Goal: Task Accomplishment & Management: Manage account settings

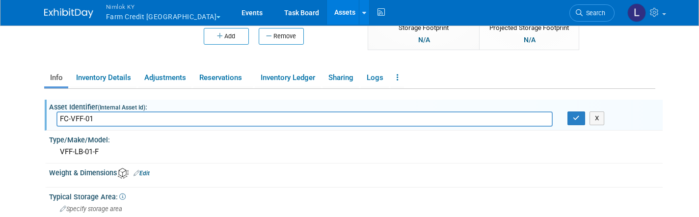
click at [327, 9] on link "Assets" at bounding box center [345, 12] width 36 height 25
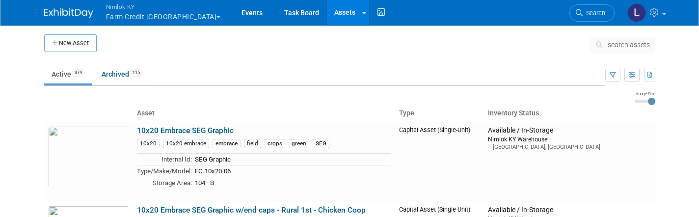
click at [623, 39] on button "search assets" at bounding box center [623, 45] width 65 height 16
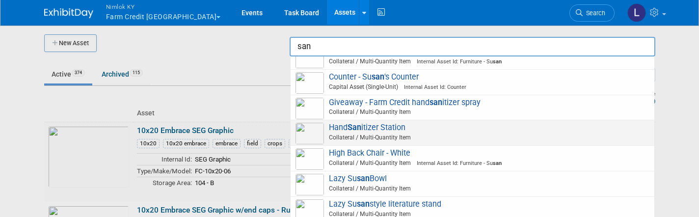
scroll to position [12, 0]
click at [452, 134] on span "Collateral / Multi-Quantity Item" at bounding box center [474, 138] width 351 height 9
type input "Hand Sanitizer Station"
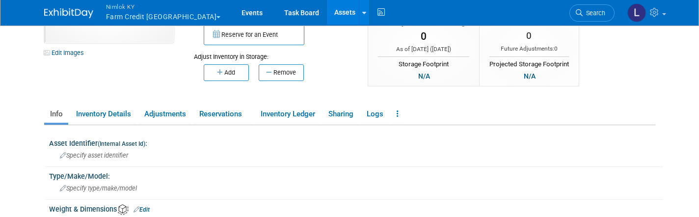
scroll to position [78, 0]
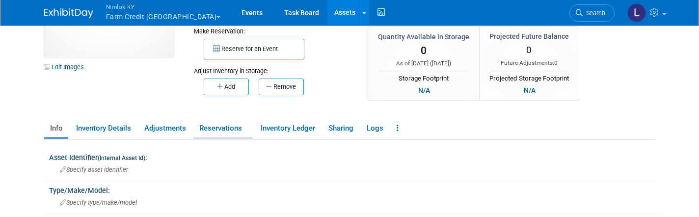
click at [226, 126] on link "Reservations" at bounding box center [222, 128] width 59 height 17
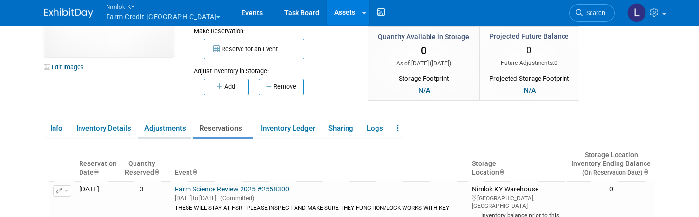
click at [167, 127] on link "Adjustments" at bounding box center [164, 128] width 53 height 17
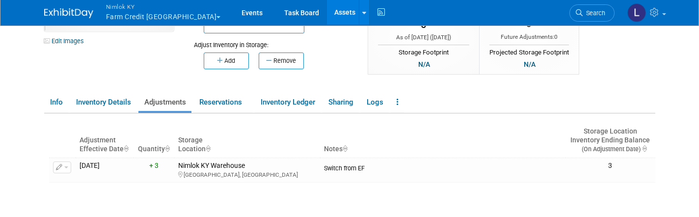
scroll to position [102, 0]
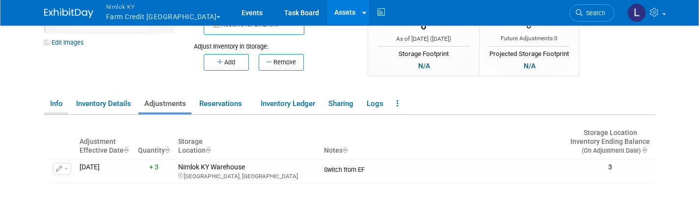
click at [48, 104] on link "Info" at bounding box center [56, 103] width 24 height 17
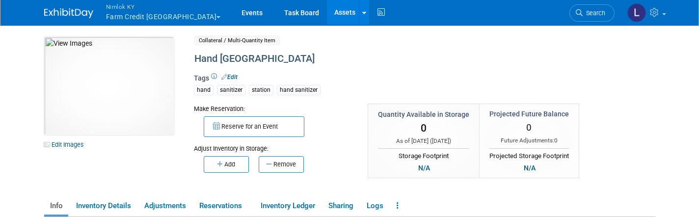
scroll to position [0, 0]
click at [234, 8] on link "Events" at bounding box center [252, 12] width 36 height 25
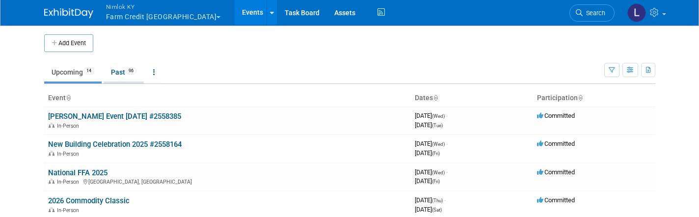
click at [124, 73] on link "Past 96" at bounding box center [124, 72] width 40 height 19
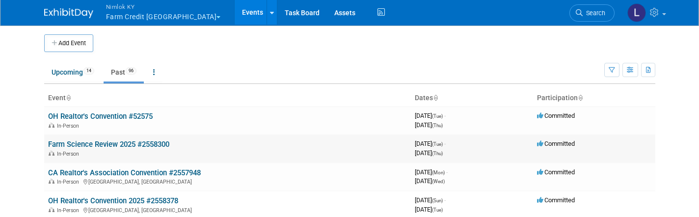
click at [110, 143] on link "Farm Science Review 2025 #2558300" at bounding box center [108, 144] width 121 height 9
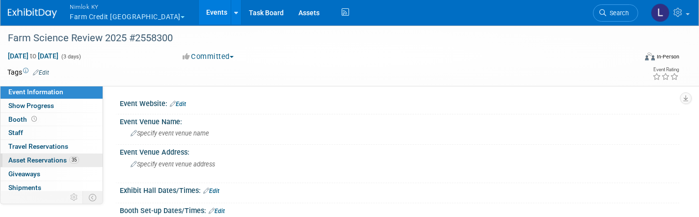
click at [46, 159] on span "Asset Reservations 35" at bounding box center [43, 160] width 71 height 8
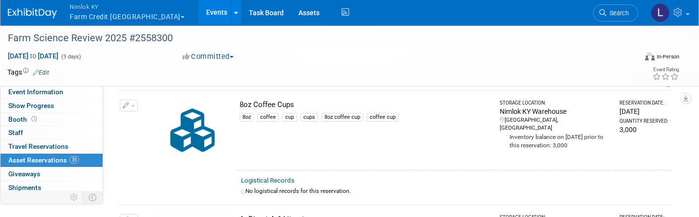
scroll to position [42, 0]
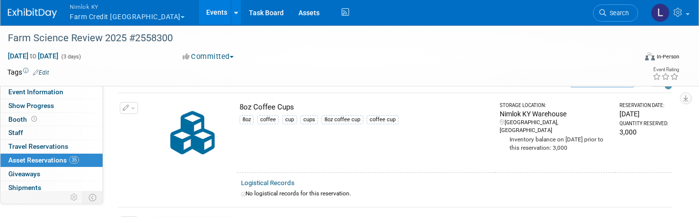
click at [133, 108] on span "button" at bounding box center [133, 109] width 4 height 2
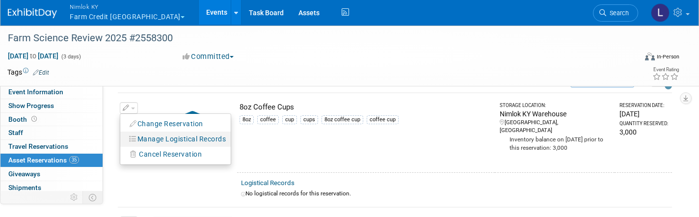
click at [163, 134] on button "Manage Logistical Records" at bounding box center [178, 139] width 106 height 13
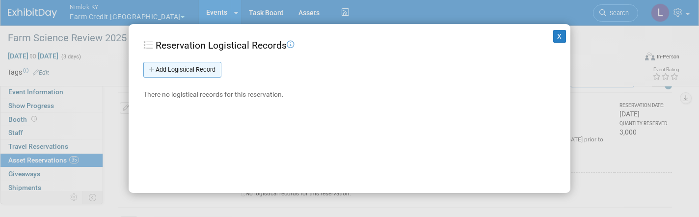
click at [184, 72] on link "Add Logistical Record" at bounding box center [182, 70] width 78 height 16
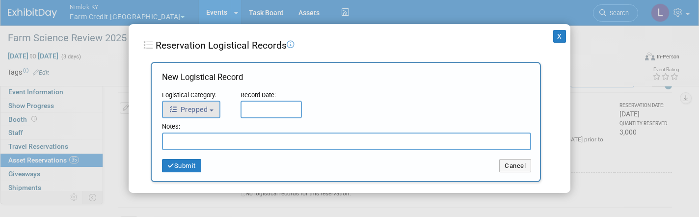
click at [201, 111] on span "Prepped" at bounding box center [188, 110] width 39 height 8
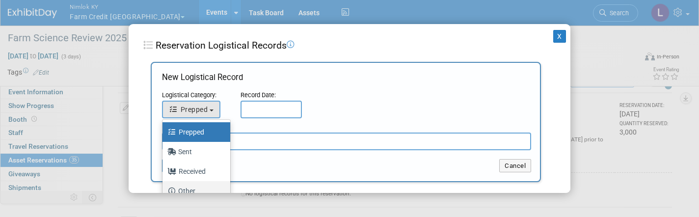
click at [191, 187] on label "Other" at bounding box center [193, 191] width 53 height 16
click at [164, 187] on input "Other" at bounding box center [161, 190] width 6 height 6
select select "4"
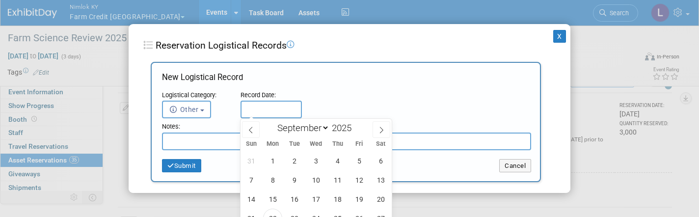
click at [258, 107] on input "text" at bounding box center [271, 110] width 61 height 18
click at [273, 212] on span "22" at bounding box center [272, 219] width 19 height 19
type input "[DATE]"
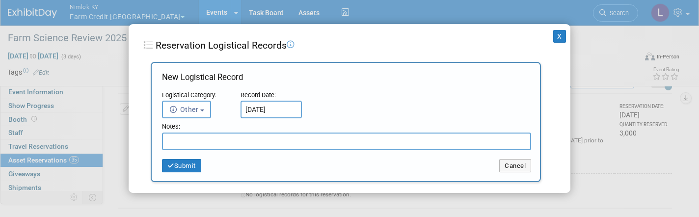
click at [191, 143] on input "text" at bounding box center [346, 142] width 369 height 18
drag, startPoint x: 235, startPoint y: 140, endPoint x: 164, endPoint y: 134, distance: 71.0
click at [164, 134] on input "Did Not Come Back" at bounding box center [346, 142] width 369 height 18
type input "Did Not Come Back"
click at [189, 165] on button "Submit" at bounding box center [181, 166] width 39 height 14
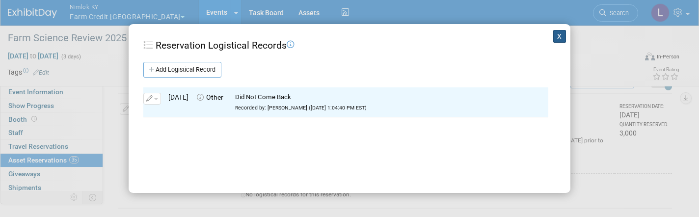
click at [561, 35] on button "X" at bounding box center [559, 36] width 13 height 13
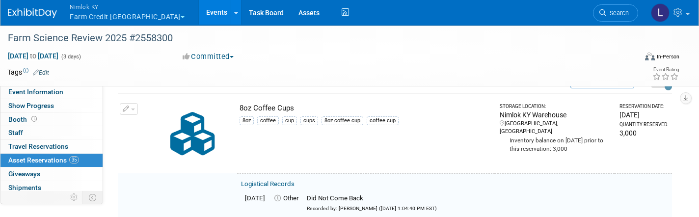
click at [137, 105] on button "button" at bounding box center [129, 109] width 18 height 12
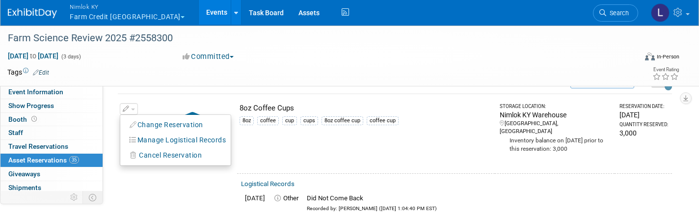
click at [264, 140] on td "8oz Coffee Cups 8oz coffee cup cups 8oz coffee cup coffee cup" at bounding box center [366, 134] width 258 height 80
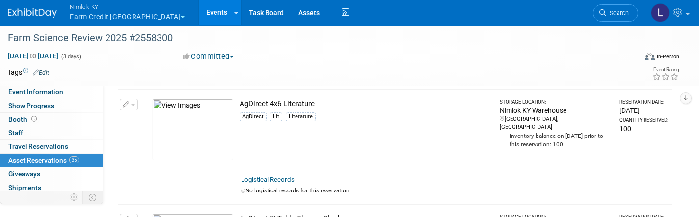
scroll to position [173, 0]
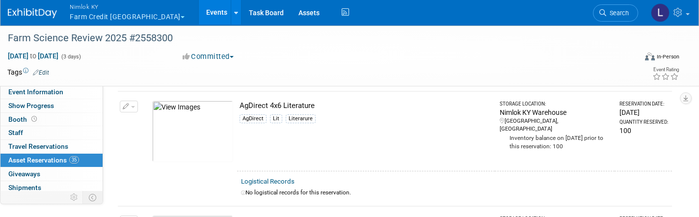
click at [132, 106] on span "button" at bounding box center [133, 107] width 4 height 2
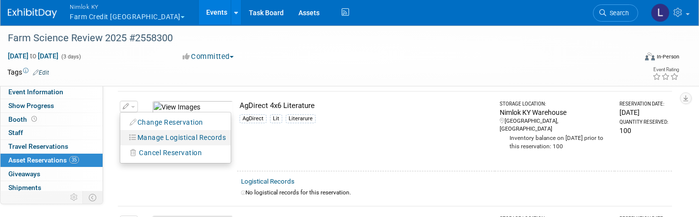
click at [156, 136] on button "Manage Logistical Records" at bounding box center [178, 137] width 106 height 13
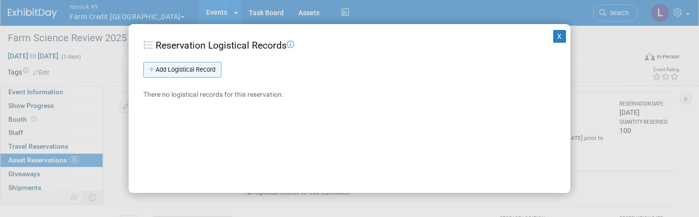
click at [189, 72] on link "Add Logistical Record" at bounding box center [182, 70] width 78 height 16
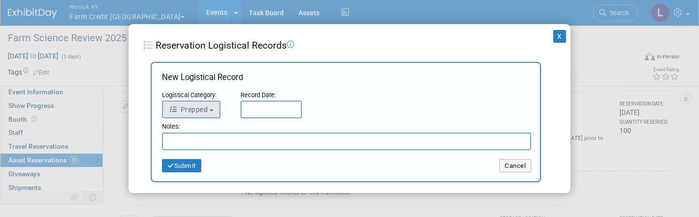
click at [206, 110] on span "Prepped" at bounding box center [188, 110] width 39 height 8
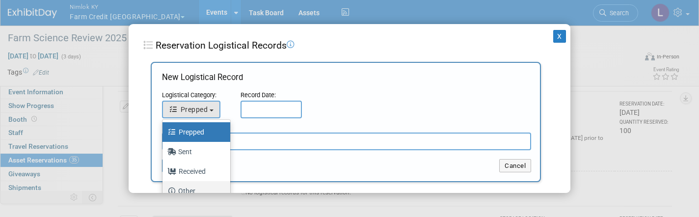
click at [194, 184] on label "Other" at bounding box center [193, 191] width 53 height 16
click at [164, 187] on input "Other" at bounding box center [161, 190] width 6 height 6
select select "4"
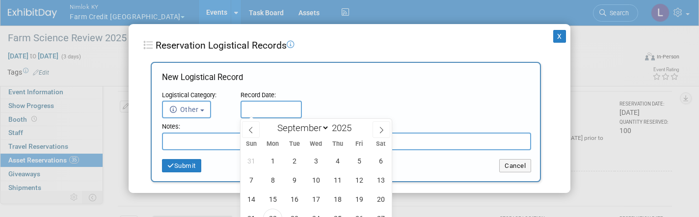
click at [254, 104] on input "text" at bounding box center [271, 110] width 61 height 18
click at [276, 211] on span "22" at bounding box center [272, 218] width 19 height 19
type input "Sep 22, 2025"
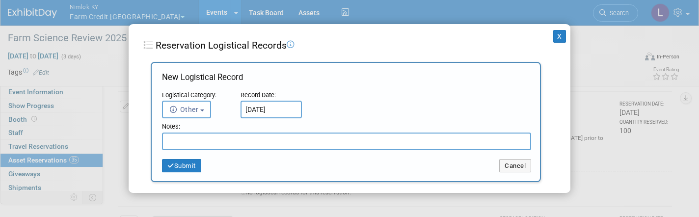
click at [224, 139] on input "text" at bounding box center [346, 142] width 369 height 18
paste input "Did Not Come Back"
type input "Did Not Come Back"
click at [186, 166] on button "Submit" at bounding box center [181, 166] width 39 height 14
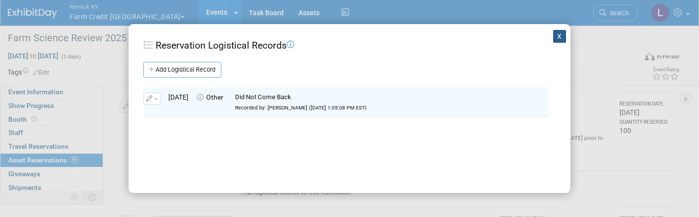
click at [559, 39] on button "X" at bounding box center [559, 36] width 13 height 13
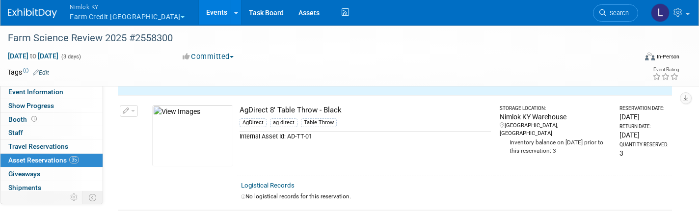
scroll to position [301, 0]
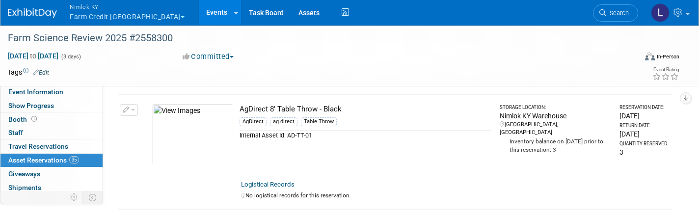
click at [132, 108] on button "button" at bounding box center [129, 110] width 18 height 12
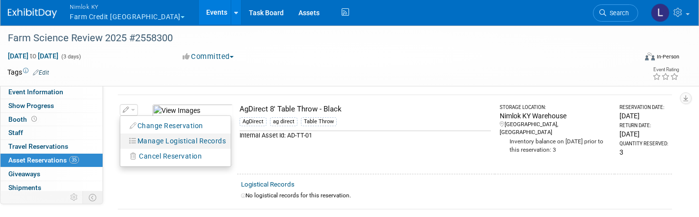
click at [173, 138] on button "Manage Logistical Records" at bounding box center [178, 141] width 106 height 13
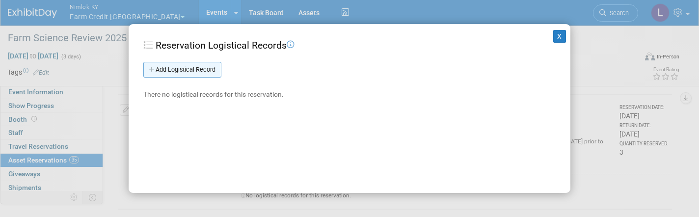
click at [189, 66] on link "Add Logistical Record" at bounding box center [182, 70] width 78 height 16
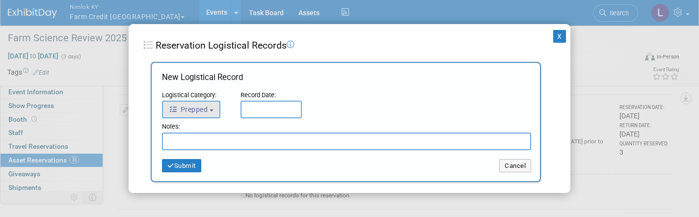
click at [215, 107] on button "Prepped" at bounding box center [191, 110] width 58 height 18
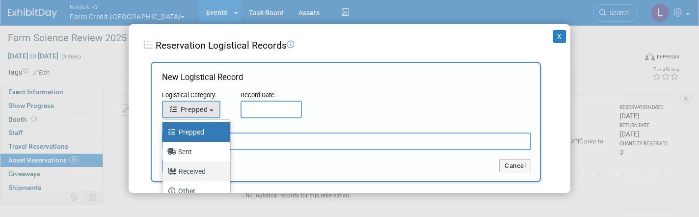
click at [202, 171] on label "Received" at bounding box center [193, 172] width 53 height 16
click at [164, 171] on input "Received" at bounding box center [161, 170] width 6 height 6
select select "3"
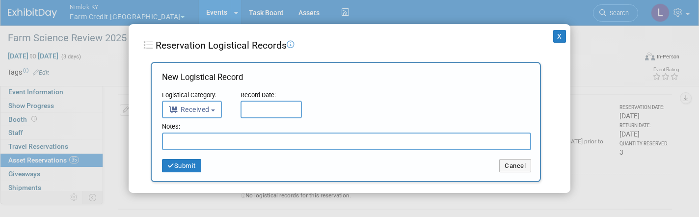
click at [260, 111] on input "text" at bounding box center [271, 110] width 61 height 18
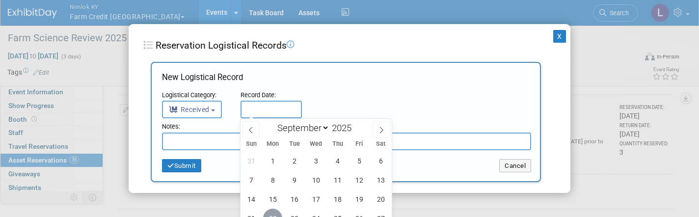
click at [274, 212] on span "22" at bounding box center [272, 218] width 19 height 19
type input "[DATE]"
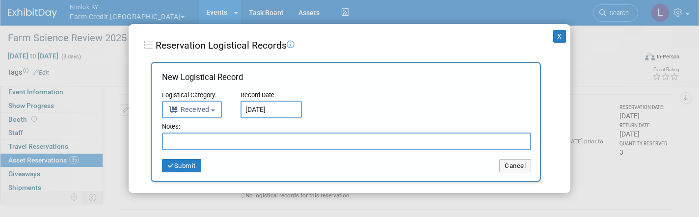
click at [201, 139] on input "text" at bounding box center [346, 142] width 369 height 18
type input "Sent 3 to Dry Cleaner"
click at [192, 165] on button "Submit" at bounding box center [181, 166] width 39 height 14
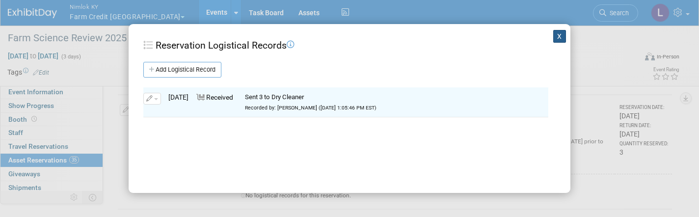
click at [557, 33] on button "X" at bounding box center [559, 36] width 13 height 13
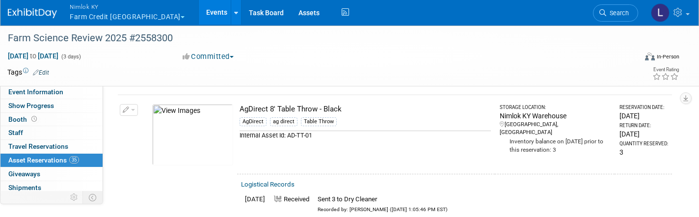
click at [135, 107] on button "button" at bounding box center [129, 110] width 18 height 12
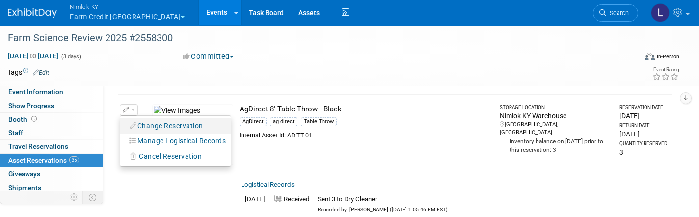
click at [155, 123] on button "Change Reservation" at bounding box center [166, 125] width 83 height 13
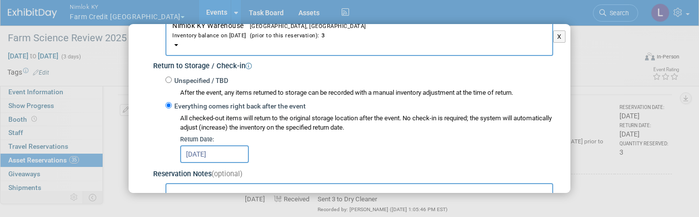
scroll to position [127, 0]
click at [206, 147] on input "Sep 26, 2025" at bounding box center [214, 154] width 69 height 18
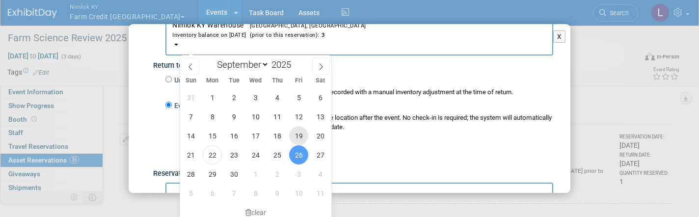
scroll to position [402, 0]
click at [320, 66] on icon at bounding box center [321, 66] width 7 height 7
select select "9"
click at [300, 117] on span "10" at bounding box center [298, 116] width 19 height 19
type input "Oct 10, 2025"
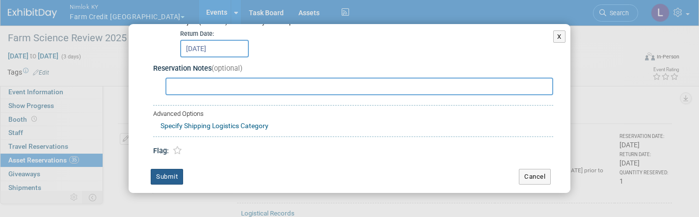
scroll to position [231, 0]
click at [165, 170] on button "Submit" at bounding box center [167, 178] width 32 height 16
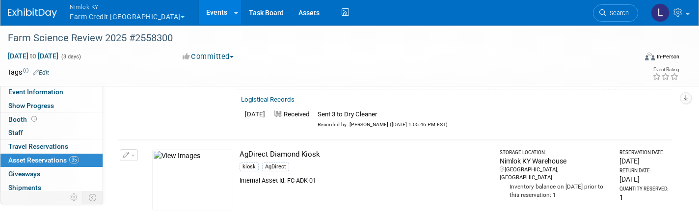
scroll to position [390, 0]
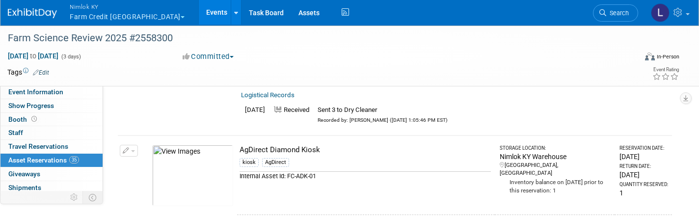
click at [135, 150] on span "button" at bounding box center [133, 151] width 4 height 2
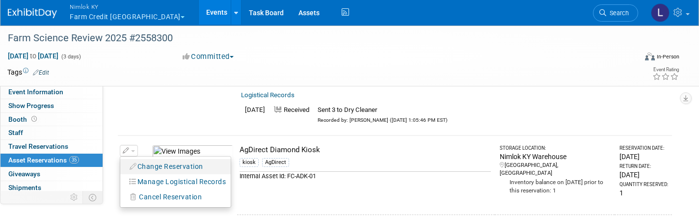
click at [163, 162] on button "Change Reservation" at bounding box center [166, 166] width 83 height 13
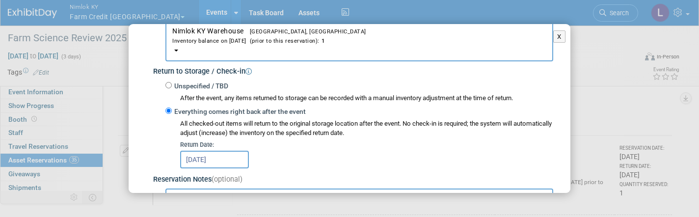
scroll to position [120, 0]
click at [559, 37] on button "X" at bounding box center [559, 36] width 12 height 13
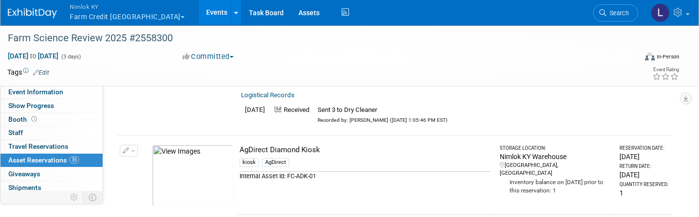
click at [136, 148] on button "button" at bounding box center [129, 151] width 18 height 12
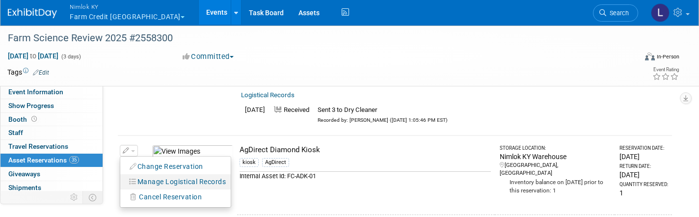
click at [157, 175] on button "Manage Logistical Records" at bounding box center [178, 181] width 106 height 13
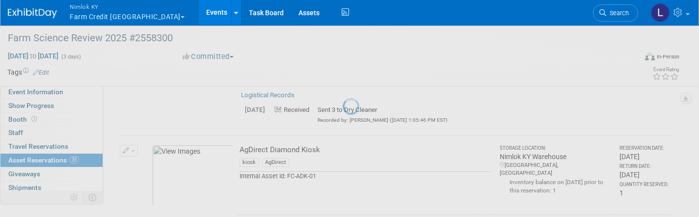
select select "8"
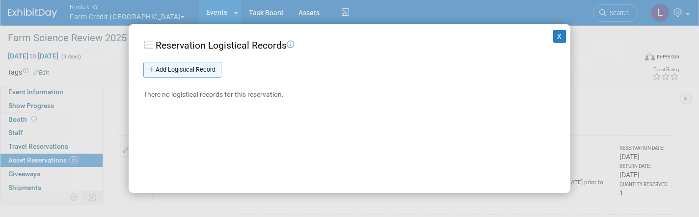
click at [191, 71] on link "Add Logistical Record" at bounding box center [182, 70] width 78 height 16
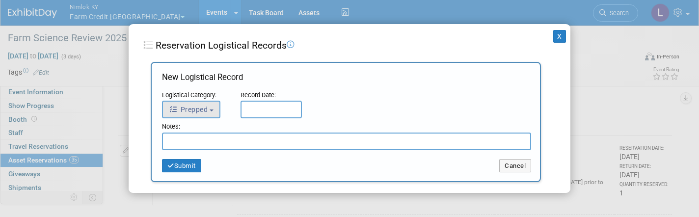
click at [208, 106] on span "Prepped" at bounding box center [188, 110] width 39 height 8
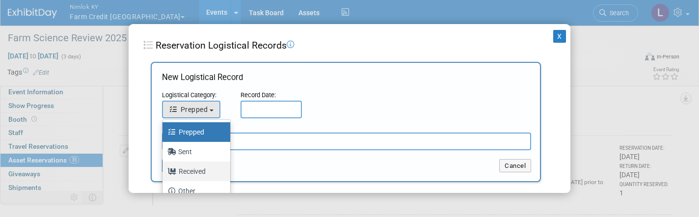
click at [202, 172] on label "Received" at bounding box center [193, 172] width 53 height 16
click at [164, 172] on input "Received" at bounding box center [161, 170] width 6 height 6
select select "3"
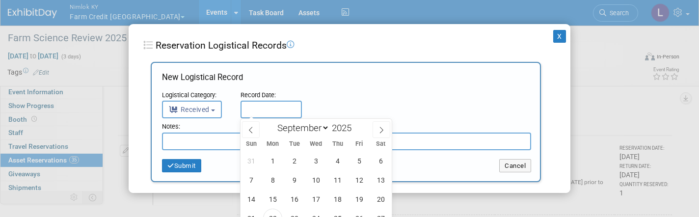
click at [260, 110] on input "text" at bounding box center [271, 110] width 61 height 18
click at [276, 215] on span "22" at bounding box center [272, 218] width 19 height 19
type input "Sep 22, 2025"
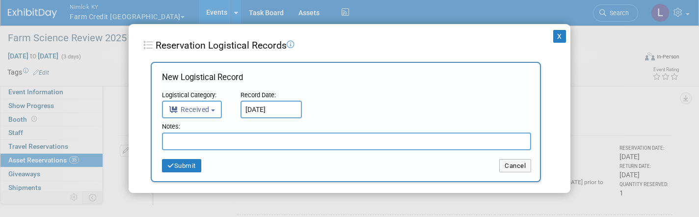
click at [207, 138] on input "text" at bounding box center [346, 142] width 369 height 18
drag, startPoint x: 254, startPoint y: 138, endPoint x: 165, endPoint y: 140, distance: 89.4
click at [165, 140] on input "Received in good condition" at bounding box center [346, 142] width 369 height 18
type input "Received in good condition"
click at [188, 162] on button "Submit" at bounding box center [181, 166] width 39 height 14
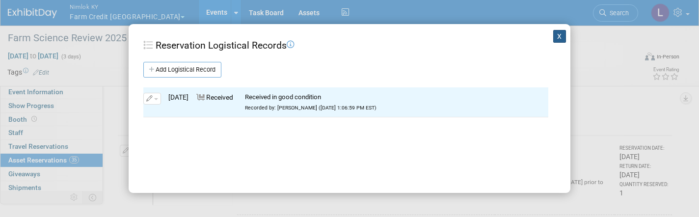
click at [560, 35] on button "X" at bounding box center [559, 36] width 13 height 13
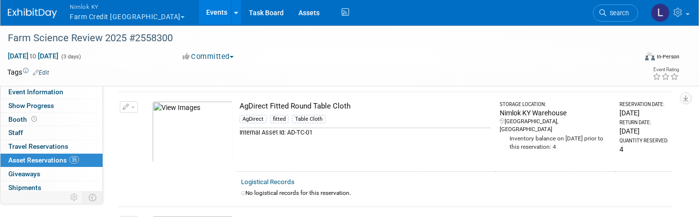
scroll to position [566, 0]
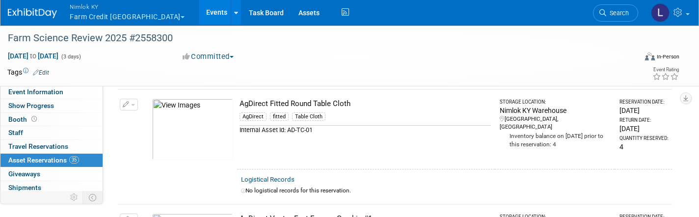
click at [135, 104] on span "button" at bounding box center [133, 105] width 4 height 2
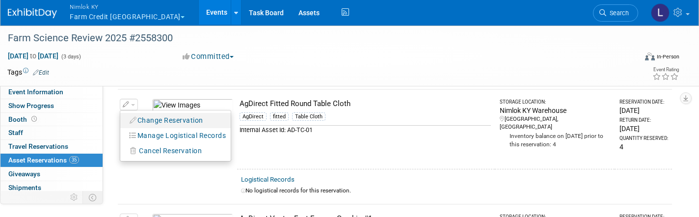
click at [159, 115] on button "Change Reservation" at bounding box center [166, 120] width 83 height 13
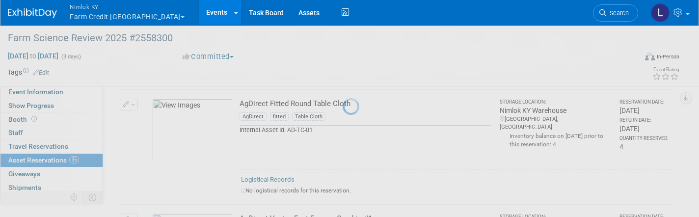
select select "8"
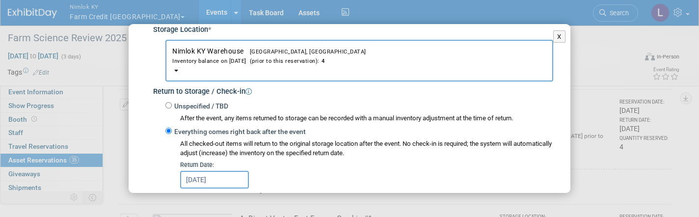
scroll to position [119, 0]
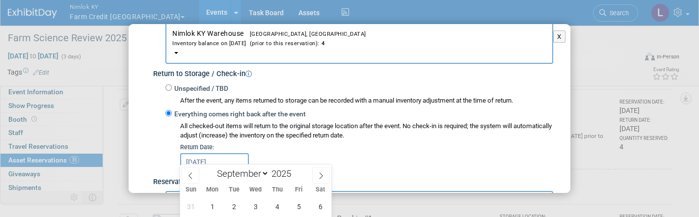
click at [213, 156] on input "Sep 26, 2025" at bounding box center [214, 162] width 69 height 18
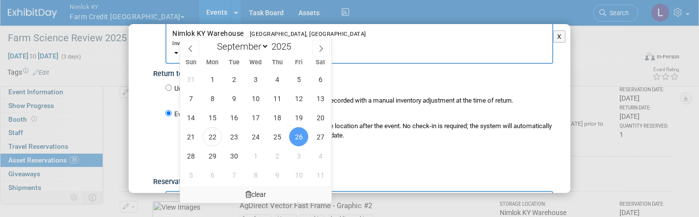
scroll to position [697, 0]
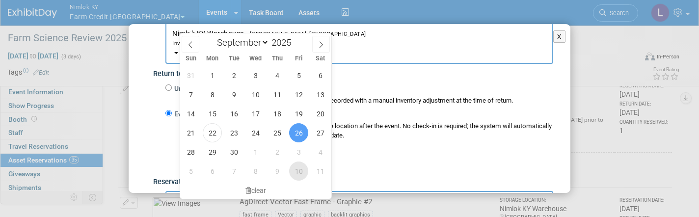
click at [297, 168] on span "10" at bounding box center [298, 171] width 19 height 19
type input "Oct 10, 2025"
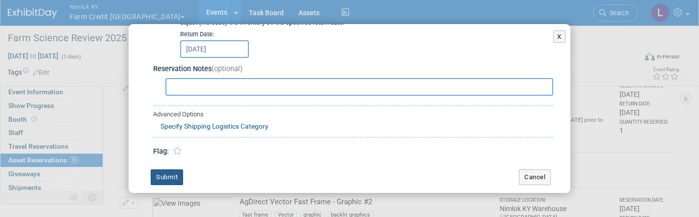
scroll to position [231, 0]
click at [161, 172] on button "Submit" at bounding box center [167, 178] width 32 height 16
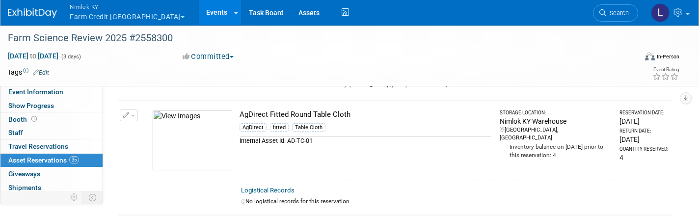
scroll to position [561, 0]
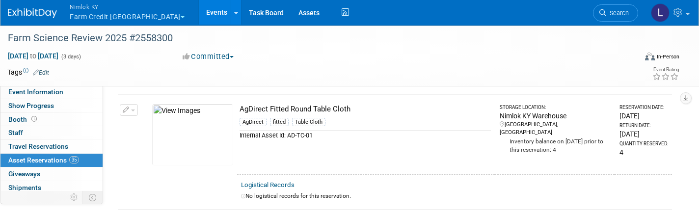
click at [132, 110] on span "button" at bounding box center [133, 111] width 4 height 2
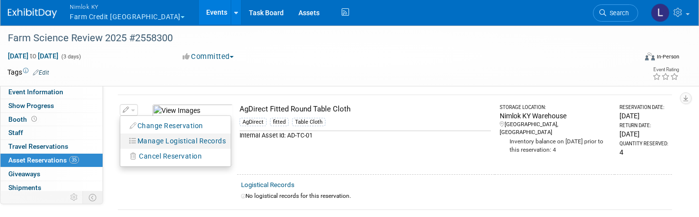
click at [156, 135] on button "Manage Logistical Records" at bounding box center [178, 141] width 106 height 13
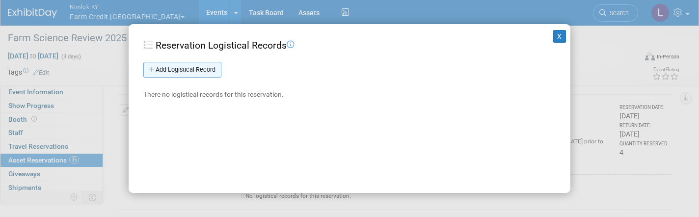
click at [186, 70] on link "Add Logistical Record" at bounding box center [182, 70] width 78 height 16
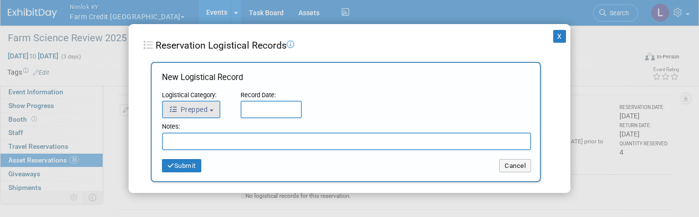
click at [213, 114] on button "Prepped" at bounding box center [191, 110] width 58 height 18
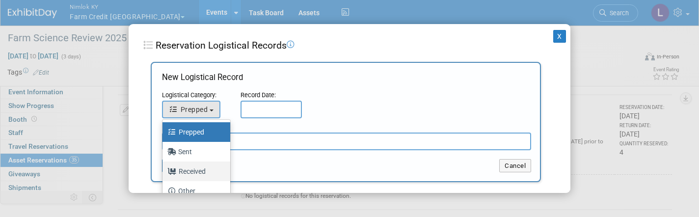
click at [199, 170] on label "Received" at bounding box center [193, 172] width 53 height 16
click at [164, 170] on input "Received" at bounding box center [161, 170] width 6 height 6
select select "3"
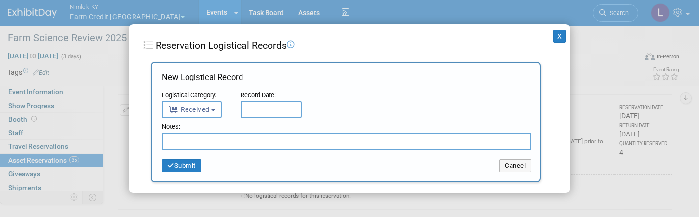
click at [261, 114] on input "text" at bounding box center [271, 110] width 61 height 18
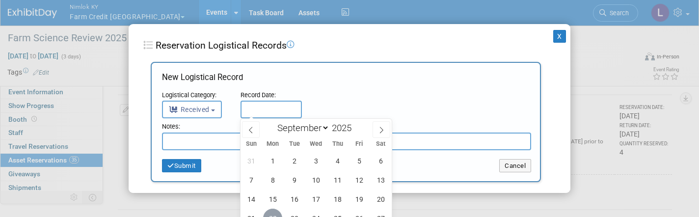
click at [274, 214] on span "22" at bounding box center [272, 218] width 19 height 19
type input "[DATE]"
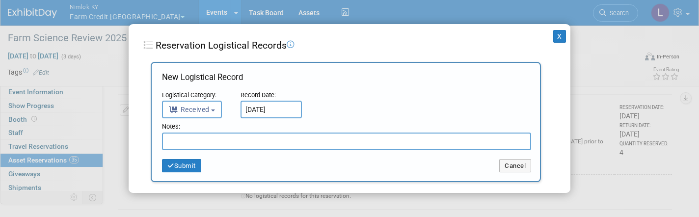
click at [197, 144] on input "text" at bounding box center [346, 142] width 369 height 18
paste input "Received in good condition"
click at [196, 141] on input "Received in good condition" at bounding box center [346, 142] width 369 height 18
click at [265, 139] on input "Received 1 in good condition" at bounding box center [346, 142] width 369 height 18
click at [290, 141] on input "Received 1 in good condition. 3 sent to dry Cleaner" at bounding box center [346, 142] width 369 height 18
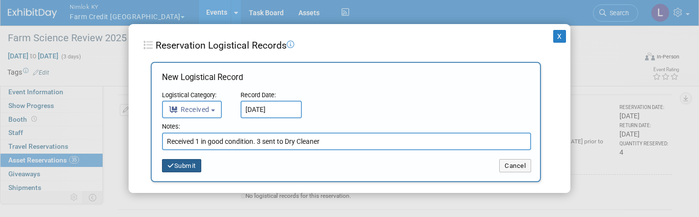
type input "Received 1 in good condition. 3 sent to Dry Cleaner"
click at [178, 167] on button "Submit" at bounding box center [181, 166] width 39 height 14
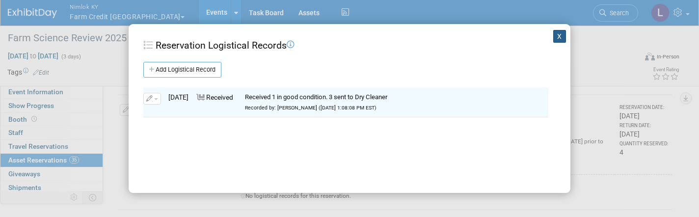
click at [559, 38] on button "X" at bounding box center [559, 36] width 13 height 13
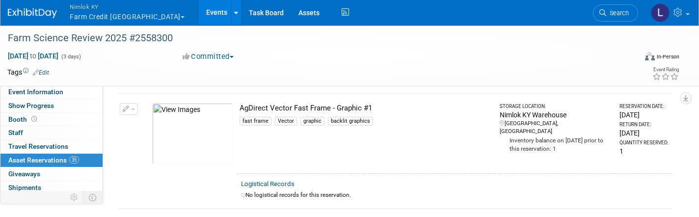
scroll to position [692, 0]
click at [135, 103] on button "button" at bounding box center [129, 109] width 18 height 12
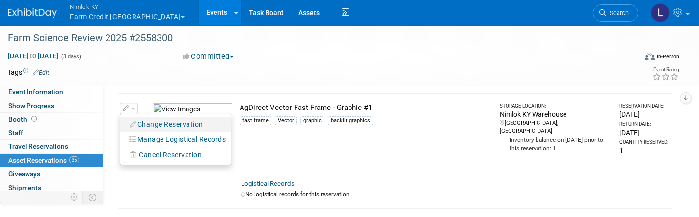
click at [165, 118] on button "Change Reservation" at bounding box center [166, 124] width 83 height 13
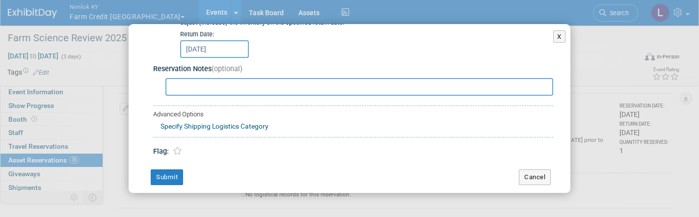
scroll to position [231, 0]
click at [549, 171] on button "Cancel" at bounding box center [535, 178] width 32 height 16
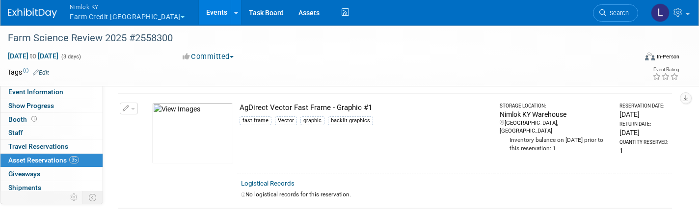
click at [133, 108] on span "button" at bounding box center [133, 109] width 4 height 2
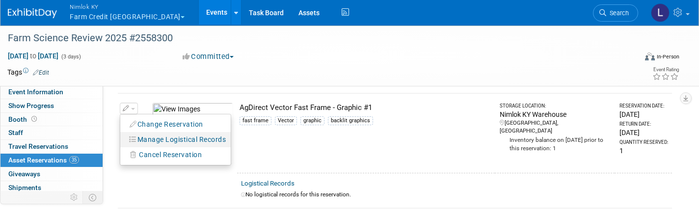
click at [149, 133] on button "Manage Logistical Records" at bounding box center [178, 139] width 106 height 13
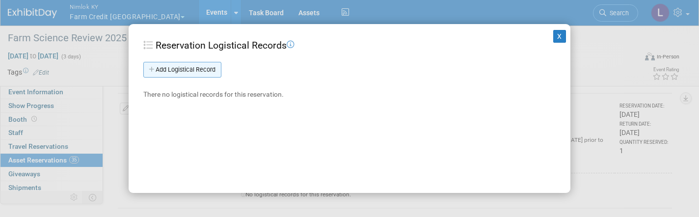
click at [193, 69] on link "Add Logistical Record" at bounding box center [182, 70] width 78 height 16
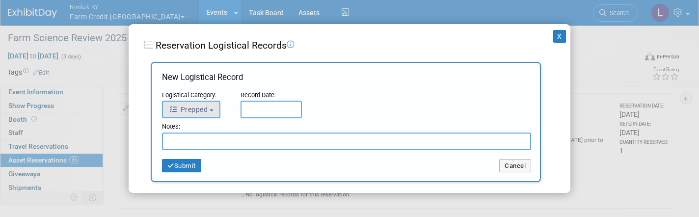
click at [198, 112] on span "Prepped" at bounding box center [188, 110] width 39 height 8
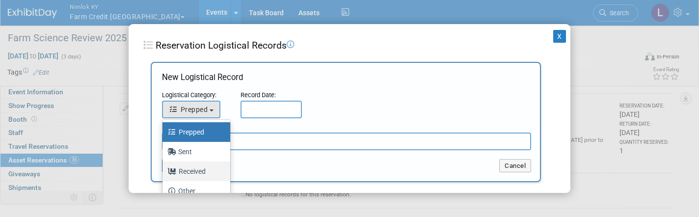
click at [198, 173] on label "Received" at bounding box center [193, 172] width 53 height 16
click at [164, 173] on input "Received" at bounding box center [161, 170] width 6 height 6
select select "3"
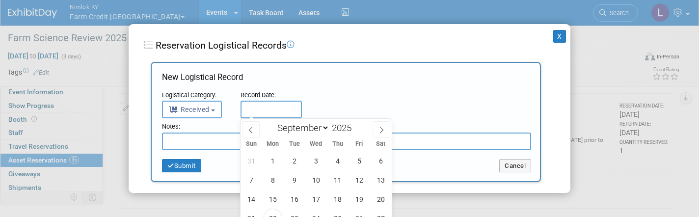
click at [264, 111] on input "text" at bounding box center [271, 110] width 61 height 18
click at [271, 212] on span "22" at bounding box center [272, 218] width 19 height 19
type input "Sep 22, 2025"
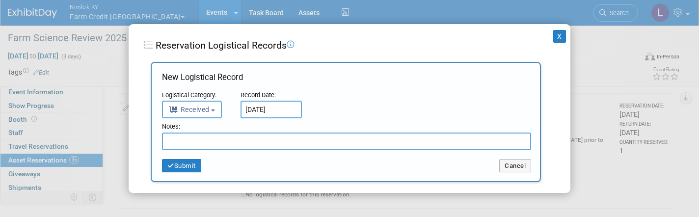
click at [208, 136] on input "text" at bounding box center [346, 142] width 369 height 18
paste input "Received in good condition"
type input "Received in good condition"
click at [186, 164] on button "Submit" at bounding box center [181, 166] width 39 height 14
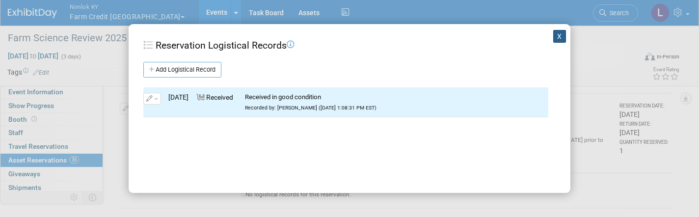
click at [563, 37] on button "X" at bounding box center [559, 36] width 13 height 13
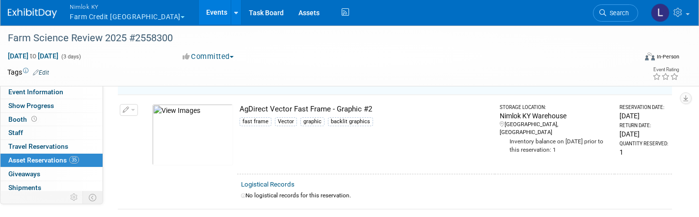
scroll to position [818, 0]
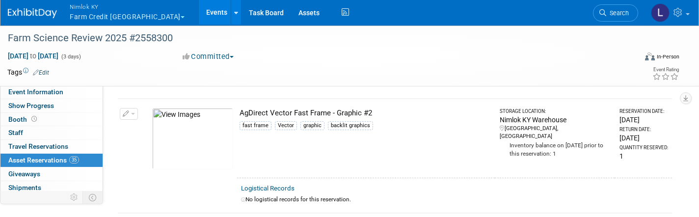
click at [134, 108] on button "button" at bounding box center [129, 114] width 18 height 12
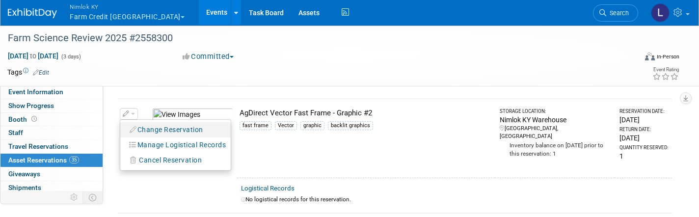
click at [171, 123] on button "Change Reservation" at bounding box center [166, 129] width 83 height 13
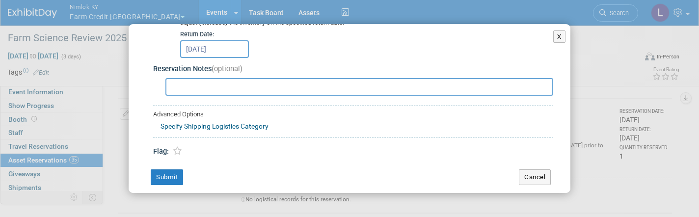
scroll to position [231, 0]
click at [546, 172] on button "Cancel" at bounding box center [535, 178] width 32 height 16
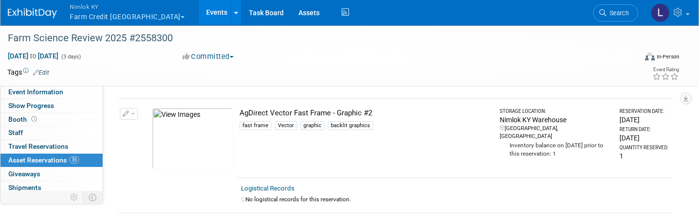
click at [133, 108] on button "button" at bounding box center [129, 114] width 18 height 12
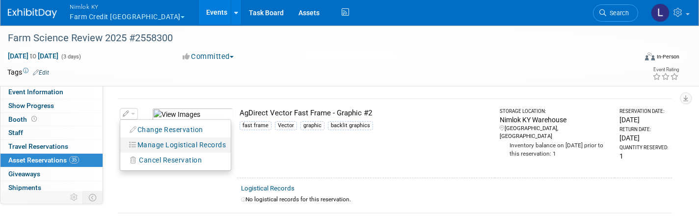
click at [180, 138] on button "Manage Logistical Records" at bounding box center [178, 144] width 106 height 13
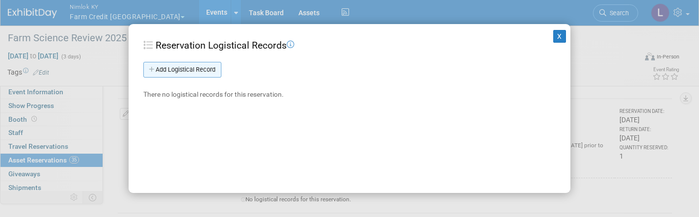
click at [201, 71] on link "Add Logistical Record" at bounding box center [182, 70] width 78 height 16
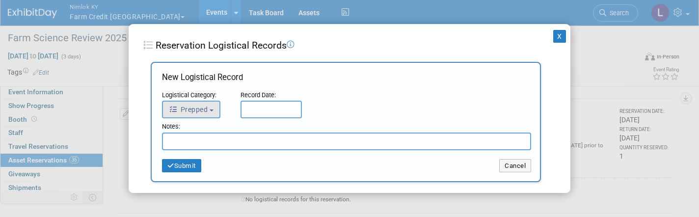
click at [209, 110] on button "Prepped" at bounding box center [191, 110] width 58 height 18
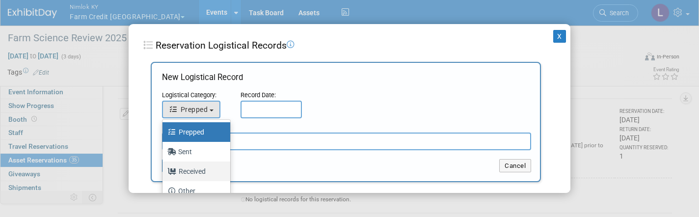
click at [194, 169] on label "Received" at bounding box center [193, 172] width 53 height 16
click at [164, 169] on input "Received" at bounding box center [161, 170] width 6 height 6
select select "3"
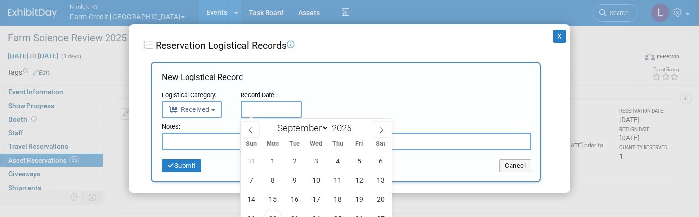
click at [262, 109] on input "text" at bounding box center [271, 110] width 61 height 18
click at [278, 214] on span "22" at bounding box center [272, 218] width 19 height 19
type input "Sep 22, 2025"
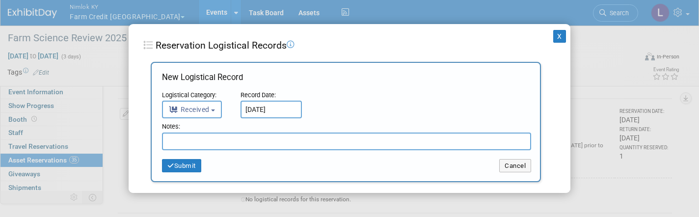
click at [218, 143] on input "text" at bounding box center [346, 142] width 369 height 18
paste input "Received in good condition"
type input "Received in good condition"
click at [184, 168] on button "Submit" at bounding box center [181, 166] width 39 height 14
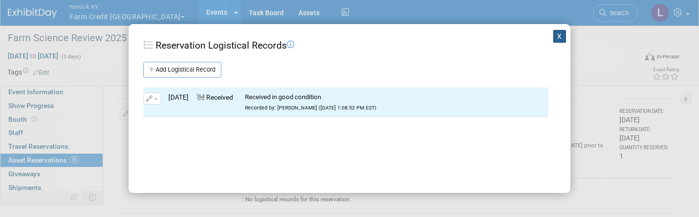
click at [562, 37] on button "X" at bounding box center [559, 36] width 13 height 13
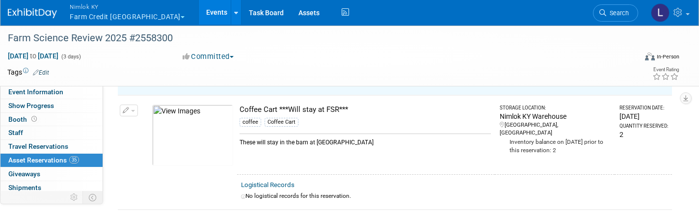
scroll to position [954, 0]
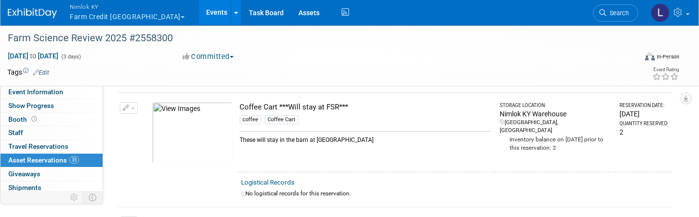
click at [134, 108] on span "button" at bounding box center [133, 109] width 4 height 2
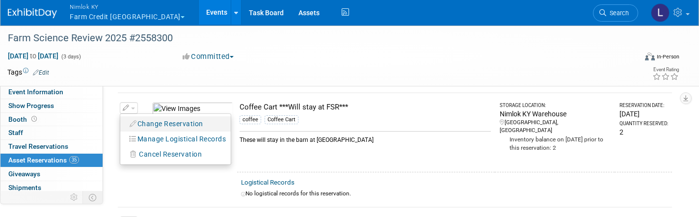
click at [165, 117] on button "Change Reservation" at bounding box center [166, 123] width 83 height 13
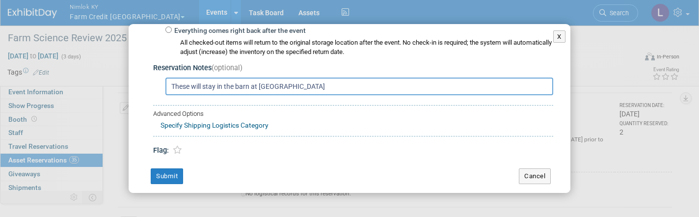
scroll to position [201, 0]
click at [535, 169] on button "Cancel" at bounding box center [535, 177] width 32 height 16
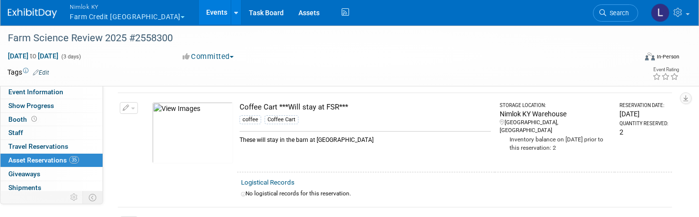
click at [136, 102] on button "button" at bounding box center [129, 108] width 18 height 12
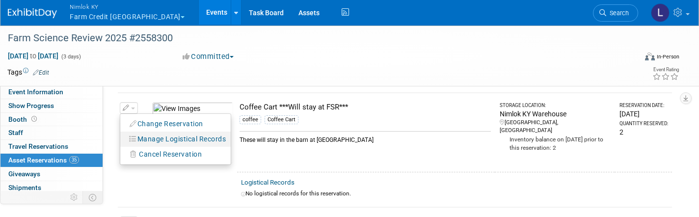
click at [165, 133] on button "Manage Logistical Records" at bounding box center [178, 139] width 106 height 13
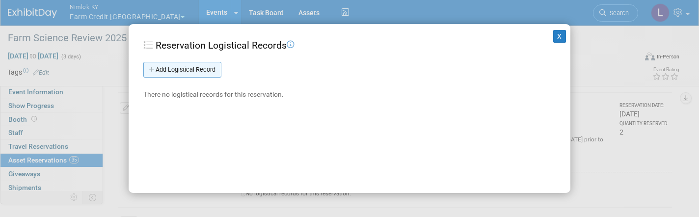
click at [183, 69] on link "Add Logistical Record" at bounding box center [182, 70] width 78 height 16
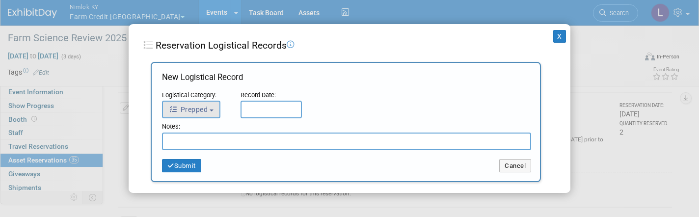
click at [211, 109] on button "Prepped" at bounding box center [191, 110] width 58 height 18
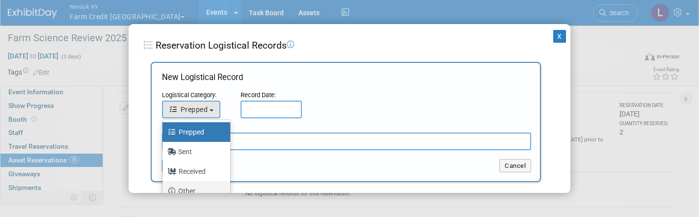
click at [187, 193] on label "Other" at bounding box center [193, 191] width 53 height 16
click at [164, 193] on input "Other" at bounding box center [161, 190] width 6 height 6
select select "4"
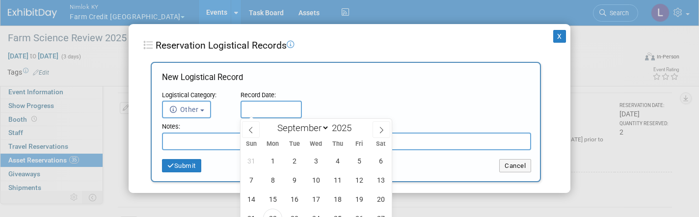
click at [260, 113] on input "text" at bounding box center [271, 110] width 61 height 18
click at [276, 210] on span "22" at bounding box center [272, 218] width 19 height 19
type input "Sep 22, 2025"
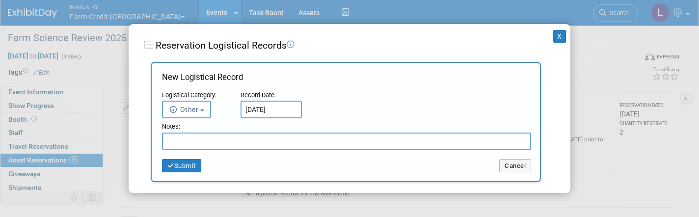
click at [193, 143] on input "text" at bounding box center [346, 142] width 369 height 18
type input "Did not come back"
click at [187, 160] on button "Submit" at bounding box center [181, 166] width 39 height 14
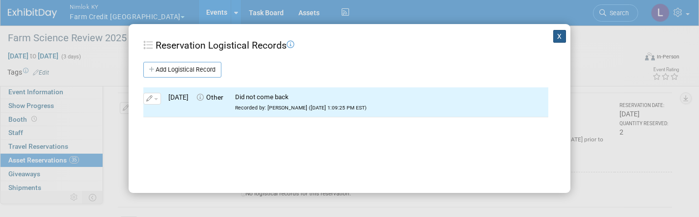
click at [562, 33] on button "X" at bounding box center [559, 36] width 13 height 13
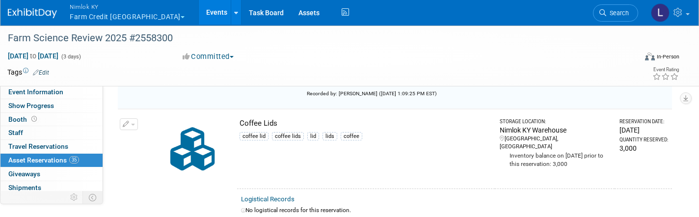
scroll to position [1075, 0]
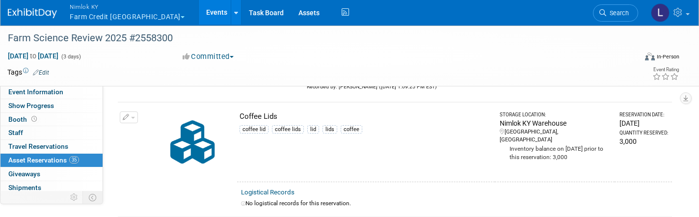
click at [137, 111] on button "button" at bounding box center [129, 117] width 18 height 12
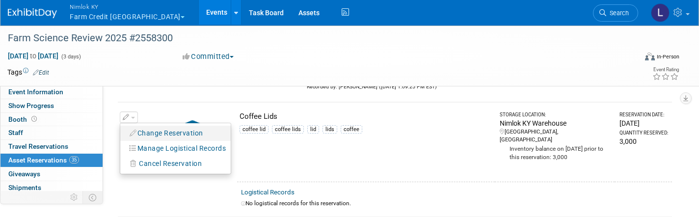
click at [163, 127] on button "Change Reservation" at bounding box center [166, 133] width 83 height 13
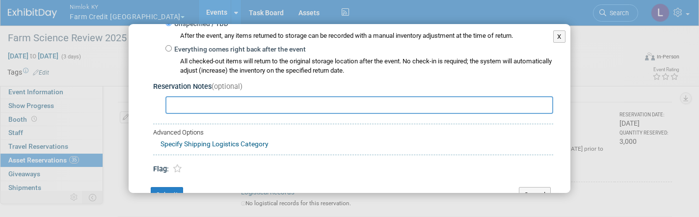
scroll to position [184, 0]
click at [532, 187] on button "Cancel" at bounding box center [535, 195] width 32 height 16
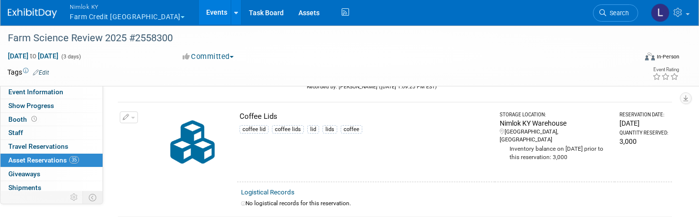
click at [136, 111] on button "button" at bounding box center [129, 117] width 18 height 12
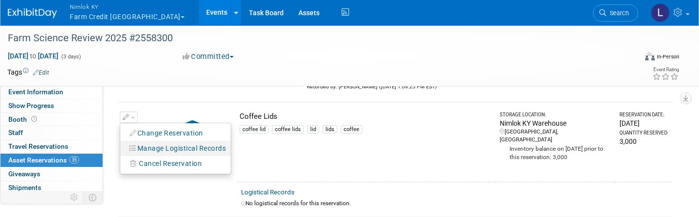
click at [156, 142] on button "Manage Logistical Records" at bounding box center [178, 148] width 106 height 13
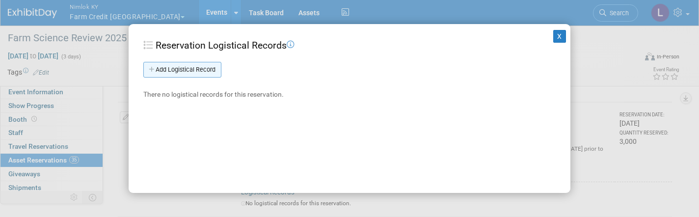
click at [190, 68] on link "Add Logistical Record" at bounding box center [182, 70] width 78 height 16
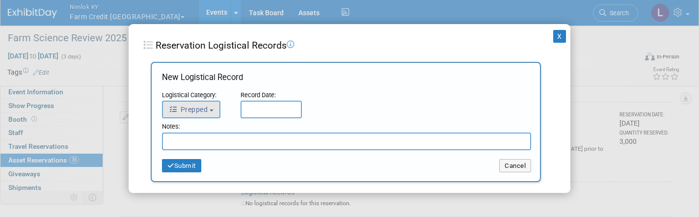
click at [206, 115] on button "Prepped" at bounding box center [191, 110] width 58 height 18
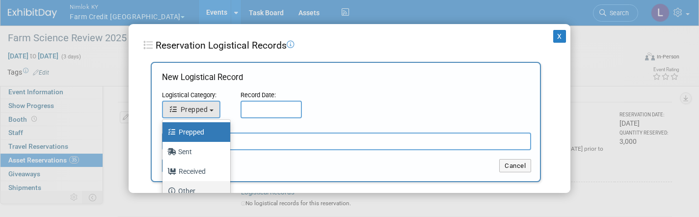
click at [193, 188] on label "Other" at bounding box center [193, 191] width 53 height 16
click at [164, 188] on input "Other" at bounding box center [161, 190] width 6 height 6
select select "4"
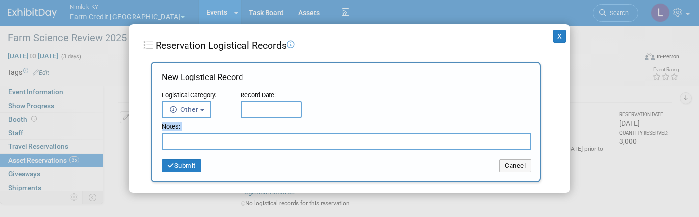
click at [261, 110] on input "text" at bounding box center [271, 110] width 61 height 18
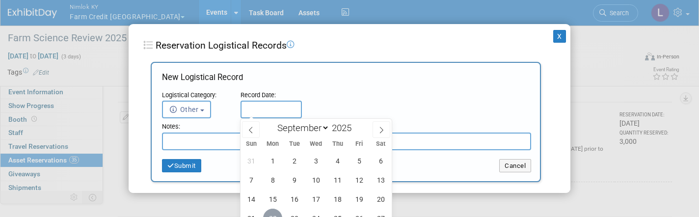
click at [273, 214] on span "22" at bounding box center [272, 218] width 19 height 19
type input "Sep 22, 2025"
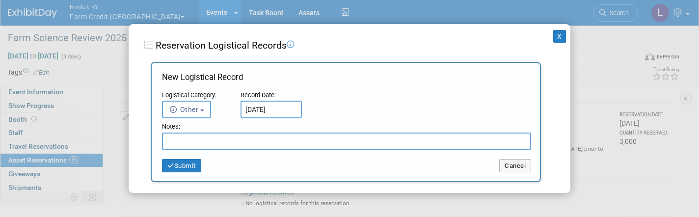
click at [191, 137] on input "text" at bounding box center [346, 142] width 369 height 18
type input "Did not come back"
click at [182, 168] on button "Submit" at bounding box center [181, 166] width 39 height 14
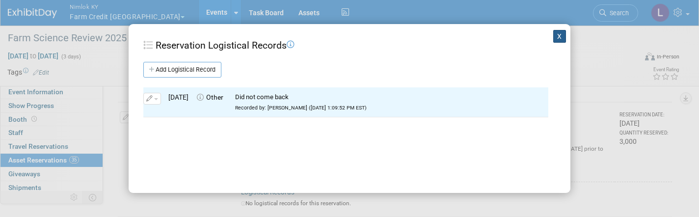
click at [563, 39] on button "X" at bounding box center [559, 36] width 13 height 13
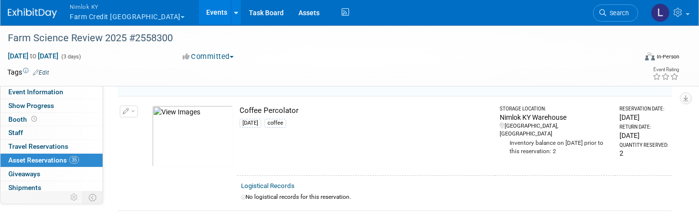
scroll to position [1205, 0]
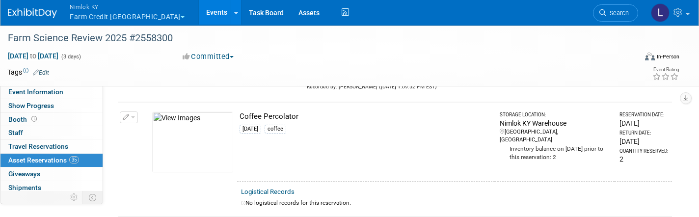
click at [135, 111] on button "button" at bounding box center [129, 117] width 18 height 12
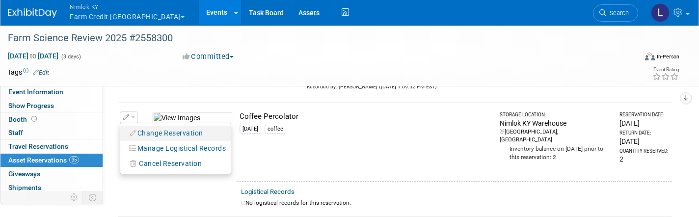
click at [157, 127] on button "Change Reservation" at bounding box center [166, 133] width 83 height 13
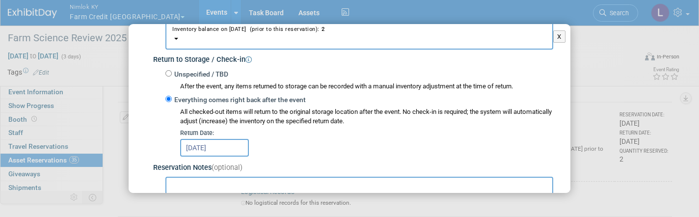
scroll to position [93, 0]
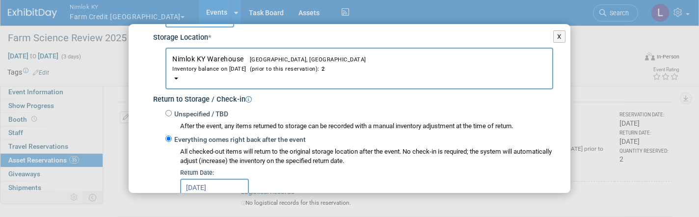
click at [168, 110] on input "Unspecified / TBD" at bounding box center [168, 113] width 6 height 6
radio input "true"
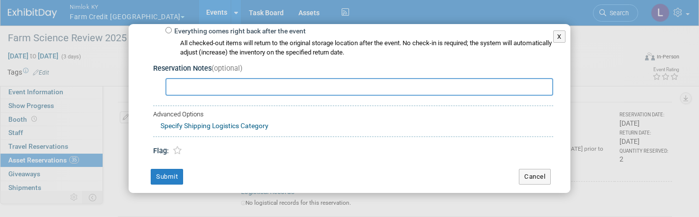
scroll to position [201, 0]
click at [174, 172] on button "Submit" at bounding box center [167, 177] width 32 height 16
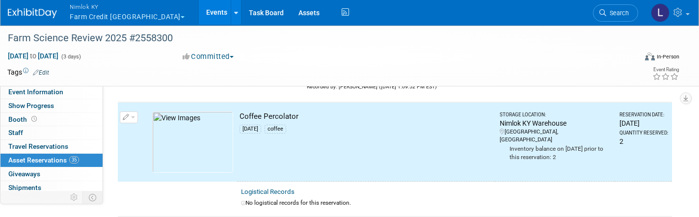
click at [137, 111] on button "button" at bounding box center [129, 117] width 18 height 12
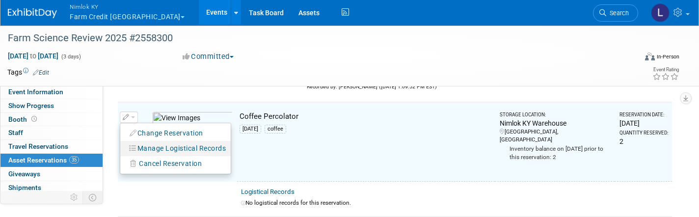
click at [163, 142] on button "Manage Logistical Records" at bounding box center [178, 148] width 106 height 13
select select "8"
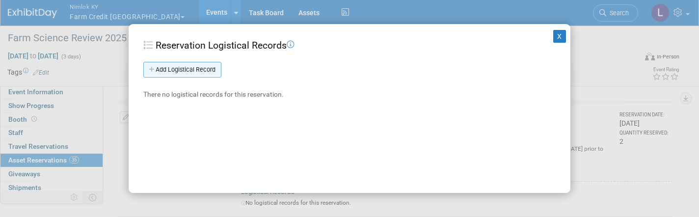
click at [186, 73] on link "Add Logistical Record" at bounding box center [182, 70] width 78 height 16
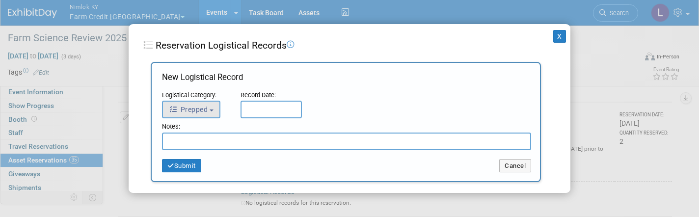
click at [207, 109] on span "Prepped" at bounding box center [188, 110] width 39 height 8
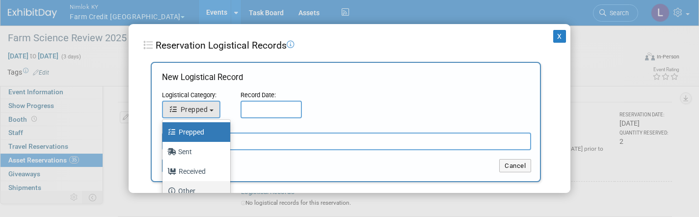
click at [185, 189] on label "Other" at bounding box center [193, 191] width 53 height 16
click at [164, 189] on input "Other" at bounding box center [161, 190] width 6 height 6
select select "4"
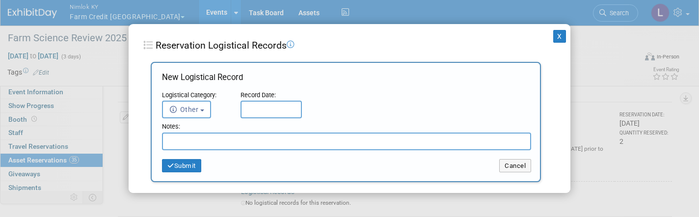
click at [260, 110] on input "text" at bounding box center [271, 110] width 61 height 18
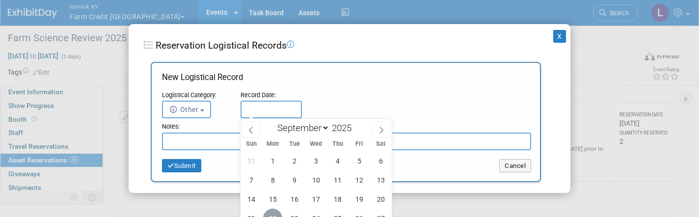
click at [276, 212] on span "22" at bounding box center [272, 218] width 19 height 19
type input "[DATE]"
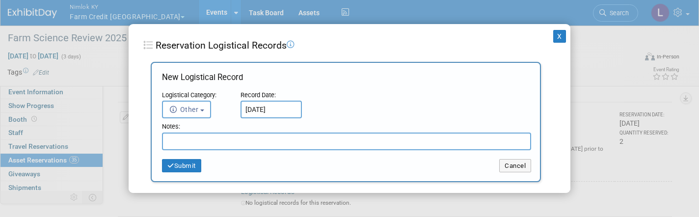
click at [189, 133] on input "text" at bounding box center [346, 142] width 369 height 18
type input "Did not come back"
click at [184, 167] on button "Submit" at bounding box center [181, 166] width 39 height 14
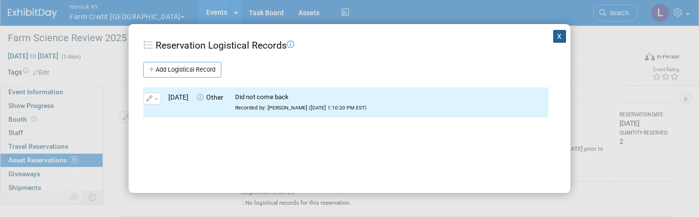
click at [560, 38] on button "X" at bounding box center [559, 36] width 13 height 13
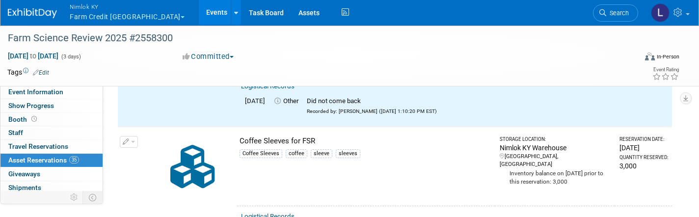
scroll to position [1312, 0]
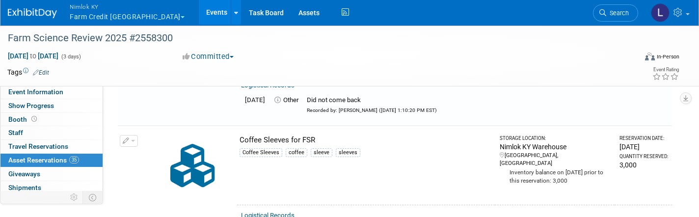
click at [136, 135] on button "button" at bounding box center [129, 141] width 18 height 12
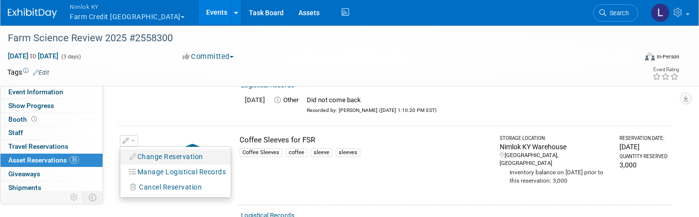
click at [153, 150] on button "Change Reservation" at bounding box center [166, 156] width 83 height 13
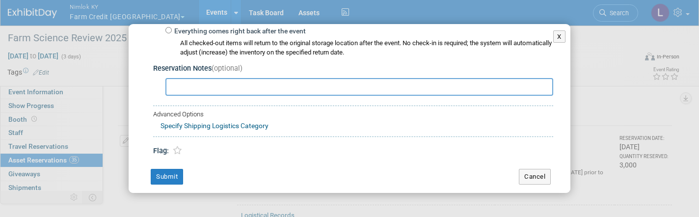
scroll to position [201, 0]
click at [535, 171] on button "Cancel" at bounding box center [535, 177] width 32 height 16
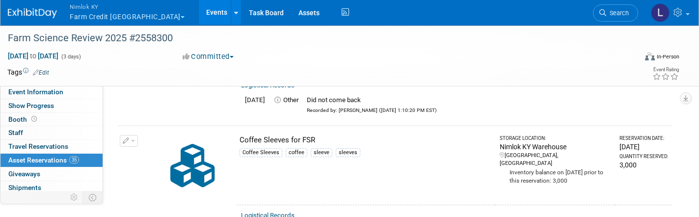
click at [135, 135] on button "button" at bounding box center [129, 141] width 18 height 12
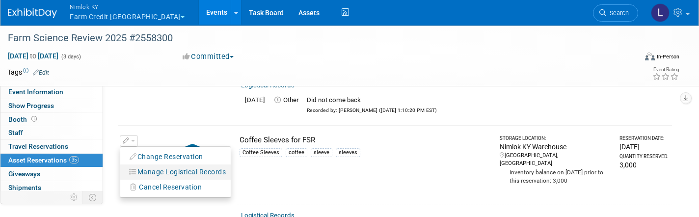
click at [156, 165] on button "Manage Logistical Records" at bounding box center [178, 171] width 106 height 13
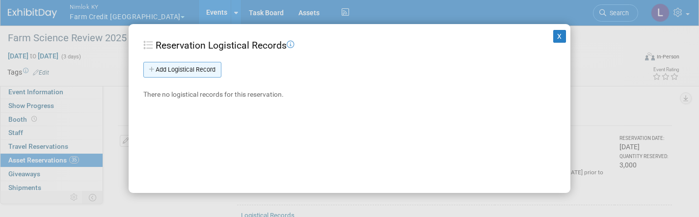
click at [184, 66] on link "Add Logistical Record" at bounding box center [182, 70] width 78 height 16
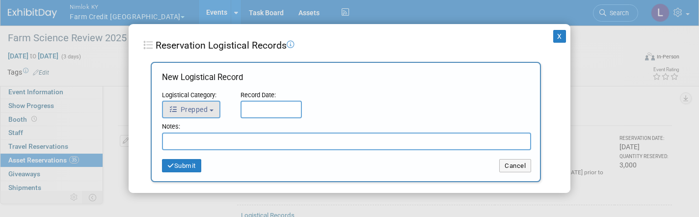
click at [196, 106] on span "Prepped" at bounding box center [188, 110] width 39 height 8
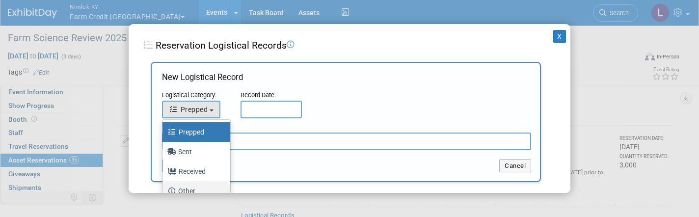
click at [190, 189] on label "Other" at bounding box center [193, 191] width 53 height 16
click at [164, 189] on input "Other" at bounding box center [161, 190] width 6 height 6
select select "4"
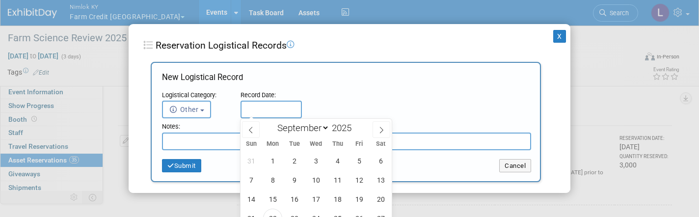
click at [265, 106] on input "text" at bounding box center [271, 110] width 61 height 18
click at [275, 210] on span "22" at bounding box center [272, 218] width 19 height 19
type input "[DATE]"
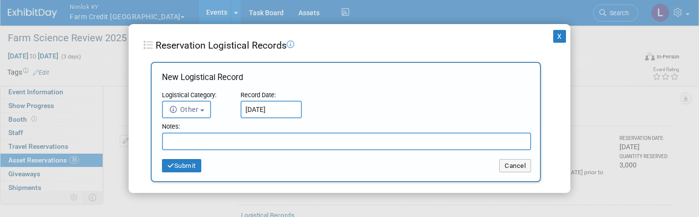
click at [241, 135] on input "text" at bounding box center [346, 142] width 369 height 18
click at [241, 135] on input "bDid not come" at bounding box center [346, 142] width 369 height 18
click at [240, 141] on input "Did not come" at bounding box center [346, 142] width 369 height 18
type input "Did not come back"
click at [190, 164] on button "Submit" at bounding box center [181, 166] width 39 height 14
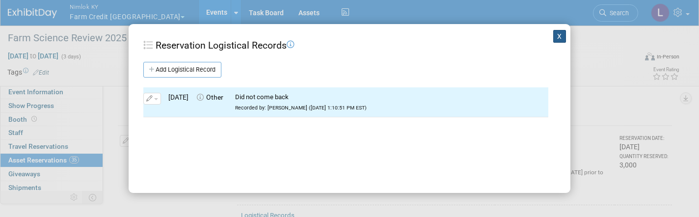
click at [554, 40] on button "X" at bounding box center [559, 36] width 13 height 13
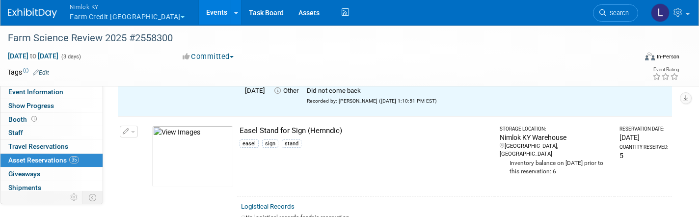
scroll to position [1452, 0]
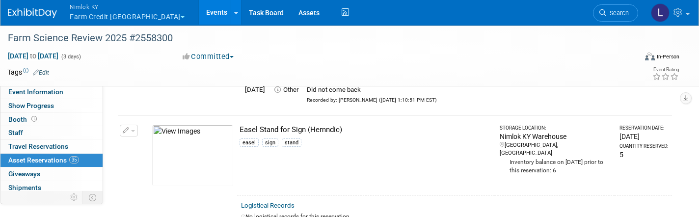
click at [134, 130] on span "button" at bounding box center [133, 131] width 4 height 2
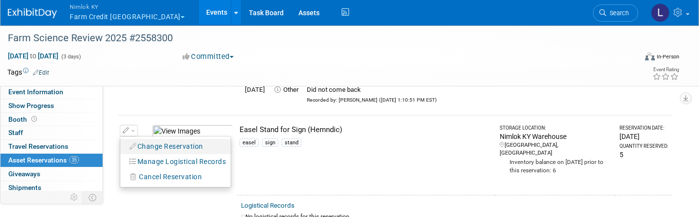
click at [161, 140] on button "Change Reservation" at bounding box center [166, 146] width 83 height 13
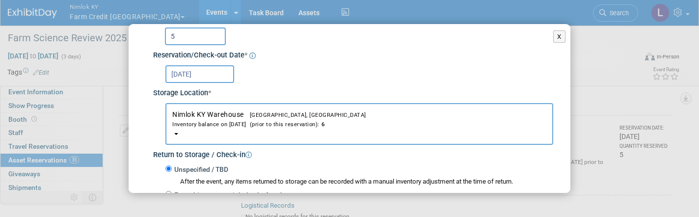
scroll to position [32, 0]
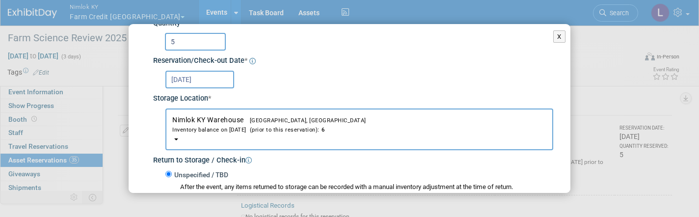
drag, startPoint x: 177, startPoint y: 42, endPoint x: 161, endPoint y: 43, distance: 16.2
click at [161, 43] on div "5" at bounding box center [355, 40] width 397 height 19
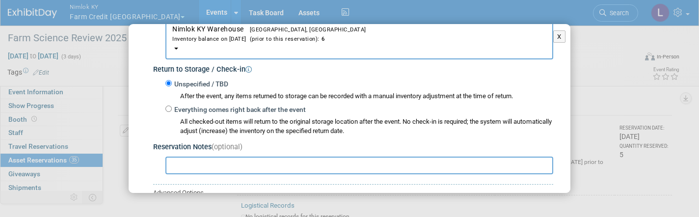
scroll to position [137, 0]
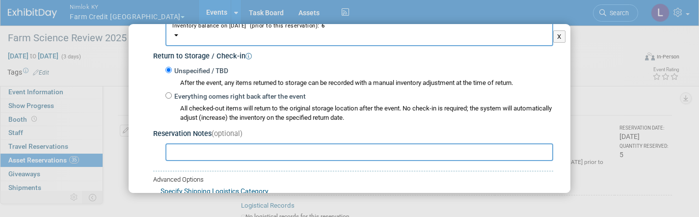
type input "3"
click at [170, 92] on input "Everything comes right back after the event" at bounding box center [168, 95] width 6 height 6
radio input "true"
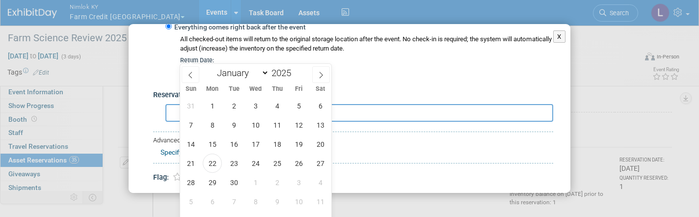
scroll to position [1536, 0]
click at [216, 165] on span "22" at bounding box center [212, 162] width 19 height 19
type input "[DATE]"
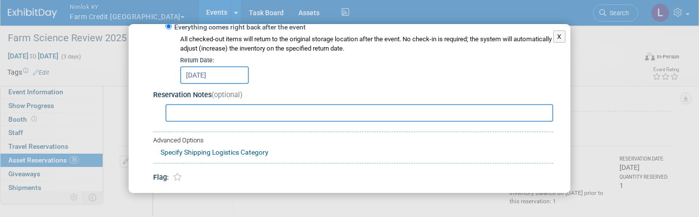
click at [171, 195] on button "Submit" at bounding box center [167, 203] width 32 height 16
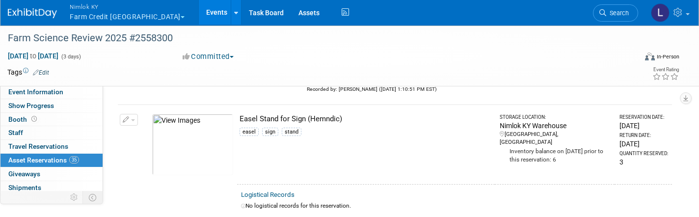
scroll to position [1457, 0]
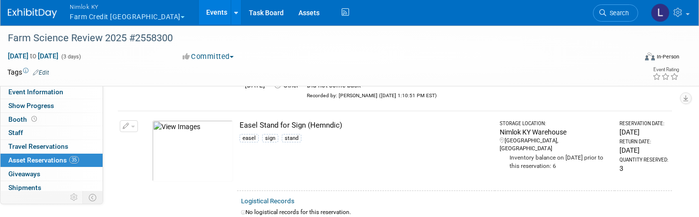
click at [133, 120] on button "button" at bounding box center [129, 126] width 18 height 12
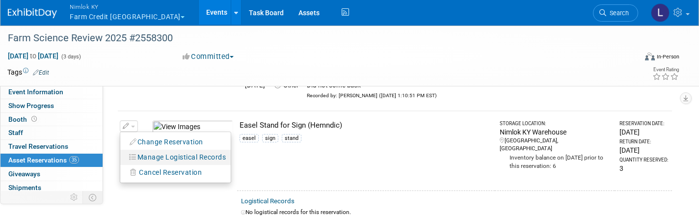
click at [170, 151] on button "Manage Logistical Records" at bounding box center [178, 157] width 106 height 13
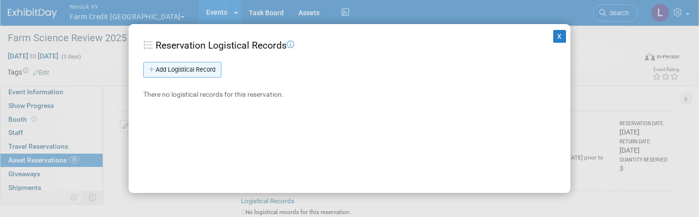
click at [181, 75] on link "Add Logistical Record" at bounding box center [182, 70] width 78 height 16
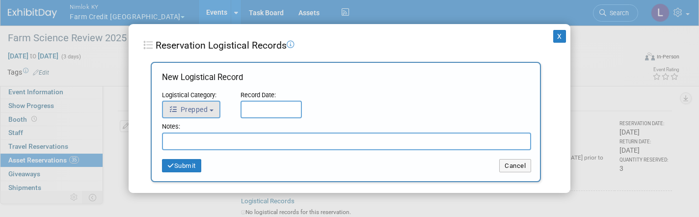
click at [200, 110] on span "Prepped" at bounding box center [188, 110] width 39 height 8
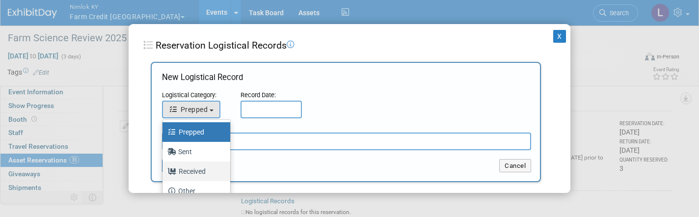
click at [193, 167] on label "Received" at bounding box center [193, 172] width 53 height 16
click at [164, 167] on input "Received" at bounding box center [161, 170] width 6 height 6
select select "3"
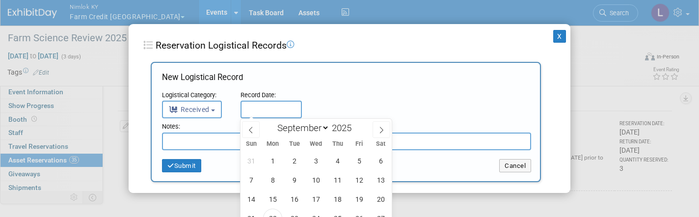
click at [265, 109] on input "text" at bounding box center [271, 110] width 61 height 18
click at [274, 213] on span "22" at bounding box center [272, 218] width 19 height 19
type input "Sep 22, 2025"
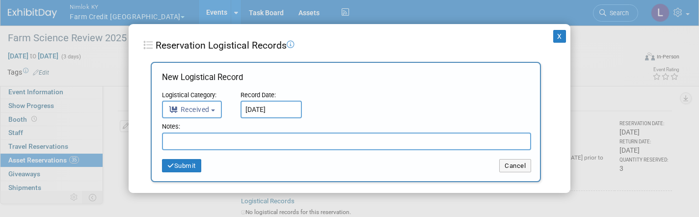
click at [190, 137] on input "text" at bounding box center [346, 142] width 369 height 18
type input "sent 5 received 3"
click at [187, 165] on button "Submit" at bounding box center [181, 166] width 39 height 14
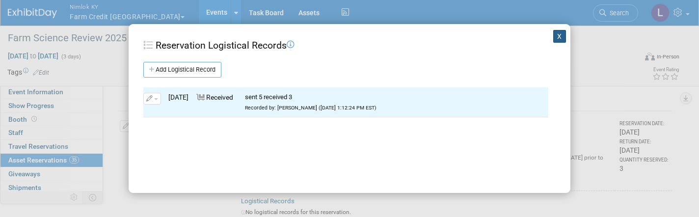
click at [564, 37] on button "X" at bounding box center [559, 36] width 13 height 13
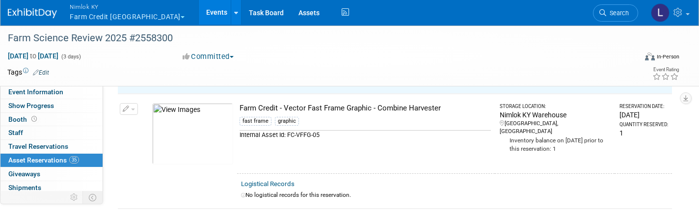
scroll to position [1596, 0]
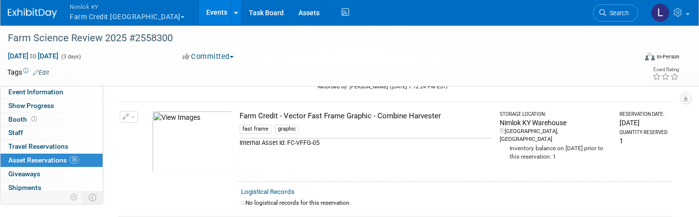
click at [131, 116] on span "button" at bounding box center [133, 117] width 4 height 2
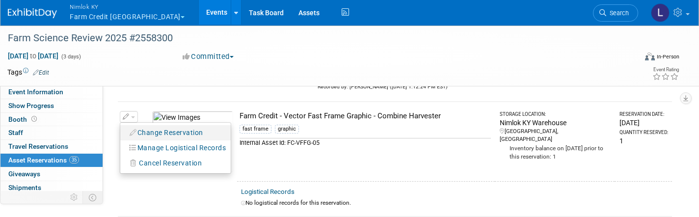
click at [148, 126] on button "Change Reservation" at bounding box center [166, 132] width 83 height 13
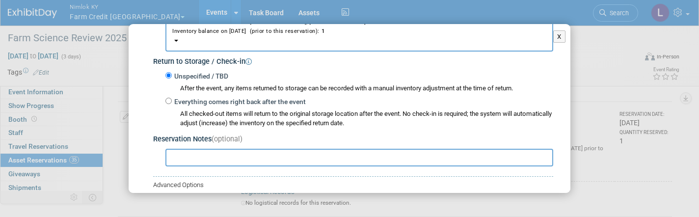
scroll to position [130, 0]
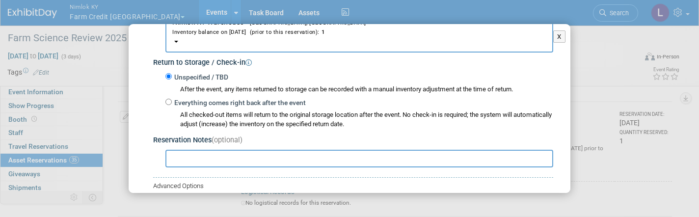
click at [170, 99] on input "Everything comes right back after the event" at bounding box center [168, 102] width 6 height 6
radio input "true"
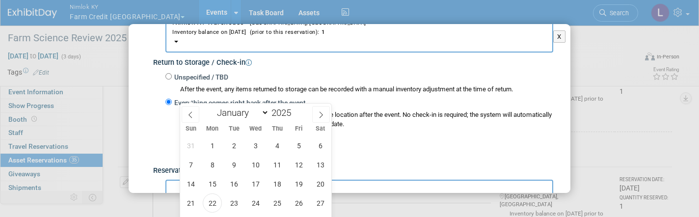
scroll to position [1649, 0]
click at [213, 196] on span "22" at bounding box center [212, 200] width 19 height 19
type input "Sep 22, 2025"
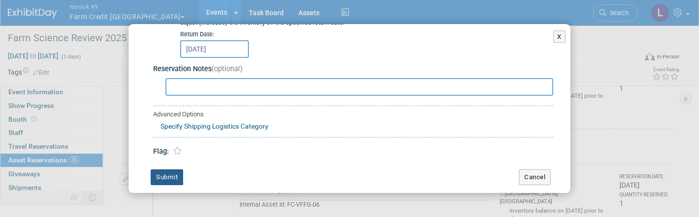
scroll to position [231, 0]
click at [167, 170] on button "Submit" at bounding box center [167, 178] width 32 height 16
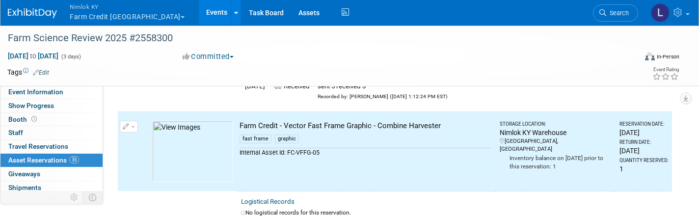
scroll to position [1586, 0]
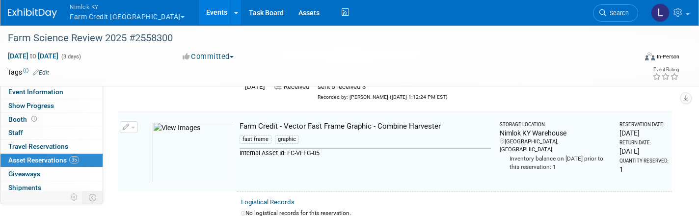
click at [132, 127] on span "button" at bounding box center [133, 128] width 4 height 2
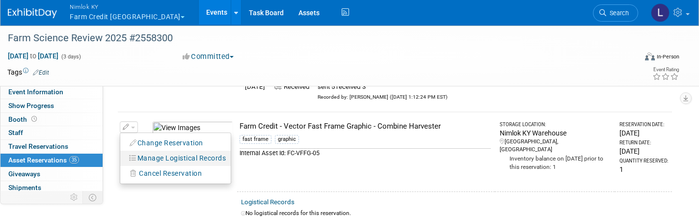
click at [170, 152] on button "Manage Logistical Records" at bounding box center [178, 158] width 106 height 13
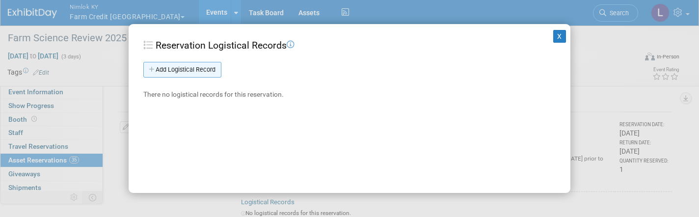
click at [190, 69] on link "Add Logistical Record" at bounding box center [182, 70] width 78 height 16
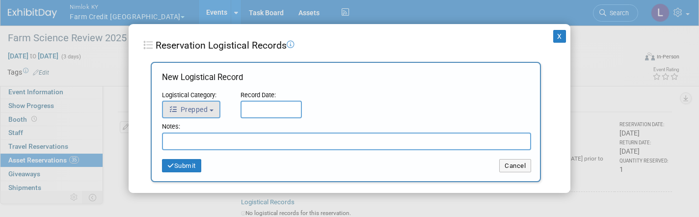
click at [204, 112] on span "Prepped" at bounding box center [188, 110] width 39 height 8
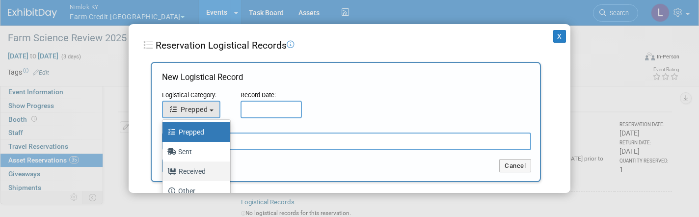
click at [194, 167] on label "Received" at bounding box center [193, 172] width 53 height 16
click at [164, 167] on input "Received" at bounding box center [161, 170] width 6 height 6
select select "3"
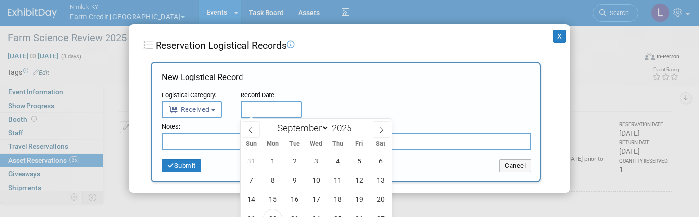
click at [260, 113] on input "text" at bounding box center [271, 110] width 61 height 18
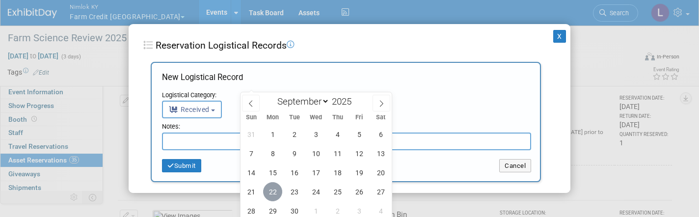
click at [275, 191] on span "22" at bounding box center [272, 191] width 19 height 19
type input "[DATE]"
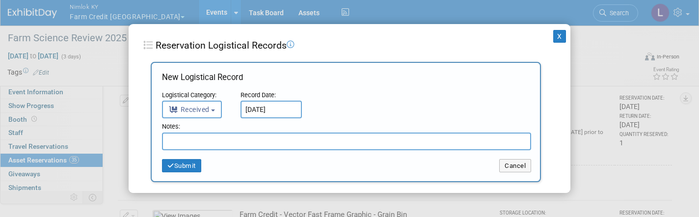
click at [206, 133] on input "text" at bounding box center [346, 142] width 369 height 18
paste input "Received in good condition"
type input "Received in good condition"
click at [189, 167] on button "Submit" at bounding box center [181, 166] width 39 height 14
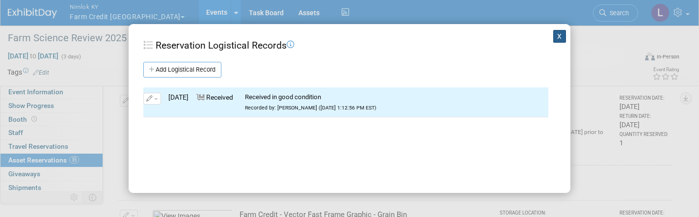
click at [563, 34] on button "X" at bounding box center [559, 36] width 13 height 13
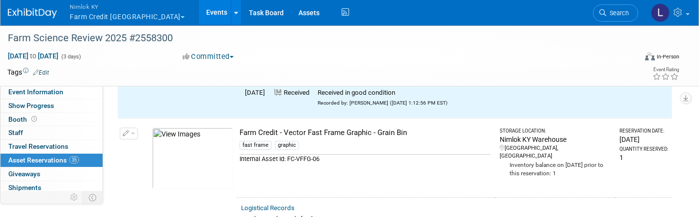
scroll to position [1711, 0]
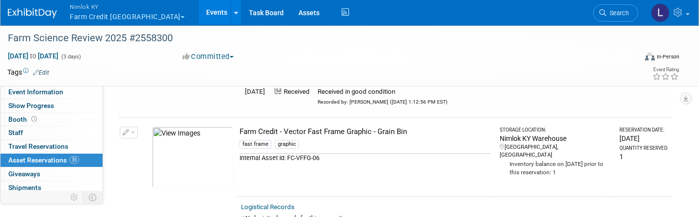
click at [130, 127] on button "button" at bounding box center [129, 133] width 18 height 12
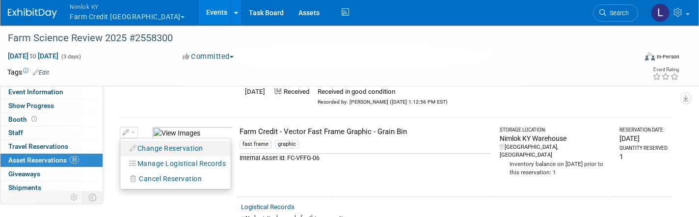
click at [156, 142] on button "Change Reservation" at bounding box center [166, 148] width 83 height 13
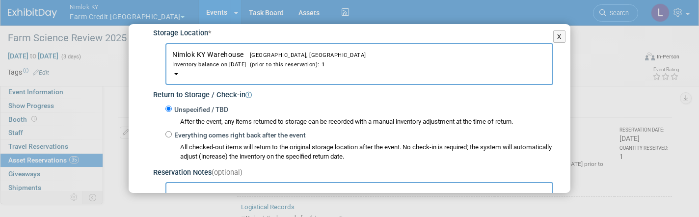
scroll to position [100, 0]
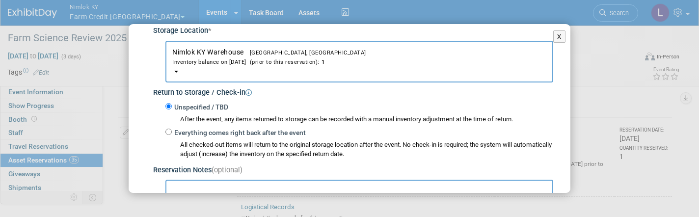
click at [182, 128] on label "Everything comes right back after the event" at bounding box center [239, 133] width 134 height 10
click at [172, 129] on input "Everything comes right back after the event" at bounding box center [168, 132] width 6 height 6
radio input "true"
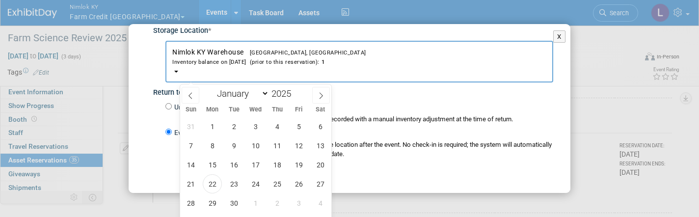
scroll to position [1812, 0]
click at [213, 177] on span "22" at bounding box center [212, 181] width 19 height 19
type input "[DATE]"
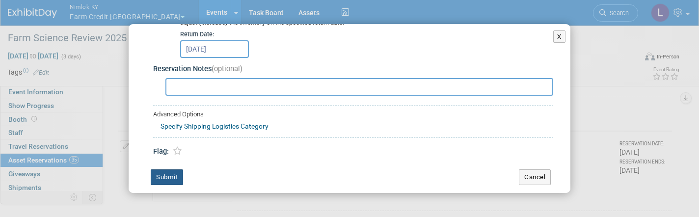
scroll to position [231, 0]
click at [165, 170] on button "Submit" at bounding box center [167, 178] width 32 height 16
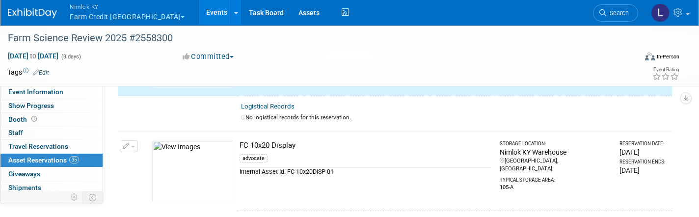
click at [132, 146] on span "button" at bounding box center [133, 147] width 4 height 2
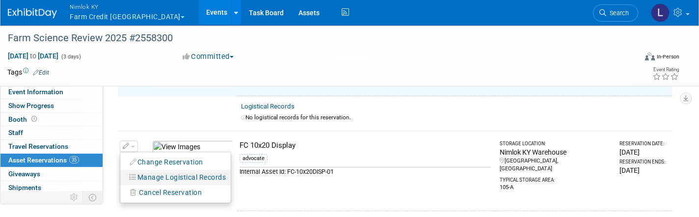
click at [153, 171] on button "Manage Logistical Records" at bounding box center [178, 177] width 106 height 13
select select "8"
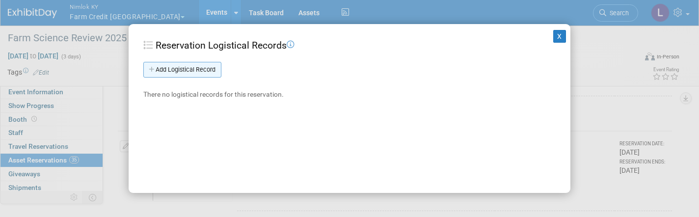
click at [189, 71] on link "Add Logistical Record" at bounding box center [182, 70] width 78 height 16
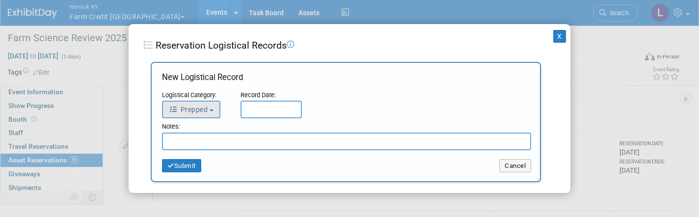
click at [199, 108] on span "Prepped" at bounding box center [188, 110] width 39 height 8
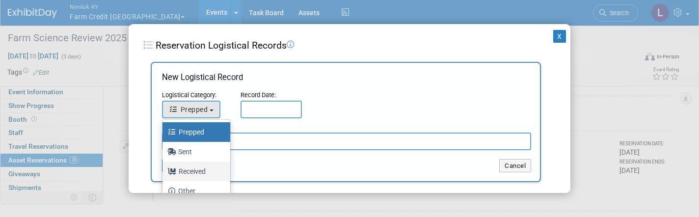
click at [194, 171] on label "Received" at bounding box center [193, 172] width 53 height 16
click at [164, 171] on input "Received" at bounding box center [161, 170] width 6 height 6
select select "3"
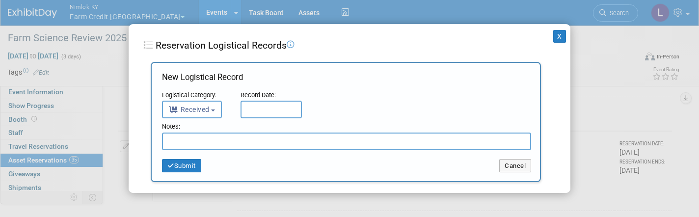
click at [269, 112] on input "text" at bounding box center [271, 110] width 61 height 18
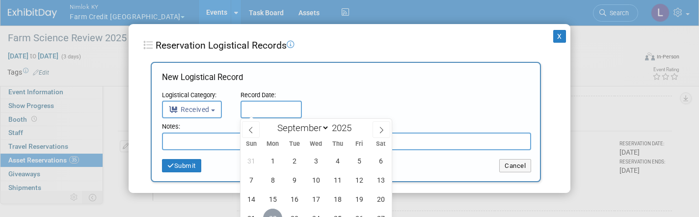
click at [271, 212] on span "22" at bounding box center [272, 218] width 19 height 19
type input "[DATE]"
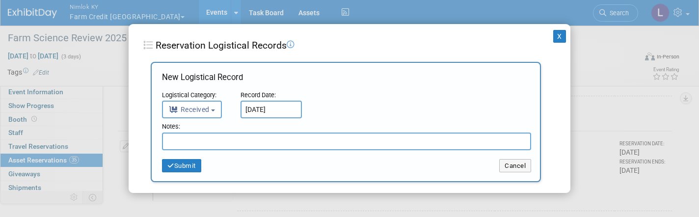
click at [216, 145] on input "text" at bounding box center [346, 142] width 369 height 18
paste input "Received in good condition"
type input "Received in good condition"
click at [180, 165] on button "Submit" at bounding box center [181, 166] width 39 height 14
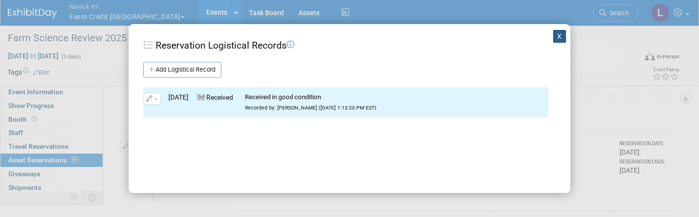
click at [563, 34] on button "X" at bounding box center [559, 36] width 13 height 13
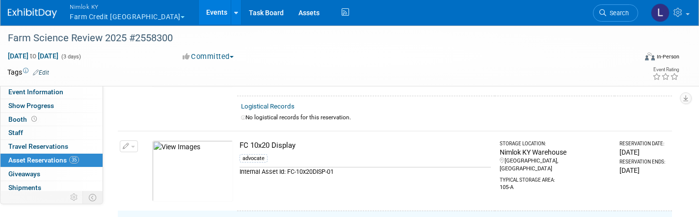
click at [133, 146] on span "button" at bounding box center [133, 147] width 4 height 2
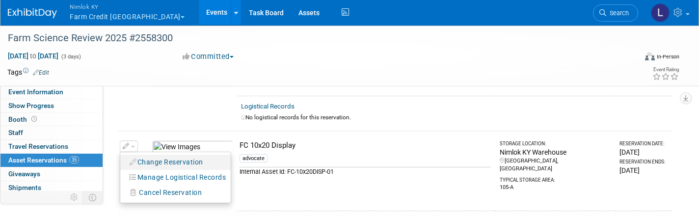
click at [147, 156] on button "Change Reservation" at bounding box center [166, 162] width 83 height 13
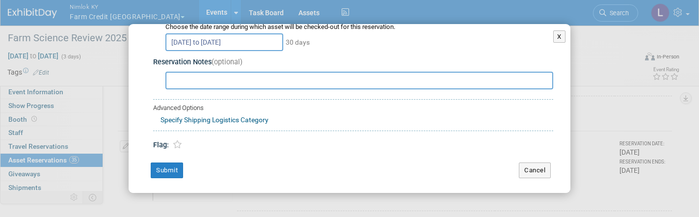
scroll to position [43, 0]
click at [556, 35] on button "X" at bounding box center [559, 36] width 12 height 13
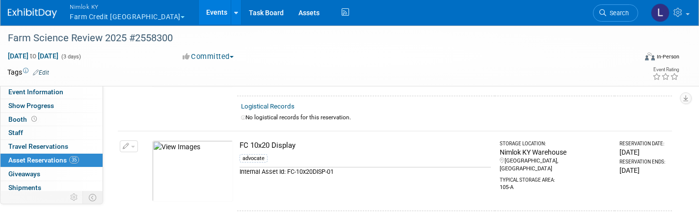
click at [136, 140] on button "button" at bounding box center [129, 146] width 18 height 12
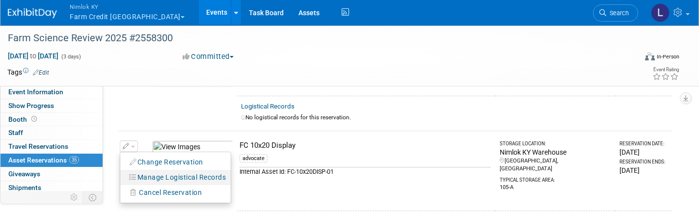
click at [159, 171] on button "Manage Logistical Records" at bounding box center [178, 177] width 106 height 13
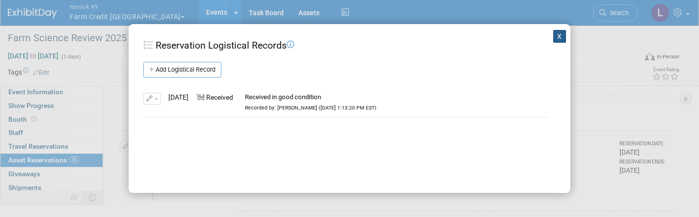
click at [562, 40] on button "X" at bounding box center [559, 36] width 13 height 13
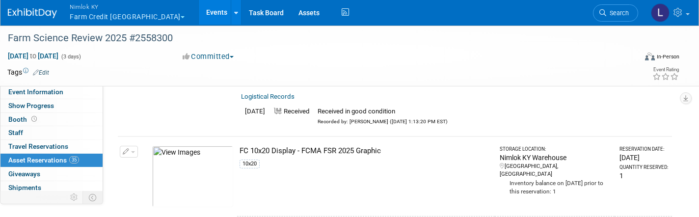
scroll to position [1947, 0]
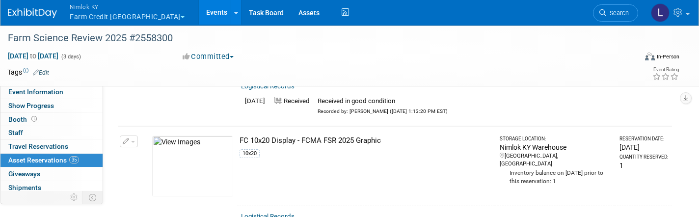
click at [135, 136] on button "button" at bounding box center [129, 142] width 18 height 12
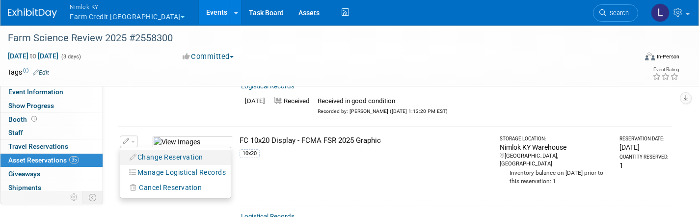
click at [151, 151] on button "Change Reservation" at bounding box center [166, 157] width 83 height 13
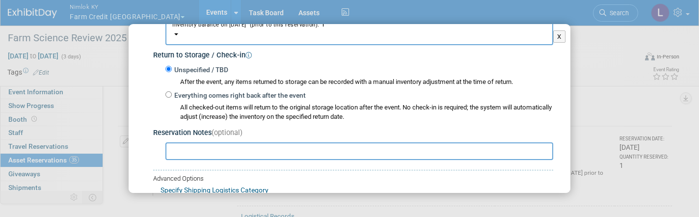
scroll to position [146, 0]
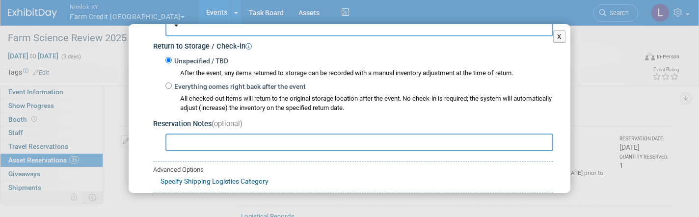
click at [168, 83] on input "Everything comes right back after the event" at bounding box center [168, 86] width 6 height 6
radio input "true"
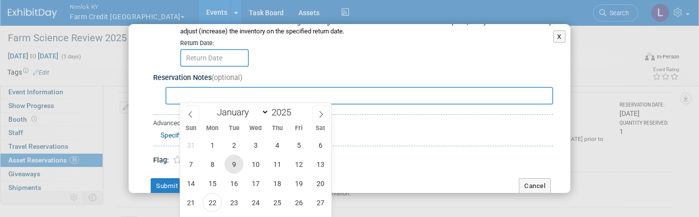
scroll to position [1982, 0]
click at [214, 201] on span "22" at bounding box center [212, 201] width 19 height 19
type input "[DATE]"
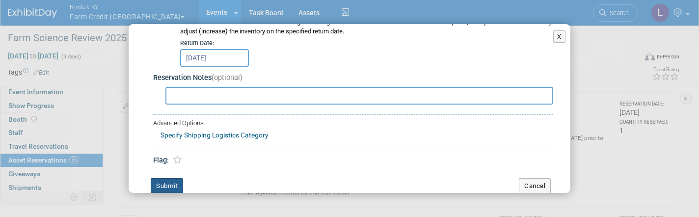
click at [177, 178] on button "Submit" at bounding box center [167, 186] width 32 height 16
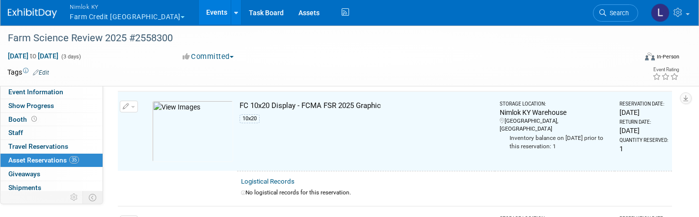
click at [132, 101] on button "button" at bounding box center [129, 107] width 18 height 12
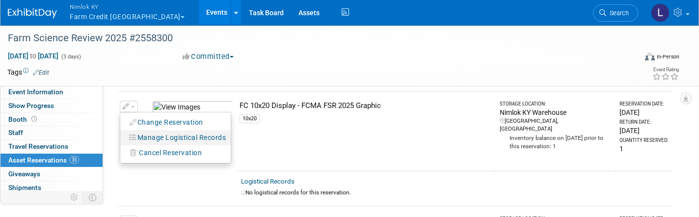
click at [164, 131] on button "Manage Logistical Records" at bounding box center [178, 137] width 106 height 13
select select "8"
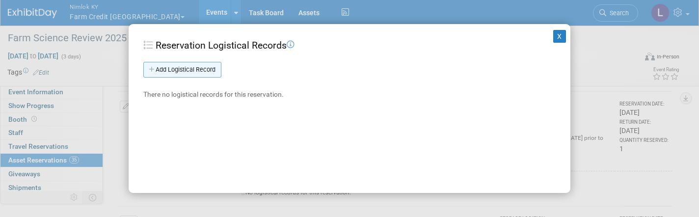
click at [189, 71] on link "Add Logistical Record" at bounding box center [182, 70] width 78 height 16
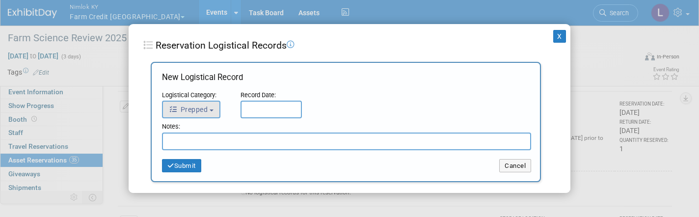
click at [195, 111] on span "Prepped" at bounding box center [188, 110] width 39 height 8
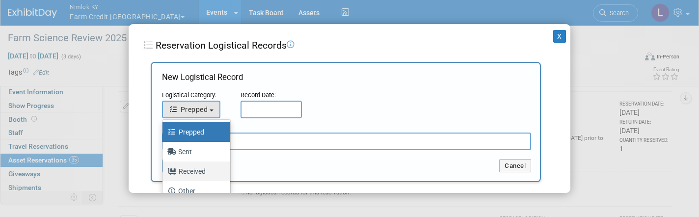
click at [195, 168] on label "Received" at bounding box center [193, 172] width 53 height 16
click at [164, 168] on input "Received" at bounding box center [161, 170] width 6 height 6
select select "3"
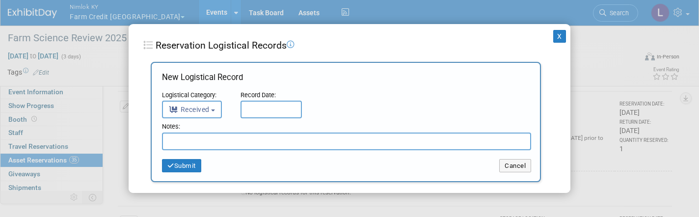
click at [254, 108] on input "text" at bounding box center [271, 110] width 61 height 18
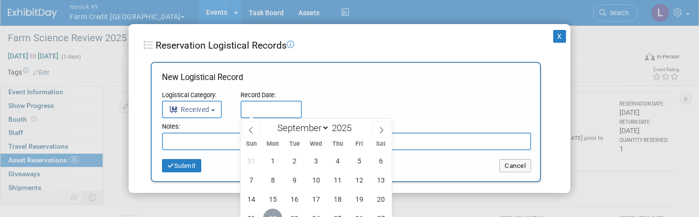
click at [274, 213] on span "22" at bounding box center [272, 218] width 19 height 19
type input "[DATE]"
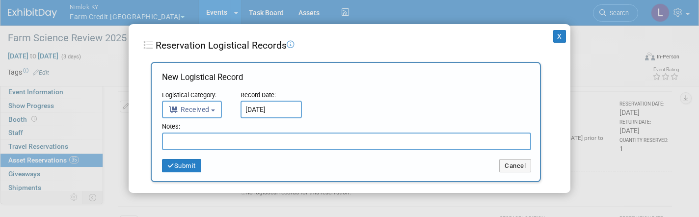
click at [227, 136] on input "text" at bounding box center [346, 142] width 369 height 18
paste input "Received in good condition"
type input "Received in good condition"
click at [190, 165] on button "Submit" at bounding box center [181, 166] width 39 height 14
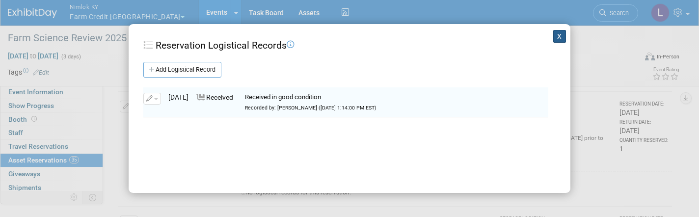
click at [558, 35] on button "X" at bounding box center [559, 36] width 13 height 13
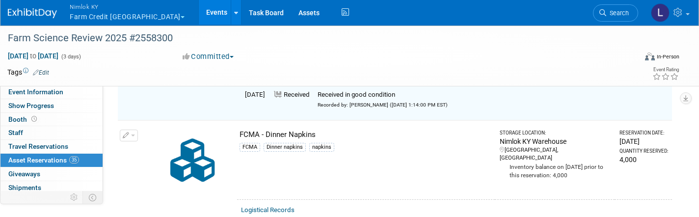
scroll to position [2079, 0]
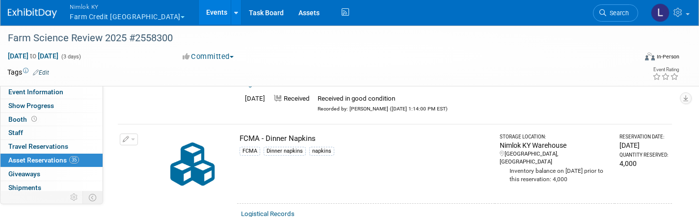
click at [134, 138] on span "button" at bounding box center [133, 139] width 4 height 2
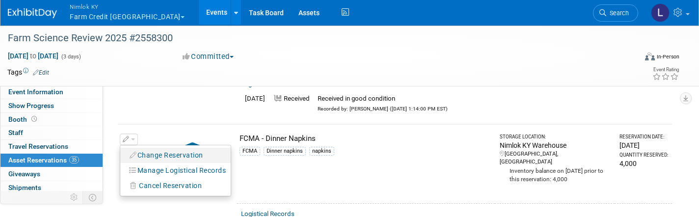
click at [161, 149] on button "Change Reservation" at bounding box center [166, 155] width 83 height 13
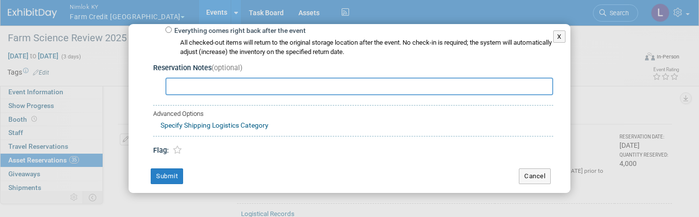
scroll to position [201, 0]
click at [530, 171] on button "Cancel" at bounding box center [535, 177] width 32 height 16
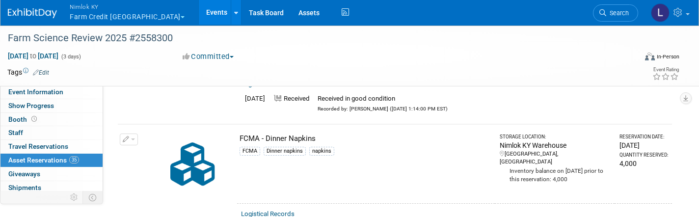
click at [135, 134] on button "button" at bounding box center [129, 140] width 18 height 12
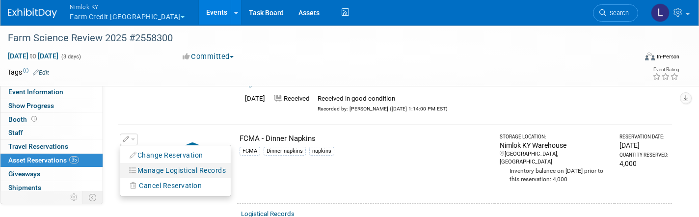
click at [175, 164] on button "Manage Logistical Records" at bounding box center [178, 170] width 106 height 13
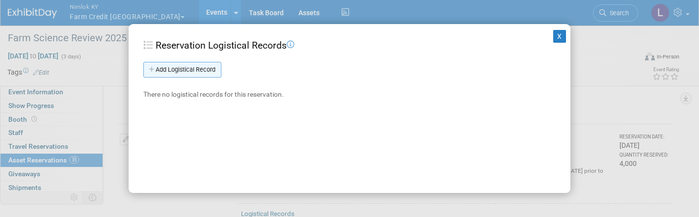
click at [195, 73] on link "Add Logistical Record" at bounding box center [182, 70] width 78 height 16
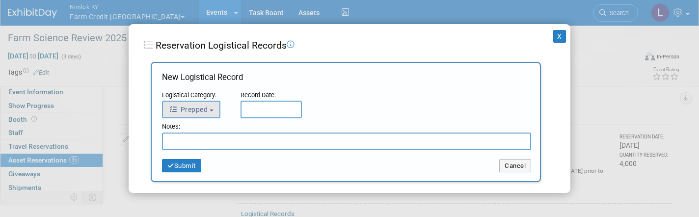
click at [203, 109] on span "Prepped" at bounding box center [188, 110] width 39 height 8
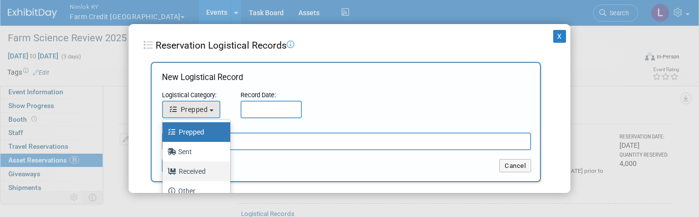
click at [204, 175] on label "Received" at bounding box center [193, 172] width 53 height 16
click at [164, 173] on input "Received" at bounding box center [161, 170] width 6 height 6
select select "3"
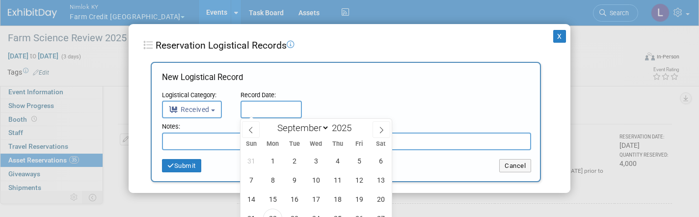
click at [260, 115] on input "text" at bounding box center [271, 110] width 61 height 18
click at [275, 212] on span "22" at bounding box center [272, 218] width 19 height 19
type input "Sep 22, 2025"
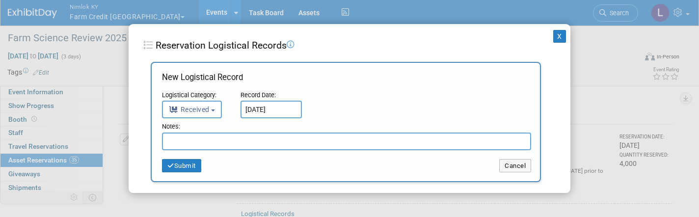
click at [235, 143] on input "text" at bounding box center [346, 142] width 369 height 18
type input "Ddi not come back"
click at [192, 164] on button "Submit" at bounding box center [181, 166] width 39 height 14
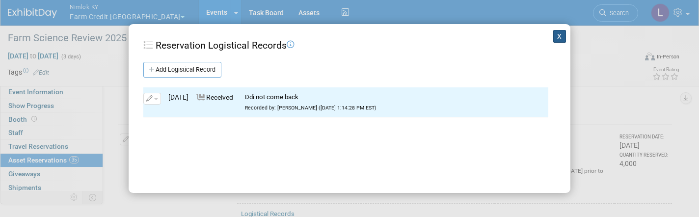
click at [561, 35] on button "X" at bounding box center [559, 36] width 13 height 13
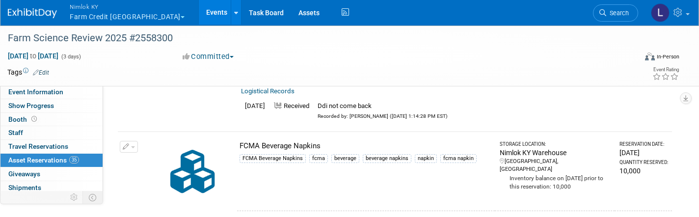
scroll to position [2211, 0]
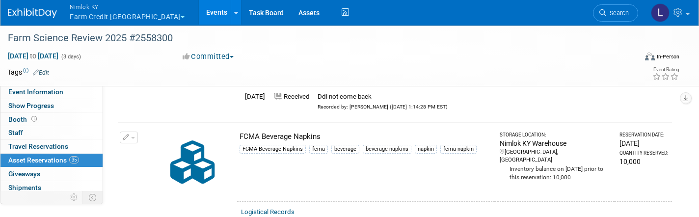
click at [134, 132] on button "button" at bounding box center [129, 138] width 18 height 12
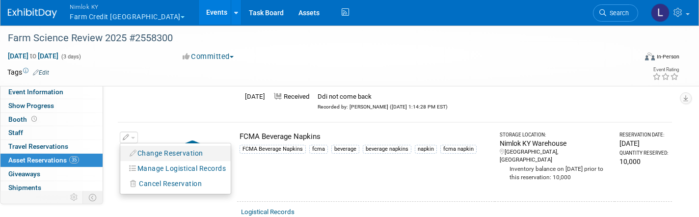
click at [161, 147] on button "Change Reservation" at bounding box center [166, 153] width 83 height 13
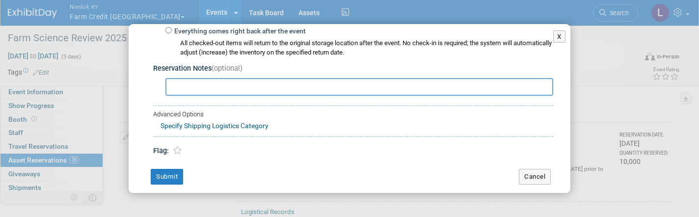
scroll to position [201, 0]
click at [540, 169] on button "Cancel" at bounding box center [535, 177] width 32 height 16
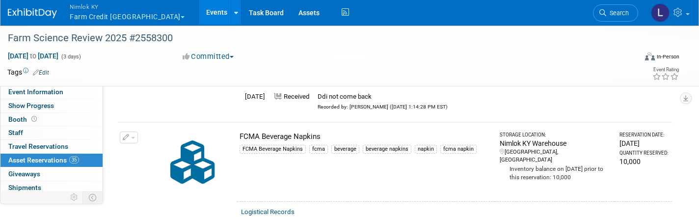
click at [136, 132] on button "button" at bounding box center [129, 138] width 18 height 12
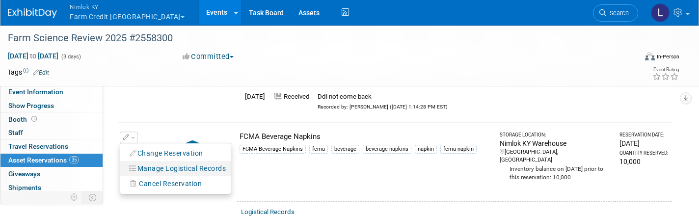
click at [165, 162] on button "Manage Logistical Records" at bounding box center [178, 168] width 106 height 13
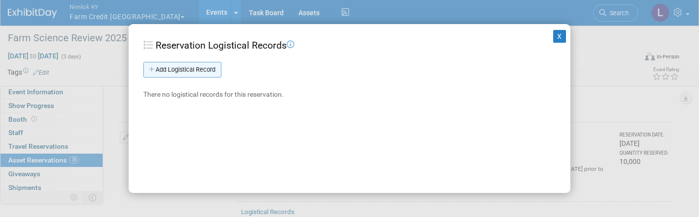
click at [187, 70] on link "Add Logistical Record" at bounding box center [182, 70] width 78 height 16
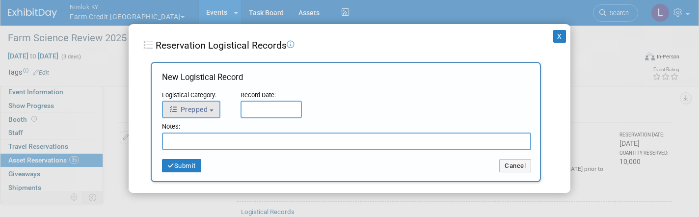
click at [200, 111] on span "Prepped" at bounding box center [188, 110] width 39 height 8
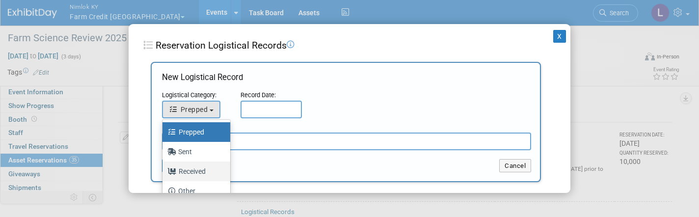
click at [195, 170] on label "Received" at bounding box center [193, 172] width 53 height 16
click at [164, 170] on input "Received" at bounding box center [161, 170] width 6 height 6
select select "3"
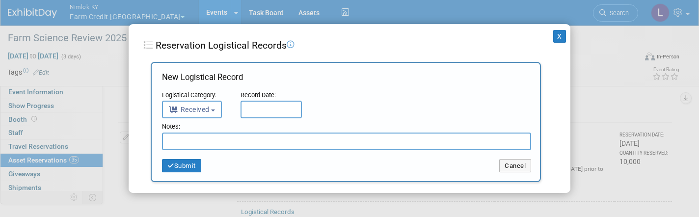
click at [262, 110] on input "text" at bounding box center [271, 110] width 61 height 18
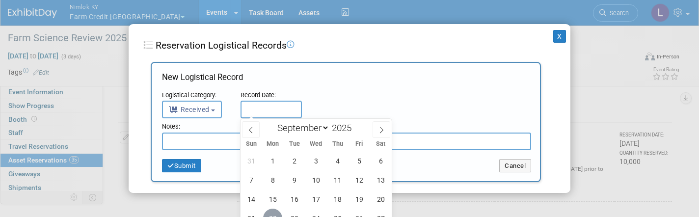
click at [273, 212] on span "22" at bounding box center [272, 218] width 19 height 19
type input "[DATE]"
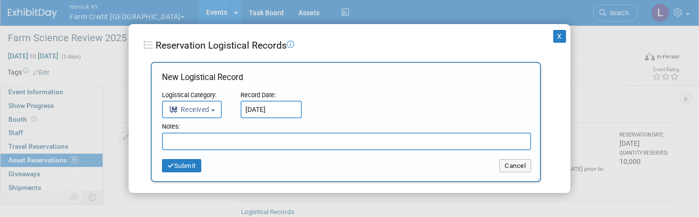
click at [223, 138] on input "text" at bounding box center [346, 142] width 369 height 18
type input "Did not come back"
click at [196, 163] on button "Submit" at bounding box center [181, 166] width 39 height 14
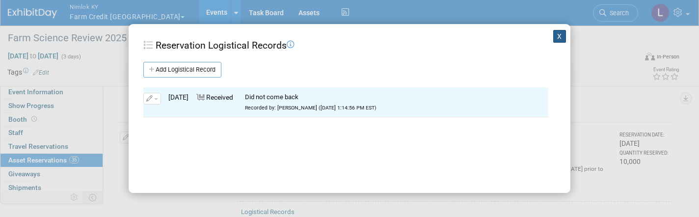
click at [562, 38] on button "X" at bounding box center [559, 36] width 13 height 13
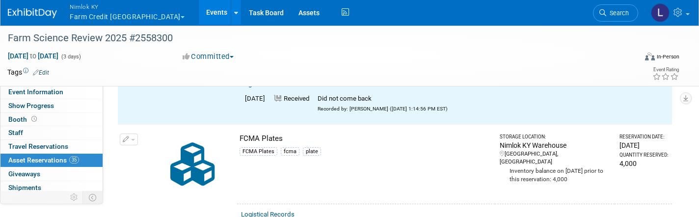
scroll to position [2345, 0]
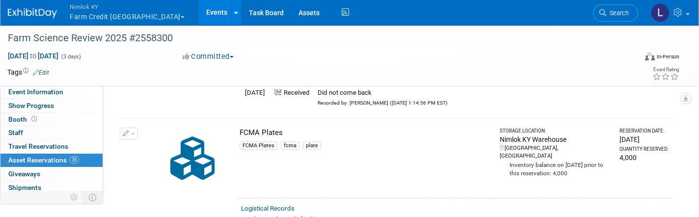
click at [136, 128] on button "button" at bounding box center [129, 134] width 18 height 12
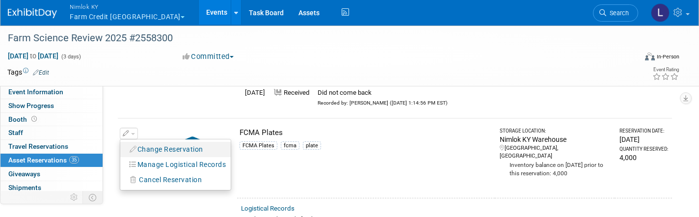
click at [156, 143] on button "Change Reservation" at bounding box center [166, 149] width 83 height 13
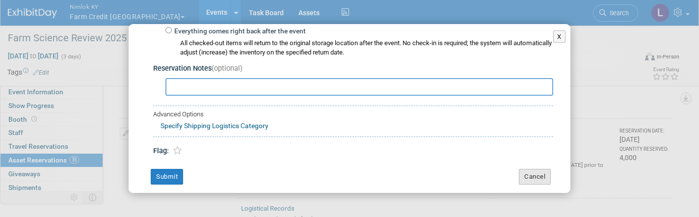
scroll to position [201, 0]
click at [545, 169] on button "Cancel" at bounding box center [535, 177] width 32 height 16
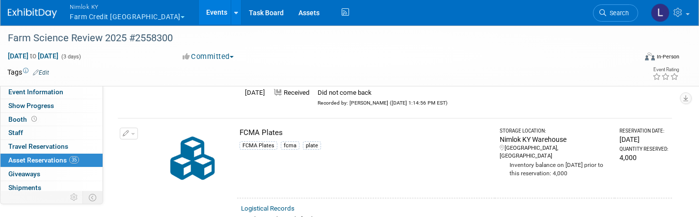
click at [133, 128] on button "button" at bounding box center [129, 134] width 18 height 12
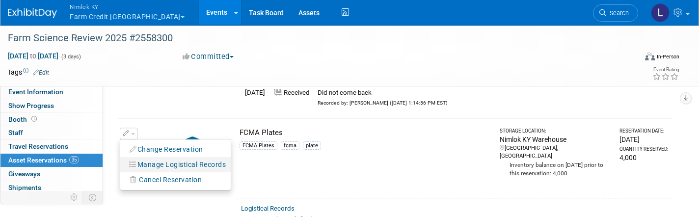
click at [161, 158] on button "Manage Logistical Records" at bounding box center [178, 164] width 106 height 13
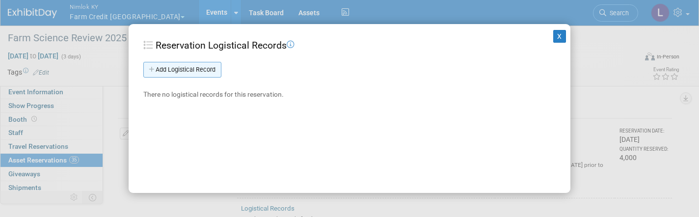
click at [188, 69] on link "Add Logistical Record" at bounding box center [182, 70] width 78 height 16
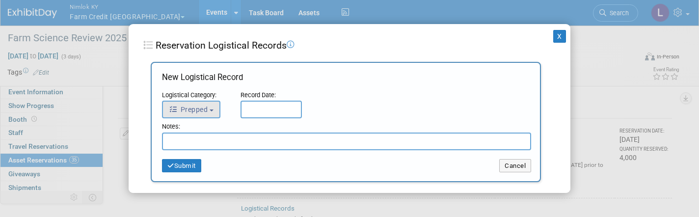
click at [212, 106] on button "Prepped" at bounding box center [191, 110] width 58 height 18
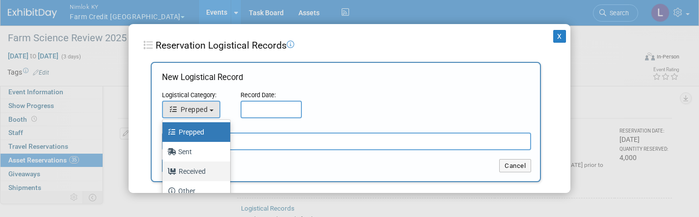
click at [195, 166] on label "Received" at bounding box center [193, 172] width 53 height 16
click at [164, 167] on input "Received" at bounding box center [161, 170] width 6 height 6
select select "3"
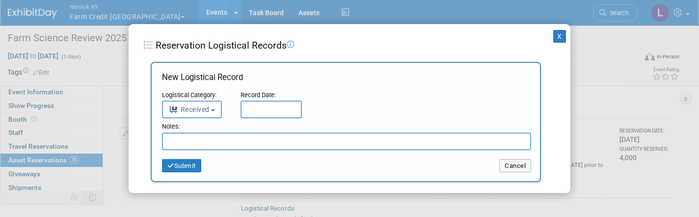
click at [262, 110] on input "text" at bounding box center [271, 110] width 61 height 18
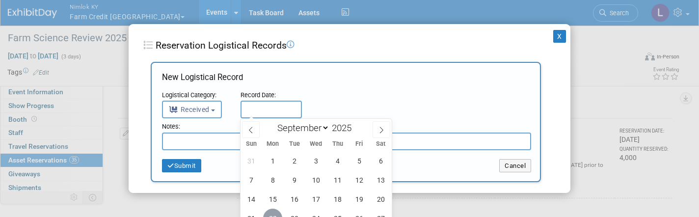
click at [275, 213] on span "22" at bounding box center [272, 218] width 19 height 19
type input "Sep 22, 2025"
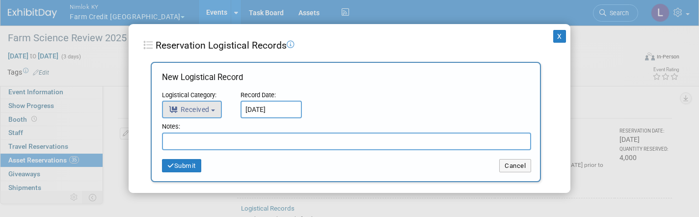
click at [213, 107] on button "Received" at bounding box center [192, 110] width 60 height 18
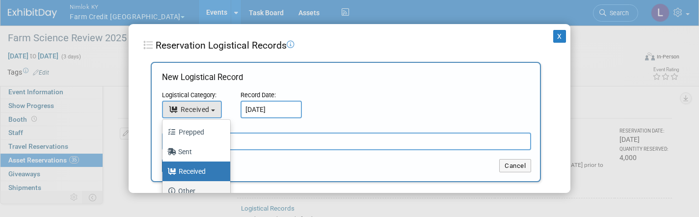
click at [198, 186] on label "Other" at bounding box center [193, 191] width 53 height 16
click at [164, 187] on input "Other" at bounding box center [161, 190] width 6 height 6
select select "4"
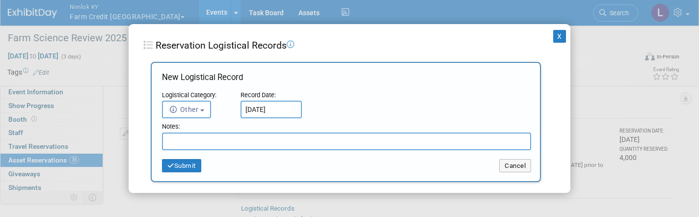
click at [193, 139] on input "text" at bounding box center [346, 142] width 369 height 18
type input "Did not come back"
click at [184, 162] on button "Submit" at bounding box center [181, 166] width 39 height 14
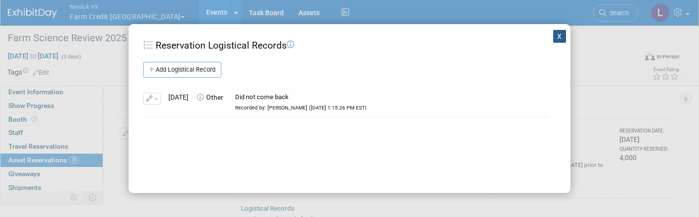
click at [562, 36] on button "X" at bounding box center [559, 36] width 13 height 13
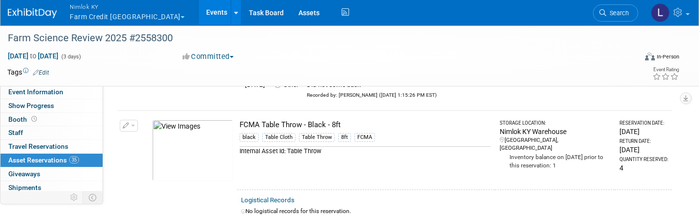
scroll to position [2485, 0]
click at [135, 124] on span "button" at bounding box center [133, 125] width 4 height 2
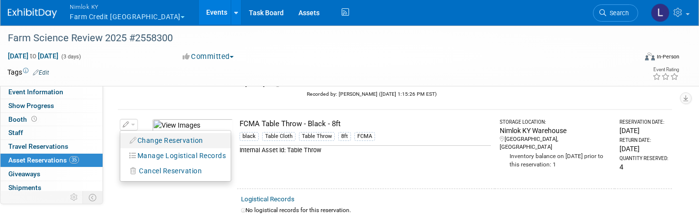
click at [160, 134] on button "Change Reservation" at bounding box center [166, 140] width 83 height 13
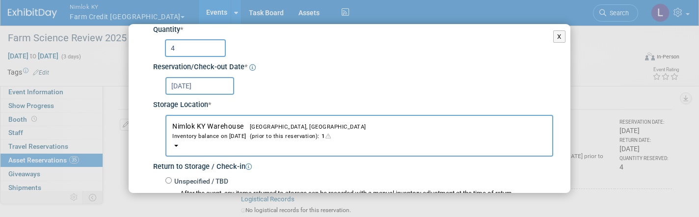
scroll to position [25, 0]
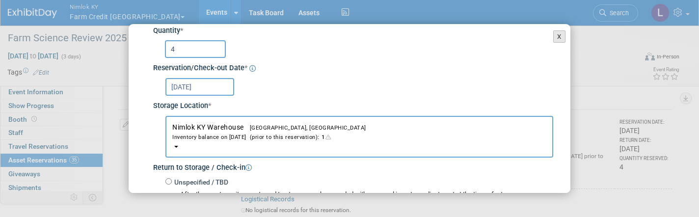
click at [563, 41] on button "X" at bounding box center [559, 36] width 12 height 13
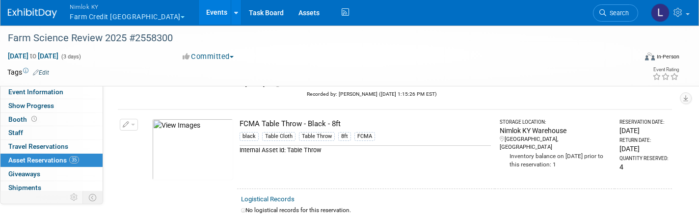
click at [133, 124] on span "button" at bounding box center [133, 125] width 4 height 2
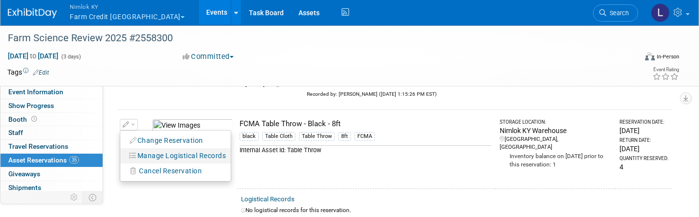
click at [167, 149] on button "Manage Logistical Records" at bounding box center [178, 155] width 106 height 13
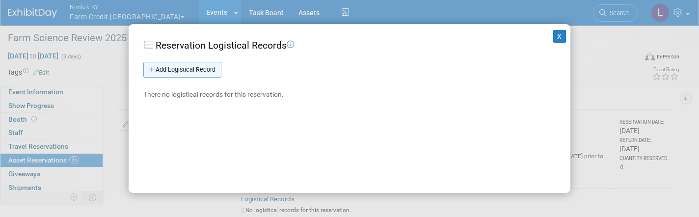
click at [181, 71] on link "Add Logistical Record" at bounding box center [182, 70] width 78 height 16
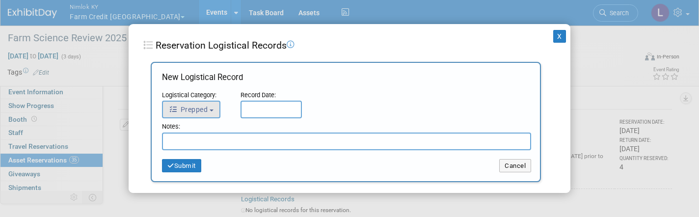
click at [207, 111] on span "Prepped" at bounding box center [188, 110] width 39 height 8
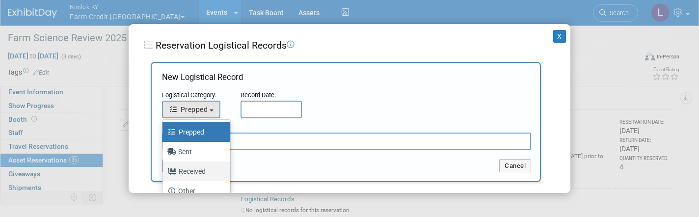
click at [190, 169] on label "Received" at bounding box center [193, 172] width 53 height 16
click at [164, 169] on input "Received" at bounding box center [161, 170] width 6 height 6
select select "3"
click at [193, 163] on button "Submit" at bounding box center [181, 166] width 39 height 14
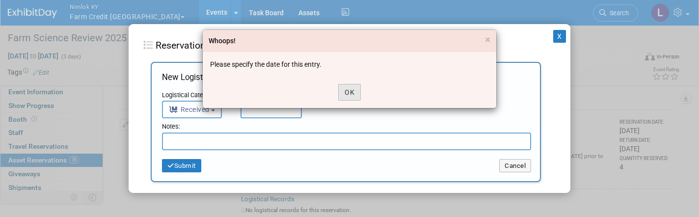
click at [347, 94] on button "OK" at bounding box center [349, 92] width 23 height 17
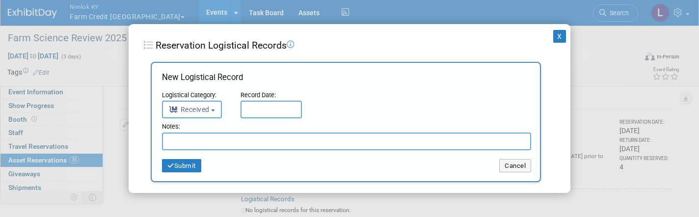
click at [254, 110] on input "text" at bounding box center [271, 110] width 61 height 18
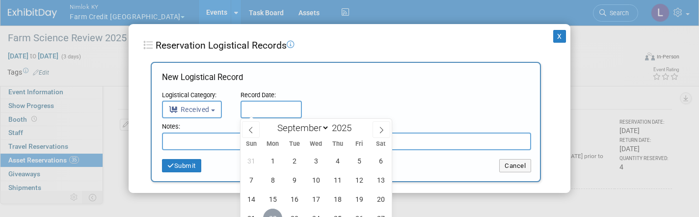
click at [277, 214] on span "22" at bounding box center [272, 218] width 19 height 19
type input "[DATE]"
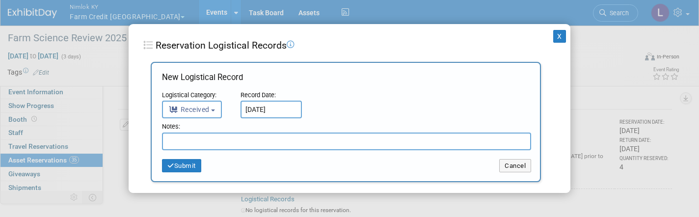
click at [214, 138] on input "text" at bounding box center [346, 142] width 369 height 18
type input "1 Mice destroyed; 3 sent to dry cleaner"
click at [189, 166] on button "Submit" at bounding box center [181, 166] width 39 height 14
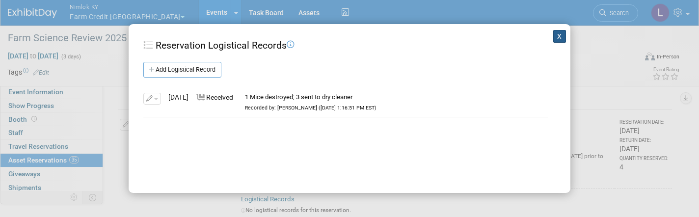
click at [557, 34] on button "X" at bounding box center [559, 36] width 13 height 13
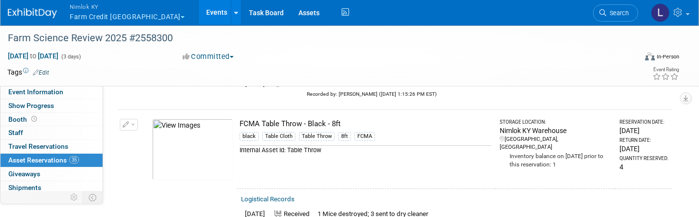
click at [135, 119] on button "button" at bounding box center [129, 125] width 18 height 12
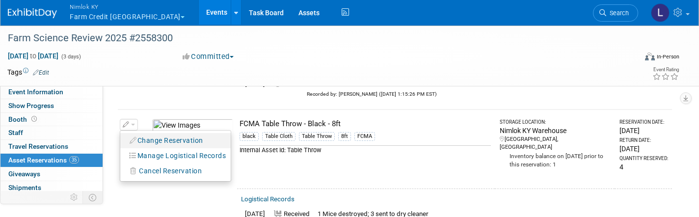
click at [152, 134] on button "Change Reservation" at bounding box center [166, 140] width 83 height 13
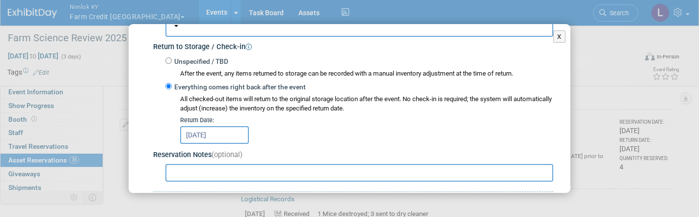
scroll to position [148, 0]
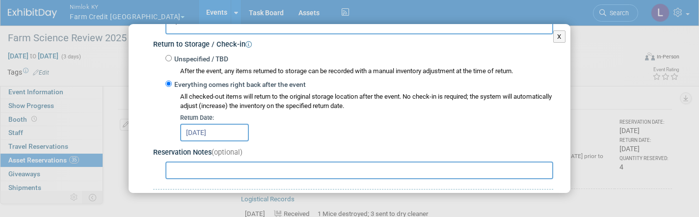
click at [231, 124] on input "Sep 30, 2025" at bounding box center [214, 133] width 69 height 18
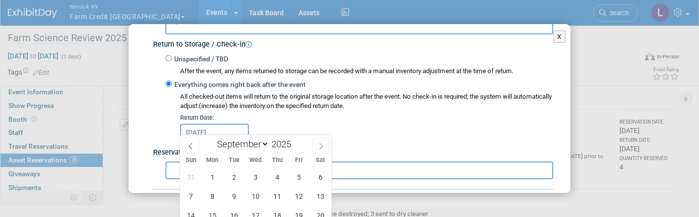
click at [325, 144] on span at bounding box center [321, 146] width 18 height 17
select select "9"
click at [299, 198] on span "10" at bounding box center [298, 196] width 19 height 19
type input "Oct 10, 2025"
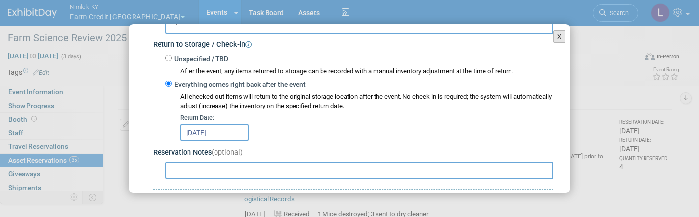
click at [558, 39] on button "X" at bounding box center [559, 36] width 12 height 13
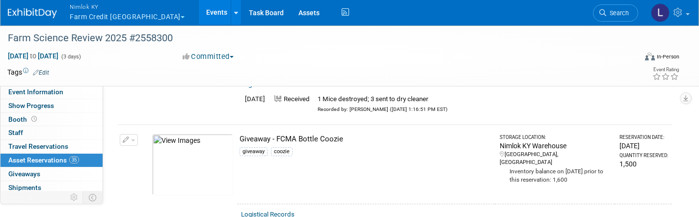
scroll to position [2601, 0]
click at [135, 133] on button "button" at bounding box center [129, 139] width 18 height 12
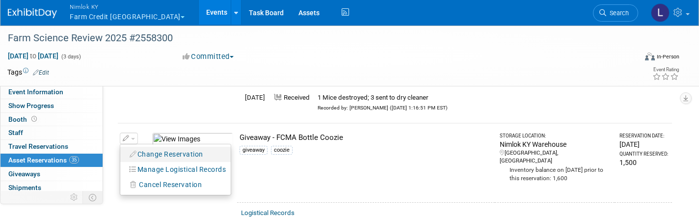
click at [163, 148] on button "Change Reservation" at bounding box center [166, 154] width 83 height 13
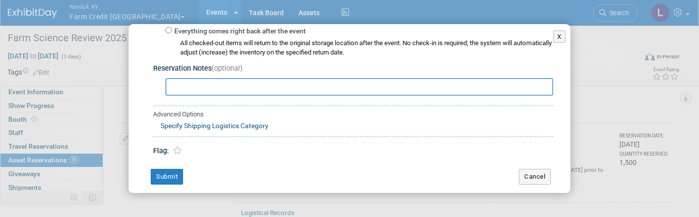
scroll to position [201, 0]
click at [535, 169] on button "Cancel" at bounding box center [535, 177] width 32 height 16
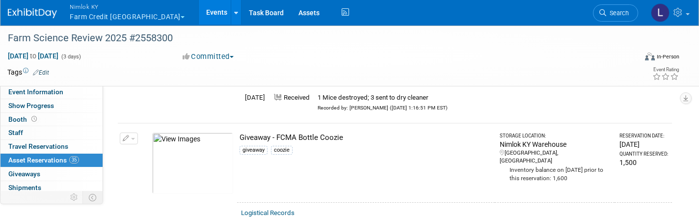
click at [135, 138] on span "button" at bounding box center [133, 139] width 4 height 2
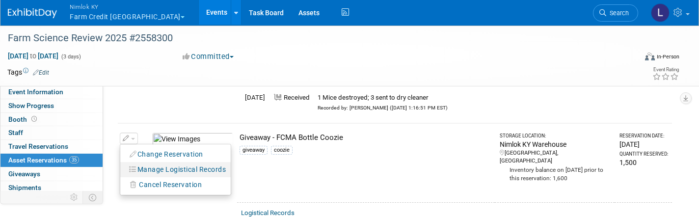
click at [169, 163] on button "Manage Logistical Records" at bounding box center [178, 169] width 106 height 13
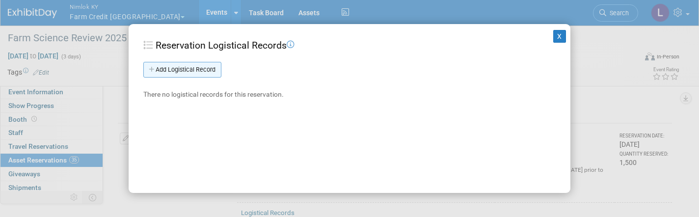
click at [180, 62] on link "Add Logistical Record" at bounding box center [182, 70] width 78 height 16
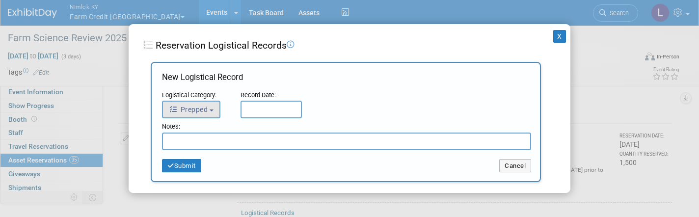
click at [205, 110] on span "Prepped" at bounding box center [188, 110] width 39 height 8
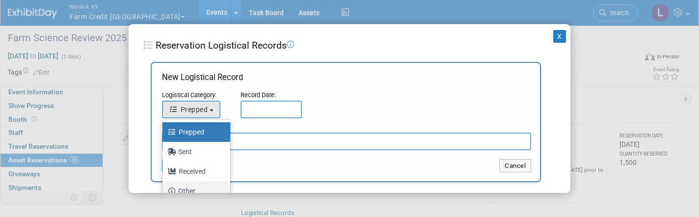
click at [195, 186] on label "Other" at bounding box center [193, 191] width 53 height 16
click at [164, 187] on input "Other" at bounding box center [161, 190] width 6 height 6
select select "4"
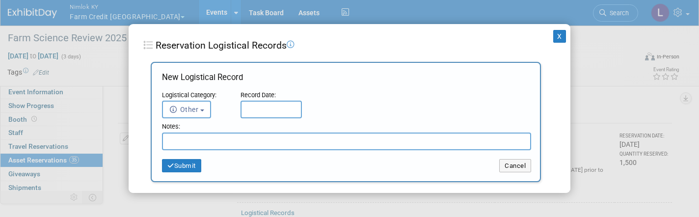
click at [267, 109] on input "text" at bounding box center [271, 110] width 61 height 18
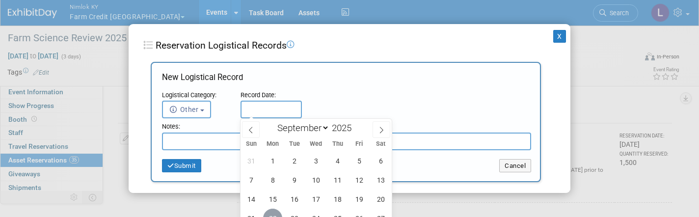
click at [276, 213] on span "22" at bounding box center [272, 218] width 19 height 19
type input "[DATE]"
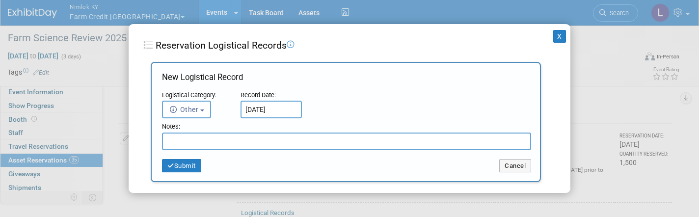
click at [214, 139] on input "text" at bounding box center [346, 142] width 369 height 18
type input "Did not come back"
click at [193, 162] on button "Submit" at bounding box center [181, 166] width 39 height 14
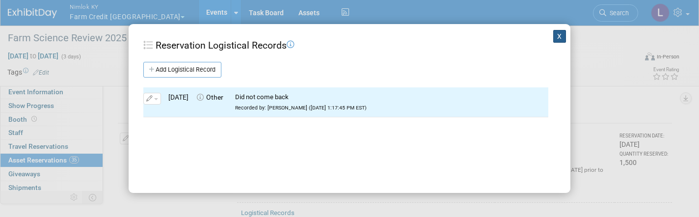
click at [561, 34] on button "X" at bounding box center [559, 36] width 13 height 13
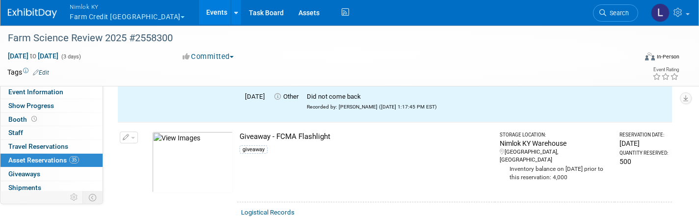
scroll to position [2735, 0]
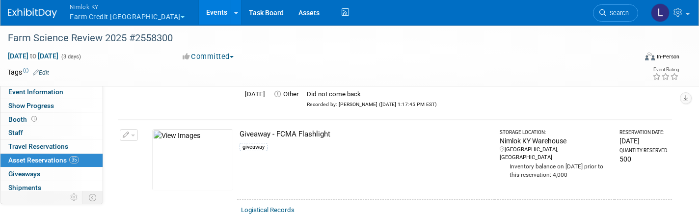
click at [134, 135] on span "button" at bounding box center [133, 136] width 4 height 2
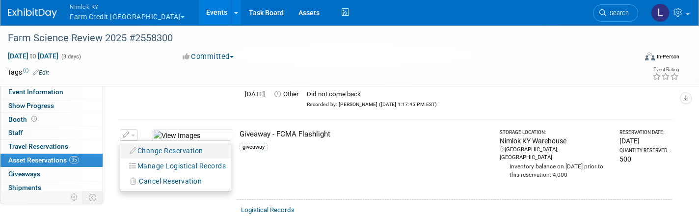
click at [152, 144] on button "Change Reservation" at bounding box center [166, 150] width 83 height 13
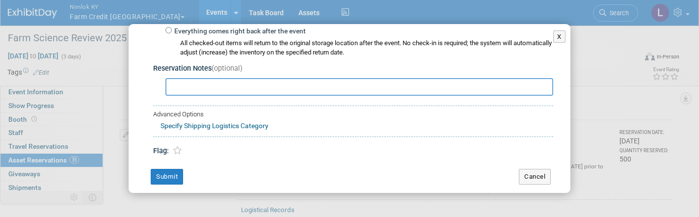
scroll to position [201, 0]
click at [535, 169] on button "Cancel" at bounding box center [535, 177] width 32 height 16
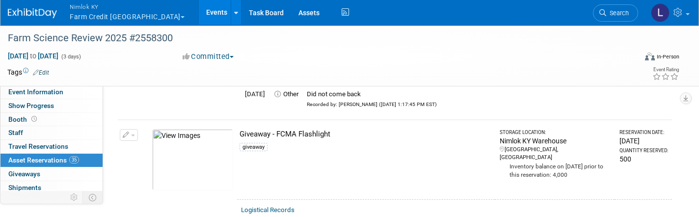
click at [135, 135] on span "button" at bounding box center [133, 136] width 4 height 2
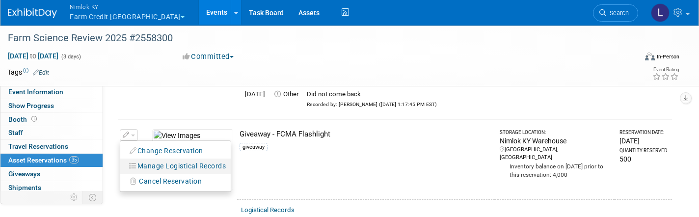
click at [174, 160] on button "Manage Logistical Records" at bounding box center [178, 166] width 106 height 13
select select "8"
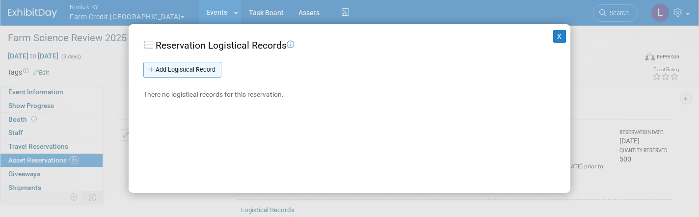
click at [191, 70] on link "Add Logistical Record" at bounding box center [182, 70] width 78 height 16
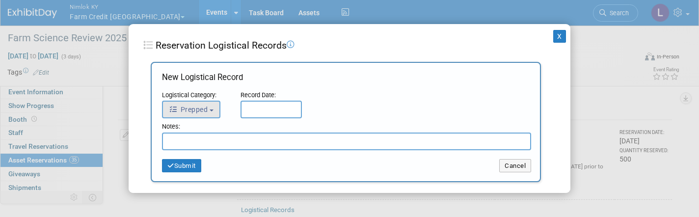
click at [206, 103] on button "Prepped" at bounding box center [191, 110] width 58 height 18
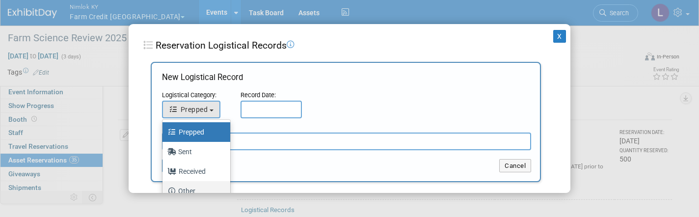
click at [188, 187] on label "Other" at bounding box center [193, 191] width 53 height 16
click at [164, 187] on input "Other" at bounding box center [161, 190] width 6 height 6
select select "4"
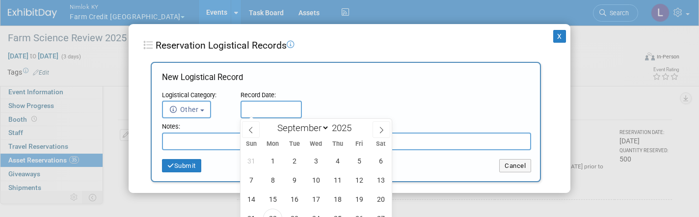
click at [256, 108] on input "text" at bounding box center [271, 110] width 61 height 18
click at [271, 212] on span "22" at bounding box center [272, 218] width 19 height 19
type input "Sep 22, 2025"
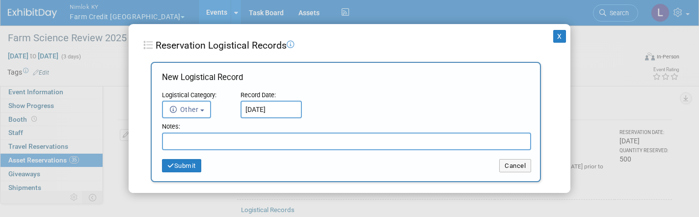
click at [194, 144] on input "text" at bounding box center [346, 142] width 369 height 18
type input "Did not come back"
click at [187, 165] on button "Submit" at bounding box center [181, 166] width 39 height 14
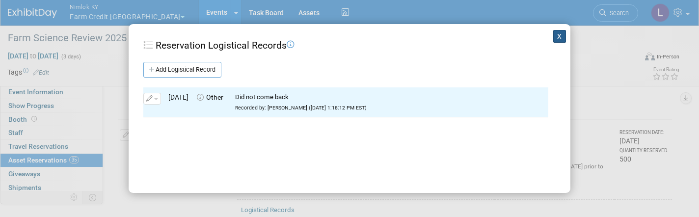
click at [560, 38] on button "X" at bounding box center [559, 36] width 13 height 13
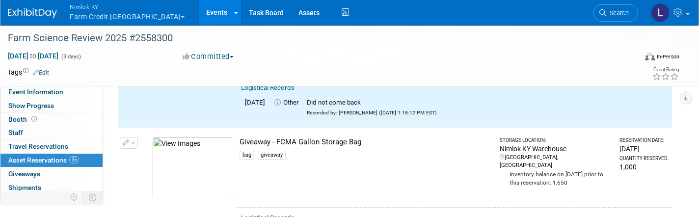
scroll to position [2864, 0]
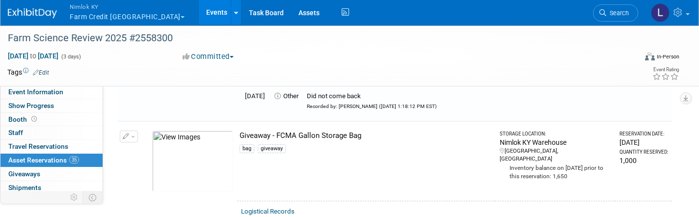
click at [133, 131] on button "button" at bounding box center [129, 137] width 18 height 12
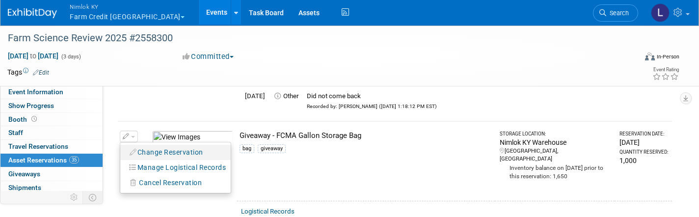
click at [145, 146] on button "Change Reservation" at bounding box center [166, 152] width 83 height 13
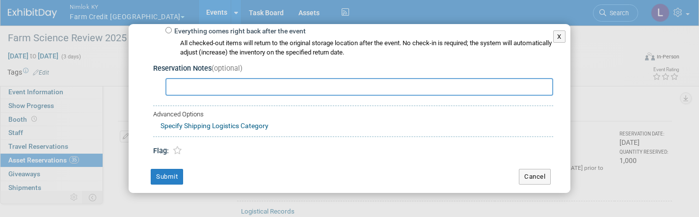
scroll to position [201, 0]
click at [536, 171] on button "Cancel" at bounding box center [535, 177] width 32 height 16
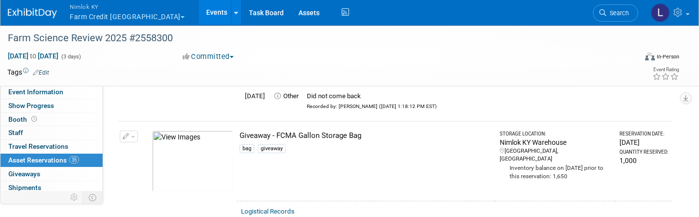
click at [135, 131] on button "button" at bounding box center [129, 137] width 18 height 12
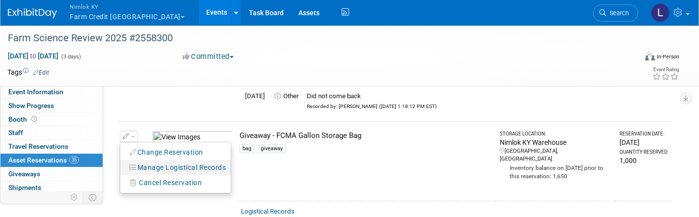
click at [161, 161] on button "Manage Logistical Records" at bounding box center [178, 167] width 106 height 13
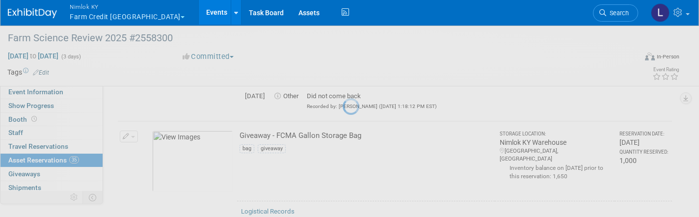
select select "8"
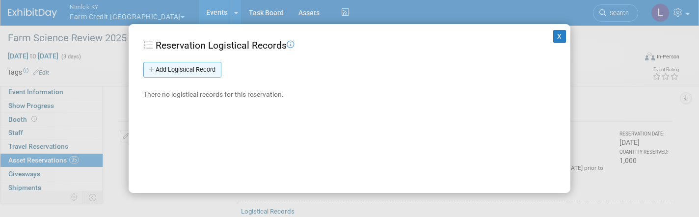
click at [191, 69] on link "Add Logistical Record" at bounding box center [182, 70] width 78 height 16
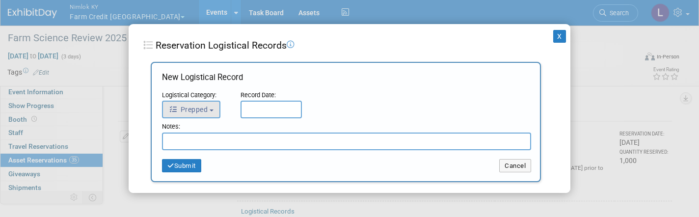
click at [190, 106] on span "Prepped" at bounding box center [188, 110] width 39 height 8
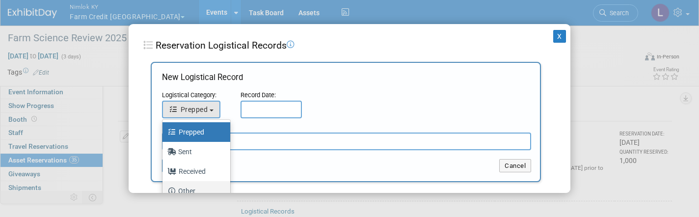
click at [194, 189] on label "Other" at bounding box center [193, 191] width 53 height 16
click at [164, 189] on input "Other" at bounding box center [161, 190] width 6 height 6
select select "4"
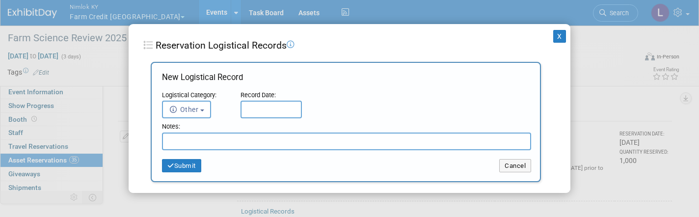
click at [262, 109] on input "text" at bounding box center [271, 110] width 61 height 18
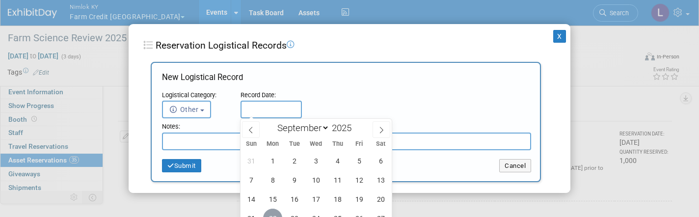
click at [273, 211] on span "22" at bounding box center [272, 218] width 19 height 19
type input "[DATE]"
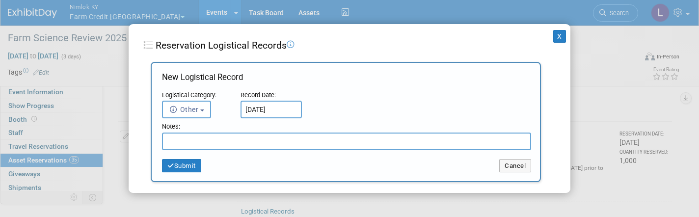
click at [206, 139] on input "text" at bounding box center [346, 142] width 369 height 18
type input "Did not come back"
click at [194, 164] on button "Submit" at bounding box center [181, 166] width 39 height 14
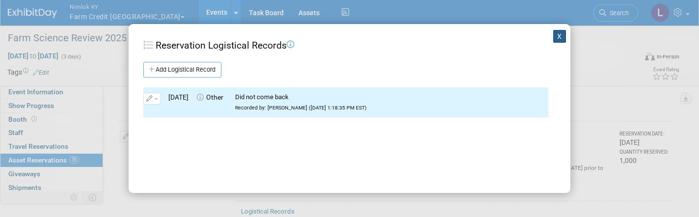
click at [559, 37] on button "X" at bounding box center [559, 36] width 13 height 13
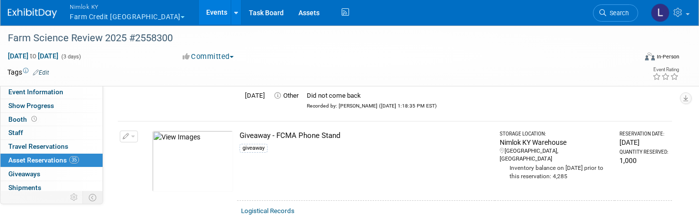
scroll to position [2992, 0]
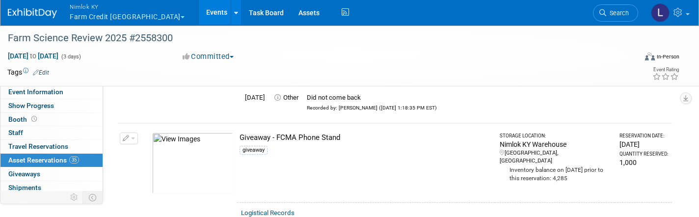
click at [135, 133] on button "button" at bounding box center [129, 139] width 18 height 12
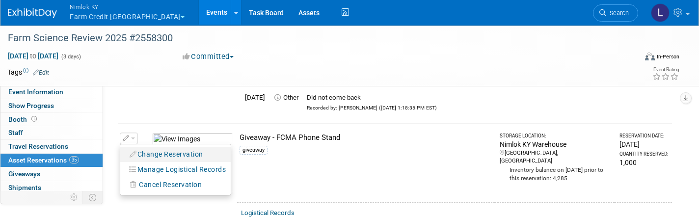
click at [148, 148] on button "Change Reservation" at bounding box center [166, 154] width 83 height 13
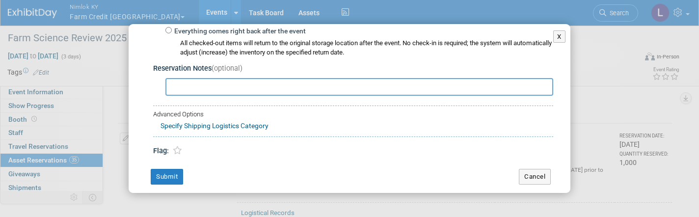
scroll to position [201, 0]
click at [541, 169] on button "Cancel" at bounding box center [535, 177] width 32 height 16
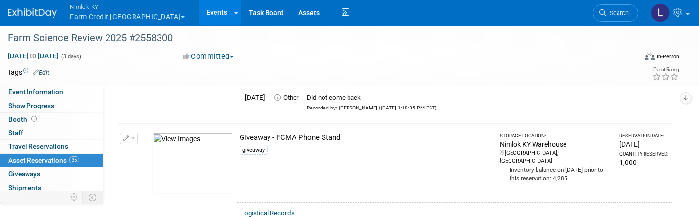
click at [131, 138] on span "button" at bounding box center [133, 139] width 4 height 2
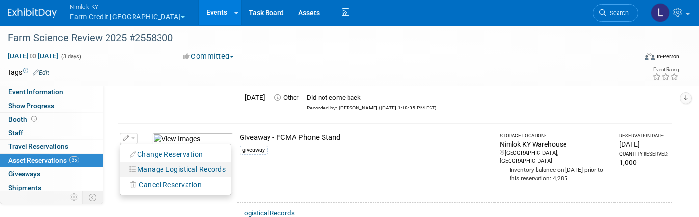
click at [174, 163] on button "Manage Logistical Records" at bounding box center [178, 169] width 106 height 13
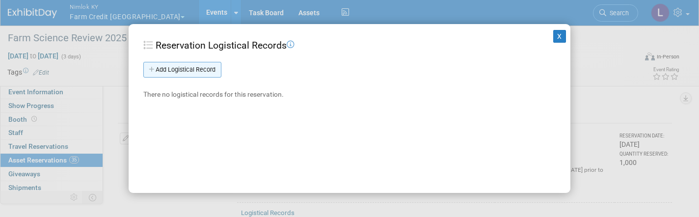
click at [179, 70] on link "Add Logistical Record" at bounding box center [182, 70] width 78 height 16
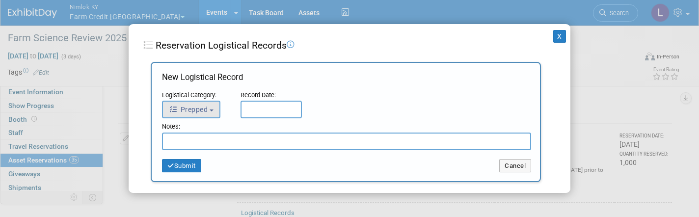
click at [211, 107] on button "Prepped" at bounding box center [191, 110] width 58 height 18
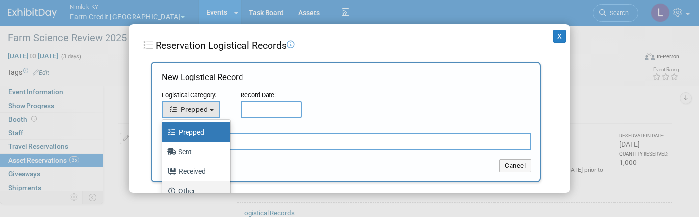
click at [193, 185] on label "Other" at bounding box center [193, 191] width 53 height 16
click at [164, 187] on input "Other" at bounding box center [161, 190] width 6 height 6
select select "4"
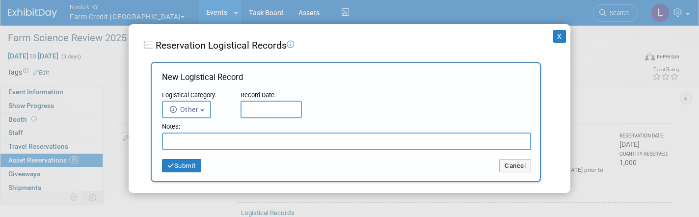
click at [264, 109] on input "text" at bounding box center [271, 110] width 61 height 18
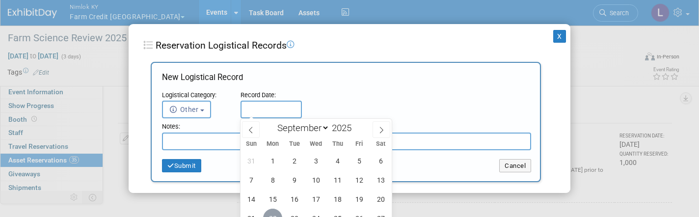
click at [276, 214] on span "22" at bounding box center [272, 218] width 19 height 19
type input "Sep 22, 2025"
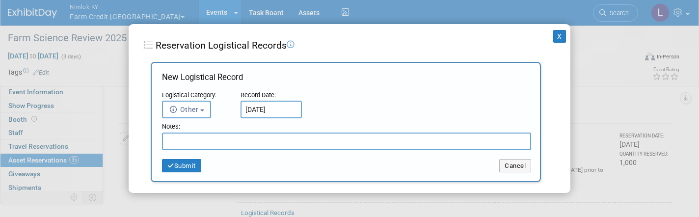
click at [201, 135] on input "text" at bounding box center [346, 142] width 369 height 18
type input "Did not come back"
click at [192, 161] on button "Submit" at bounding box center [181, 166] width 39 height 14
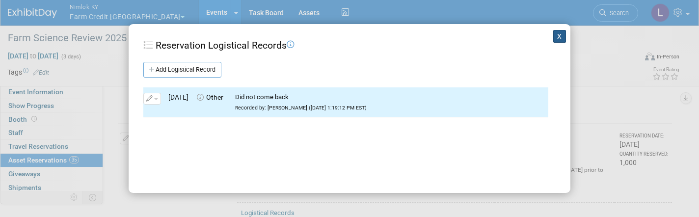
click at [561, 38] on button "X" at bounding box center [559, 36] width 13 height 13
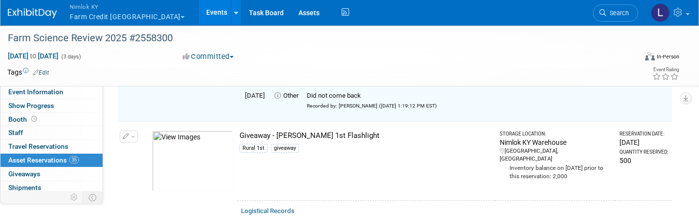
scroll to position [3121, 0]
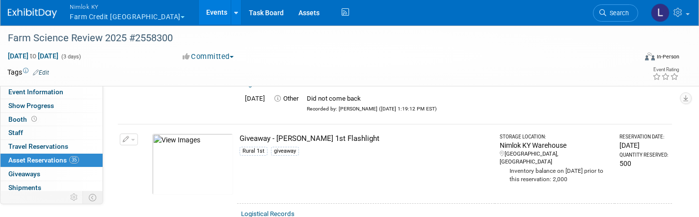
click at [136, 134] on button "button" at bounding box center [129, 140] width 18 height 12
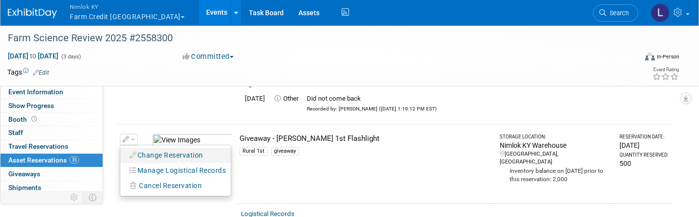
click at [153, 149] on button "Change Reservation" at bounding box center [166, 155] width 83 height 13
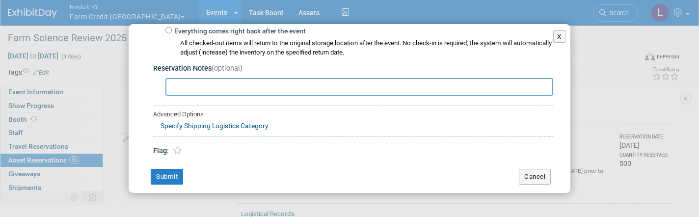
scroll to position [201, 0]
click at [538, 169] on button "Cancel" at bounding box center [535, 177] width 32 height 16
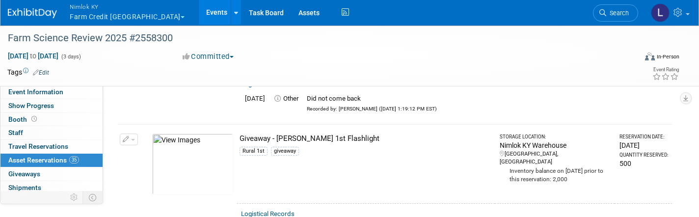
click at [131, 139] on span "button" at bounding box center [133, 140] width 4 height 2
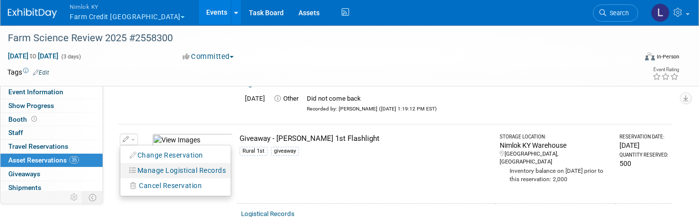
click at [158, 164] on button "Manage Logistical Records" at bounding box center [178, 170] width 106 height 13
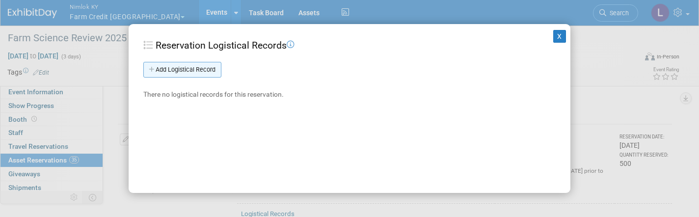
click at [187, 73] on link "Add Logistical Record" at bounding box center [182, 70] width 78 height 16
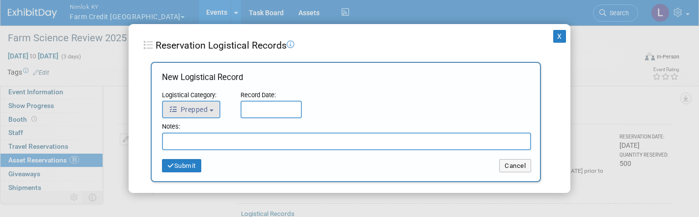
click at [193, 114] on button "Prepped" at bounding box center [191, 110] width 58 height 18
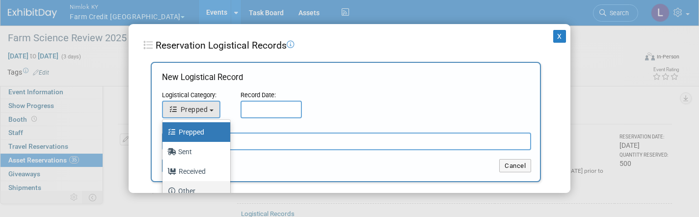
click at [198, 188] on label "Other" at bounding box center [193, 191] width 53 height 16
click at [164, 188] on input "Other" at bounding box center [161, 190] width 6 height 6
select select "4"
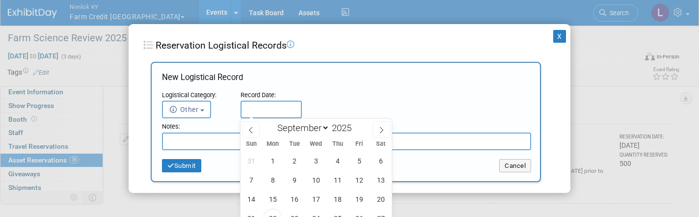
click at [268, 109] on input "text" at bounding box center [271, 110] width 61 height 18
click at [271, 215] on span "22" at bounding box center [272, 218] width 19 height 19
type input "Sep 22, 2025"
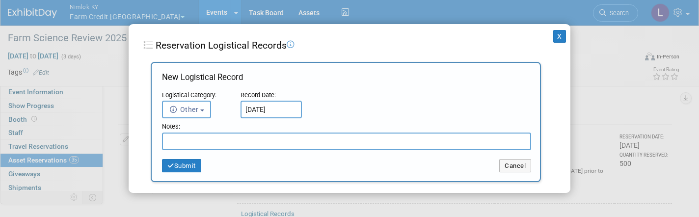
click at [210, 140] on input "text" at bounding box center [346, 142] width 369 height 18
type input "Did not come back"
click at [187, 166] on button "Submit" at bounding box center [181, 166] width 39 height 14
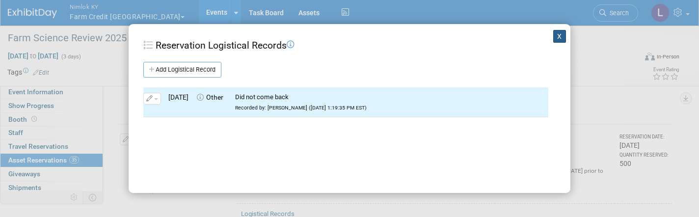
click at [562, 37] on button "X" at bounding box center [559, 36] width 13 height 13
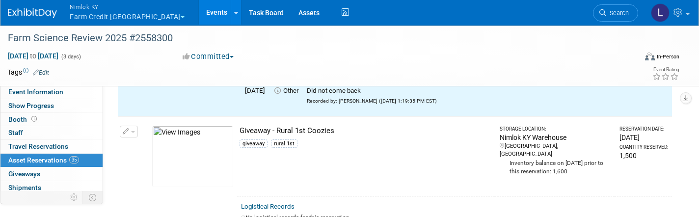
scroll to position [3262, 0]
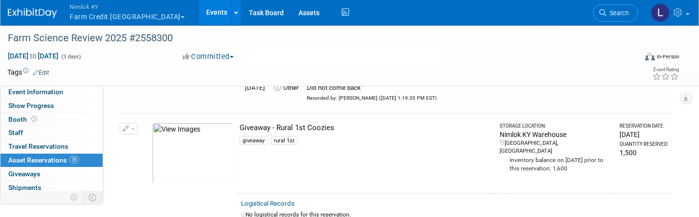
click at [134, 123] on button "button" at bounding box center [129, 129] width 18 height 12
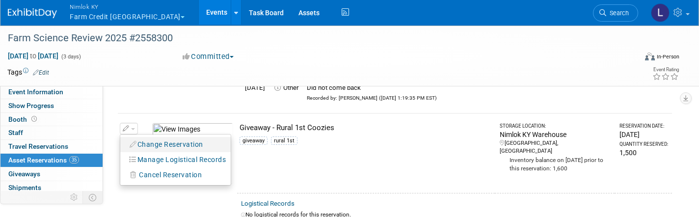
click at [162, 138] on button "Change Reservation" at bounding box center [166, 144] width 83 height 13
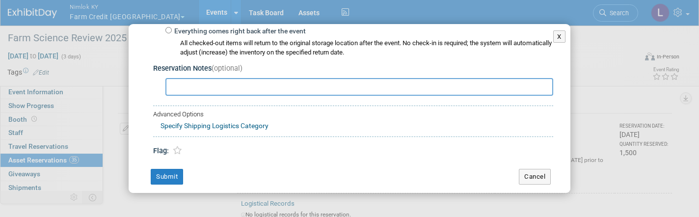
scroll to position [201, 0]
click at [548, 169] on button "Cancel" at bounding box center [535, 177] width 32 height 16
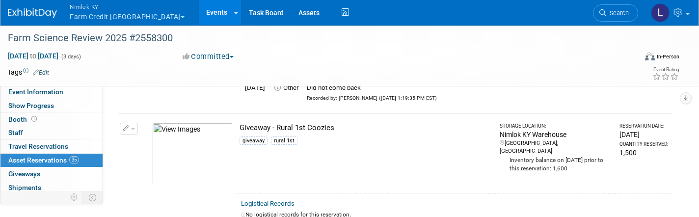
click at [135, 128] on span "button" at bounding box center [133, 129] width 4 height 2
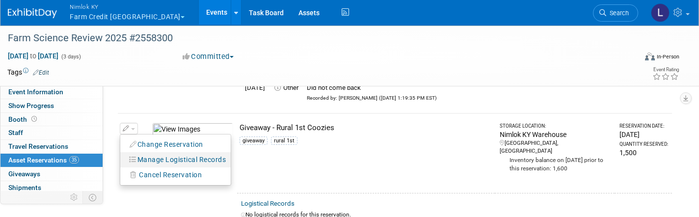
click at [155, 153] on button "Manage Logistical Records" at bounding box center [178, 159] width 106 height 13
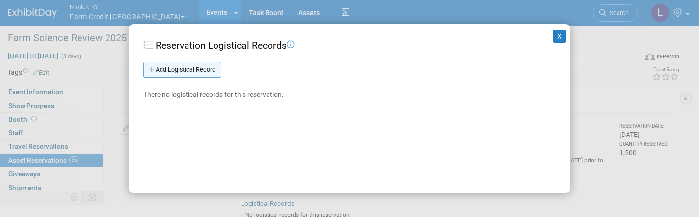
click at [186, 71] on link "Add Logistical Record" at bounding box center [182, 70] width 78 height 16
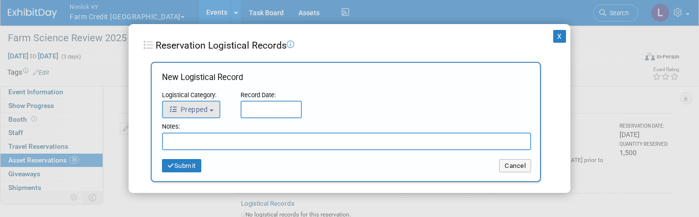
click at [206, 109] on span "Prepped" at bounding box center [188, 110] width 39 height 8
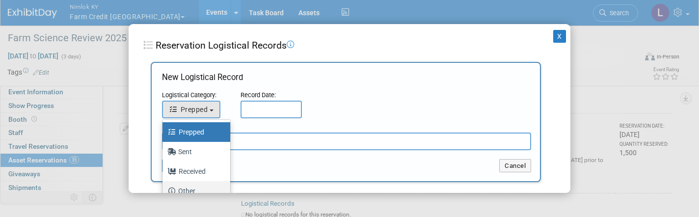
click at [193, 188] on label "Other" at bounding box center [193, 191] width 53 height 16
click at [164, 188] on input "Other" at bounding box center [161, 190] width 6 height 6
select select "4"
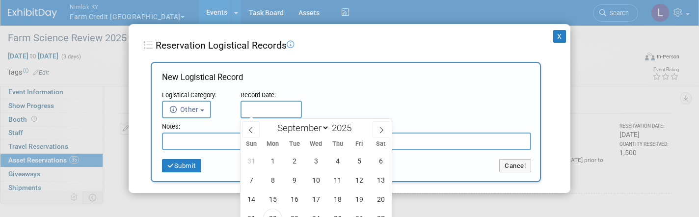
click at [262, 108] on input "text" at bounding box center [271, 110] width 61 height 18
click at [274, 212] on span "22" at bounding box center [272, 218] width 19 height 19
type input "[DATE]"
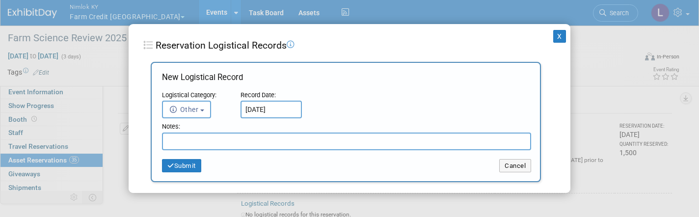
click at [208, 141] on input "text" at bounding box center [346, 142] width 369 height 18
type input "Ddi not come back"
click at [187, 166] on button "Submit" at bounding box center [181, 166] width 39 height 14
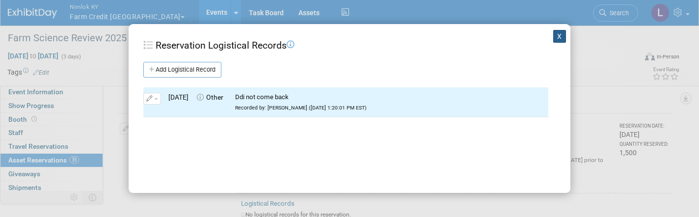
click at [562, 37] on button "X" at bounding box center [559, 36] width 13 height 13
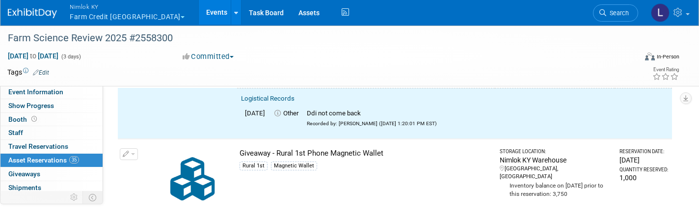
scroll to position [3369, 0]
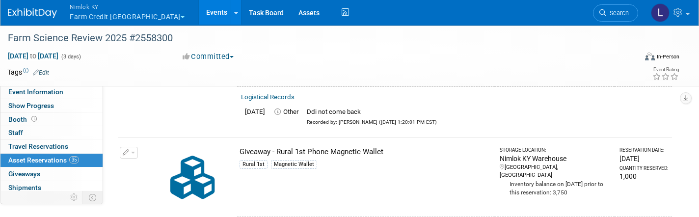
click at [132, 152] on span "button" at bounding box center [133, 153] width 4 height 2
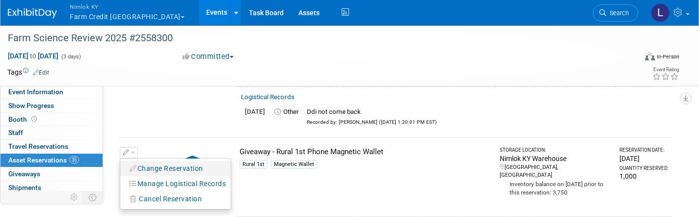
click at [140, 162] on button "Change Reservation" at bounding box center [166, 168] width 83 height 13
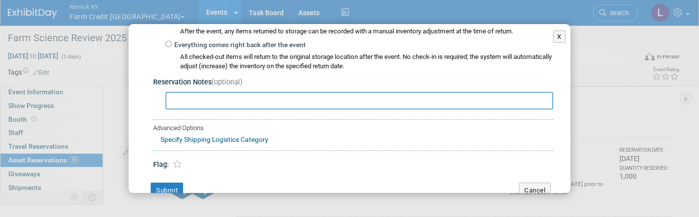
scroll to position [180, 0]
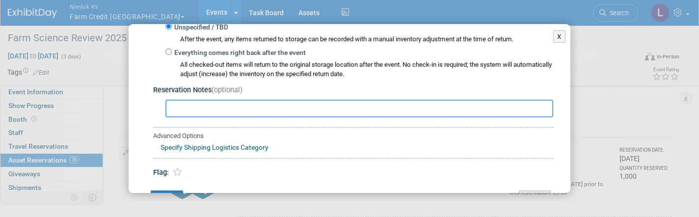
click at [533, 191] on button "Cancel" at bounding box center [535, 199] width 32 height 16
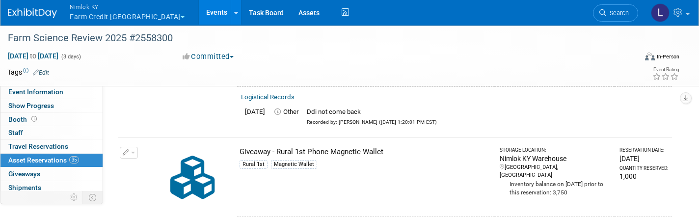
click at [133, 152] on span "button" at bounding box center [133, 153] width 4 height 2
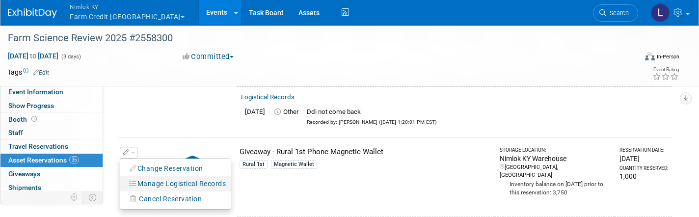
click at [165, 177] on button "Manage Logistical Records" at bounding box center [178, 183] width 106 height 13
select select "8"
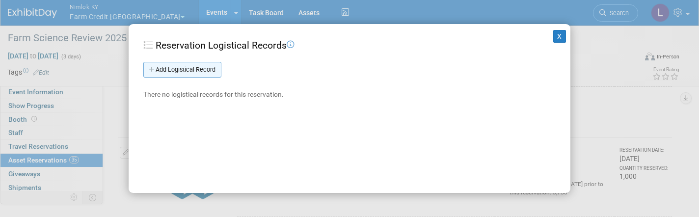
click at [192, 70] on link "Add Logistical Record" at bounding box center [182, 70] width 78 height 16
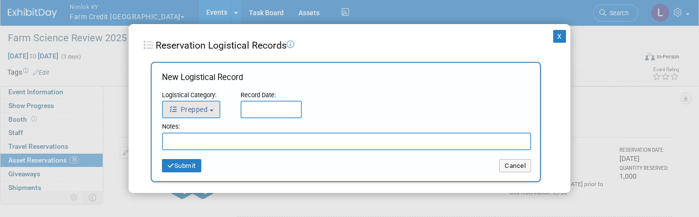
click at [197, 104] on button "Prepped" at bounding box center [191, 110] width 58 height 18
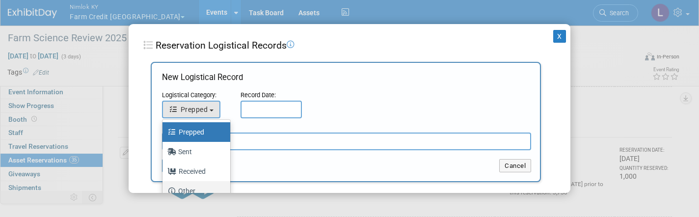
click at [189, 191] on label "Other" at bounding box center [193, 191] width 53 height 16
click at [164, 191] on input "Other" at bounding box center [161, 190] width 6 height 6
select select "4"
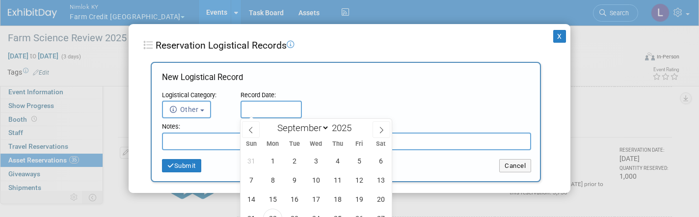
click at [260, 104] on input "text" at bounding box center [271, 110] width 61 height 18
click at [273, 213] on span "22" at bounding box center [272, 218] width 19 height 19
type input "[DATE]"
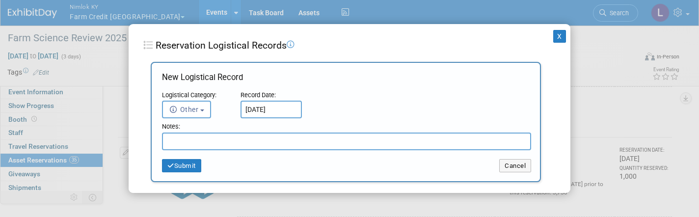
click at [235, 142] on input "text" at bounding box center [346, 142] width 369 height 18
type input "Did not come back"
click at [197, 161] on button "Submit" at bounding box center [181, 166] width 39 height 14
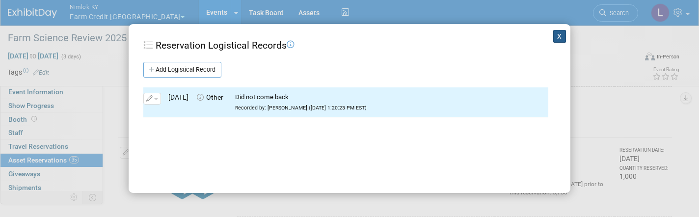
click at [558, 33] on button "X" at bounding box center [559, 36] width 13 height 13
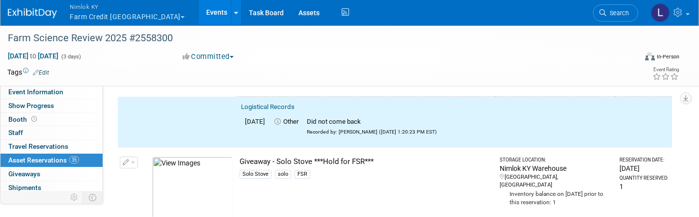
scroll to position [3495, 0]
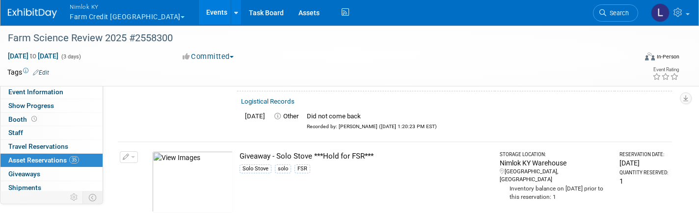
click at [130, 151] on button "button" at bounding box center [129, 157] width 18 height 12
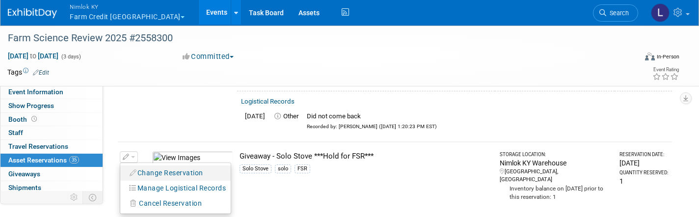
click at [160, 166] on button "Change Reservation" at bounding box center [166, 172] width 83 height 13
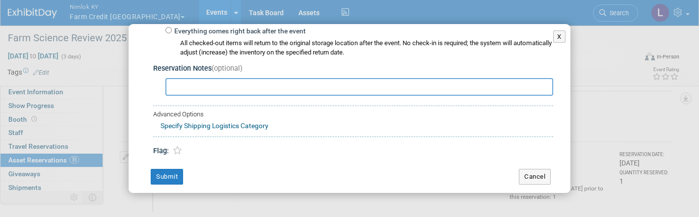
scroll to position [201, 0]
click at [548, 171] on button "Cancel" at bounding box center [535, 177] width 32 height 16
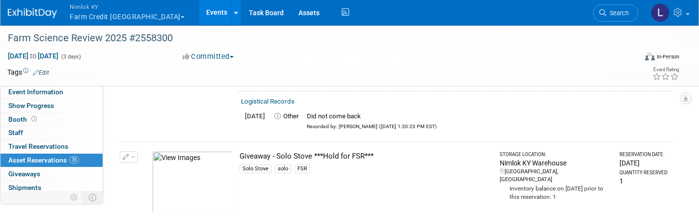
click at [136, 151] on button "button" at bounding box center [129, 157] width 18 height 12
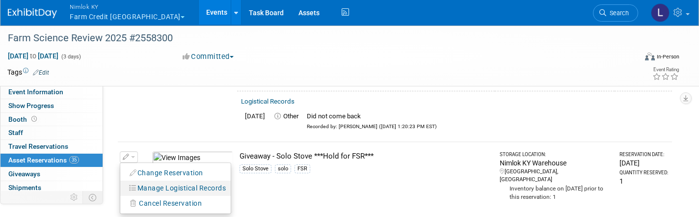
click at [165, 182] on button "Manage Logistical Records" at bounding box center [178, 188] width 106 height 13
select select "8"
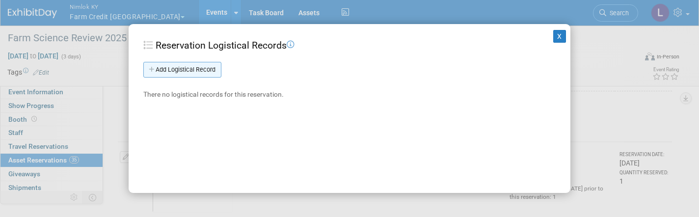
click at [188, 66] on link "Add Logistical Record" at bounding box center [182, 70] width 78 height 16
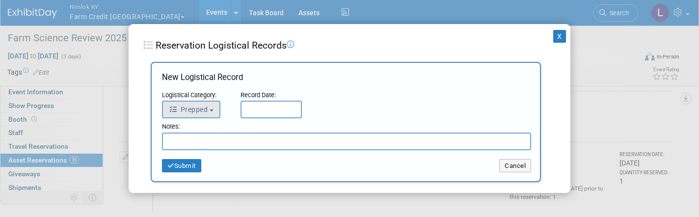
click at [200, 110] on span "Prepped" at bounding box center [188, 110] width 39 height 8
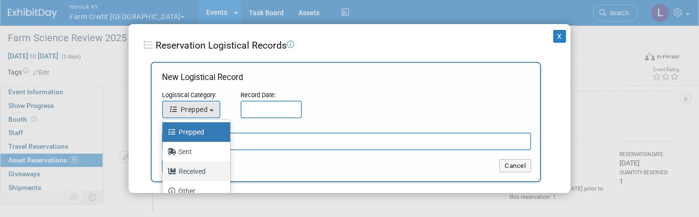
click at [194, 171] on label "Received" at bounding box center [193, 172] width 53 height 16
click at [164, 171] on input "Received" at bounding box center [161, 170] width 6 height 6
select select "3"
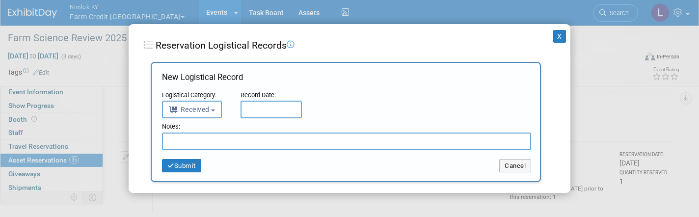
click at [257, 103] on input "text" at bounding box center [271, 110] width 61 height 18
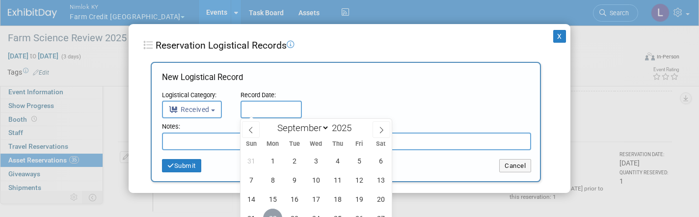
click at [274, 212] on span "22" at bounding box center [272, 218] width 19 height 19
type input "[DATE]"
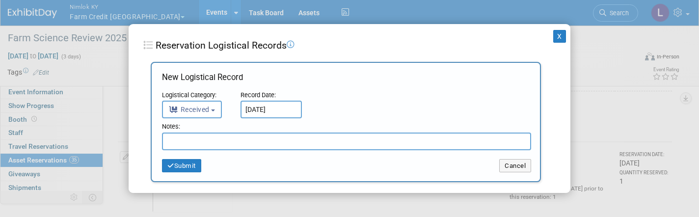
click at [200, 126] on div "Notes:" at bounding box center [346, 127] width 369 height 10
click at [203, 143] on input "text" at bounding box center [346, 142] width 369 height 18
paste input "Received in good condition"
type input "Received in good condition"
click at [189, 160] on button "Submit" at bounding box center [181, 166] width 39 height 14
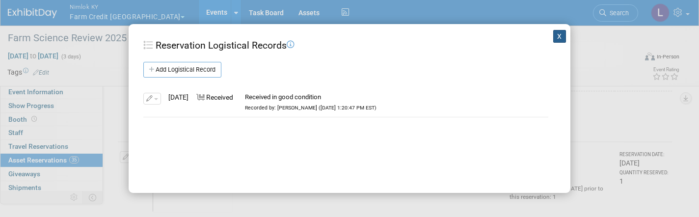
click at [564, 38] on button "X" at bounding box center [559, 36] width 13 height 13
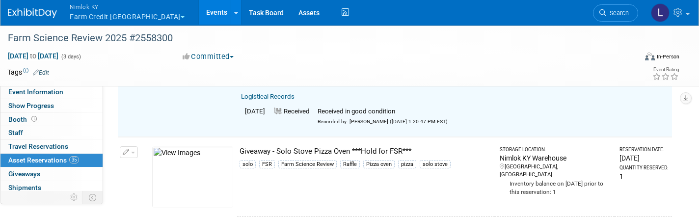
scroll to position [3631, 0]
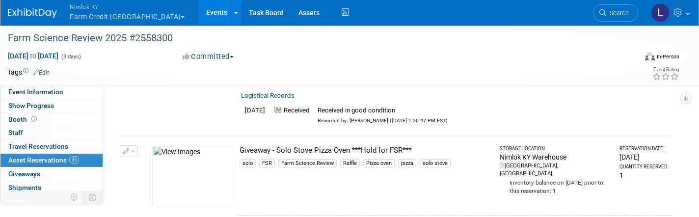
click at [134, 145] on button "button" at bounding box center [129, 151] width 18 height 12
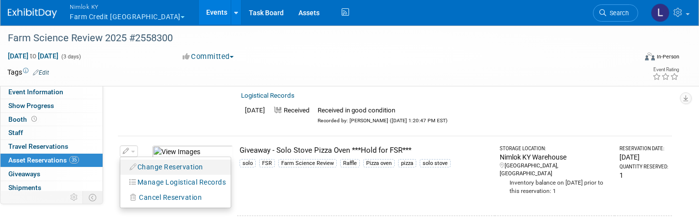
click at [153, 161] on button "Change Reservation" at bounding box center [166, 167] width 83 height 13
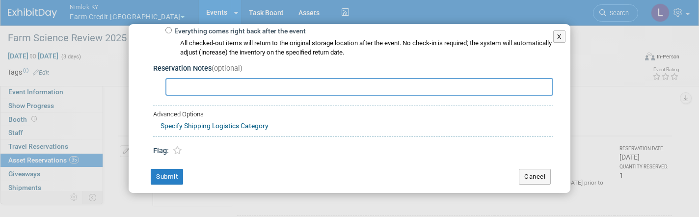
scroll to position [201, 0]
click at [541, 170] on button "Cancel" at bounding box center [535, 177] width 32 height 16
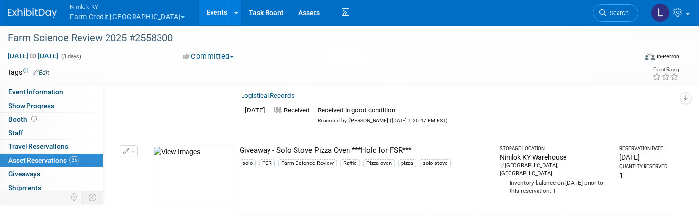
click at [132, 151] on span "button" at bounding box center [133, 152] width 4 height 2
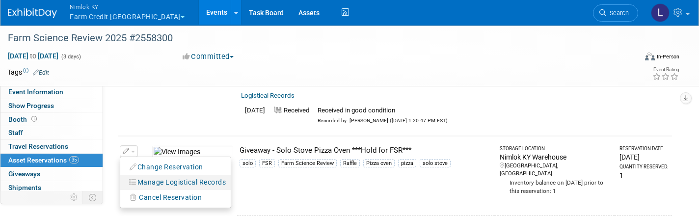
click at [167, 176] on button "Manage Logistical Records" at bounding box center [178, 182] width 106 height 13
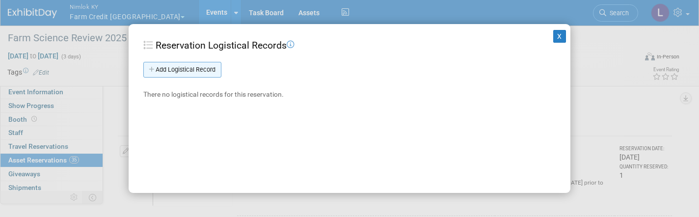
click at [196, 75] on link "Add Logistical Record" at bounding box center [182, 70] width 78 height 16
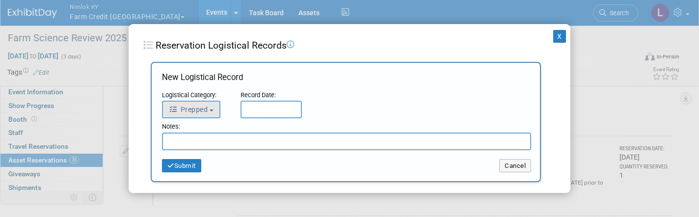
click at [204, 110] on span "Prepped" at bounding box center [188, 110] width 39 height 8
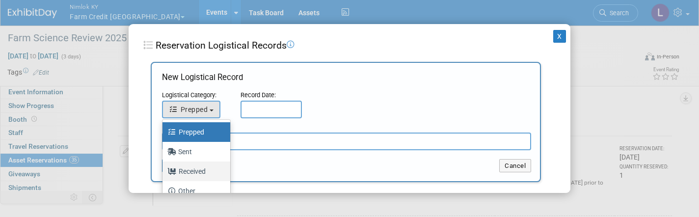
click at [201, 173] on label "Received" at bounding box center [193, 172] width 53 height 16
click at [164, 173] on input "Received" at bounding box center [161, 170] width 6 height 6
select select "3"
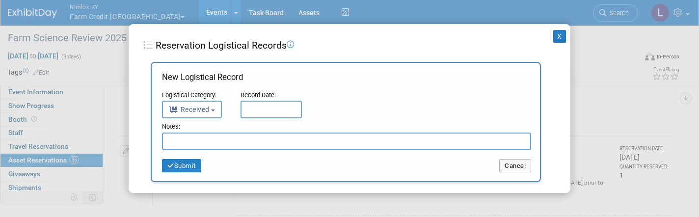
click at [259, 108] on input "text" at bounding box center [271, 110] width 61 height 18
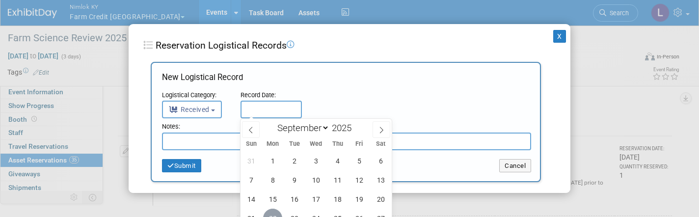
click at [274, 215] on span "22" at bounding box center [272, 218] width 19 height 19
type input "[DATE]"
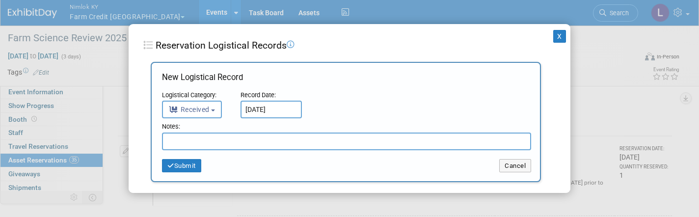
click at [219, 137] on input "text" at bounding box center [346, 142] width 369 height 18
paste input "Received in good condition"
type input "Received in good condition"
click at [196, 165] on button "Submit" at bounding box center [181, 166] width 39 height 14
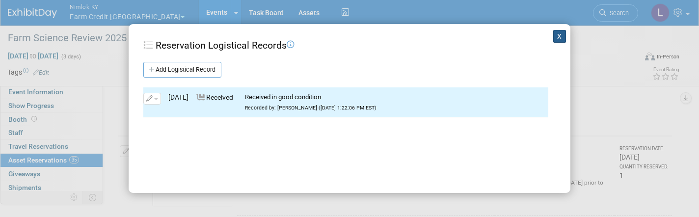
click at [562, 40] on button "X" at bounding box center [559, 36] width 13 height 13
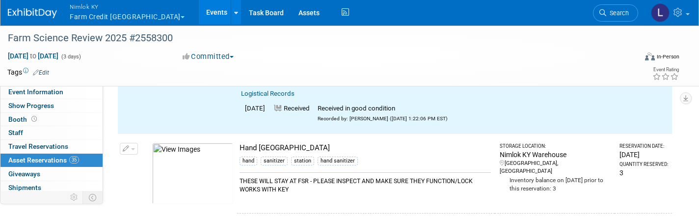
scroll to position [3771, 0]
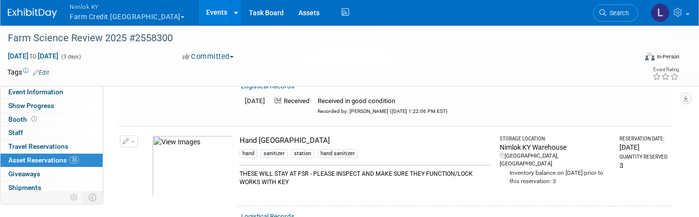
click at [136, 136] on button "button" at bounding box center [129, 142] width 18 height 12
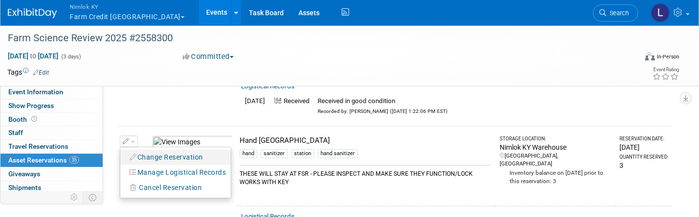
click at [163, 151] on button "Change Reservation" at bounding box center [166, 157] width 83 height 13
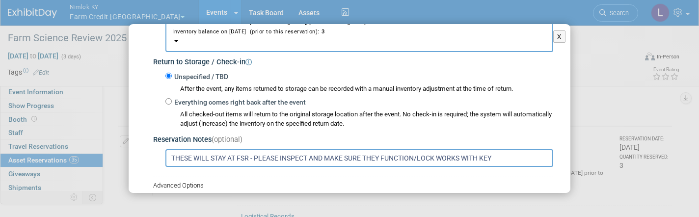
scroll to position [131, 0]
click at [167, 98] on input "Everything comes right back after the event" at bounding box center [168, 101] width 6 height 6
radio input "true"
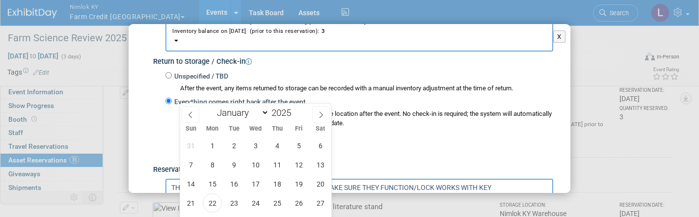
scroll to position [3822, 0]
click at [213, 200] on span "22" at bounding box center [212, 200] width 19 height 19
type input "[DATE]"
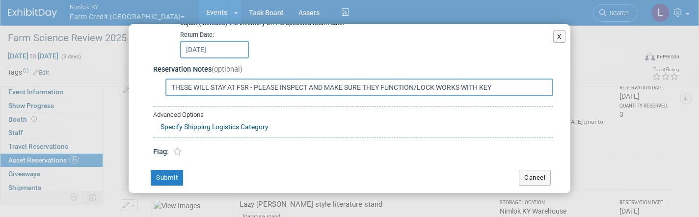
scroll to position [3824, 0]
click at [169, 170] on button "Submit" at bounding box center [167, 178] width 32 height 16
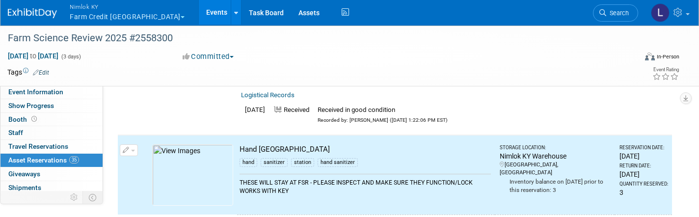
scroll to position [3757, 0]
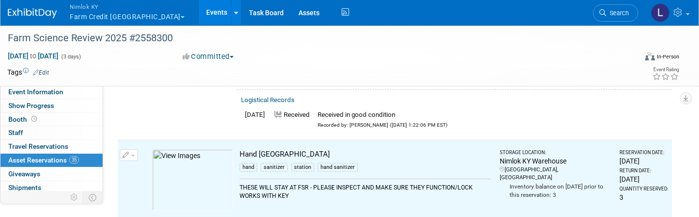
click at [131, 155] on span "button" at bounding box center [133, 156] width 4 height 2
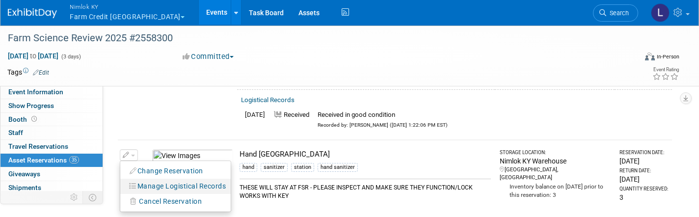
click at [164, 180] on button "Manage Logistical Records" at bounding box center [178, 186] width 106 height 13
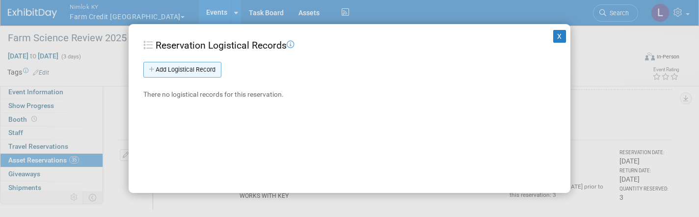
click at [190, 67] on link "Add Logistical Record" at bounding box center [182, 70] width 78 height 16
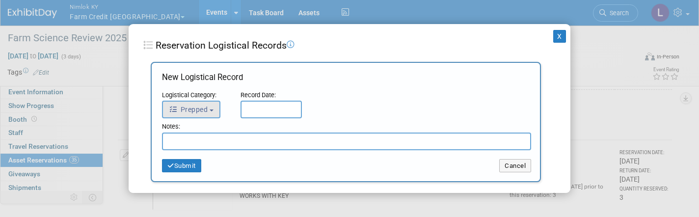
click at [208, 106] on span "Prepped" at bounding box center [188, 110] width 39 height 8
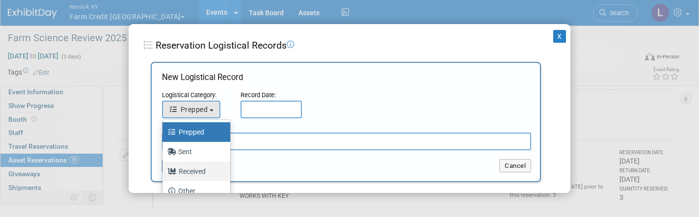
click at [201, 174] on label "Received" at bounding box center [193, 172] width 53 height 16
click at [164, 173] on input "Received" at bounding box center [161, 170] width 6 height 6
select select "3"
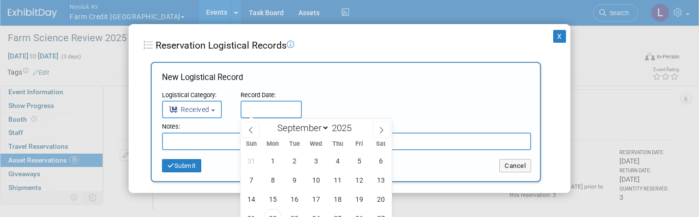
click at [258, 110] on input "text" at bounding box center [271, 110] width 61 height 18
click at [275, 213] on span "22" at bounding box center [272, 218] width 19 height 19
type input "[DATE]"
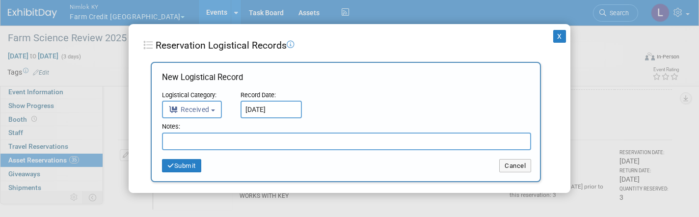
click at [198, 141] on input "text" at bounding box center [346, 142] width 369 height 18
paste input "Received in good condition"
type input "Received in good condition"
click at [187, 165] on button "Submit" at bounding box center [181, 166] width 39 height 14
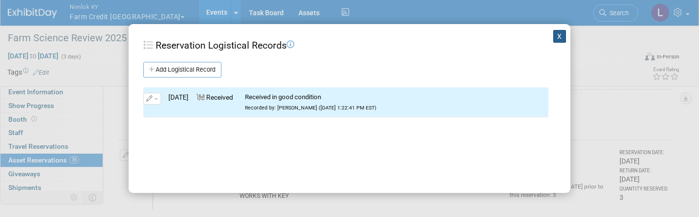
click at [563, 38] on button "X" at bounding box center [559, 36] width 13 height 13
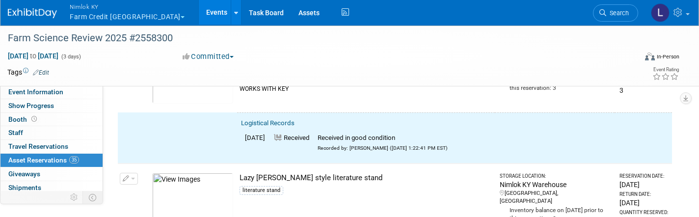
scroll to position [3865, 0]
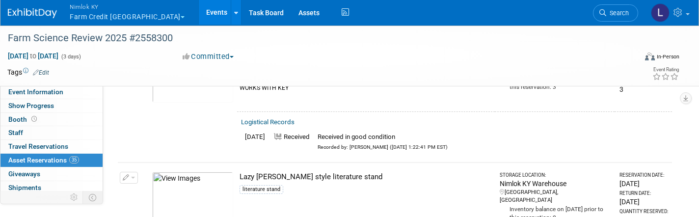
click at [134, 172] on button "button" at bounding box center [129, 178] width 18 height 12
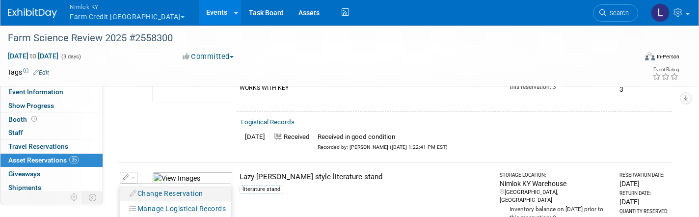
click at [161, 187] on button "Change Reservation" at bounding box center [166, 193] width 83 height 13
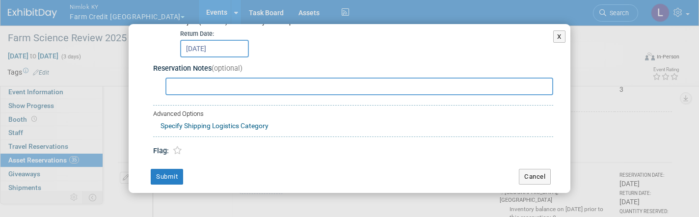
scroll to position [231, 0]
click at [559, 34] on button "X" at bounding box center [559, 36] width 12 height 13
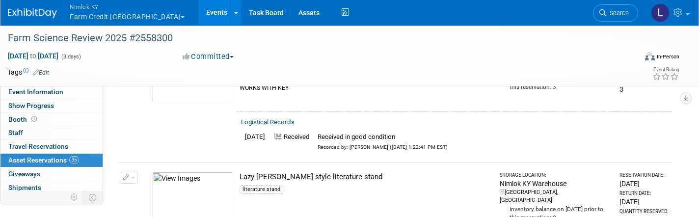
click at [137, 172] on button "button" at bounding box center [129, 178] width 18 height 12
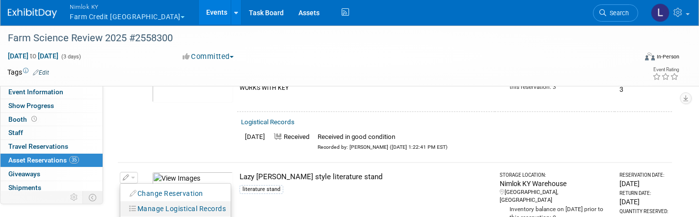
click at [163, 202] on button "Manage Logistical Records" at bounding box center [178, 208] width 106 height 13
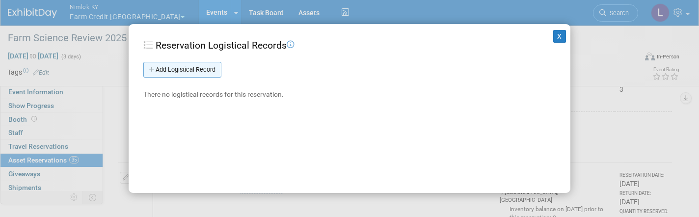
click at [182, 69] on link "Add Logistical Record" at bounding box center [182, 70] width 78 height 16
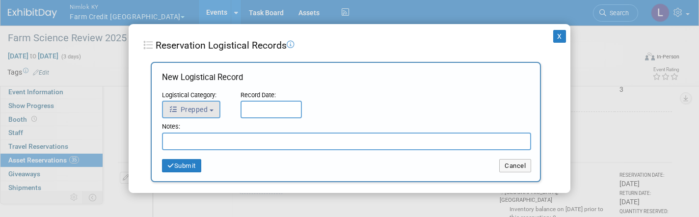
click at [207, 109] on span "Prepped" at bounding box center [188, 110] width 39 height 8
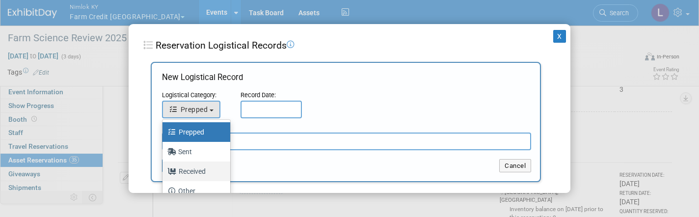
click at [194, 170] on label "Received" at bounding box center [193, 172] width 53 height 16
click at [164, 170] on input "Received" at bounding box center [161, 170] width 6 height 6
select select "3"
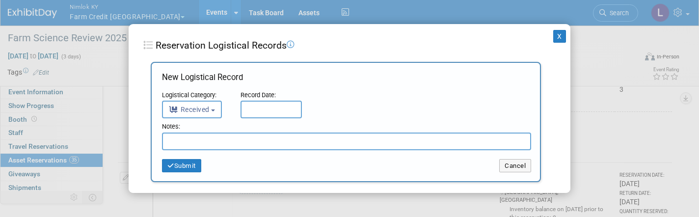
click at [263, 107] on input "text" at bounding box center [271, 110] width 61 height 18
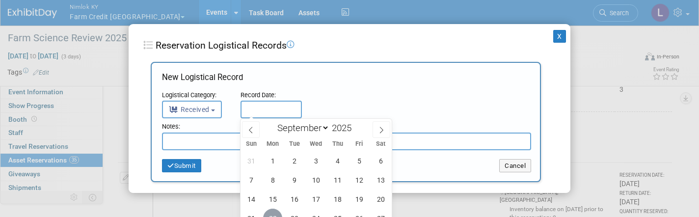
click at [275, 212] on span "22" at bounding box center [272, 218] width 19 height 19
type input "[DATE]"
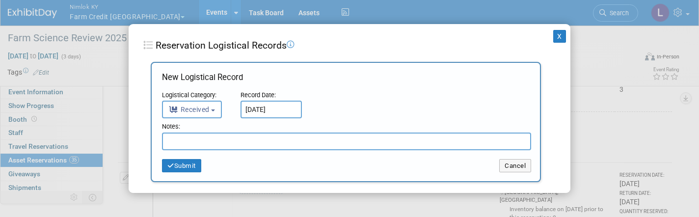
click at [212, 142] on input "text" at bounding box center [346, 142] width 369 height 18
paste input "Received in good condition"
click at [274, 144] on input "1 Received in good condition, 1 Brokne side" at bounding box center [346, 142] width 369 height 18
click at [278, 147] on input "1 Received in good condition, 1 Brokne side" at bounding box center [346, 142] width 369 height 18
click at [284, 142] on input "1 Received in good condition, 1 Brokne side" at bounding box center [346, 142] width 369 height 18
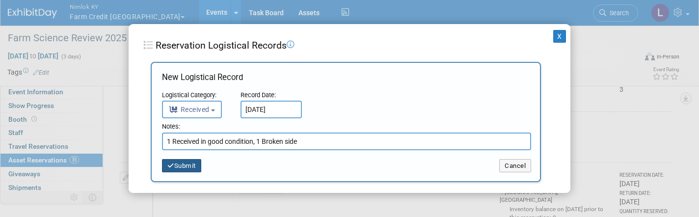
type input "1 Received in good condition, 1 Broken side"
click at [195, 168] on button "Submit" at bounding box center [181, 166] width 39 height 14
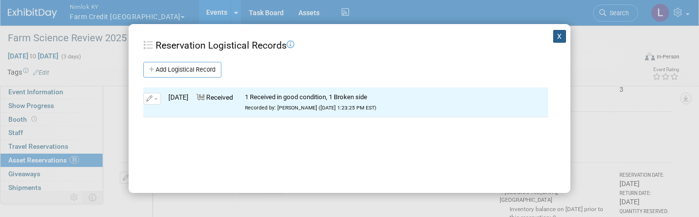
click at [557, 39] on button "X" at bounding box center [559, 36] width 13 height 13
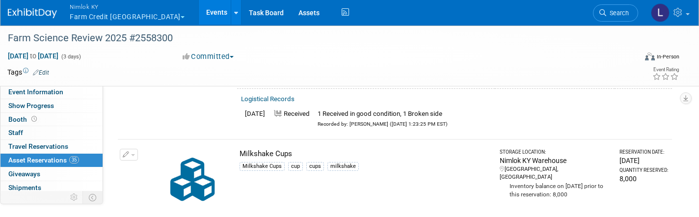
scroll to position [4020, 0]
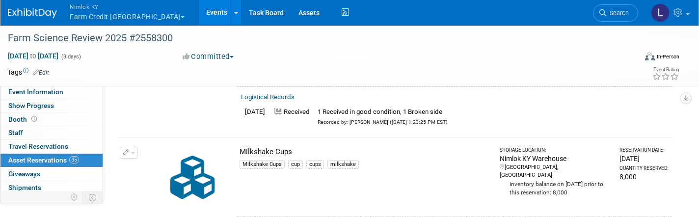
click at [135, 147] on button "button" at bounding box center [129, 153] width 18 height 12
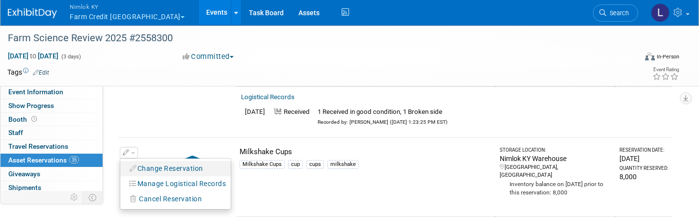
click at [142, 162] on button "Change Reservation" at bounding box center [166, 168] width 83 height 13
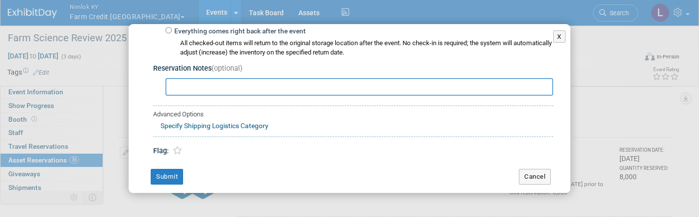
scroll to position [201, 0]
click at [540, 177] on div "Change Reservation Milkshake Cups Milkshake Cups" at bounding box center [350, 13] width 442 height 380
click at [536, 169] on button "Cancel" at bounding box center [535, 177] width 32 height 16
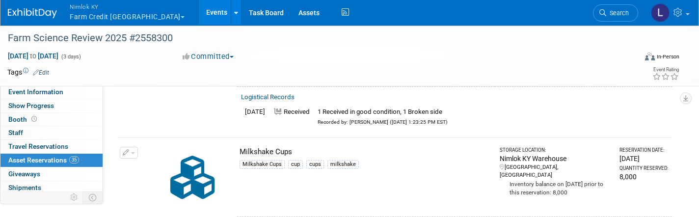
click at [130, 147] on button "button" at bounding box center [129, 153] width 18 height 12
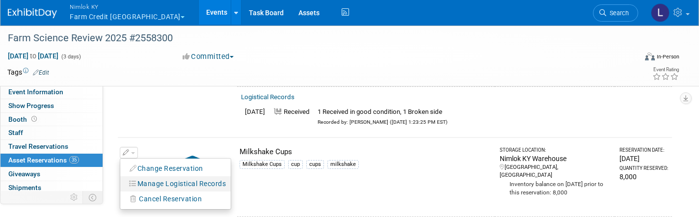
click at [162, 177] on button "Manage Logistical Records" at bounding box center [178, 183] width 106 height 13
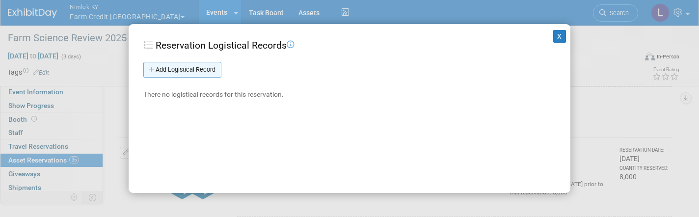
click at [193, 66] on link "Add Logistical Record" at bounding box center [182, 70] width 78 height 16
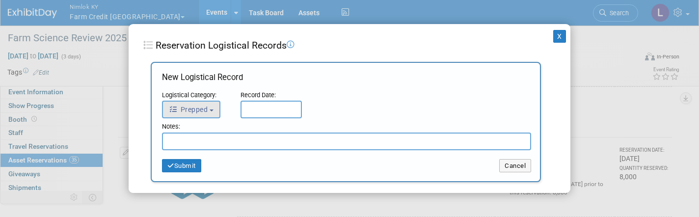
click at [193, 110] on span "Prepped" at bounding box center [188, 110] width 39 height 8
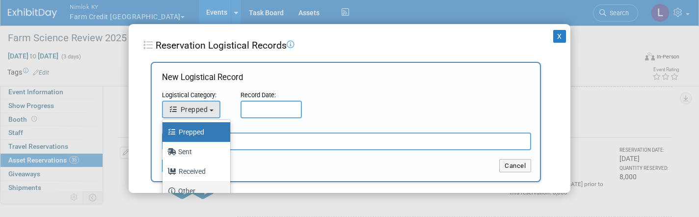
click at [194, 191] on label "Other" at bounding box center [193, 191] width 53 height 16
click at [164, 191] on input "Other" at bounding box center [161, 190] width 6 height 6
select select "4"
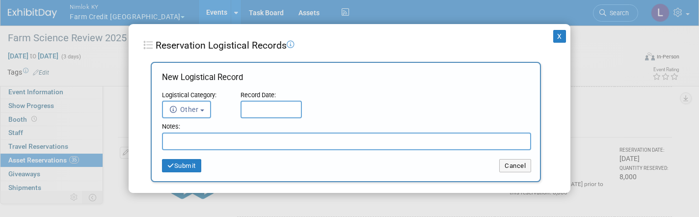
click at [275, 104] on input "text" at bounding box center [271, 110] width 61 height 18
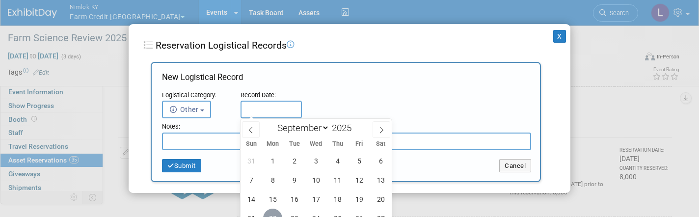
click at [274, 214] on span "22" at bounding box center [272, 218] width 19 height 19
type input "[DATE]"
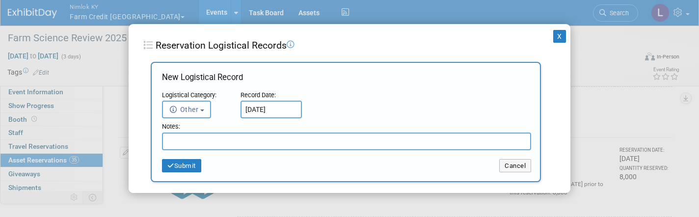
click at [212, 143] on input "text" at bounding box center [346, 142] width 369 height 18
type input "Did not come back"
click at [181, 163] on button "Submit" at bounding box center [181, 166] width 39 height 14
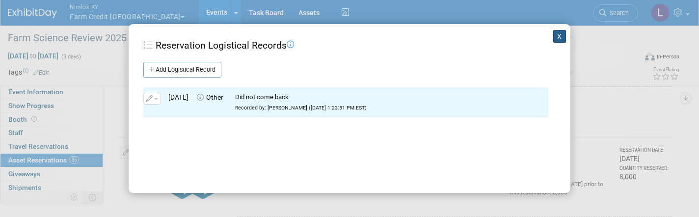
click at [558, 37] on button "X" at bounding box center [559, 36] width 13 height 13
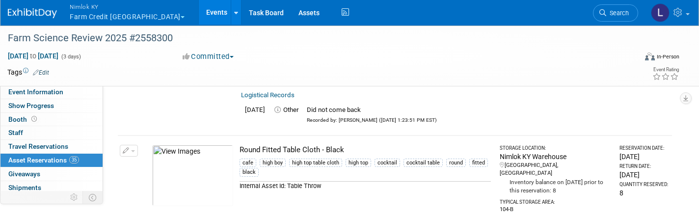
scroll to position [4150, 0]
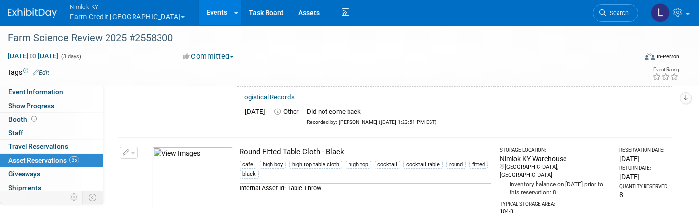
click at [135, 147] on button "button" at bounding box center [129, 153] width 18 height 12
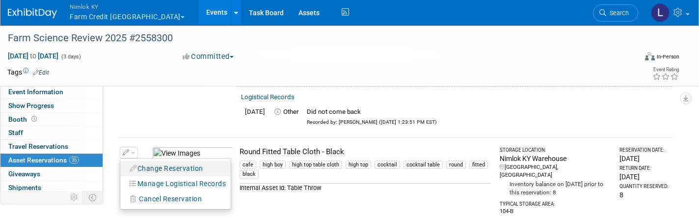
click at [160, 162] on button "Change Reservation" at bounding box center [166, 168] width 83 height 13
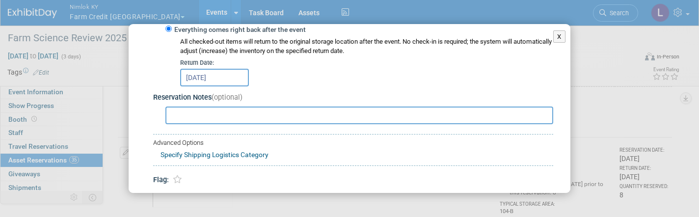
scroll to position [210, 0]
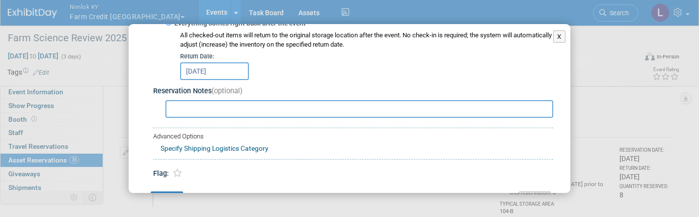
click at [526, 192] on button "Cancel" at bounding box center [535, 200] width 32 height 16
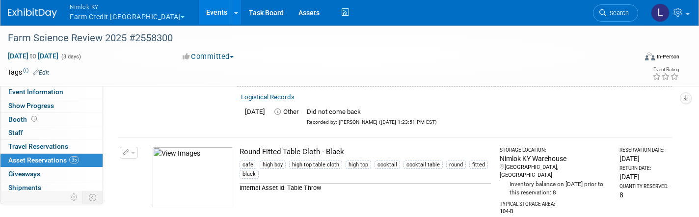
click at [133, 152] on span "button" at bounding box center [133, 153] width 4 height 2
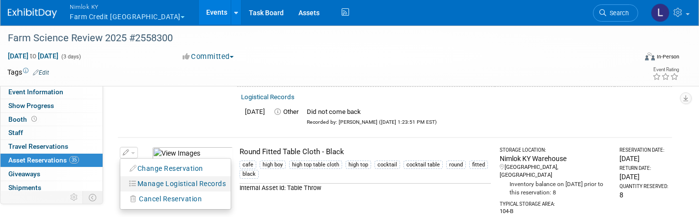
click at [157, 177] on button "Manage Logistical Records" at bounding box center [178, 183] width 106 height 13
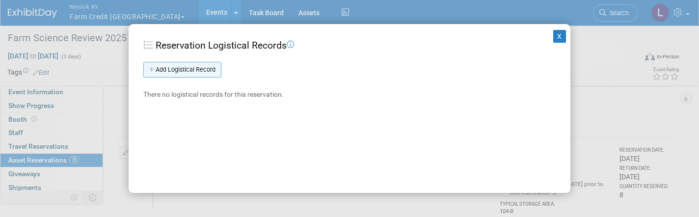
click at [189, 71] on link "Add Logistical Record" at bounding box center [182, 70] width 78 height 16
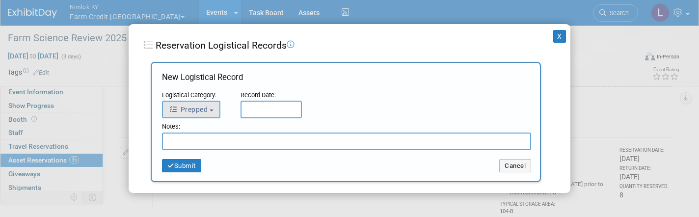
click at [201, 101] on button "Prepped" at bounding box center [191, 110] width 58 height 18
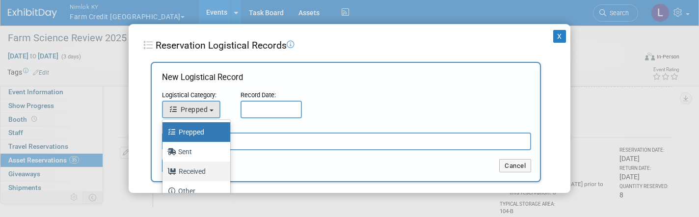
click at [196, 165] on label "Received" at bounding box center [193, 172] width 53 height 16
click at [164, 167] on input "Received" at bounding box center [161, 170] width 6 height 6
select select "3"
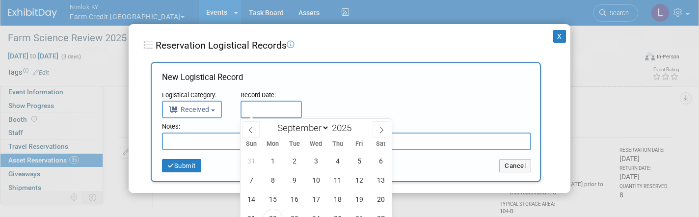
click at [255, 108] on input "text" at bounding box center [271, 110] width 61 height 18
click at [274, 215] on span "22" at bounding box center [272, 218] width 19 height 19
type input "[DATE]"
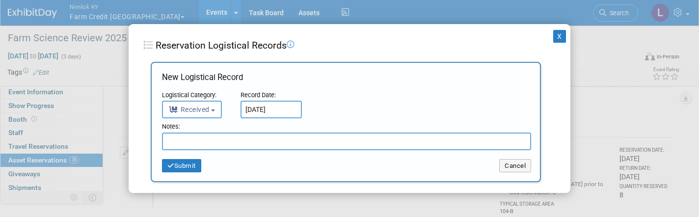
click at [217, 143] on input "text" at bounding box center [346, 142] width 369 height 18
paste input "Received in good condition"
type input "5 Received in good condition. 3 sent to dry cleaner"
click at [187, 163] on button "Submit" at bounding box center [181, 166] width 39 height 14
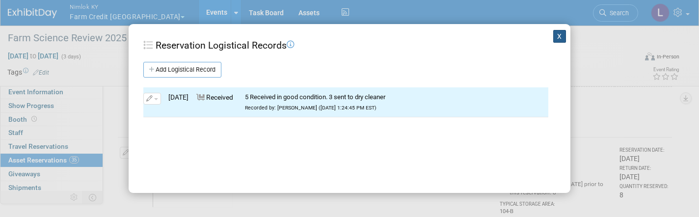
click at [562, 37] on button "X" at bounding box center [559, 36] width 13 height 13
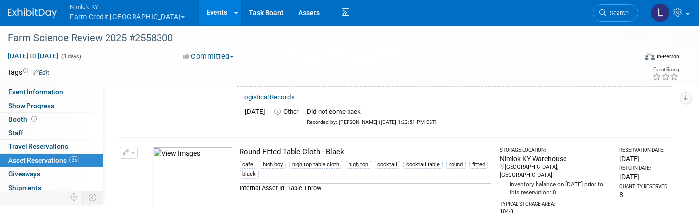
click at [134, 147] on button "button" at bounding box center [129, 153] width 18 height 12
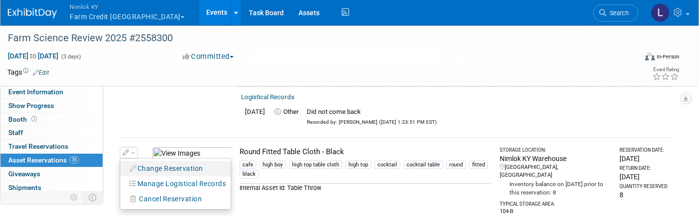
click at [165, 162] on button "Change Reservation" at bounding box center [166, 168] width 83 height 13
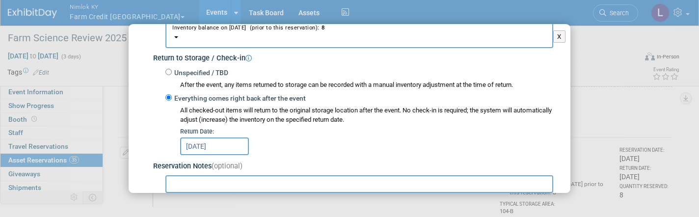
scroll to position [135, 0]
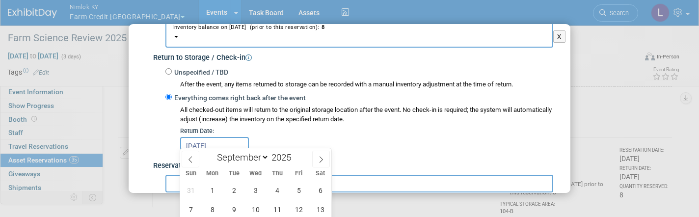
click at [235, 137] on input "Sep 30, 2025" at bounding box center [214, 146] width 69 height 18
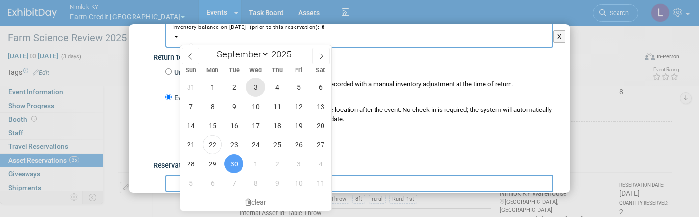
scroll to position [4256, 0]
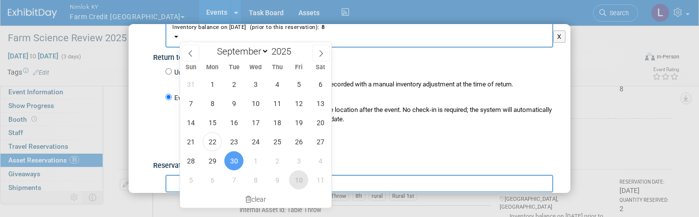
click at [301, 182] on span "10" at bounding box center [298, 179] width 19 height 19
type input "Oct 10, 2025"
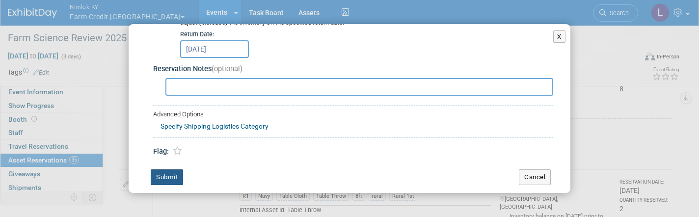
scroll to position [231, 0]
click at [162, 170] on button "Submit" at bounding box center [167, 178] width 32 height 16
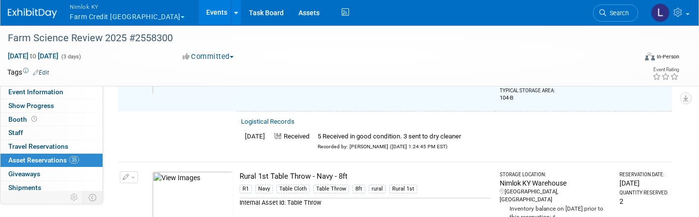
scroll to position [4270, 0]
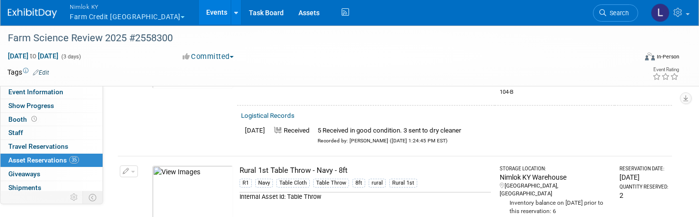
click at [135, 165] on button "button" at bounding box center [129, 171] width 18 height 12
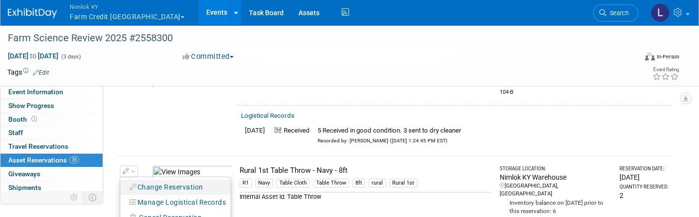
click at [168, 181] on button "Change Reservation" at bounding box center [166, 187] width 83 height 13
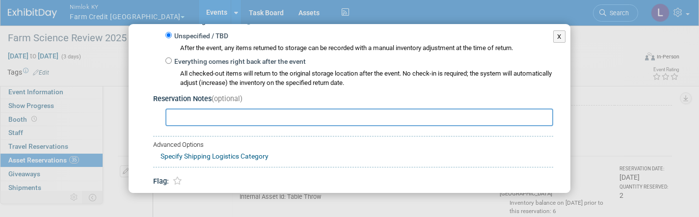
scroll to position [171, 0]
click at [171, 58] on input "Everything comes right back after the event" at bounding box center [168, 61] width 6 height 6
radio input "true"
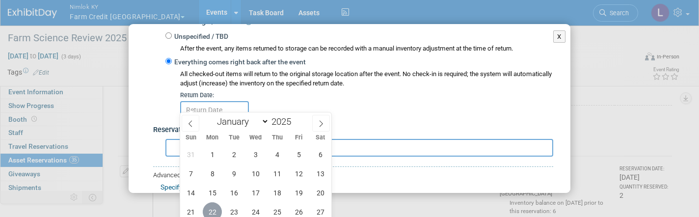
click at [216, 213] on span "22" at bounding box center [212, 211] width 19 height 19
type input "[DATE]"
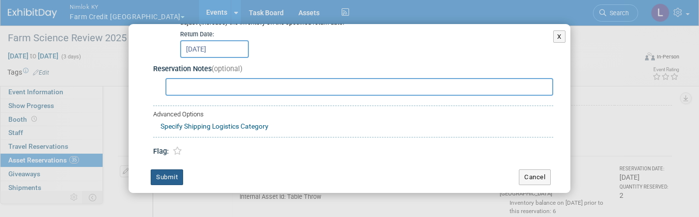
scroll to position [231, 0]
click at [170, 170] on button "Submit" at bounding box center [167, 178] width 32 height 16
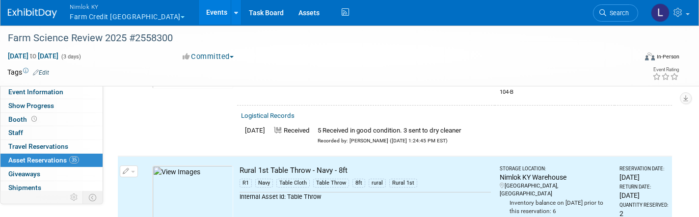
click at [134, 171] on span "button" at bounding box center [133, 172] width 4 height 2
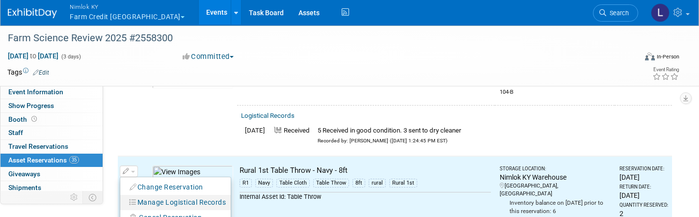
click at [155, 196] on button "Manage Logistical Records" at bounding box center [178, 202] width 106 height 13
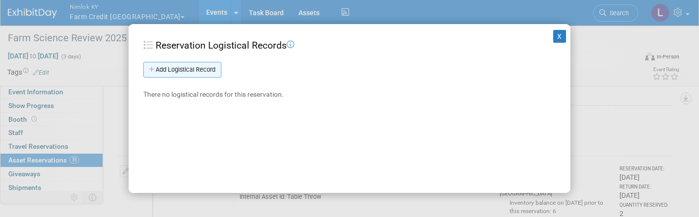
click at [175, 75] on link "Add Logistical Record" at bounding box center [182, 70] width 78 height 16
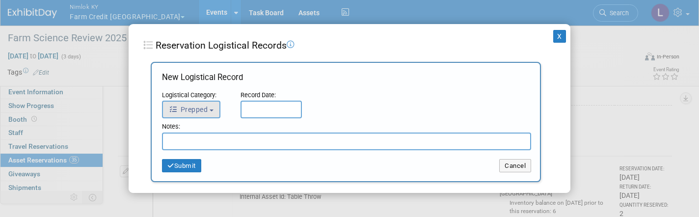
click at [205, 108] on span "Prepped" at bounding box center [188, 110] width 39 height 8
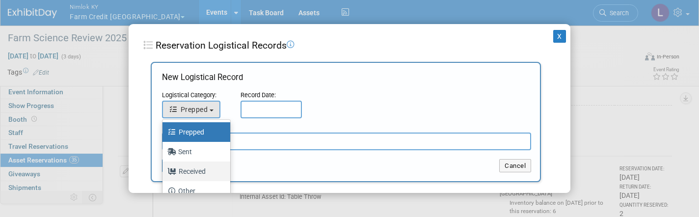
click at [187, 175] on label "Received" at bounding box center [193, 172] width 53 height 16
click at [164, 173] on input "Received" at bounding box center [161, 170] width 6 height 6
select select "3"
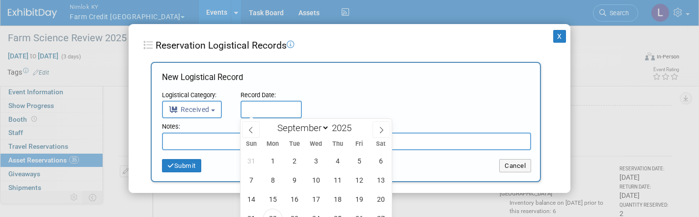
click at [270, 115] on input "text" at bounding box center [271, 110] width 61 height 18
click at [276, 212] on span "22" at bounding box center [272, 218] width 19 height 19
type input "[DATE]"
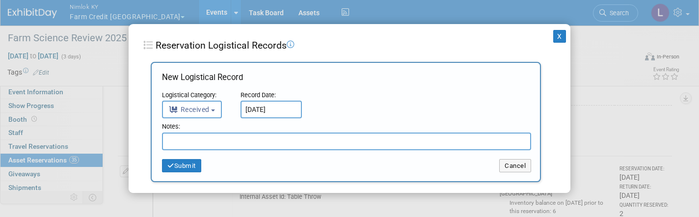
click at [214, 147] on input "text" at bounding box center [346, 142] width 369 height 18
paste input "Received in good condition"
type input "Received in good condition. 2 extra was received"
click at [174, 165] on button "Submit" at bounding box center [181, 166] width 39 height 14
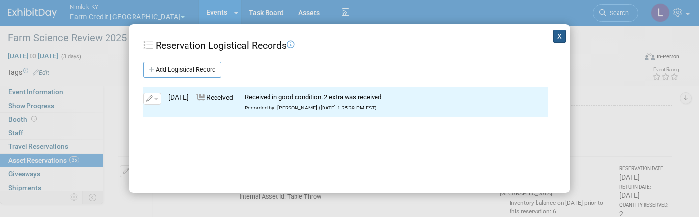
click at [561, 34] on button "X" at bounding box center [559, 36] width 13 height 13
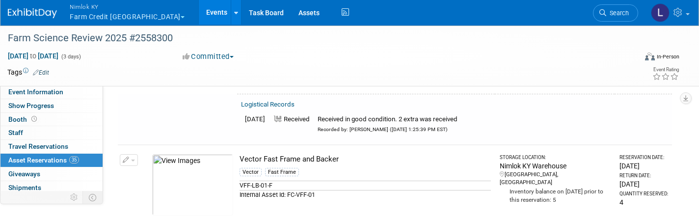
scroll to position [4410, 0]
click at [131, 155] on button "button" at bounding box center [129, 161] width 18 height 12
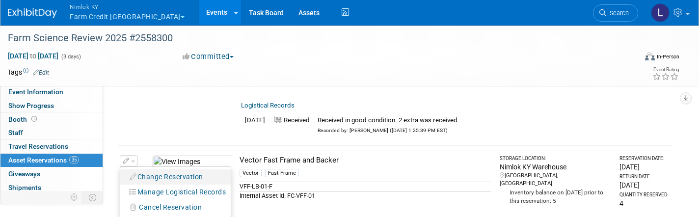
click at [158, 170] on button "Change Reservation" at bounding box center [166, 176] width 83 height 13
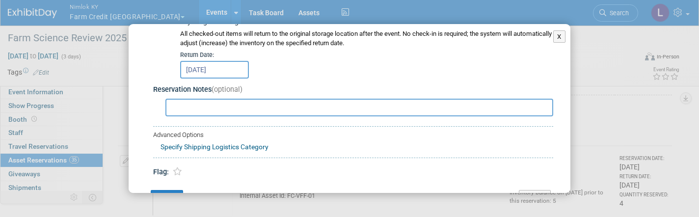
scroll to position [215, 0]
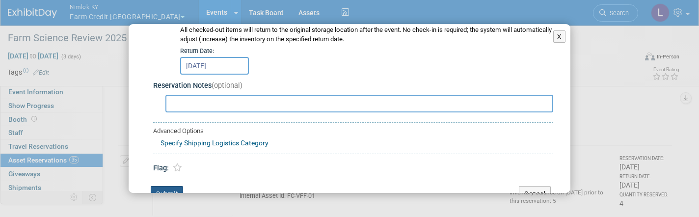
click at [162, 186] on button "Submit" at bounding box center [167, 194] width 32 height 16
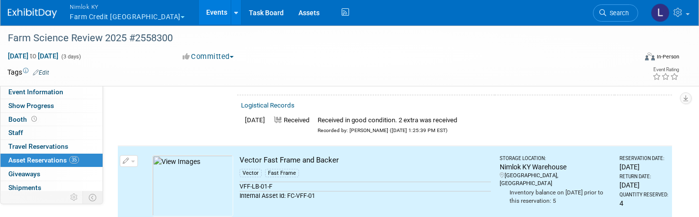
click at [135, 155] on button "button" at bounding box center [129, 161] width 18 height 12
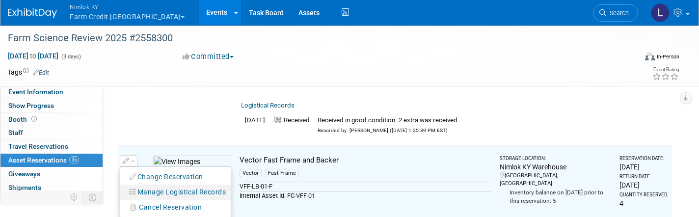
click at [168, 186] on button "Manage Logistical Records" at bounding box center [178, 192] width 106 height 13
select select "8"
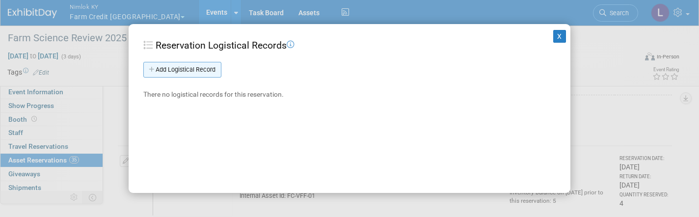
click at [189, 69] on link "Add Logistical Record" at bounding box center [182, 70] width 78 height 16
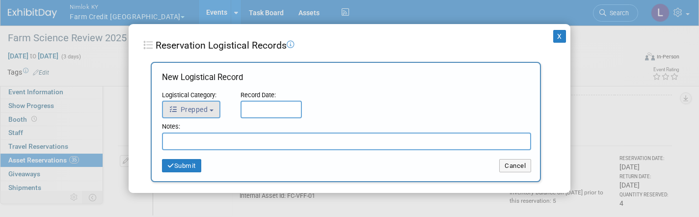
click at [196, 104] on button "Prepped" at bounding box center [191, 110] width 58 height 18
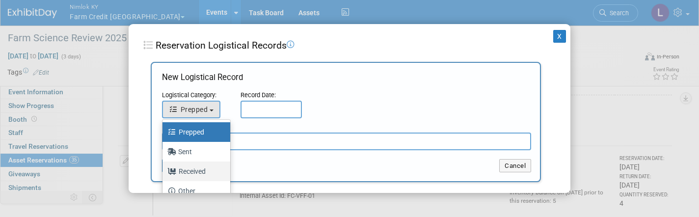
click at [205, 170] on label "Received" at bounding box center [193, 172] width 53 height 16
click at [164, 170] on input "Received" at bounding box center [161, 170] width 6 height 6
select select "3"
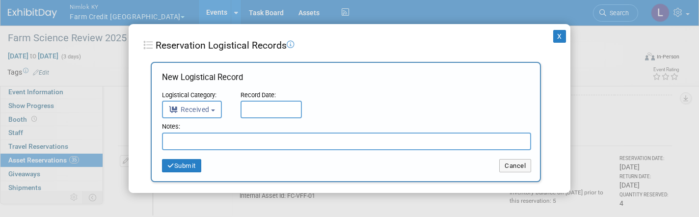
click at [267, 108] on input "text" at bounding box center [271, 110] width 61 height 18
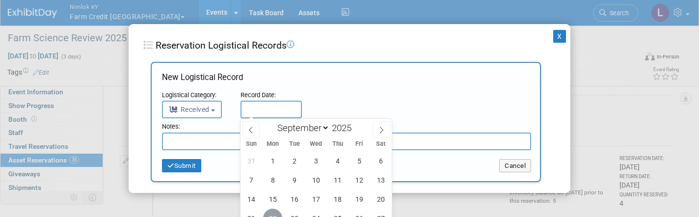
click at [274, 212] on span "22" at bounding box center [272, 218] width 19 height 19
type input "[DATE]"
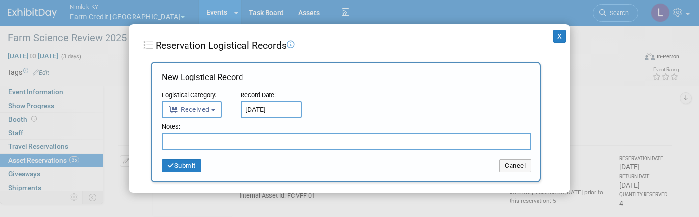
click at [215, 133] on input "text" at bounding box center [346, 142] width 369 height 18
paste input "Received in good condition"
type input "Received in good condition"
click at [185, 170] on button "Submit" at bounding box center [181, 166] width 39 height 14
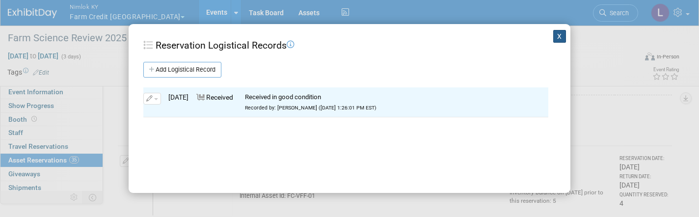
click at [557, 38] on button "X" at bounding box center [559, 36] width 13 height 13
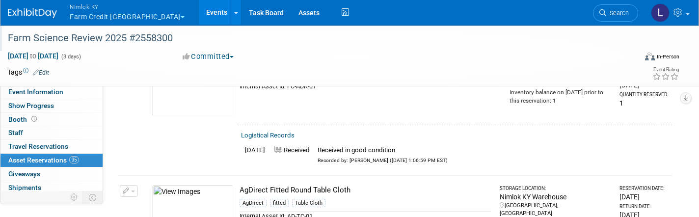
scroll to position [477, 0]
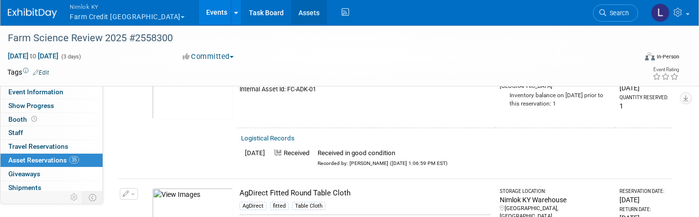
click at [291, 13] on link "Assets" at bounding box center [309, 12] width 36 height 25
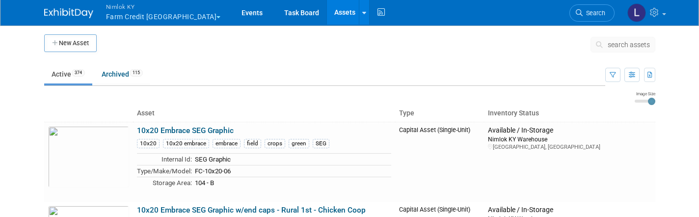
click at [624, 46] on span "search assets" at bounding box center [629, 45] width 42 height 8
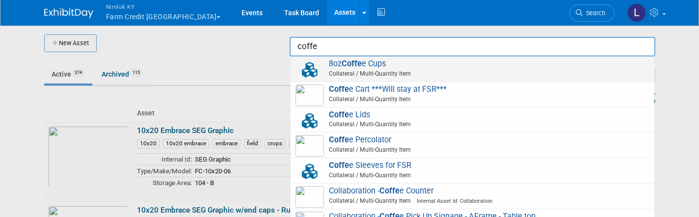
click at [366, 70] on span "Collateral / Multi-Quantity Item" at bounding box center [474, 73] width 351 height 9
type input "8oz Coffee Cups"
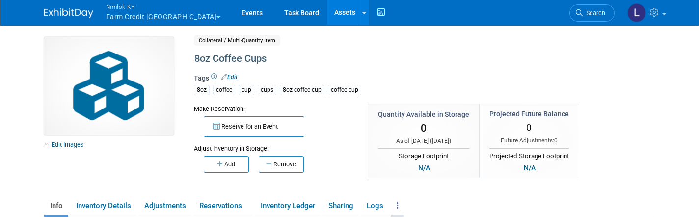
click at [403, 207] on link at bounding box center [397, 205] width 13 height 17
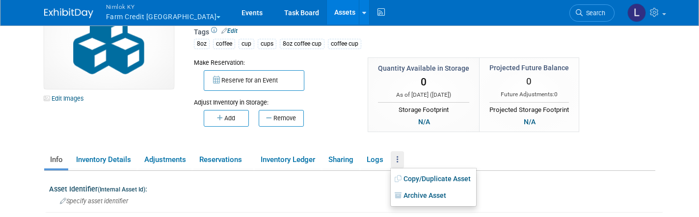
scroll to position [49, 0]
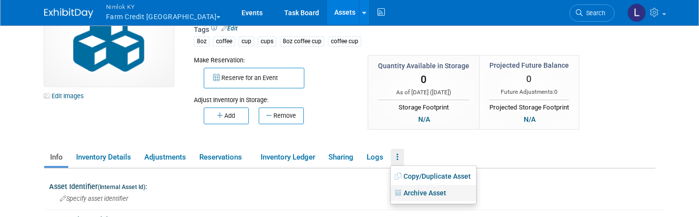
click at [418, 186] on link "Archive Asset" at bounding box center [433, 193] width 85 height 17
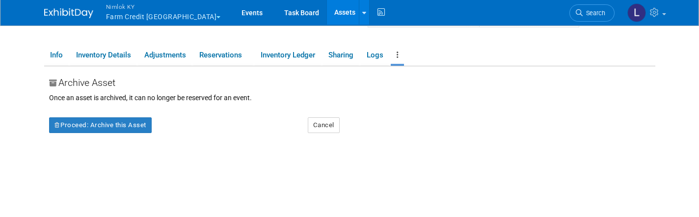
scroll to position [152, 0]
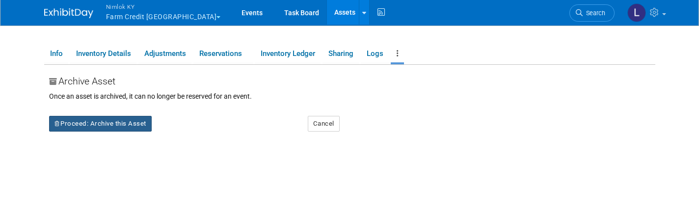
click at [105, 127] on button "Proceed: Archive this Asset" at bounding box center [100, 124] width 103 height 16
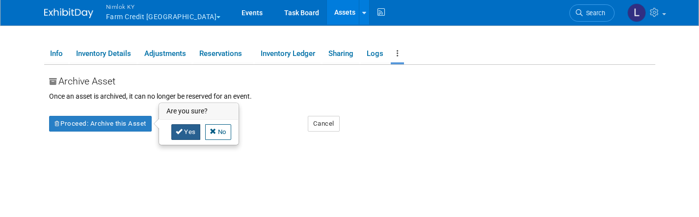
click at [188, 131] on link "Yes" at bounding box center [185, 132] width 29 height 16
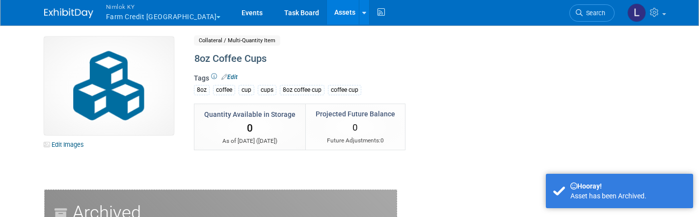
click at [327, 15] on link "Assets" at bounding box center [345, 12] width 36 height 25
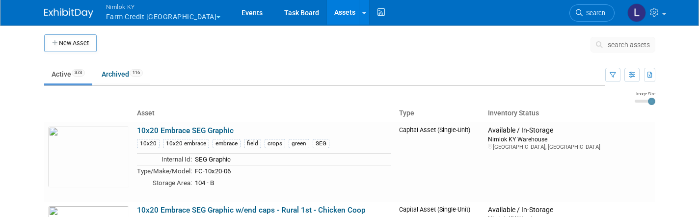
click at [619, 41] on span "search assets" at bounding box center [629, 45] width 42 height 8
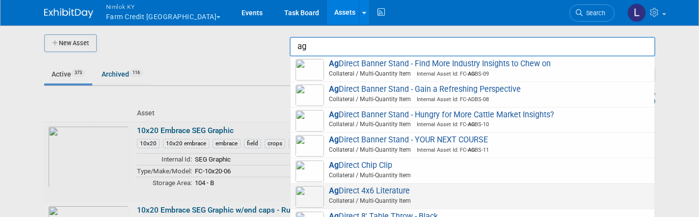
click at [387, 190] on span "Ag Direct 4x6 Literature Collateral / Multi-Quantity Item" at bounding box center [473, 196] width 354 height 20
type input "AgDirect 4x6 Literature"
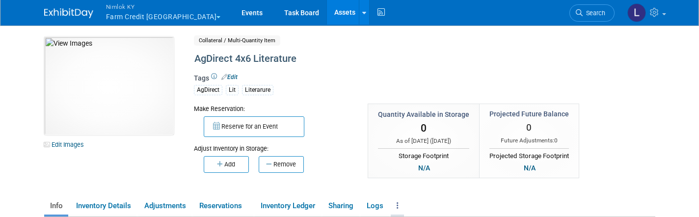
click at [395, 206] on link at bounding box center [397, 205] width 13 height 17
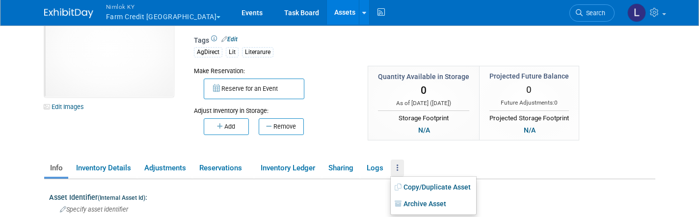
scroll to position [45, 0]
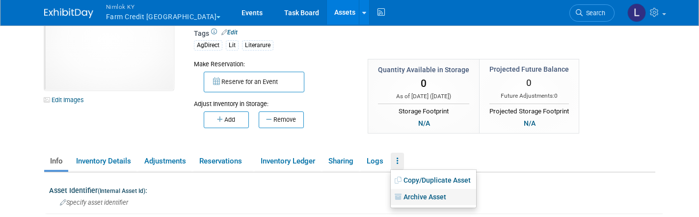
click at [427, 193] on link "Archive Asset" at bounding box center [433, 197] width 85 height 17
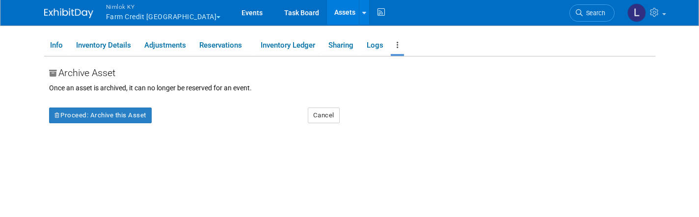
scroll to position [170, 0]
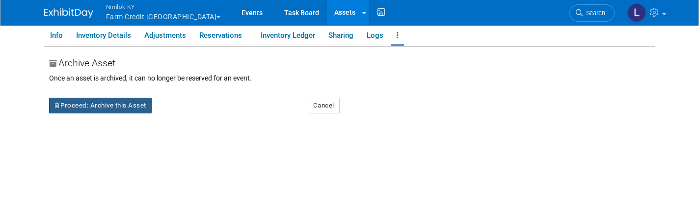
click at [116, 107] on button "Proceed: Archive this Asset" at bounding box center [100, 106] width 103 height 16
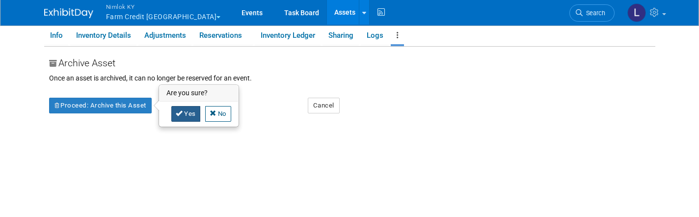
click at [184, 113] on link "Yes" at bounding box center [185, 114] width 29 height 16
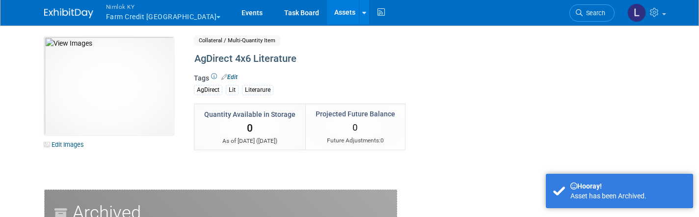
click at [327, 14] on link "Assets" at bounding box center [345, 12] width 36 height 25
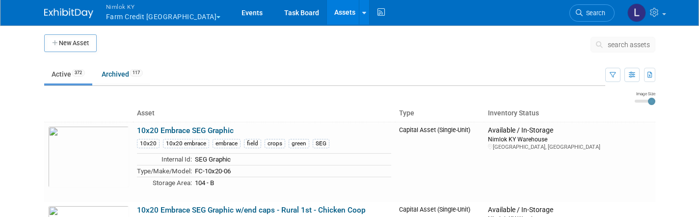
scroll to position [2, 0]
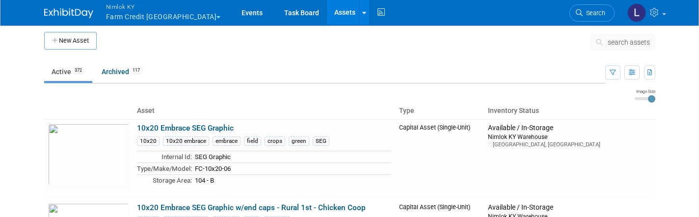
click at [626, 43] on span "search assets" at bounding box center [629, 42] width 42 height 8
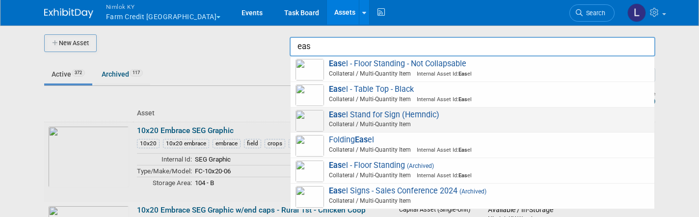
click at [418, 110] on span "Eas el Stand for Sign (Hemndic) Collateral / Multi-Quantity Item" at bounding box center [473, 120] width 354 height 20
type input "Easel Stand for Sign (Hemndic)"
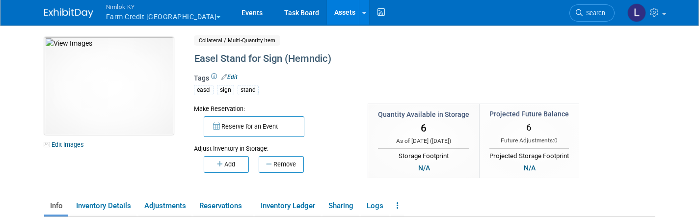
click at [327, 15] on link "Assets" at bounding box center [345, 12] width 36 height 25
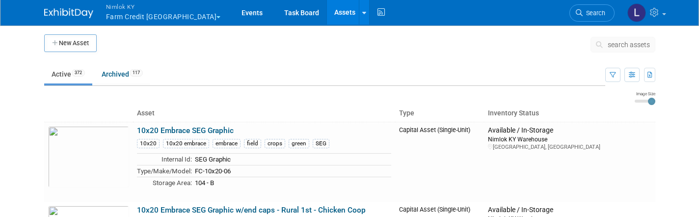
click at [627, 45] on span "search assets" at bounding box center [629, 45] width 42 height 8
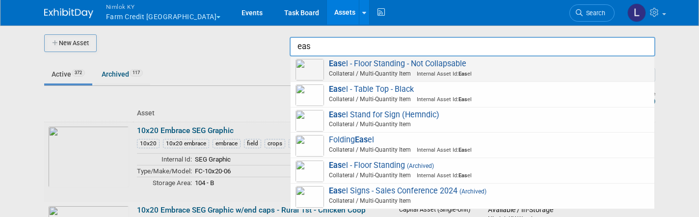
click at [390, 67] on span "Eas el - Floor Standing - Not Collapsable Collateral / Multi-Quantity Item Inte…" at bounding box center [473, 69] width 354 height 20
type input "Easel - Floor Standing - Not Collapsable"
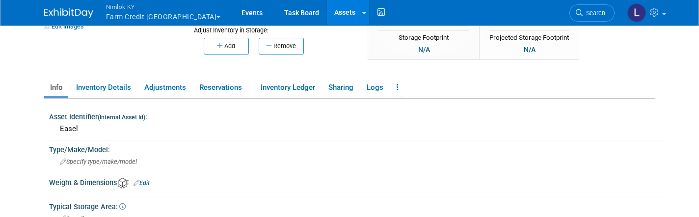
scroll to position [114, 0]
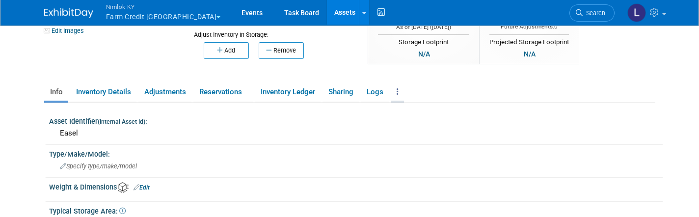
click at [404, 94] on link at bounding box center [397, 91] width 13 height 17
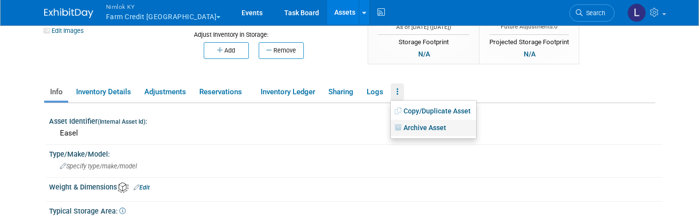
click at [417, 127] on link "Archive Asset" at bounding box center [433, 128] width 85 height 17
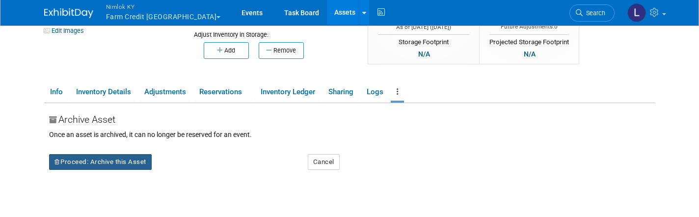
click at [123, 160] on button "Proceed: Archive this Asset" at bounding box center [100, 162] width 103 height 16
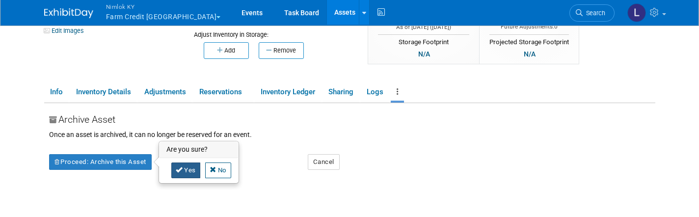
click at [189, 168] on link "Yes" at bounding box center [185, 171] width 29 height 16
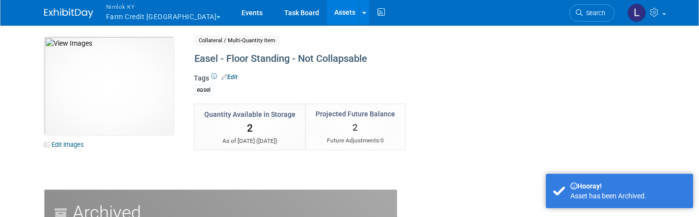
click at [327, 13] on link "Assets" at bounding box center [345, 12] width 36 height 25
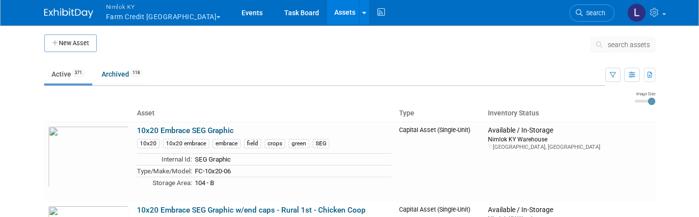
click at [617, 44] on span "search assets" at bounding box center [629, 45] width 42 height 8
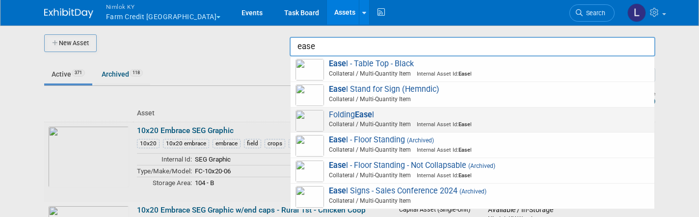
click at [369, 116] on strong "Ease" at bounding box center [363, 114] width 17 height 9
type input "Folding Easel"
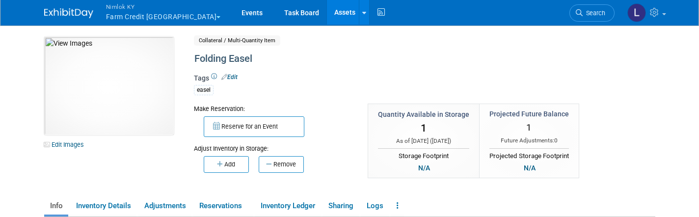
scroll to position [1, 0]
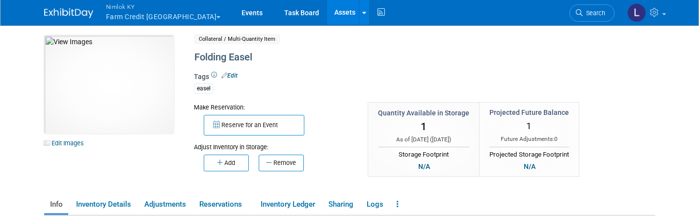
click at [327, 13] on link "Assets" at bounding box center [345, 12] width 36 height 25
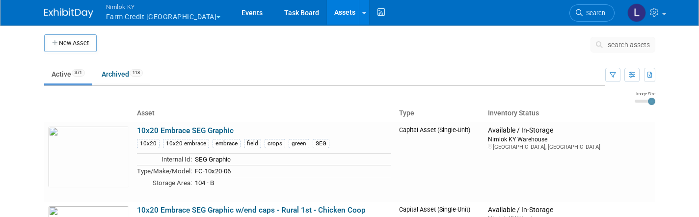
click at [621, 48] on span "search assets" at bounding box center [629, 45] width 42 height 8
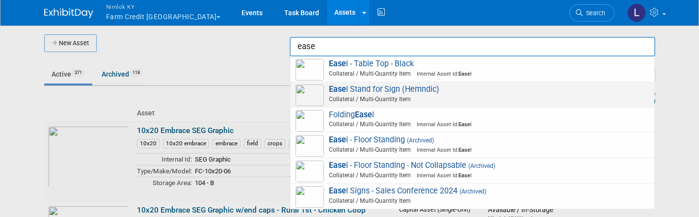
click at [364, 88] on span "Ease l Stand for Sign (Hemndic) Collateral / Multi-Quantity Item" at bounding box center [473, 94] width 354 height 20
type input "Easel Stand for Sign (Hemndic)"
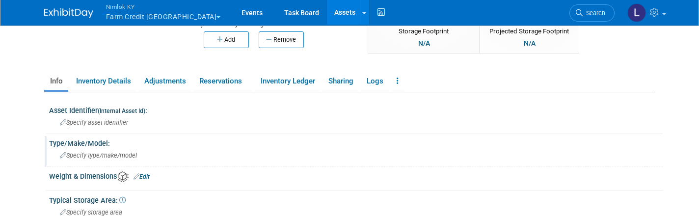
scroll to position [124, 0]
click at [173, 85] on link "Adjustments" at bounding box center [164, 82] width 53 height 17
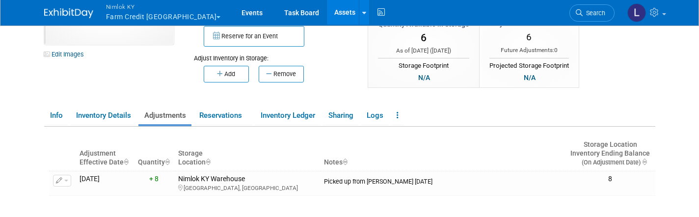
scroll to position [90, 0]
click at [225, 113] on link "Reservations" at bounding box center [222, 116] width 59 height 17
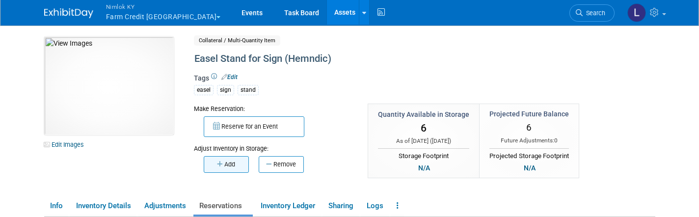
scroll to position [0, 0]
click at [101, 97] on img at bounding box center [109, 86] width 130 height 98
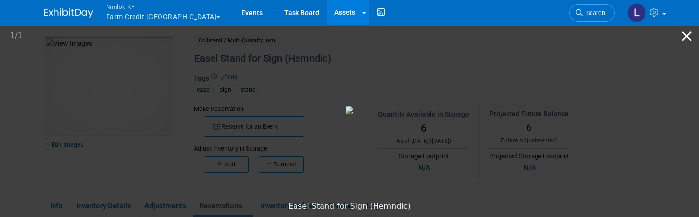
click at [683, 34] on button "Close gallery" at bounding box center [687, 36] width 25 height 23
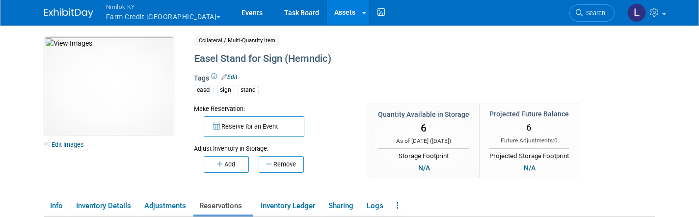
click at [327, 10] on link "Assets" at bounding box center [345, 12] width 36 height 25
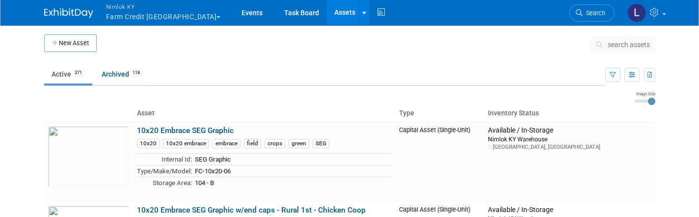
click at [619, 47] on span "search assets" at bounding box center [629, 45] width 42 height 8
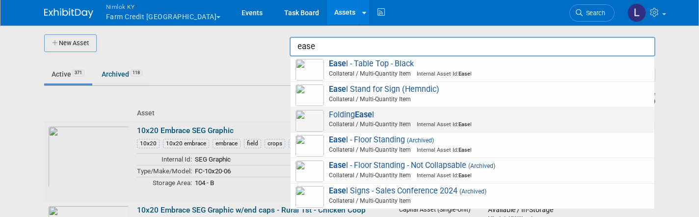
click at [378, 114] on span "Folding Ease l Collateral / Multi-Quantity Item Internal Asset Id: Ease l" at bounding box center [473, 120] width 354 height 20
type input "Folding Easel"
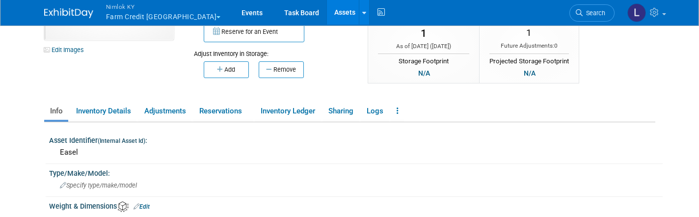
scroll to position [105, 0]
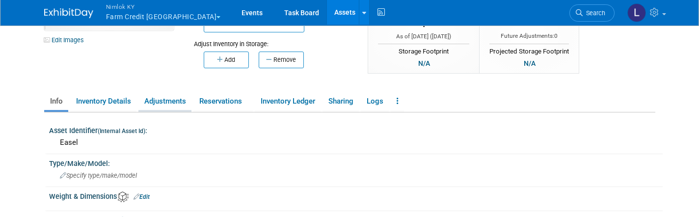
click at [166, 104] on link "Adjustments" at bounding box center [164, 101] width 53 height 17
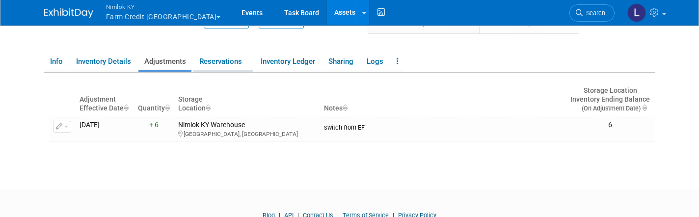
click at [225, 59] on link "Reservations" at bounding box center [222, 61] width 59 height 17
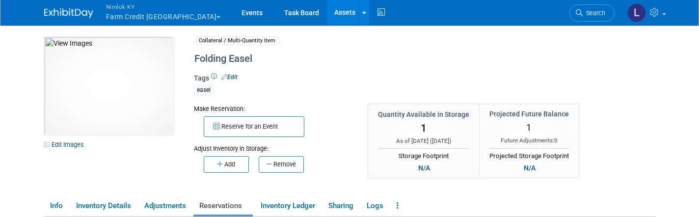
scroll to position [0, 0]
click at [327, 9] on link "Assets" at bounding box center [345, 12] width 36 height 25
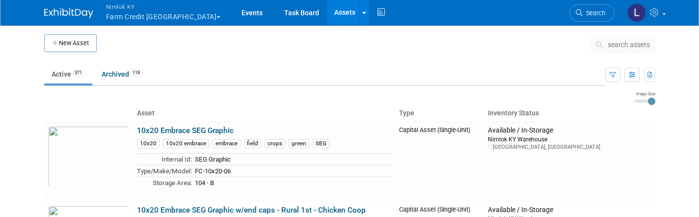
click at [620, 39] on button "search assets" at bounding box center [623, 45] width 65 height 16
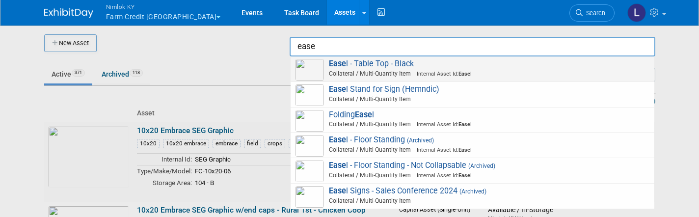
click at [438, 66] on span "Ease l - Table Top - Black Collateral / Multi-Quantity Item Internal Asset Id: …" at bounding box center [473, 69] width 354 height 20
type input "Easel - Table Top - Black"
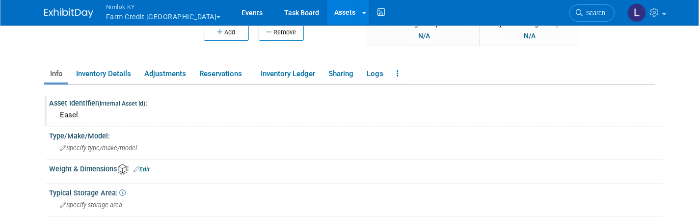
scroll to position [125, 0]
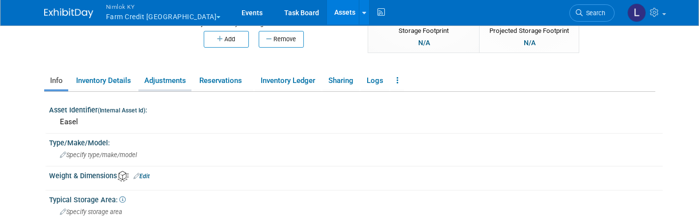
click at [179, 82] on link "Adjustments" at bounding box center [164, 80] width 53 height 17
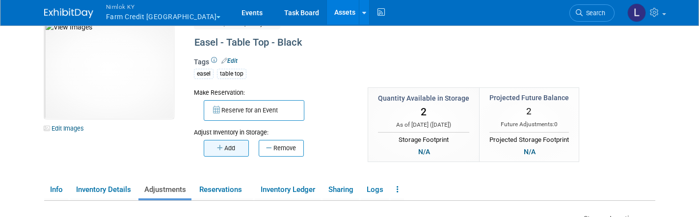
scroll to position [17, 0]
click at [404, 189] on link at bounding box center [397, 189] width 13 height 17
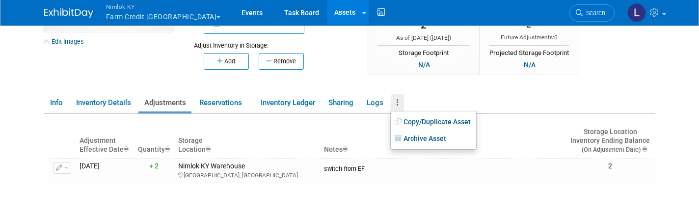
scroll to position [119, 0]
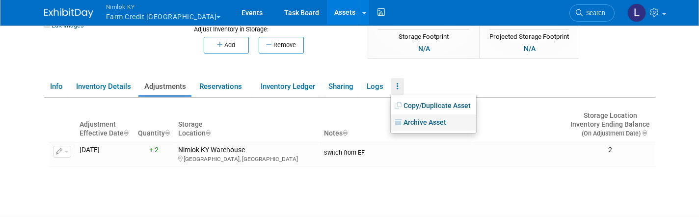
click at [431, 120] on link "Archive Asset" at bounding box center [433, 122] width 85 height 17
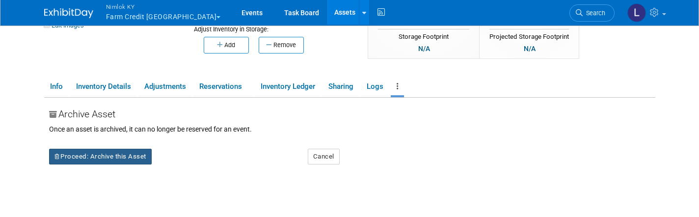
click at [130, 158] on button "Proceed: Archive this Asset" at bounding box center [100, 157] width 103 height 16
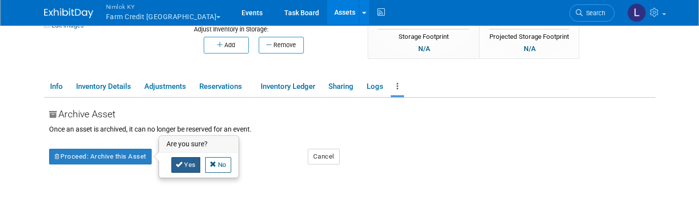
click at [185, 160] on link "Yes" at bounding box center [185, 165] width 29 height 16
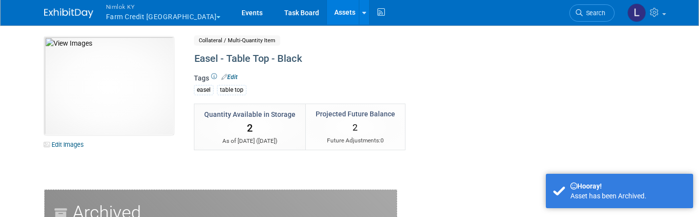
click at [327, 11] on link "Assets" at bounding box center [345, 12] width 36 height 25
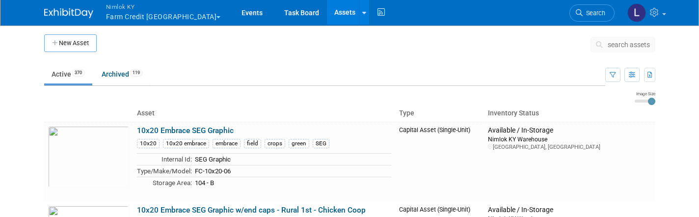
click at [632, 45] on span "search assets" at bounding box center [629, 45] width 42 height 8
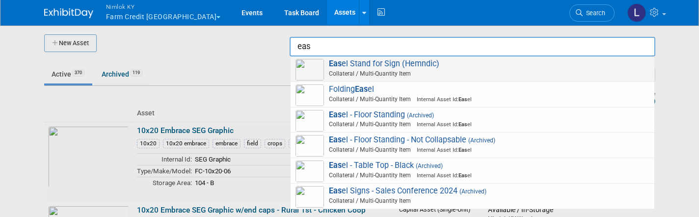
click at [385, 67] on span "Eas el Stand for Sign (Hemndic) Collateral / Multi-Quantity Item" at bounding box center [473, 69] width 354 height 20
type input "Easel Stand for Sign (Hemndic)"
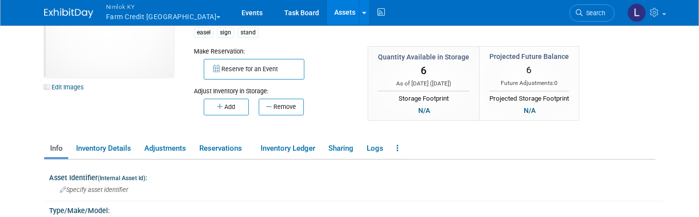
scroll to position [58, 0]
click at [177, 150] on link "Adjustments" at bounding box center [164, 147] width 53 height 17
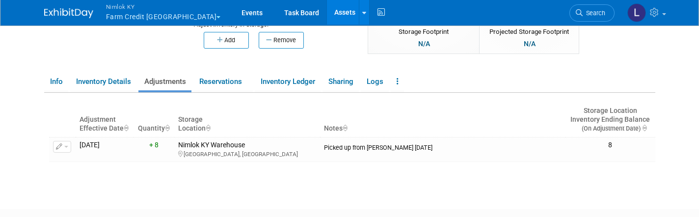
scroll to position [120, 0]
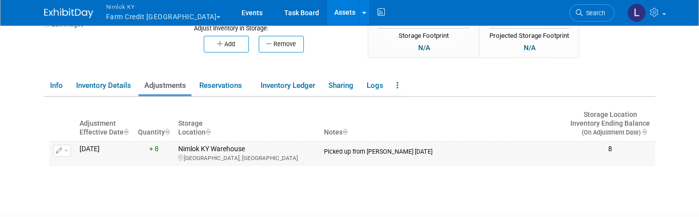
click at [68, 147] on button "button" at bounding box center [62, 151] width 18 height 12
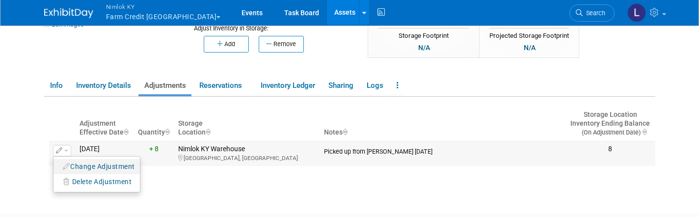
click at [98, 168] on button "Change Adjustment" at bounding box center [99, 166] width 82 height 13
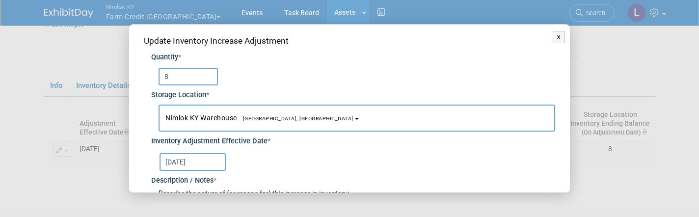
drag, startPoint x: 176, startPoint y: 77, endPoint x: 139, endPoint y: 75, distance: 37.4
click at [139, 75] on div "Update Inventory Increase Adjustment Quantity * 8 Storage Location * Nimlok KY …" at bounding box center [349, 142] width 441 height 234
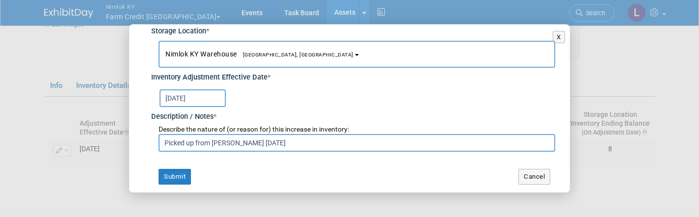
scroll to position [63, 0]
type input "4"
click at [179, 174] on button "Submit" at bounding box center [175, 177] width 32 height 16
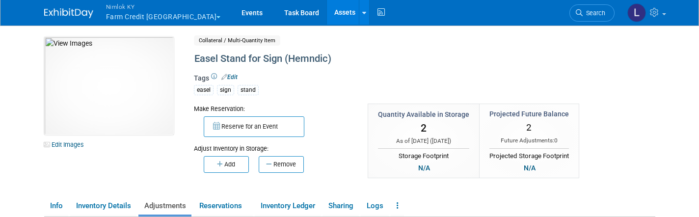
scroll to position [0, 0]
click at [327, 15] on link "Assets" at bounding box center [345, 12] width 36 height 25
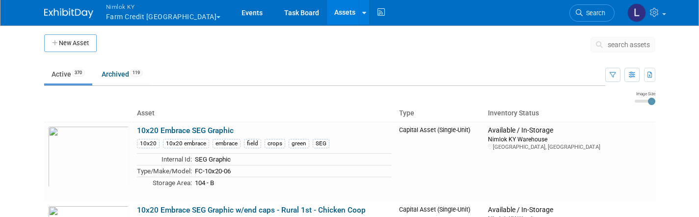
click at [622, 45] on span "search assets" at bounding box center [629, 45] width 42 height 8
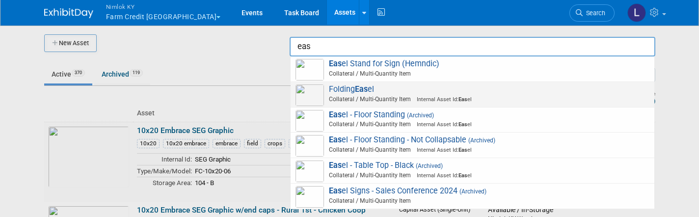
click at [417, 92] on span "Folding Eas el Collateral / Multi-Quantity Item Internal Asset Id: Eas el" at bounding box center [473, 94] width 354 height 20
type input "Folding Easel"
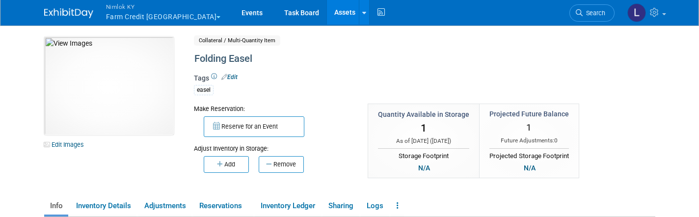
click at [327, 10] on link "Assets" at bounding box center [345, 12] width 36 height 25
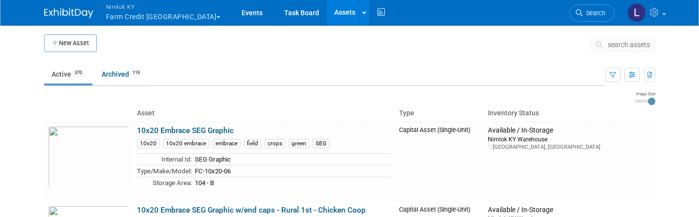
click at [627, 41] on span "search assets" at bounding box center [629, 45] width 42 height 8
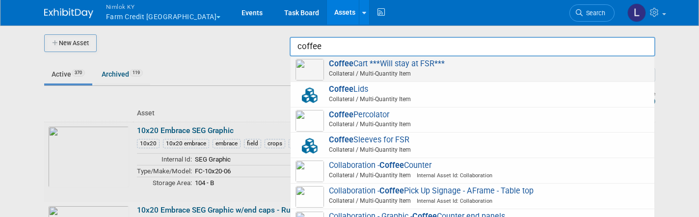
click at [445, 69] on span "Collateral / Multi-Quantity Item" at bounding box center [474, 73] width 351 height 9
type input "Coffee Cart ***Will stay at FSR***"
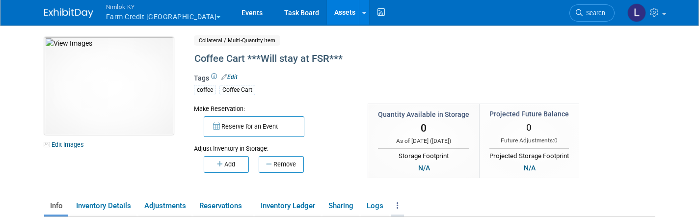
click at [399, 207] on icon at bounding box center [398, 205] width 2 height 7
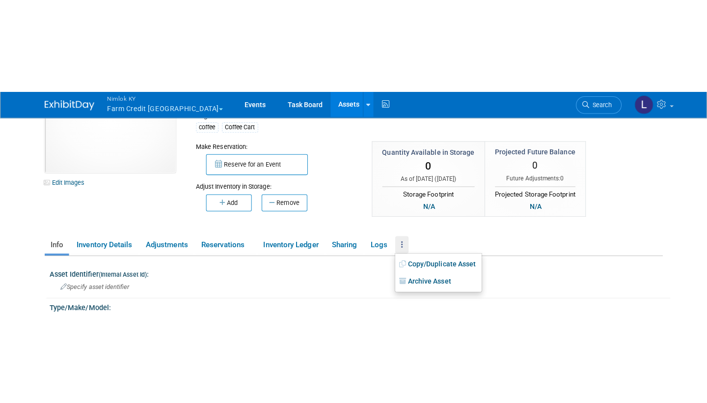
scroll to position [61, 0]
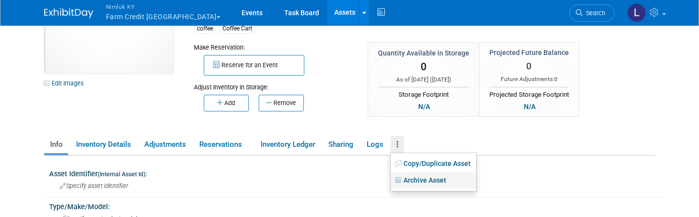
click at [424, 175] on link "Archive Asset" at bounding box center [433, 180] width 85 height 17
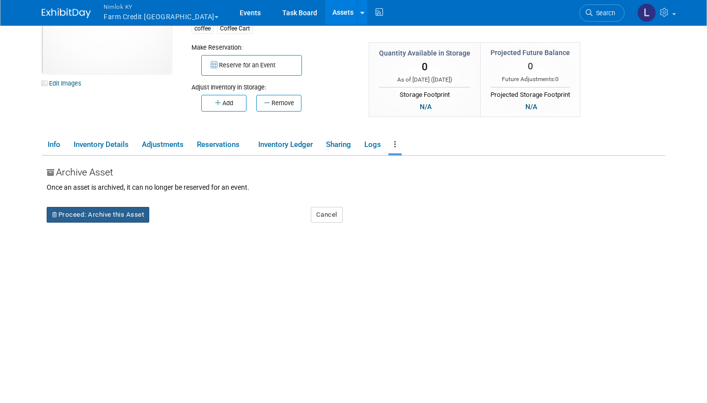
click at [120, 210] on button "Proceed: Archive this Asset" at bounding box center [98, 215] width 103 height 16
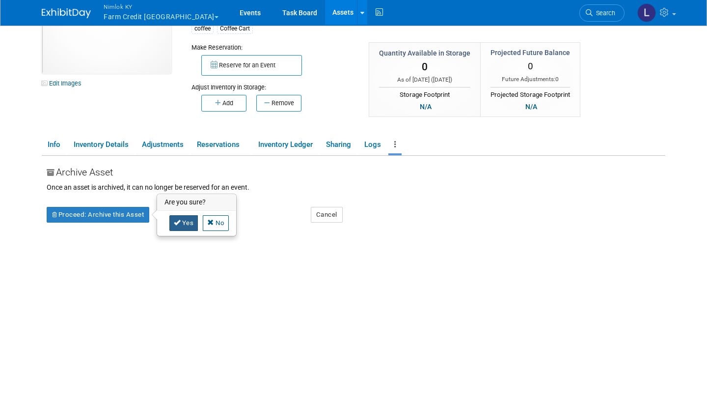
click at [185, 217] on link "Yes" at bounding box center [183, 223] width 29 height 16
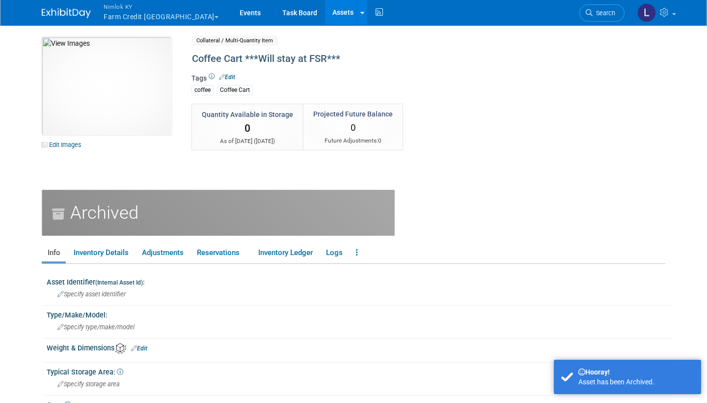
click at [325, 13] on link "Assets" at bounding box center [343, 12] width 36 height 25
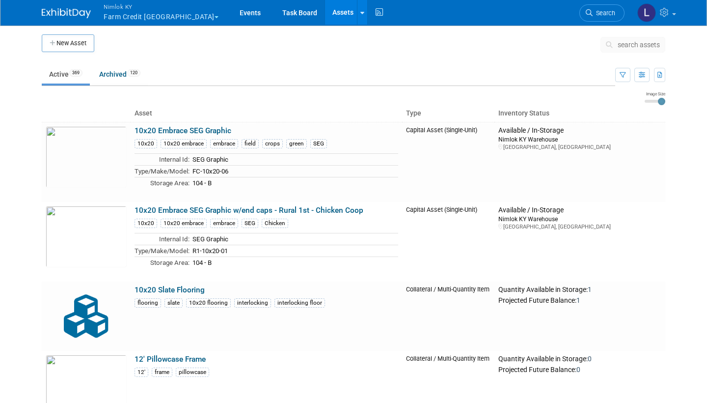
click at [638, 41] on span "search assets" at bounding box center [639, 45] width 42 height 8
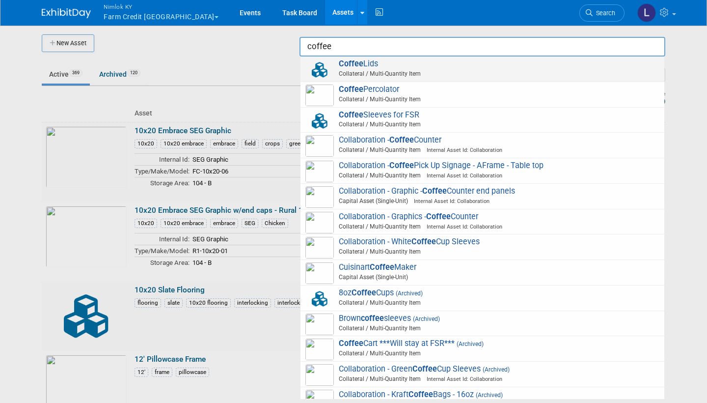
click at [442, 71] on span "Collateral / Multi-Quantity Item" at bounding box center [483, 73] width 351 height 9
type input "Coffee Lids"
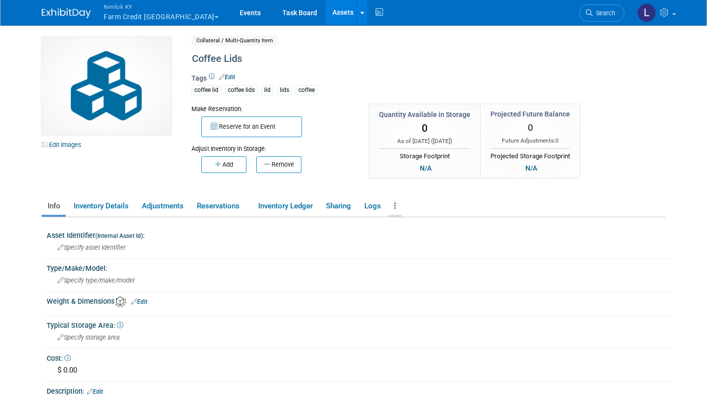
click at [399, 203] on link at bounding box center [394, 205] width 13 height 17
click at [418, 239] on link "Archive Asset" at bounding box center [430, 242] width 85 height 17
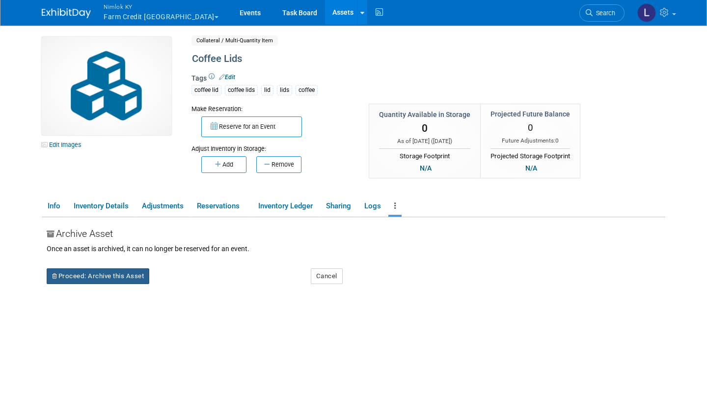
click at [115, 272] on button "Proceed: Archive this Asset" at bounding box center [98, 276] width 103 height 16
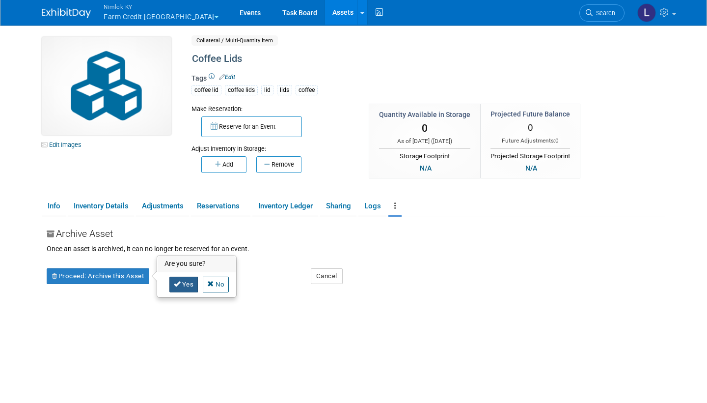
click at [185, 281] on link "Yes" at bounding box center [183, 284] width 29 height 16
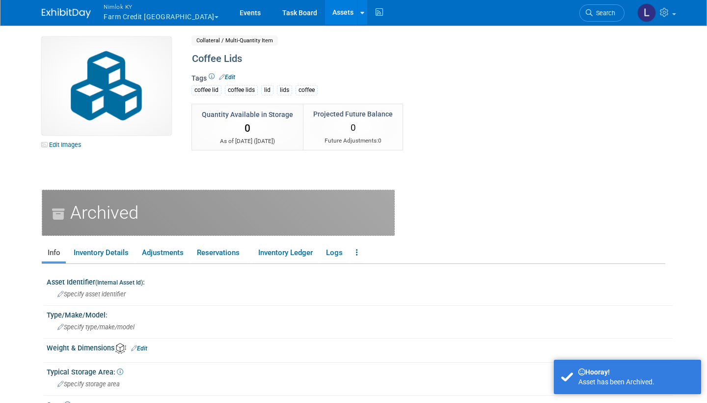
click at [325, 13] on link "Assets" at bounding box center [343, 12] width 36 height 25
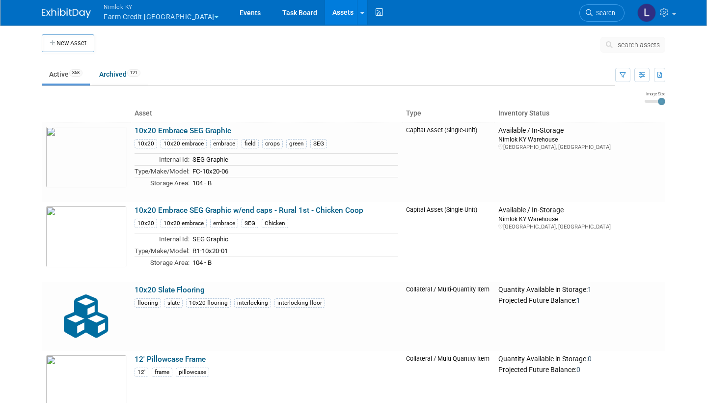
click at [623, 48] on span "search assets" at bounding box center [639, 45] width 42 height 8
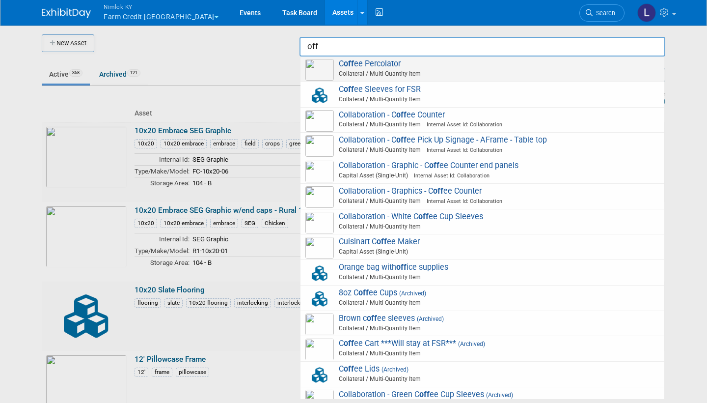
click at [435, 72] on span "Collateral / Multi-Quantity Item" at bounding box center [483, 73] width 351 height 9
type input "Coffee Percolator"
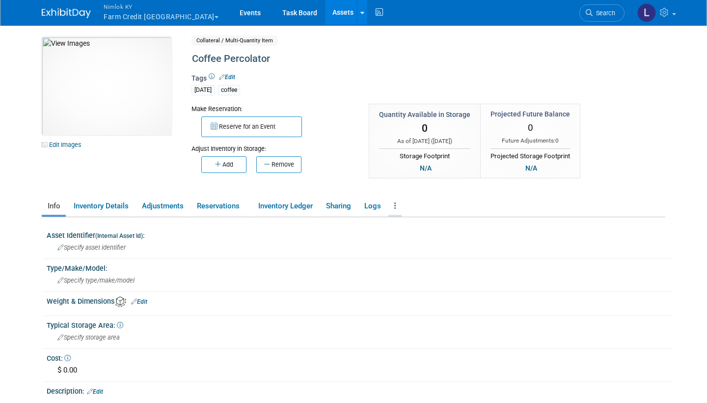
click at [399, 207] on link at bounding box center [394, 205] width 13 height 17
click at [419, 240] on link "Archive Asset" at bounding box center [430, 242] width 85 height 17
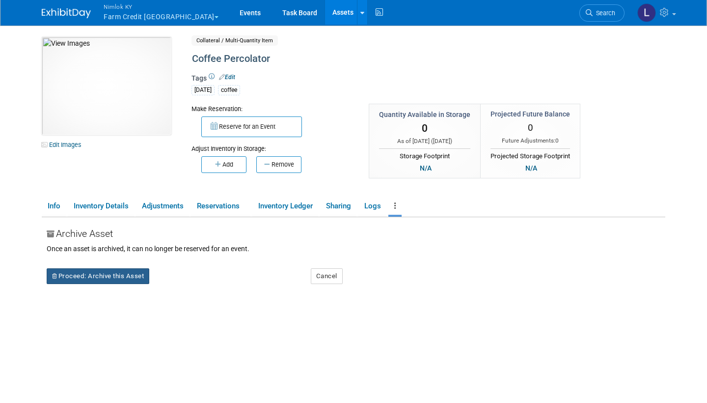
click at [103, 273] on button "Proceed: Archive this Asset" at bounding box center [98, 276] width 103 height 16
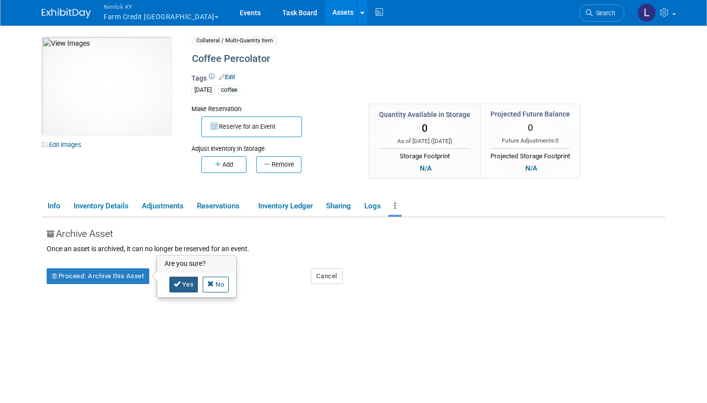
click at [187, 281] on link "Yes" at bounding box center [183, 284] width 29 height 16
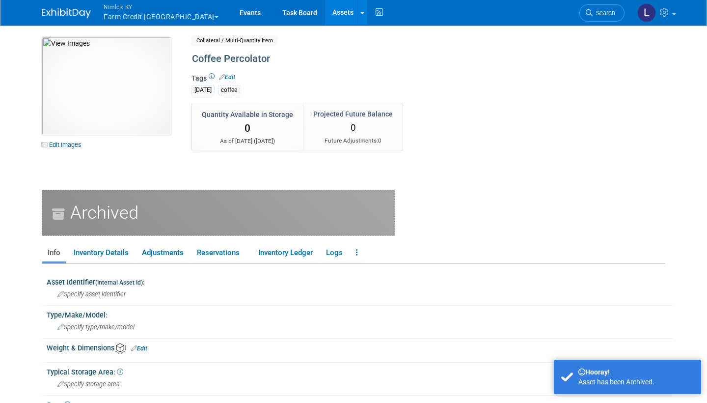
click at [325, 15] on link "Assets" at bounding box center [343, 12] width 36 height 25
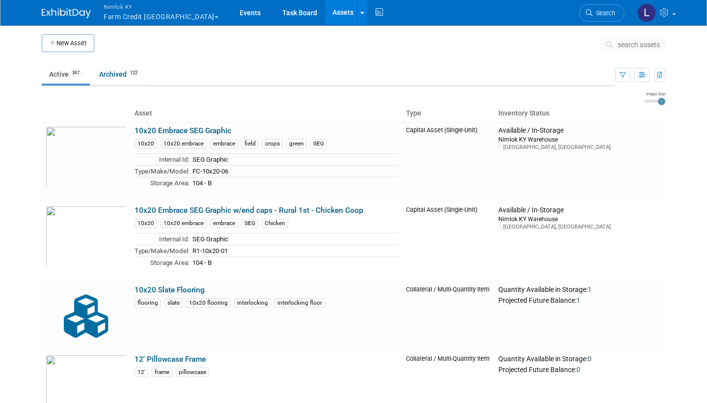
click at [641, 40] on button "search assets" at bounding box center [633, 45] width 65 height 16
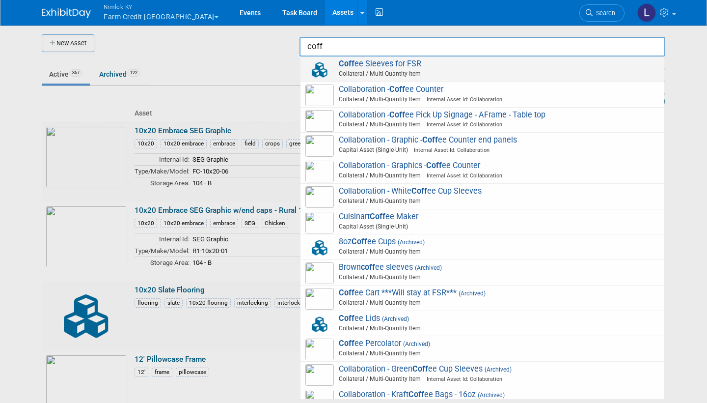
click at [419, 64] on span "Coff ee Sleeves for FSR Collateral / Multi-Quantity Item" at bounding box center [482, 69] width 354 height 20
type input "Coffee Sleeves for FSR"
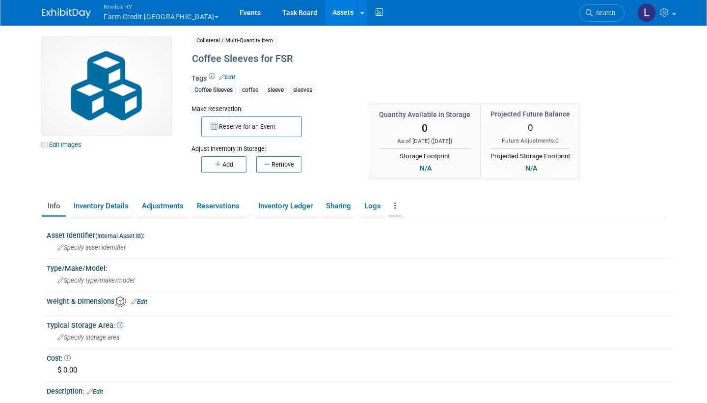
click at [400, 208] on link at bounding box center [394, 205] width 13 height 17
click at [424, 242] on link "Archive Asset" at bounding box center [430, 242] width 85 height 17
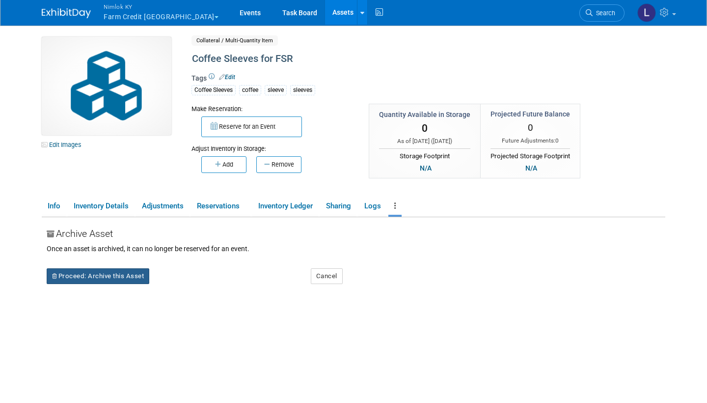
click at [84, 274] on button "Proceed: Archive this Asset" at bounding box center [98, 276] width 103 height 16
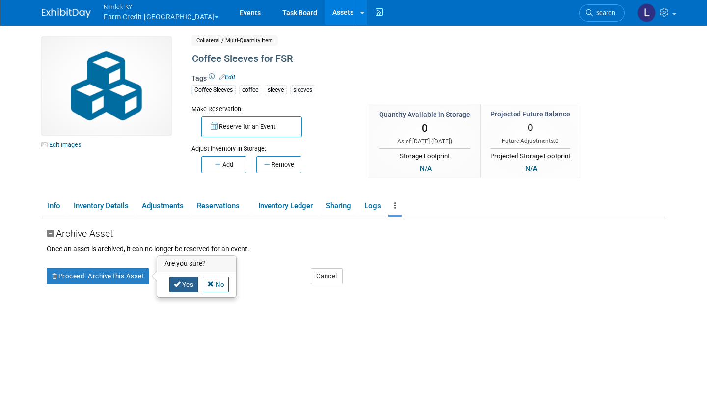
click at [183, 279] on link "Yes" at bounding box center [183, 284] width 29 height 16
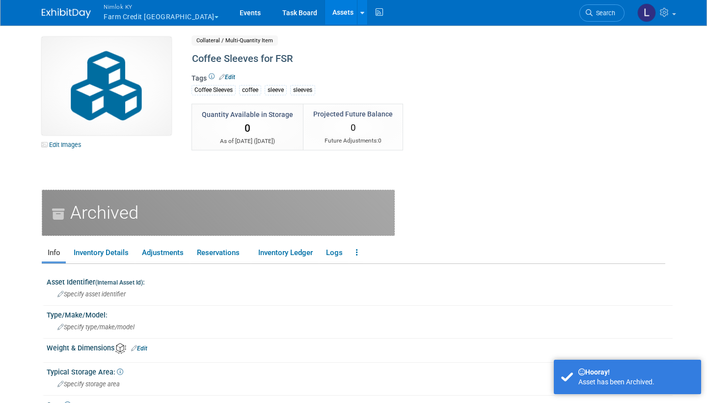
click at [325, 11] on link "Assets" at bounding box center [343, 12] width 36 height 25
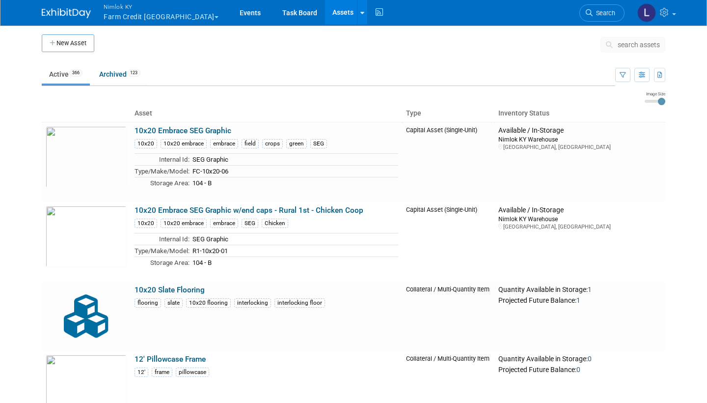
click at [644, 45] on span "search assets" at bounding box center [639, 45] width 42 height 8
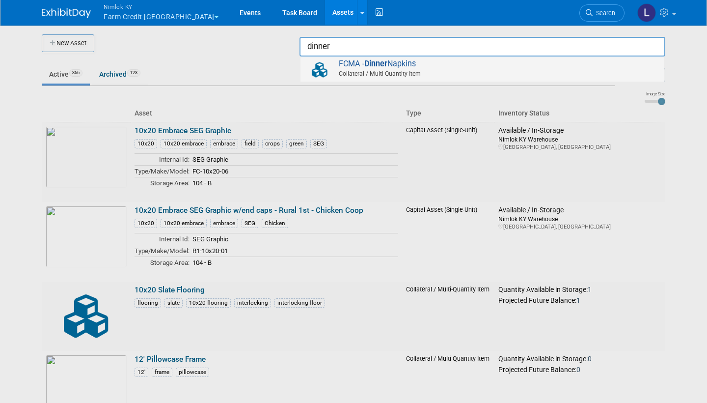
click at [417, 67] on span "FCMA - Dinner Napkins Collateral / Multi-Quantity Item" at bounding box center [482, 69] width 354 height 20
type input "FCMA - Dinner Napkins"
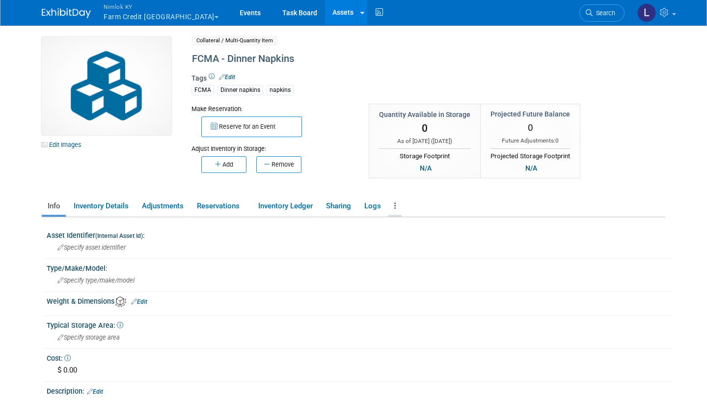
click at [396, 203] on icon at bounding box center [395, 205] width 2 height 7
click at [421, 242] on link "Archive Asset" at bounding box center [430, 242] width 85 height 17
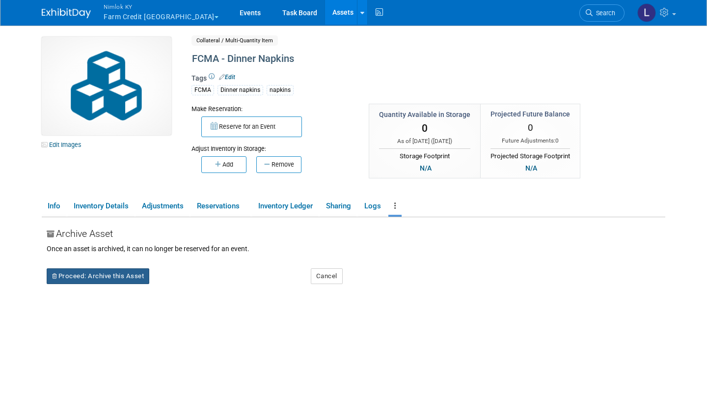
click at [95, 272] on button "Proceed: Archive this Asset" at bounding box center [98, 276] width 103 height 16
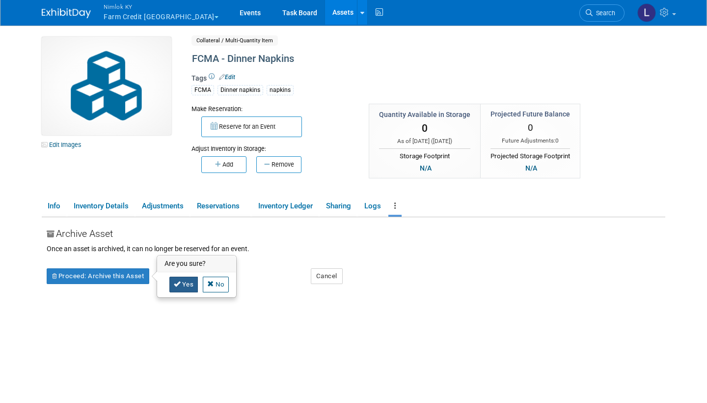
click at [188, 287] on link "Yes" at bounding box center [183, 284] width 29 height 16
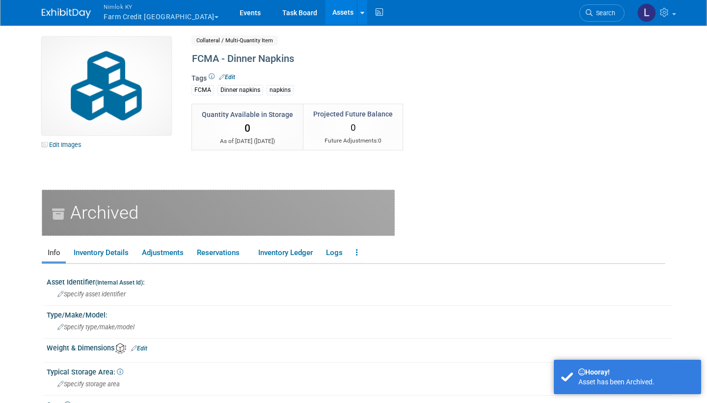
click at [325, 9] on link "Assets" at bounding box center [343, 12] width 36 height 25
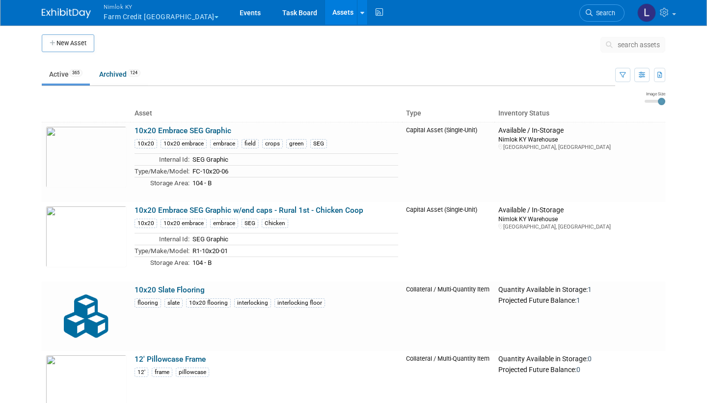
click at [634, 46] on span "search assets" at bounding box center [639, 45] width 42 height 8
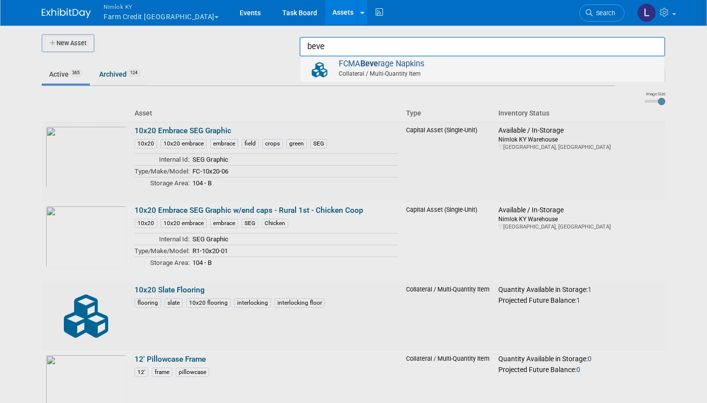
click at [478, 59] on span "FCMA Beve rage Napkins Collateral / Multi-Quantity Item" at bounding box center [482, 69] width 354 height 20
type input "FCMA Beverage Napkins"
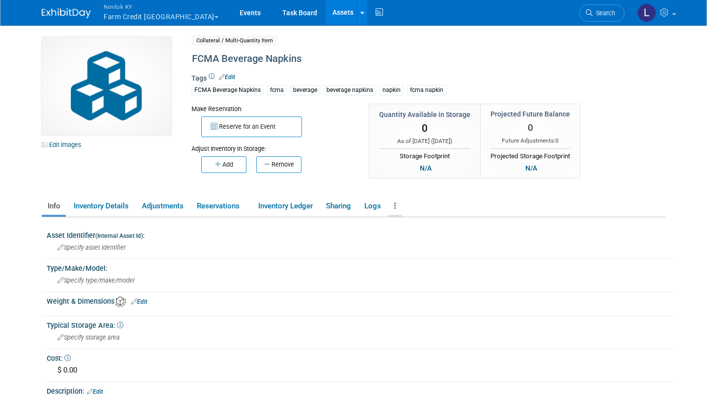
click at [396, 202] on icon at bounding box center [395, 205] width 2 height 7
click at [422, 238] on link "Archive Asset" at bounding box center [430, 242] width 85 height 17
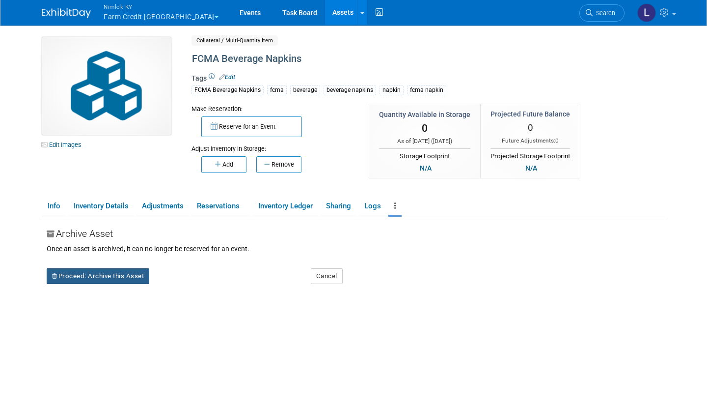
click at [94, 276] on button "Proceed: Archive this Asset" at bounding box center [98, 276] width 103 height 16
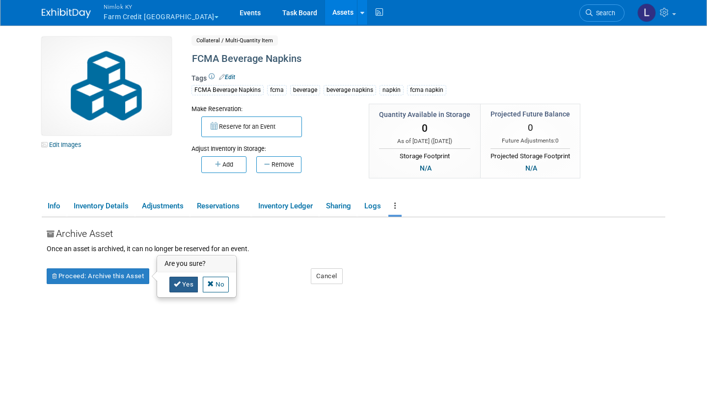
click at [187, 281] on link "Yes" at bounding box center [183, 284] width 29 height 16
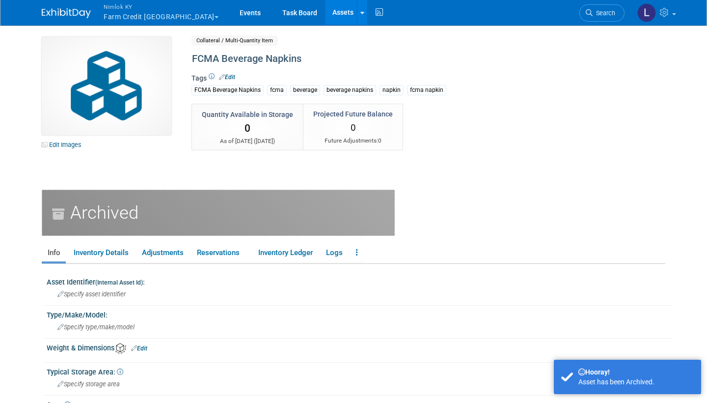
click at [325, 12] on link "Assets" at bounding box center [343, 12] width 36 height 25
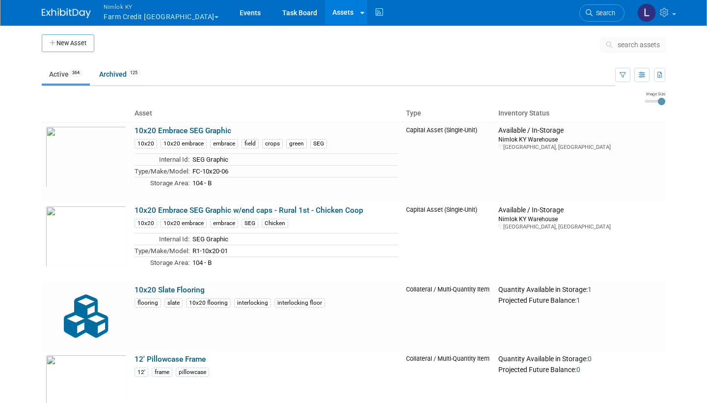
click at [640, 45] on span "search assets" at bounding box center [639, 45] width 42 height 8
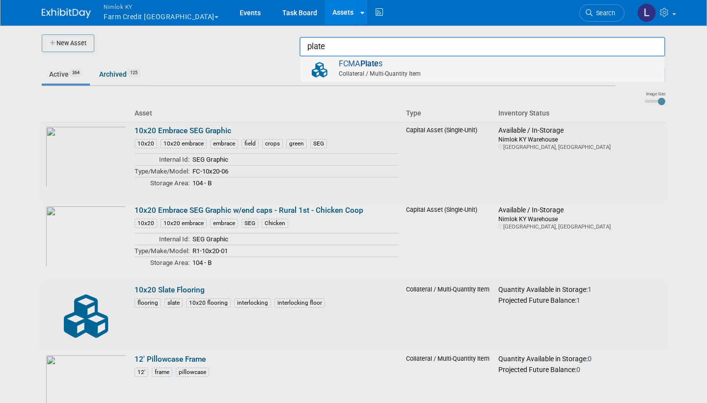
click at [432, 67] on span "FCMA Plate s Collateral / Multi-Quantity Item" at bounding box center [482, 69] width 354 height 20
type input "FCMA Plates"
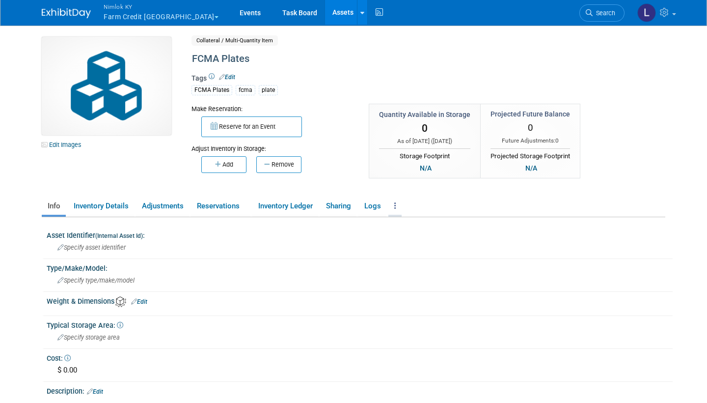
click at [396, 207] on icon at bounding box center [395, 205] width 2 height 7
click at [420, 245] on link "Archive Asset" at bounding box center [430, 242] width 85 height 17
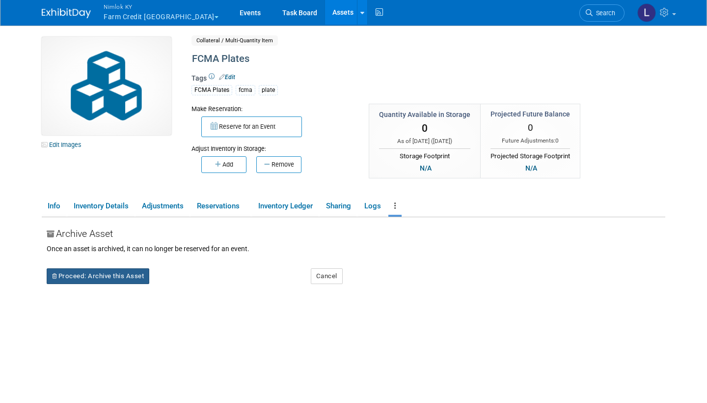
click at [102, 271] on button "Proceed: Archive this Asset" at bounding box center [98, 276] width 103 height 16
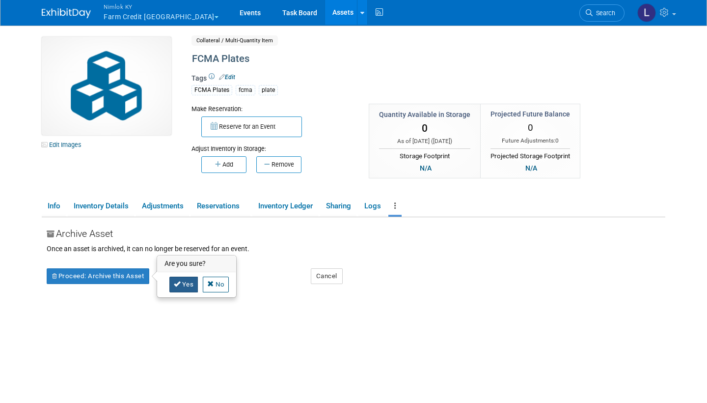
click at [183, 285] on link "Yes" at bounding box center [183, 284] width 29 height 16
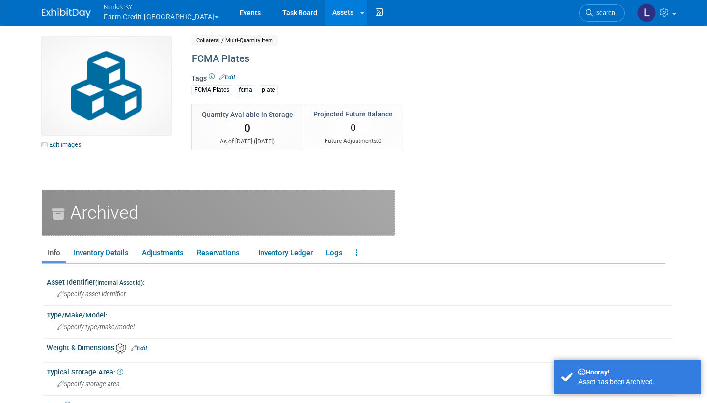
click at [325, 10] on link "Assets" at bounding box center [343, 12] width 36 height 25
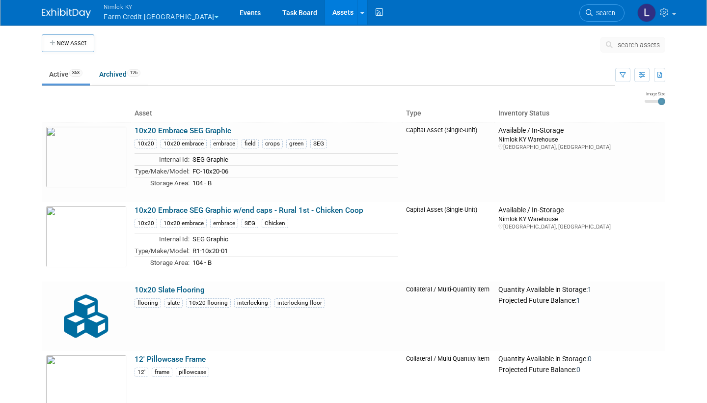
click at [629, 44] on span "search assets" at bounding box center [639, 45] width 42 height 8
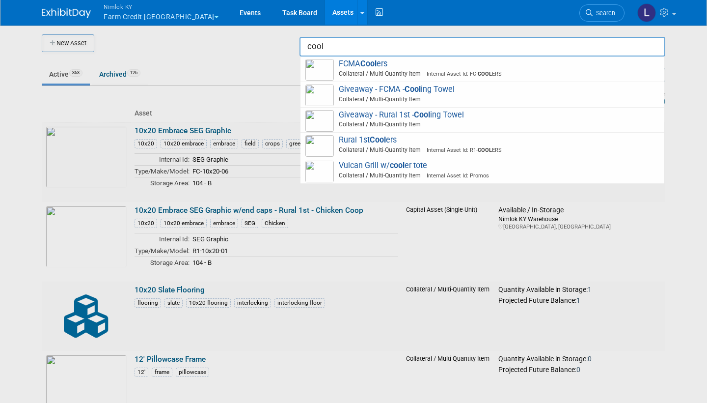
click at [424, 92] on span "Giveaway - FCMA - Cool ing Towel Collateral / Multi-Quantity Item" at bounding box center [482, 94] width 354 height 20
type input "Giveaway - FCMA - Cooling Towel"
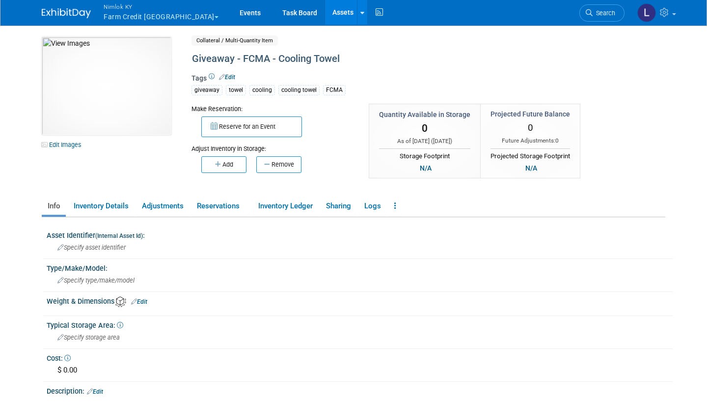
click at [325, 12] on link "Assets" at bounding box center [343, 12] width 36 height 25
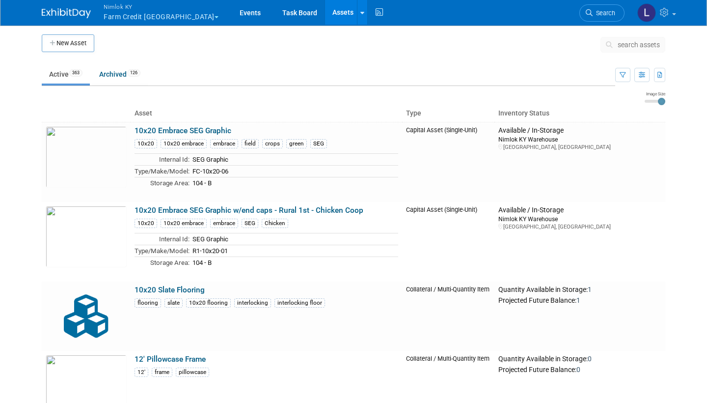
click at [636, 43] on span "search assets" at bounding box center [639, 45] width 42 height 8
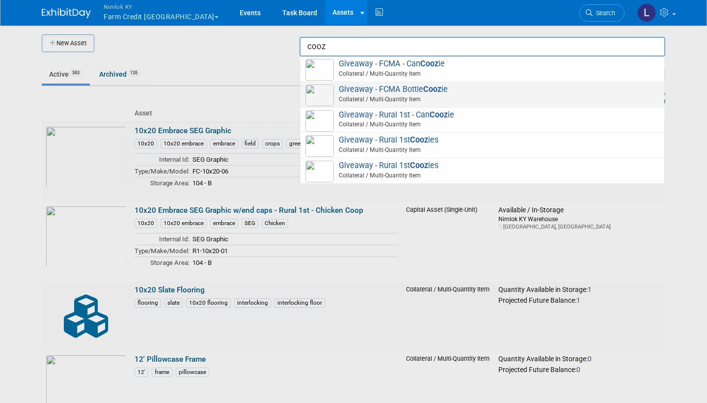
click at [440, 97] on span "Collateral / Multi-Quantity Item" at bounding box center [483, 99] width 351 height 9
type input "Giveaway - FCMA Bottle Coozie"
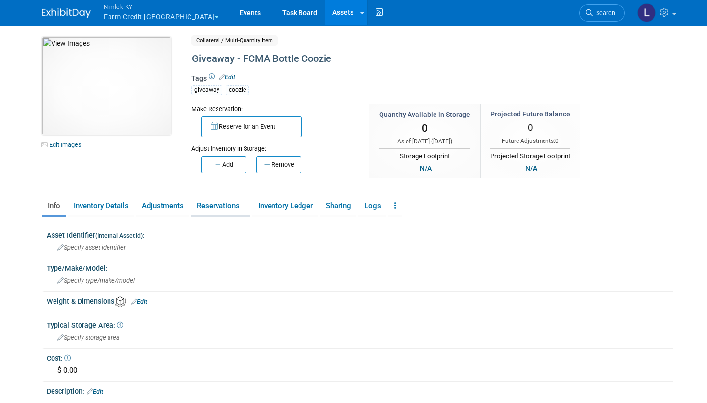
click at [218, 201] on link "Reservations" at bounding box center [220, 205] width 59 height 17
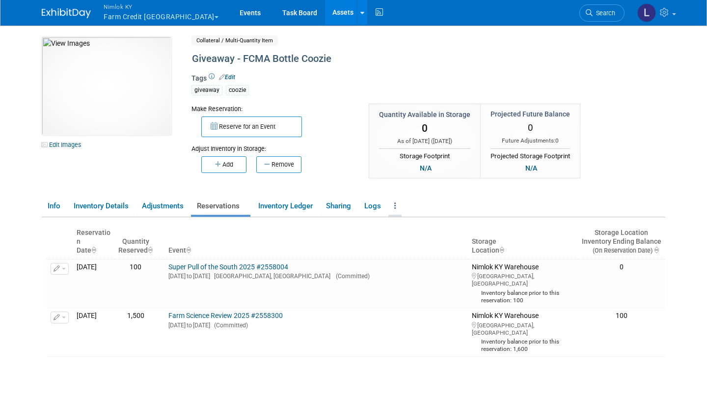
click at [396, 203] on icon at bounding box center [395, 205] width 2 height 7
click at [425, 243] on link "Archive Asset" at bounding box center [430, 242] width 85 height 17
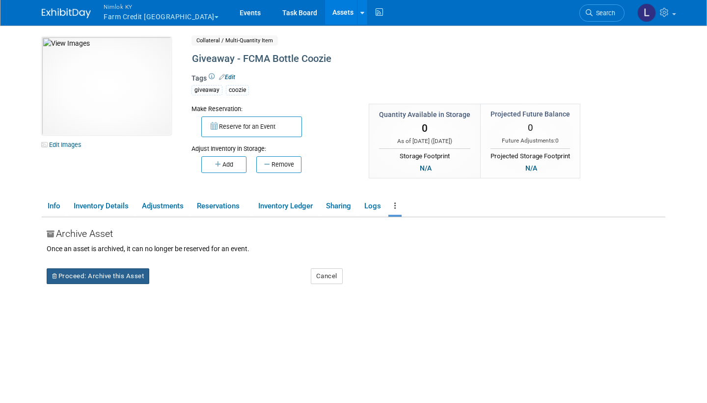
click at [110, 273] on button "Proceed: Archive this Asset" at bounding box center [98, 276] width 103 height 16
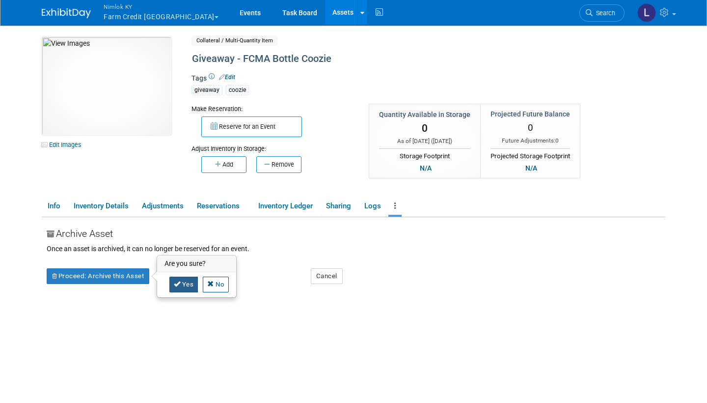
click at [185, 278] on link "Yes" at bounding box center [183, 284] width 29 height 16
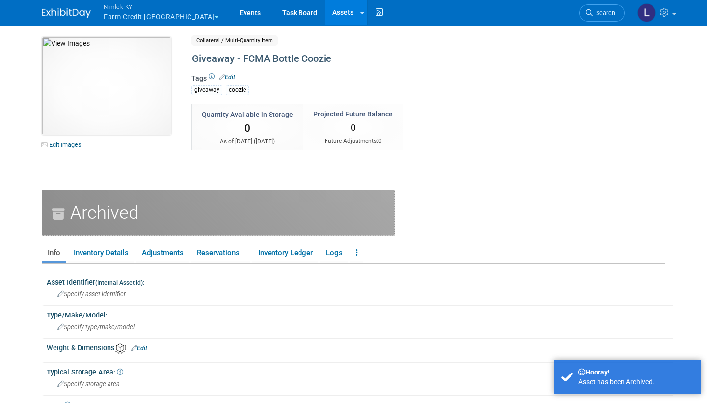
click at [325, 10] on link "Assets" at bounding box center [343, 12] width 36 height 25
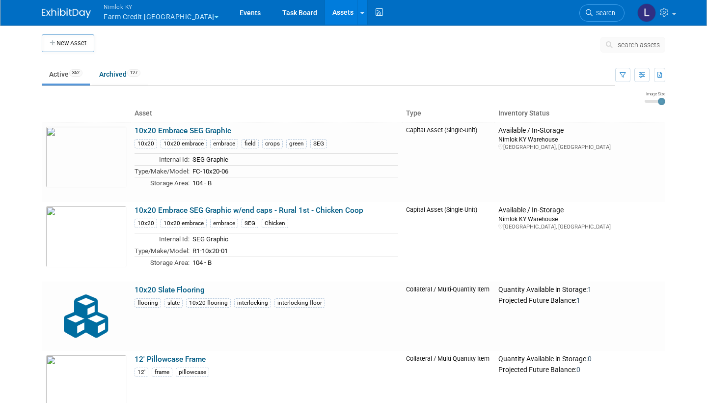
click at [627, 42] on span "search assets" at bounding box center [639, 45] width 42 height 8
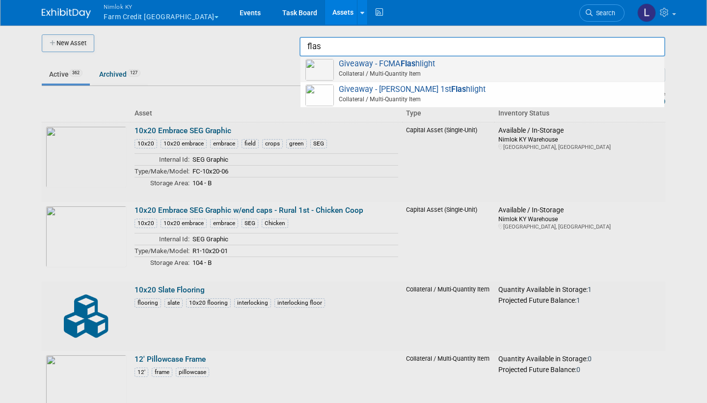
click at [441, 66] on span "Giveaway - FCMA Flas hlight Collateral / Multi-Quantity Item" at bounding box center [482, 69] width 354 height 20
type input "Giveaway - FCMA Flashlight"
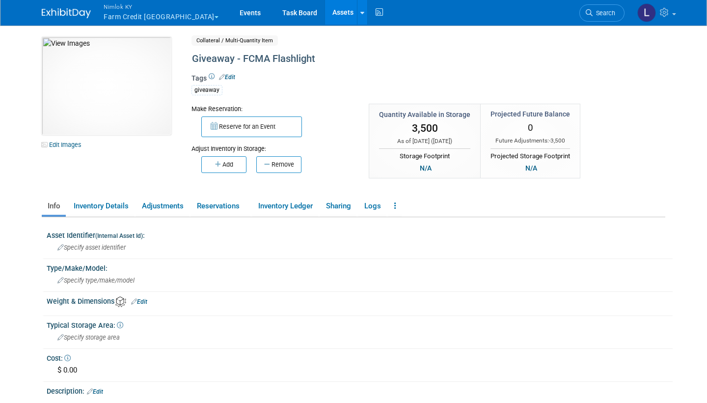
click at [325, 15] on link "Assets" at bounding box center [343, 12] width 36 height 25
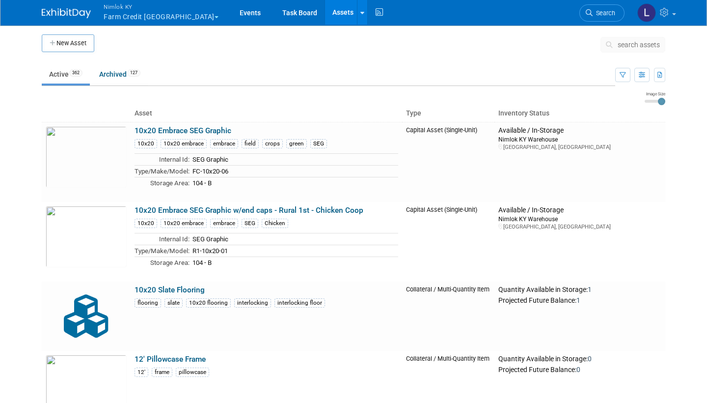
click at [642, 43] on span "search assets" at bounding box center [639, 45] width 42 height 8
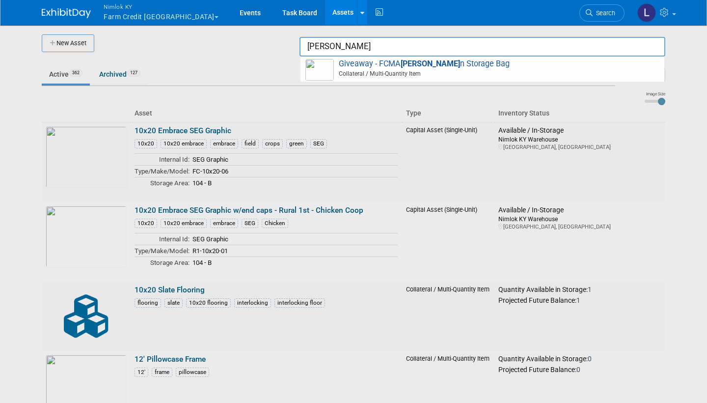
click at [504, 69] on span "Collateral / Multi-Quantity Item" at bounding box center [483, 73] width 351 height 9
type input "Giveaway - FCMA Gallon Storage Bag"
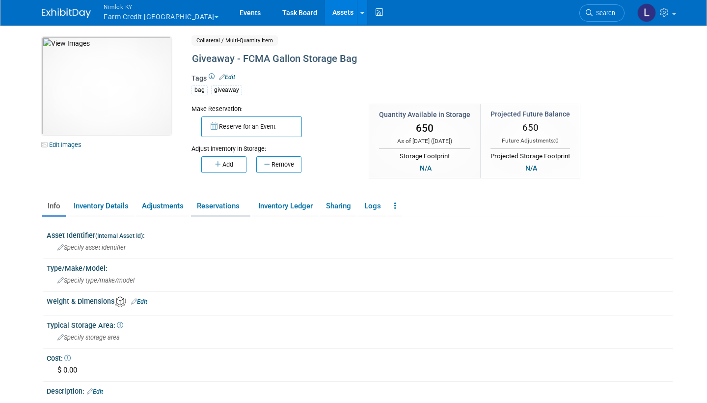
click at [217, 199] on link "Reservations" at bounding box center [220, 205] width 59 height 17
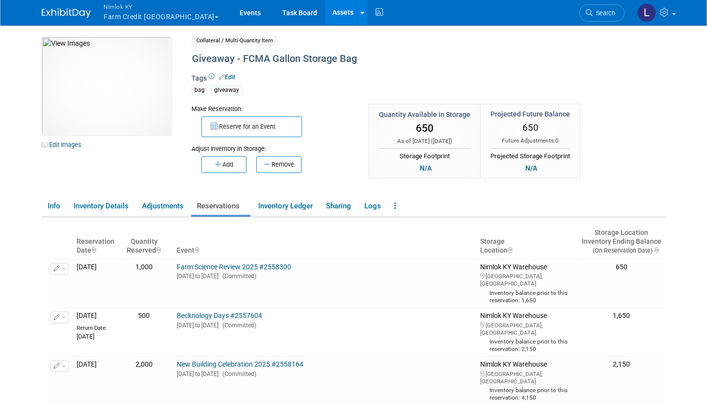
click at [325, 10] on link "Assets" at bounding box center [343, 12] width 36 height 25
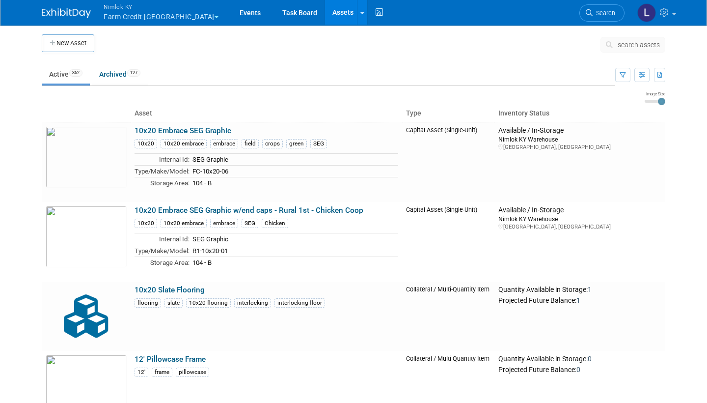
click at [649, 44] on span "search assets" at bounding box center [639, 45] width 42 height 8
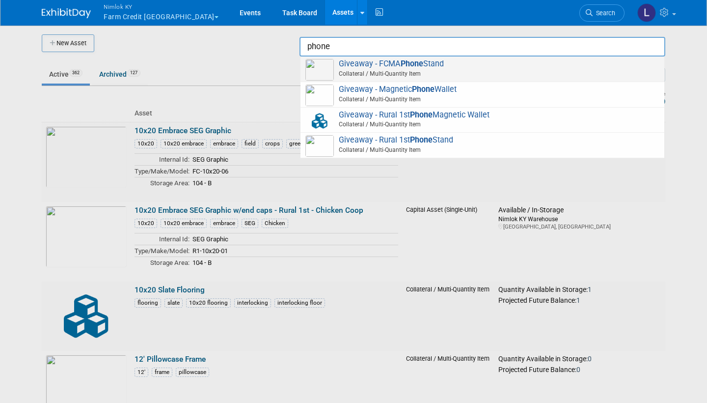
click at [452, 63] on span "Giveaway - FCMA Phone Stand Collateral / Multi-Quantity Item" at bounding box center [482, 69] width 354 height 20
type input "Giveaway - FCMA Phone Stand"
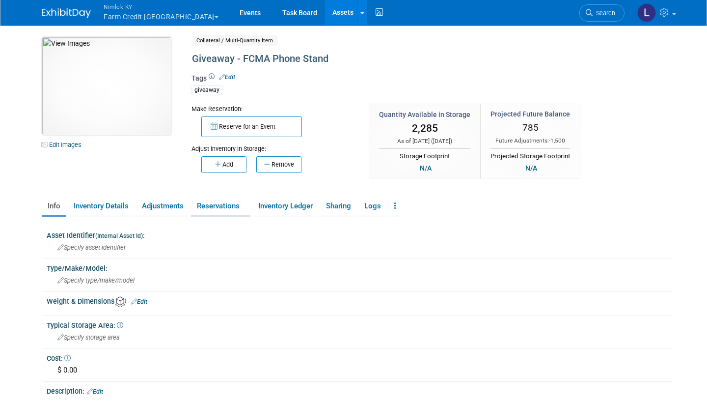
click at [227, 204] on link "Reservations" at bounding box center [220, 205] width 59 height 17
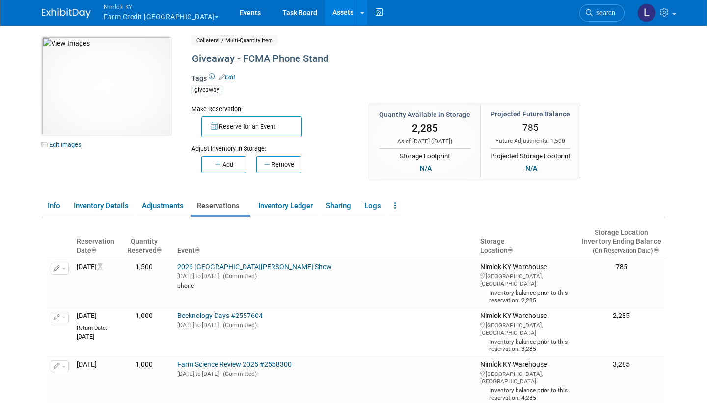
click at [325, 13] on link "Assets" at bounding box center [343, 12] width 36 height 25
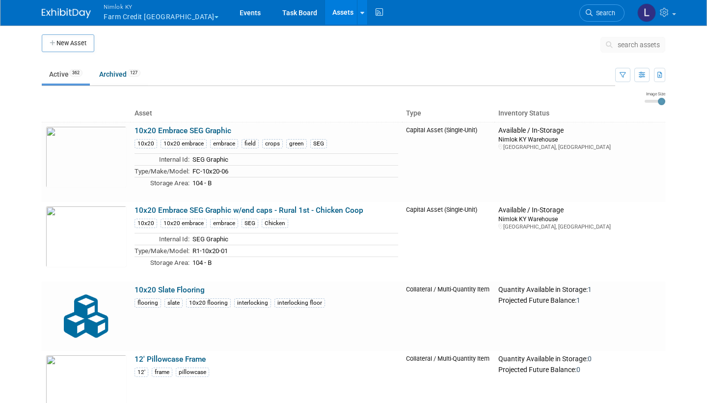
click at [636, 41] on span "search assets" at bounding box center [639, 45] width 42 height 8
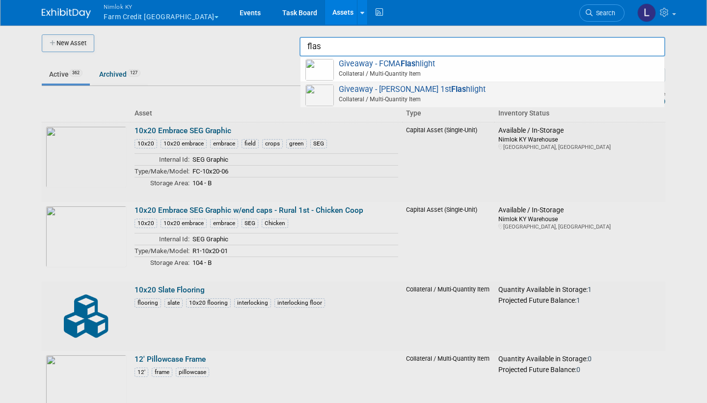
click at [520, 92] on span "Giveaway - [PERSON_NAME] 1st Flas hlight Collateral / Multi-Quantity Item" at bounding box center [482, 94] width 354 height 20
type input "Giveaway - [PERSON_NAME] 1st Flashlight"
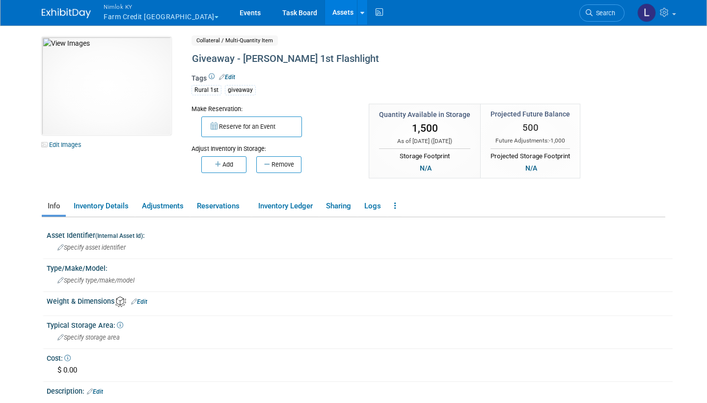
click at [325, 12] on link "Assets" at bounding box center [343, 12] width 36 height 25
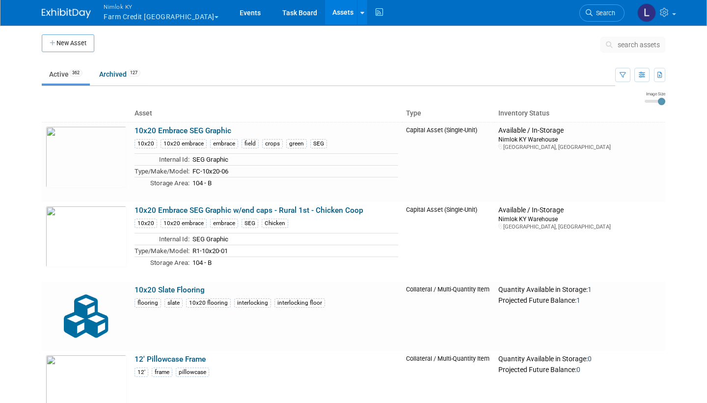
click at [638, 44] on span "search assets" at bounding box center [639, 45] width 42 height 8
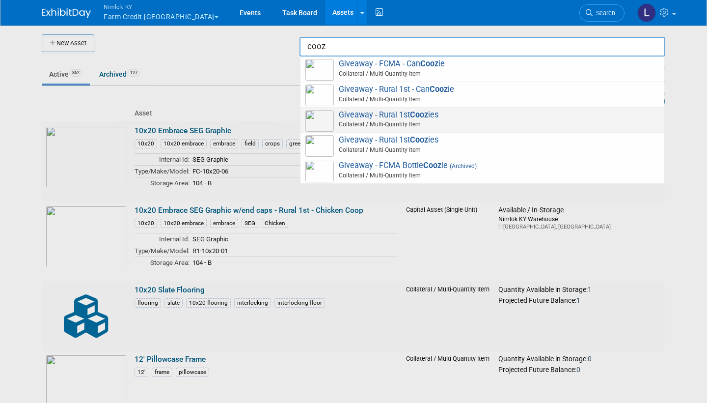
click at [448, 113] on span "Giveaway - Rural 1st Cooz ies Collateral / Multi-Quantity Item" at bounding box center [482, 120] width 354 height 20
type input "Giveaway - Rural 1st Coozies"
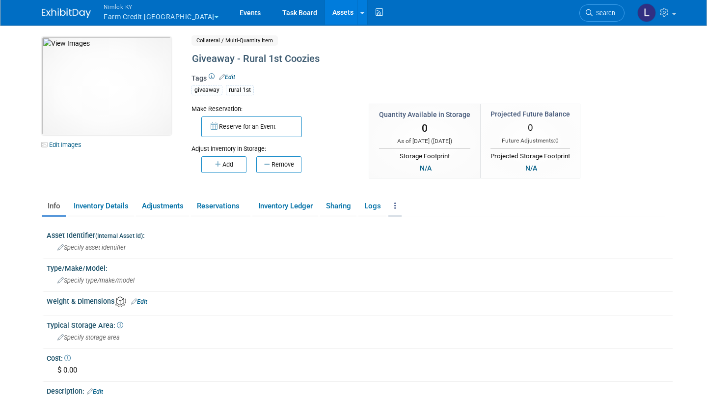
click at [396, 206] on icon at bounding box center [395, 205] width 2 height 7
click at [421, 244] on link "Archive Asset" at bounding box center [430, 242] width 85 height 17
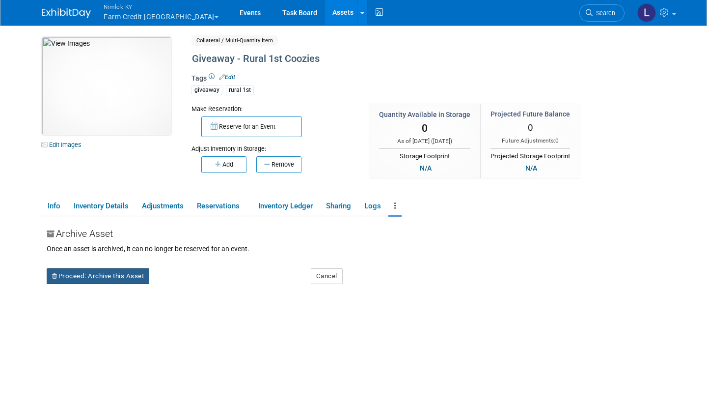
click at [117, 273] on button "Proceed: Archive this Asset" at bounding box center [98, 276] width 103 height 16
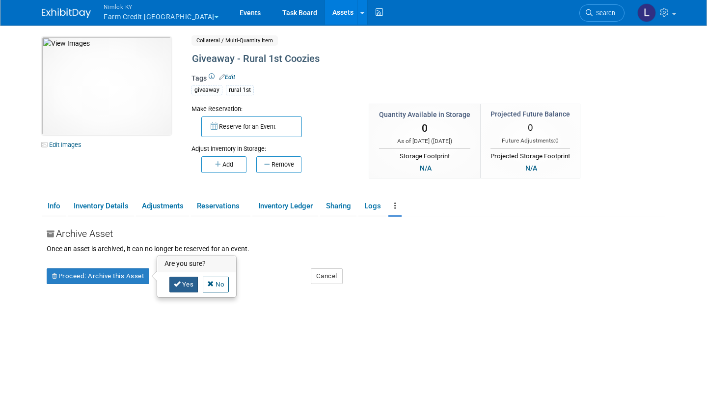
click at [192, 282] on link "Yes" at bounding box center [183, 284] width 29 height 16
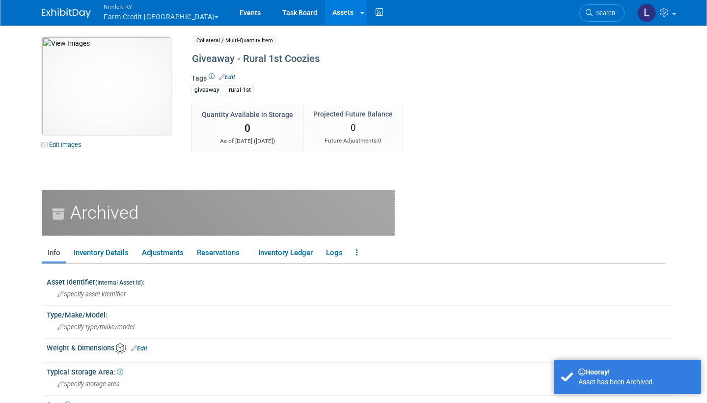
click at [325, 18] on link "Assets" at bounding box center [343, 12] width 36 height 25
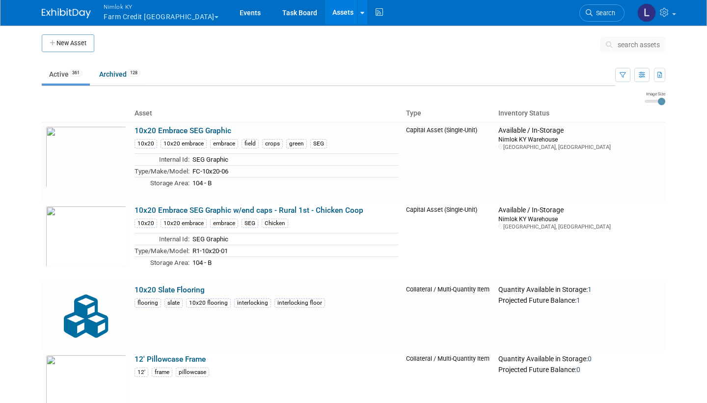
click at [634, 44] on span "search assets" at bounding box center [639, 45] width 42 height 8
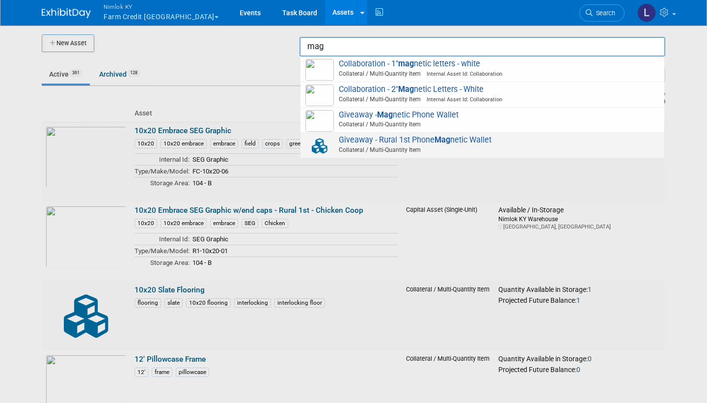
click at [432, 140] on span "Giveaway - Rural 1st Phone Mag netic Wallet Collateral / Multi-Quantity Item" at bounding box center [482, 145] width 354 height 20
type input "Giveaway - Rural 1st Phone Magnetic Wallet"
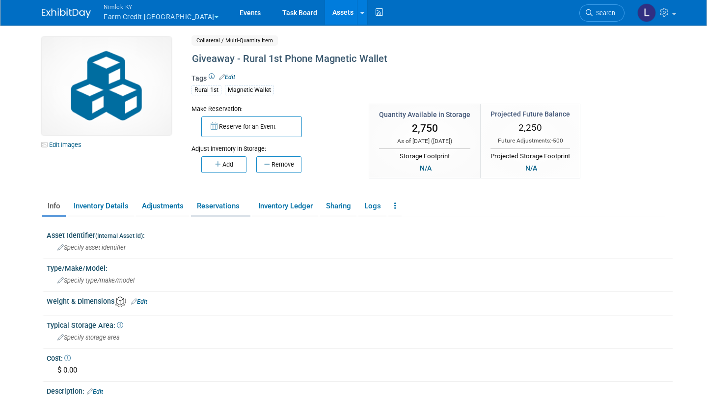
click at [221, 204] on link "Reservations" at bounding box center [220, 205] width 59 height 17
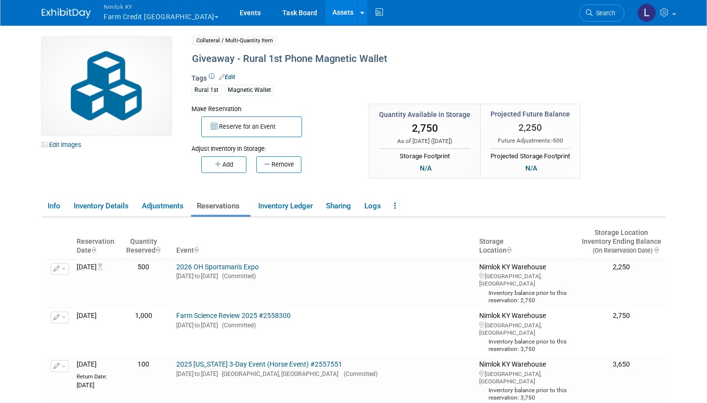
click at [325, 11] on link "Assets" at bounding box center [343, 12] width 36 height 25
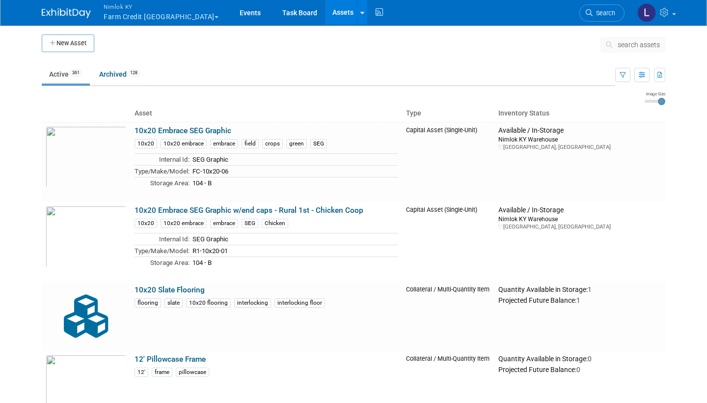
click at [625, 42] on span "search assets" at bounding box center [639, 45] width 42 height 8
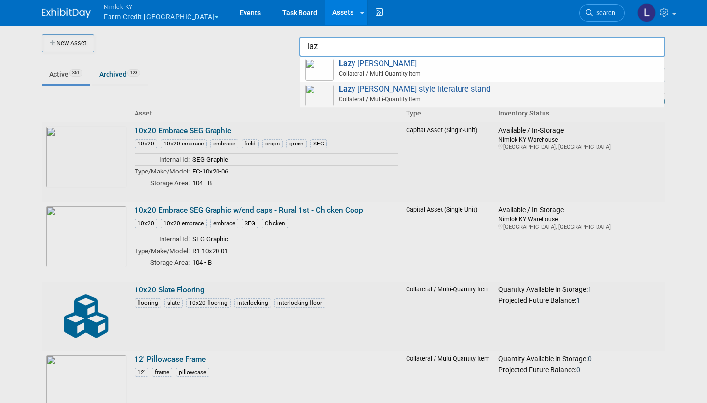
click at [445, 85] on span "Laz y Susan style literature stand Collateral / Multi-Quantity Item" at bounding box center [482, 94] width 354 height 20
type input "Lazy [PERSON_NAME] style literature stand"
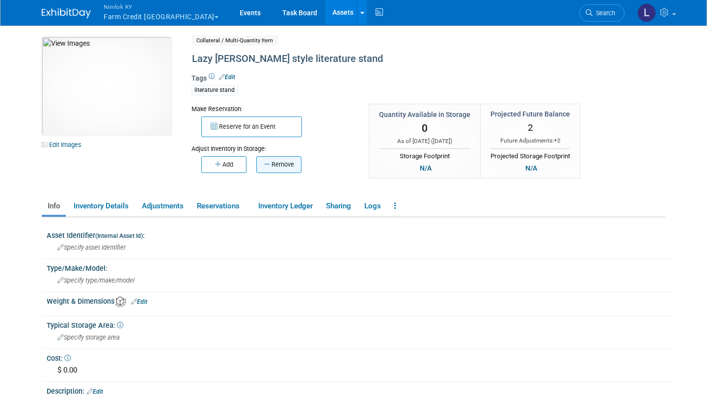
click at [286, 160] on button "Remove" at bounding box center [278, 164] width 45 height 17
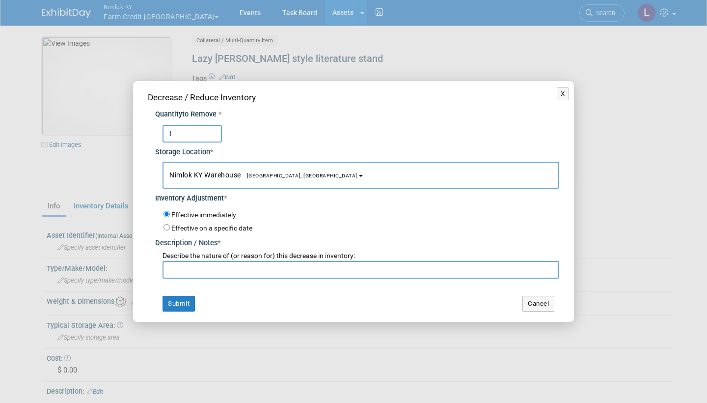
type input "1"
click at [197, 262] on input "text" at bounding box center [361, 270] width 397 height 18
type input "Broken at FSR 2025 wo# 2558300"
click at [179, 298] on button "Submit" at bounding box center [179, 304] width 32 height 16
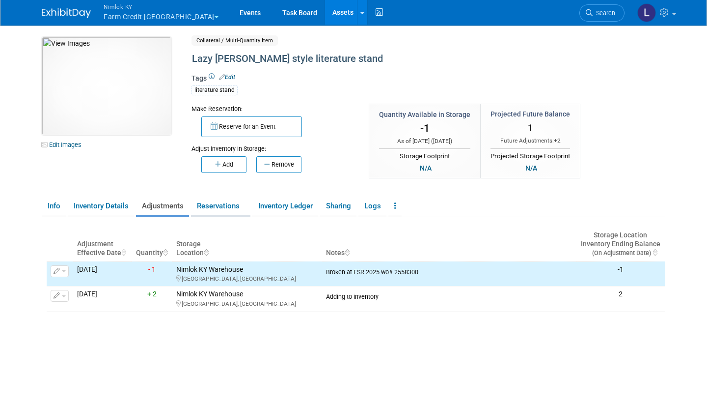
click at [221, 208] on link "Reservations" at bounding box center [220, 205] width 59 height 17
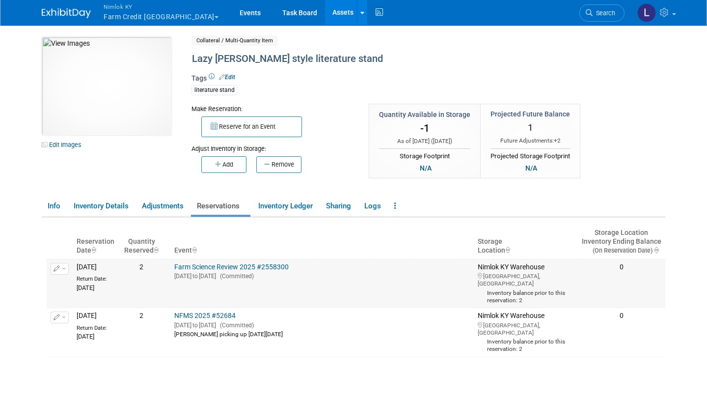
click at [67, 266] on button "button" at bounding box center [60, 269] width 18 height 12
click at [78, 278] on button "Change Reservation" at bounding box center [97, 284] width 83 height 13
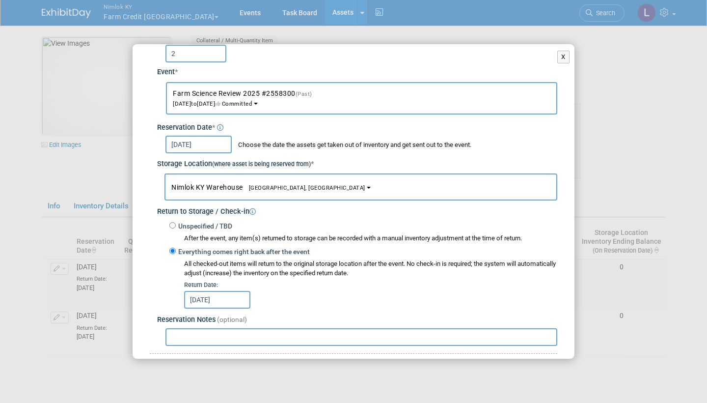
scroll to position [48, 0]
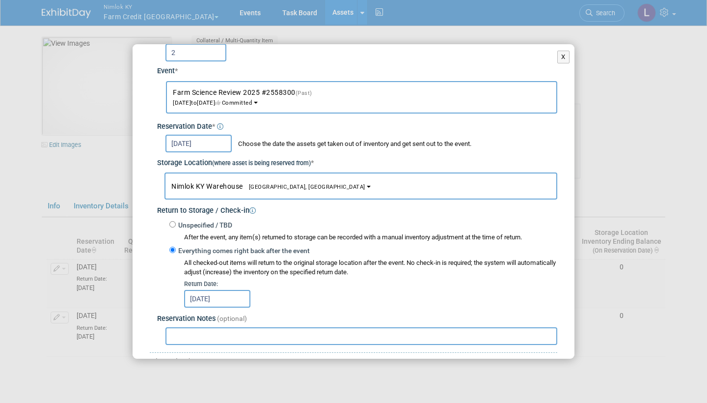
click at [235, 290] on input "[DATE]" at bounding box center [217, 299] width 66 height 18
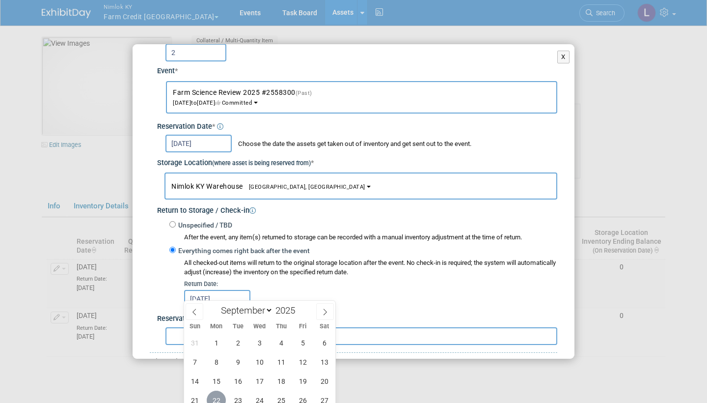
click at [217, 398] on span "22" at bounding box center [216, 399] width 19 height 19
type input "Sep 22, 2025"
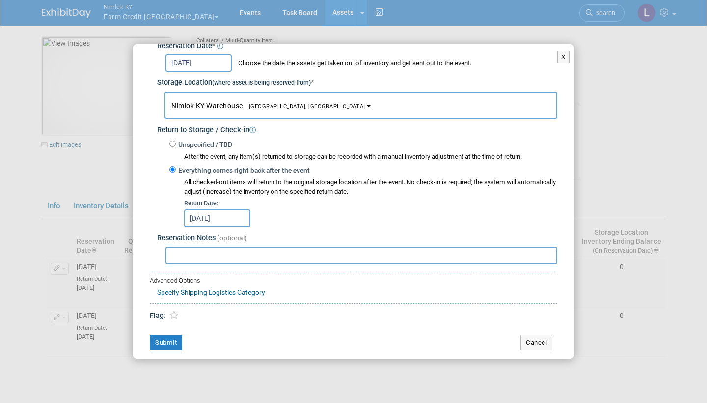
scroll to position [128, 0]
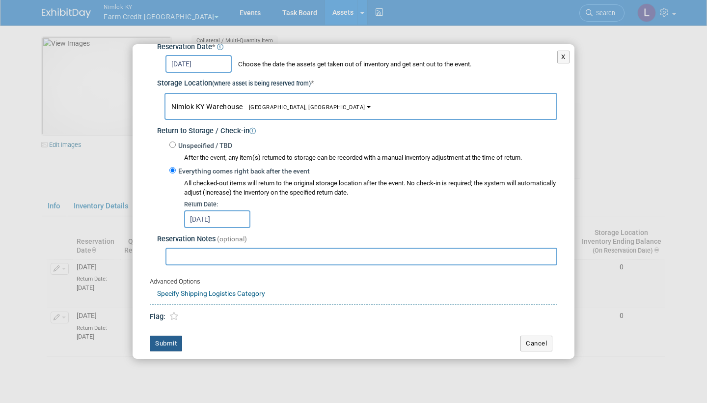
click at [168, 335] on button "Submit" at bounding box center [166, 343] width 32 height 16
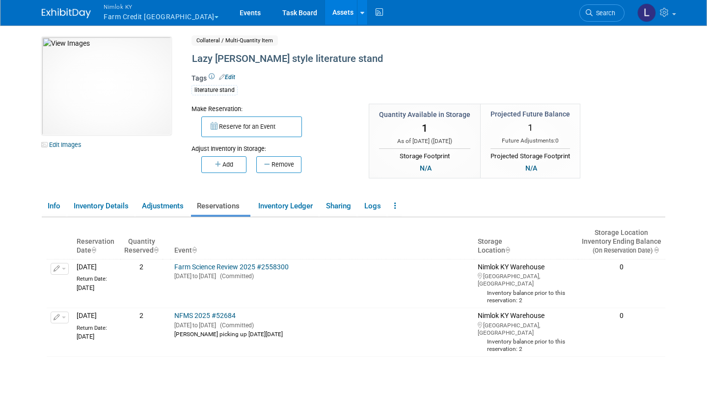
click at [325, 18] on link "Assets" at bounding box center [343, 12] width 36 height 25
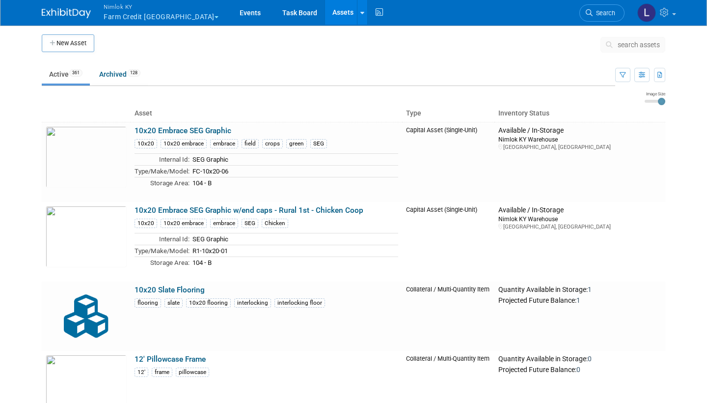
click at [650, 42] on span "search assets" at bounding box center [639, 45] width 42 height 8
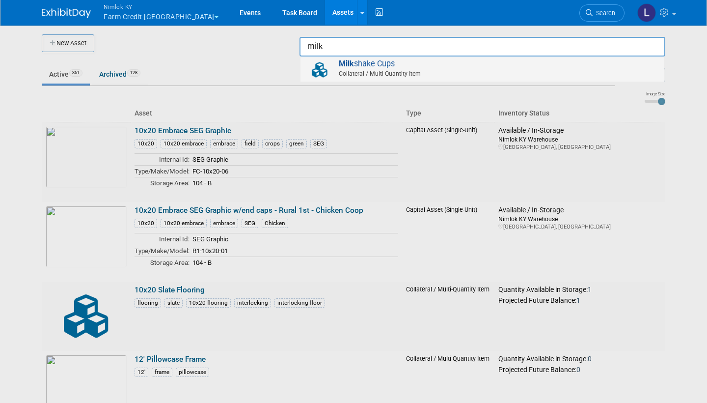
click at [430, 63] on span "Milk shake Cups Collateral / Multi-Quantity Item" at bounding box center [482, 69] width 354 height 20
type input "Milkshake Cups"
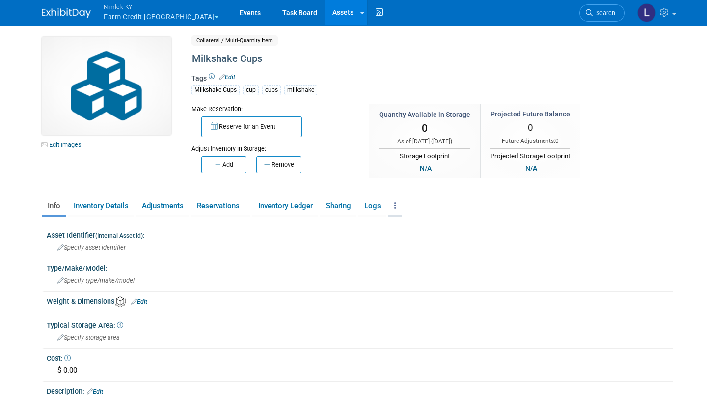
click at [396, 204] on icon at bounding box center [395, 205] width 2 height 7
click at [420, 240] on link "Archive Asset" at bounding box center [430, 242] width 85 height 17
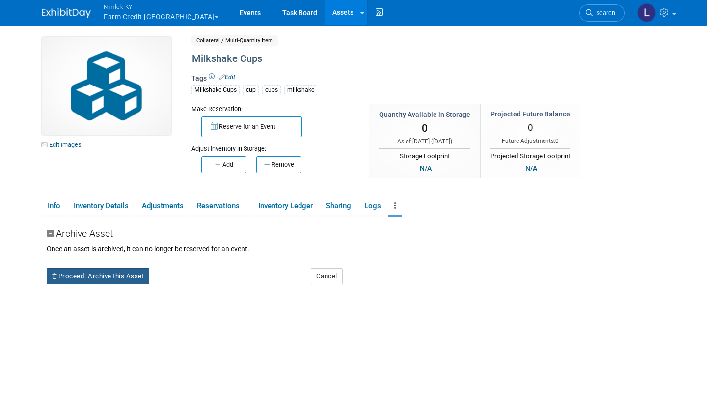
click at [97, 277] on button "Proceed: Archive this Asset" at bounding box center [98, 276] width 103 height 16
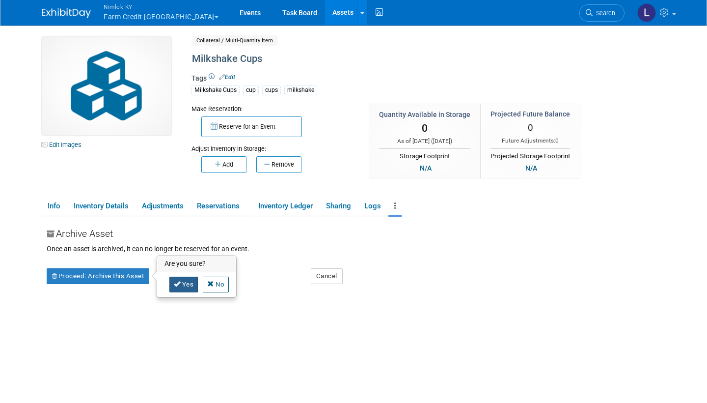
click at [188, 283] on link "Yes" at bounding box center [183, 284] width 29 height 16
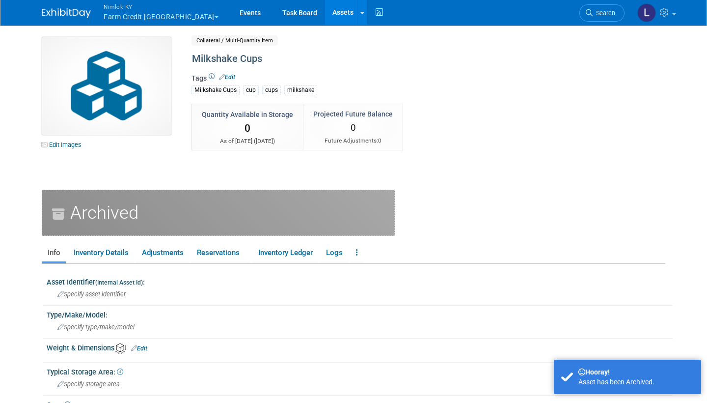
click at [325, 14] on link "Assets" at bounding box center [343, 12] width 36 height 25
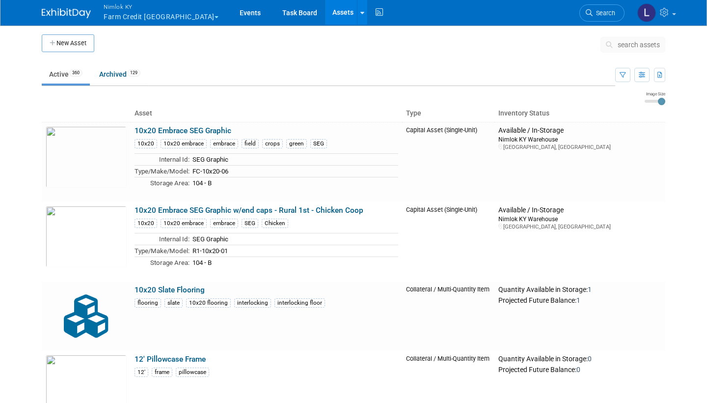
click at [642, 48] on span "search assets" at bounding box center [639, 45] width 42 height 8
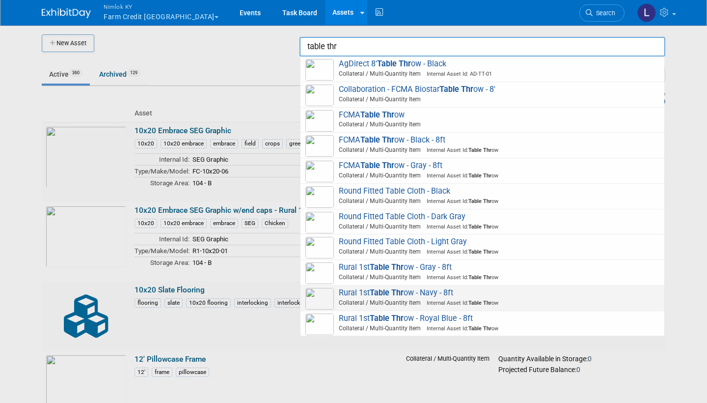
click at [366, 288] on span "Rural 1st Table Thr ow - Navy - 8ft Collateral / Multi-Quantity Item Internal A…" at bounding box center [482, 298] width 354 height 20
type input "Rural 1st Table Throw - Navy - 8ft"
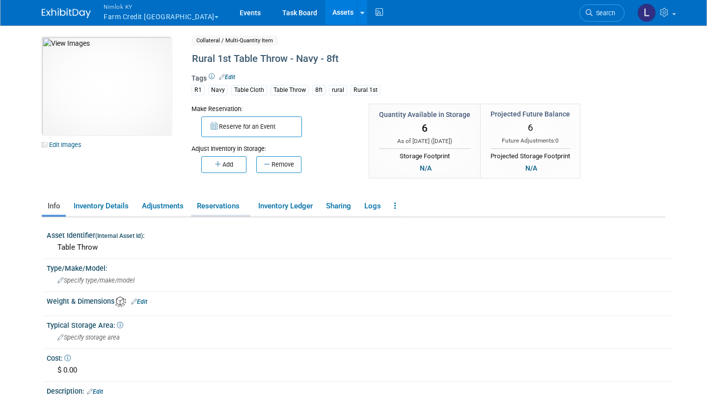
click at [229, 207] on link "Reservations" at bounding box center [220, 205] width 59 height 17
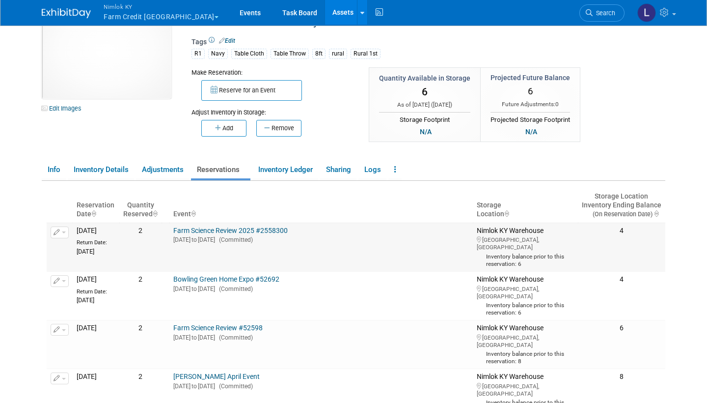
scroll to position [43, 0]
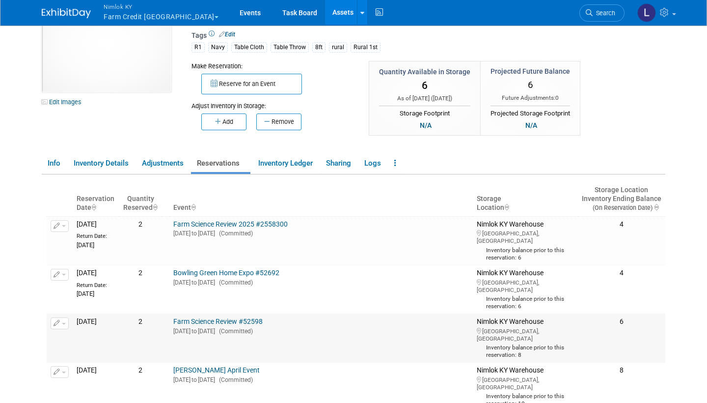
click at [64, 323] on span "button" at bounding box center [64, 324] width 4 height 2
click at [85, 332] on button "Change Reservation" at bounding box center [97, 338] width 83 height 13
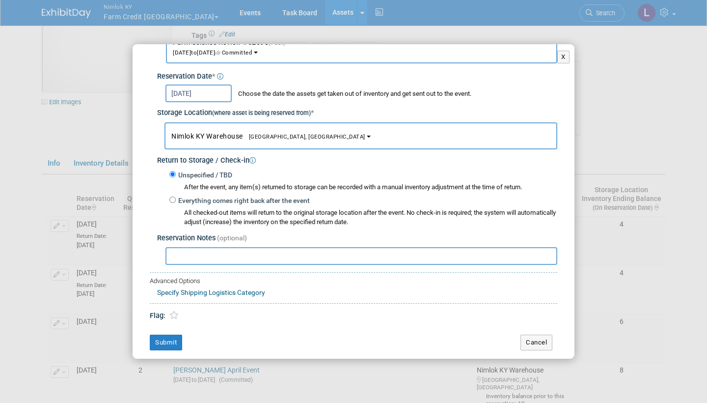
scroll to position [98, 0]
click at [173, 197] on input "Everything comes right back after the event" at bounding box center [172, 200] width 6 height 6
radio input "true"
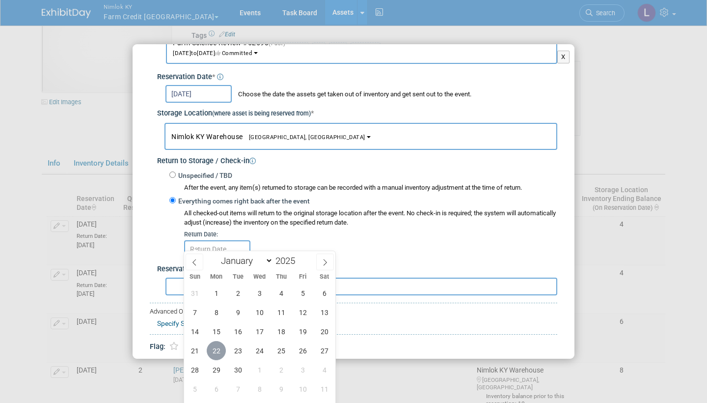
click at [221, 348] on span "22" at bounding box center [216, 350] width 19 height 19
type input "[DATE]"
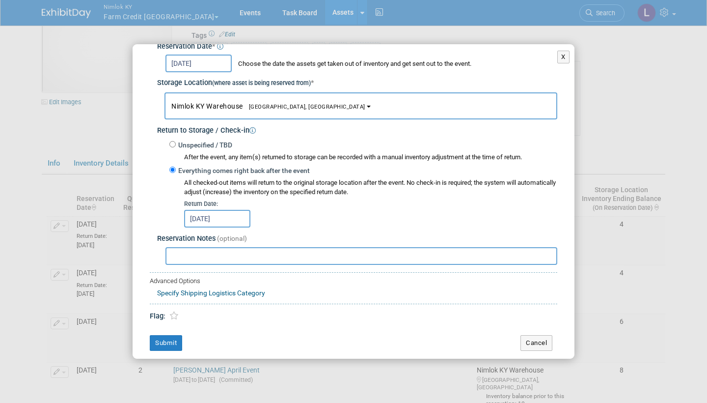
scroll to position [128, 0]
click at [170, 335] on button "Submit" at bounding box center [166, 343] width 32 height 16
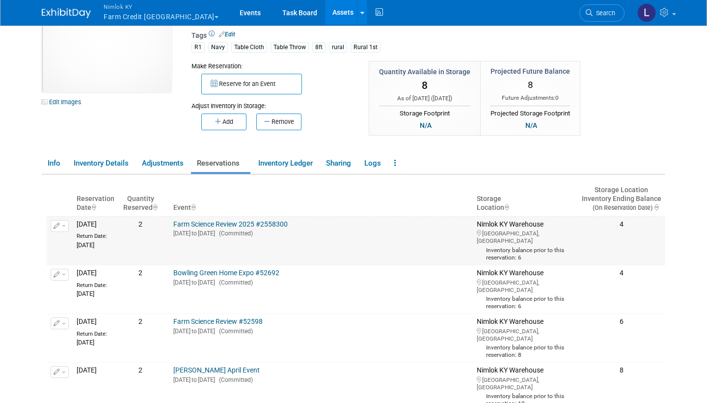
click at [65, 225] on span "button" at bounding box center [64, 226] width 4 height 2
click at [86, 237] on button "Change Reservation" at bounding box center [97, 241] width 83 height 13
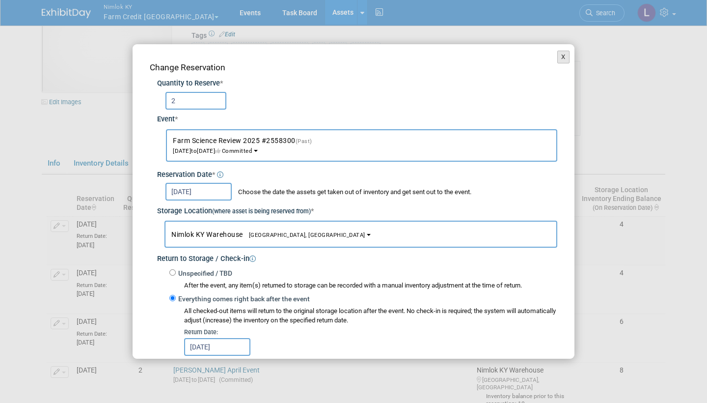
click at [567, 57] on button "X" at bounding box center [563, 57] width 12 height 13
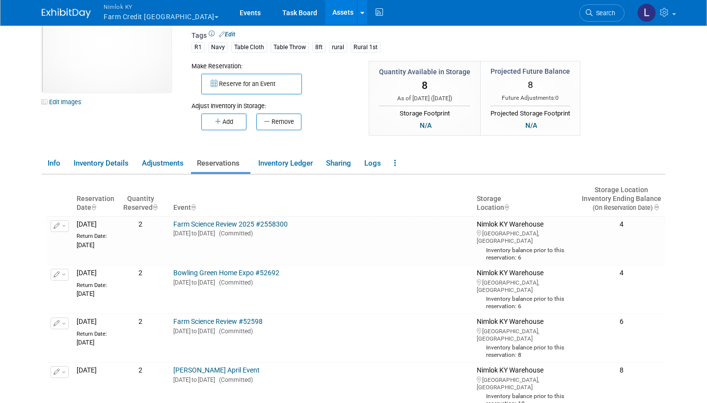
scroll to position [0, 0]
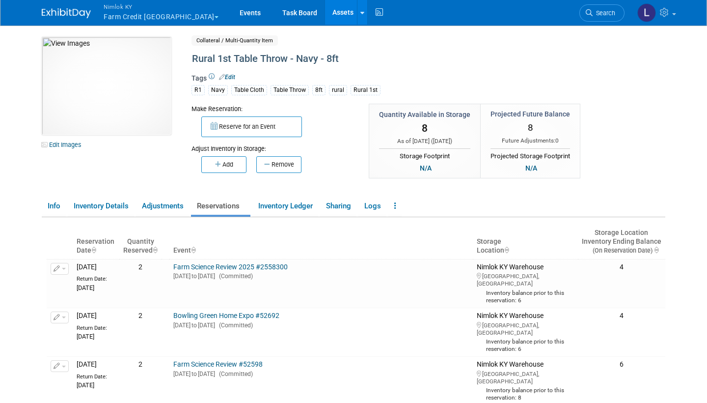
click at [325, 13] on link "Assets" at bounding box center [343, 12] width 36 height 25
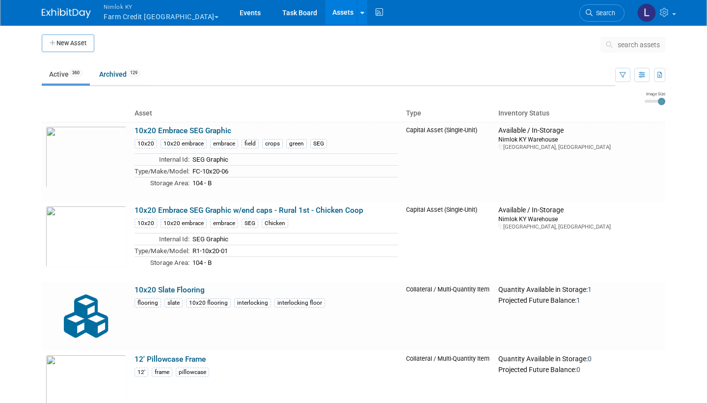
click at [635, 40] on button "search assets" at bounding box center [633, 45] width 65 height 16
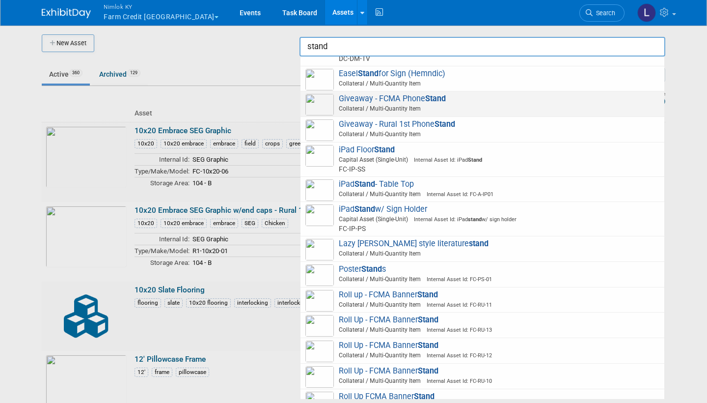
scroll to position [248, 0]
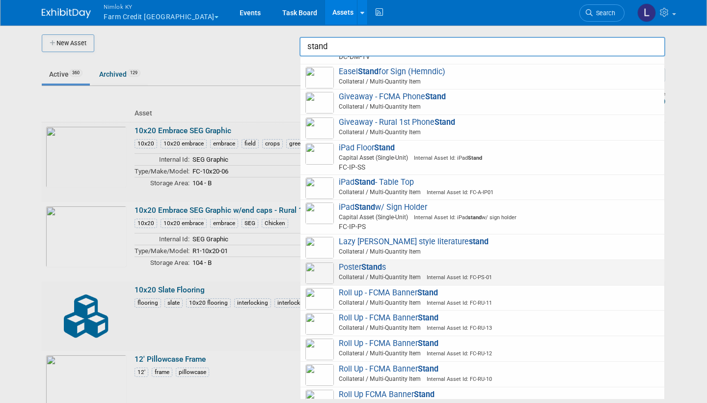
click at [387, 273] on span "Collateral / Multi-Quantity Item Internal Asset Id: FC-PS-01" at bounding box center [483, 277] width 351 height 9
type input "Poster Stands"
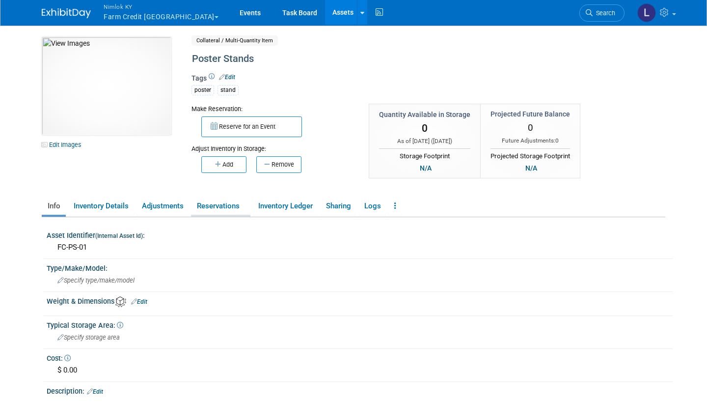
click at [218, 207] on link "Reservations" at bounding box center [220, 205] width 59 height 17
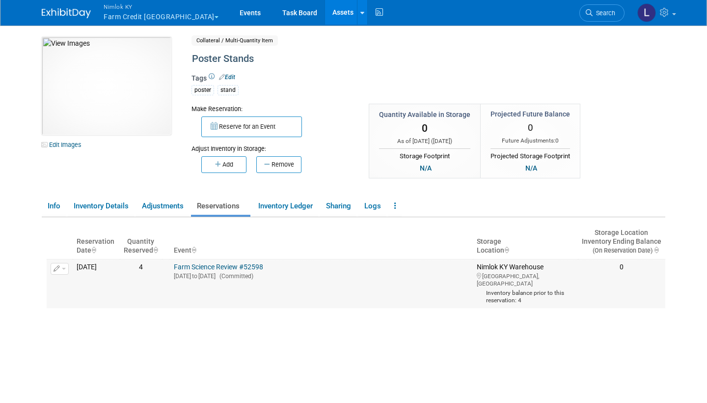
click at [64, 268] on span "button" at bounding box center [64, 269] width 4 height 2
click at [90, 280] on button "Change Reservation" at bounding box center [97, 284] width 83 height 13
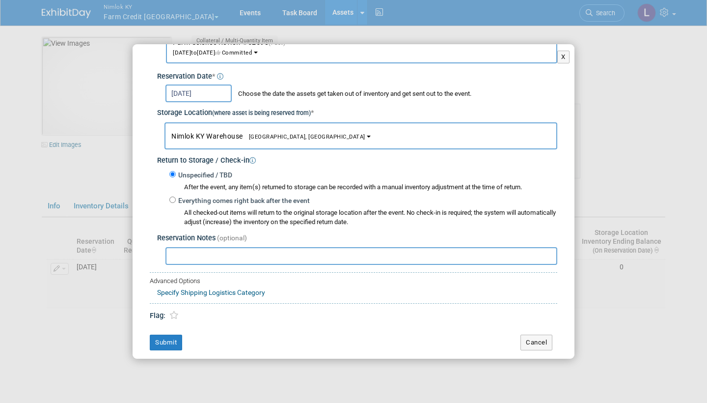
scroll to position [98, 0]
click at [174, 197] on input "Everything comes right back after the event" at bounding box center [172, 200] width 6 height 6
radio input "true"
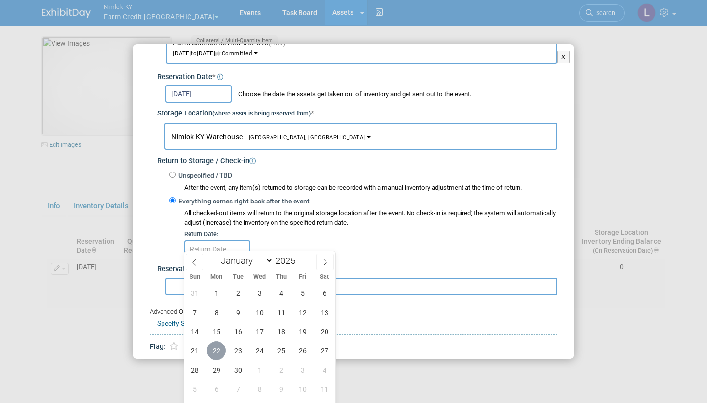
click at [220, 352] on span "22" at bounding box center [216, 350] width 19 height 19
type input "[DATE]"
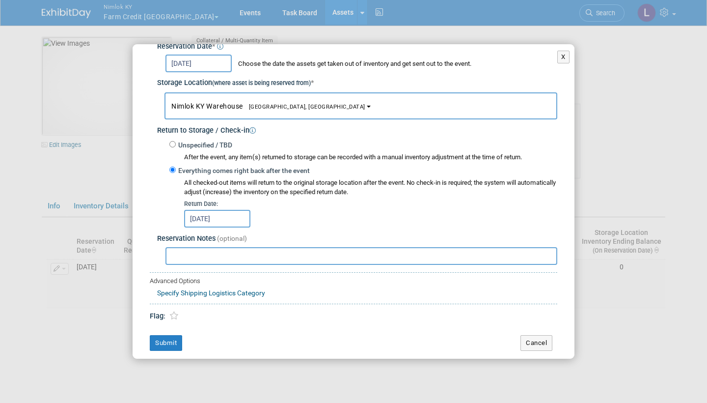
scroll to position [128, 0]
click at [167, 335] on button "Submit" at bounding box center [166, 343] width 32 height 16
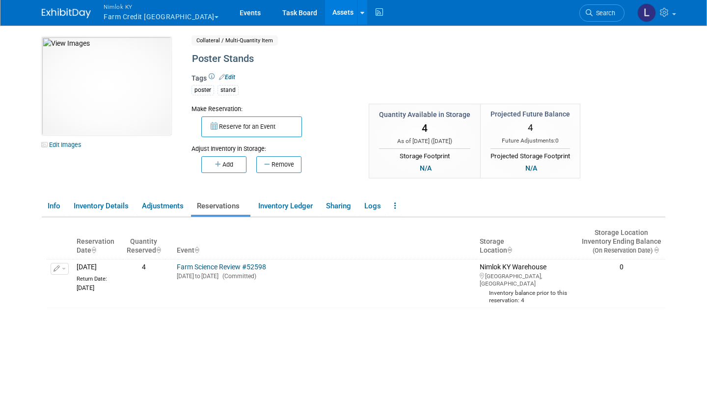
click at [130, 11] on button "Nimlok KY Farm Credit [GEOGRAPHIC_DATA]" at bounding box center [167, 13] width 128 height 26
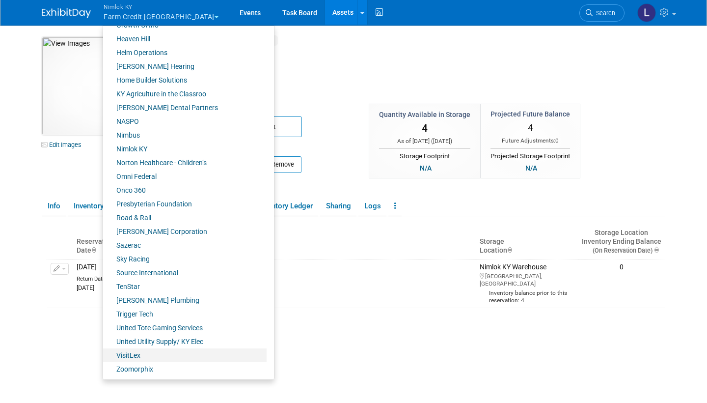
scroll to position [355, 0]
click at [143, 370] on link "Zoomorphix" at bounding box center [185, 369] width 164 height 14
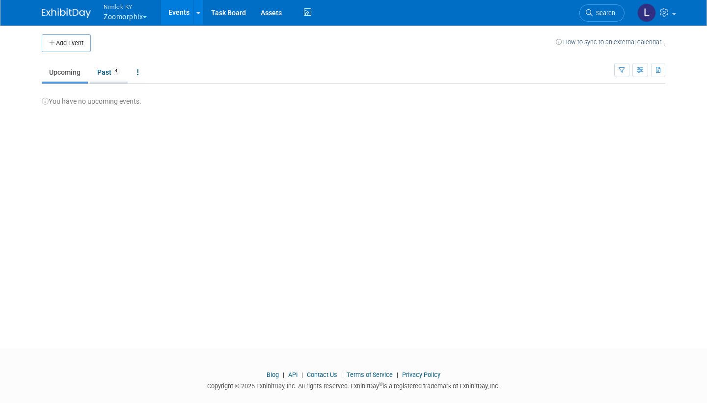
click at [108, 71] on link "Past 4" at bounding box center [109, 72] width 38 height 19
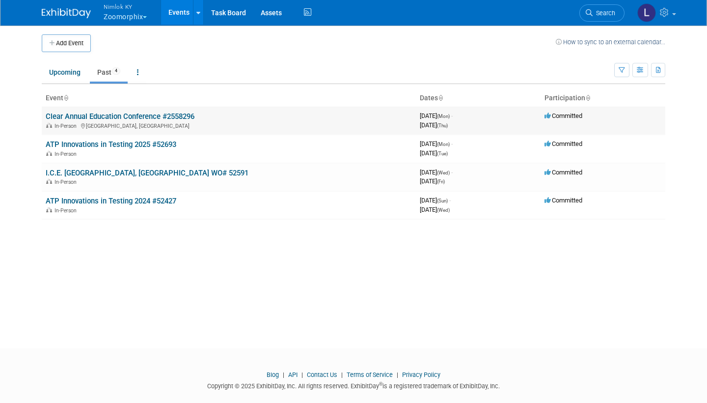
click at [145, 117] on link "Clear Annual Education Conference #2558296" at bounding box center [120, 116] width 149 height 9
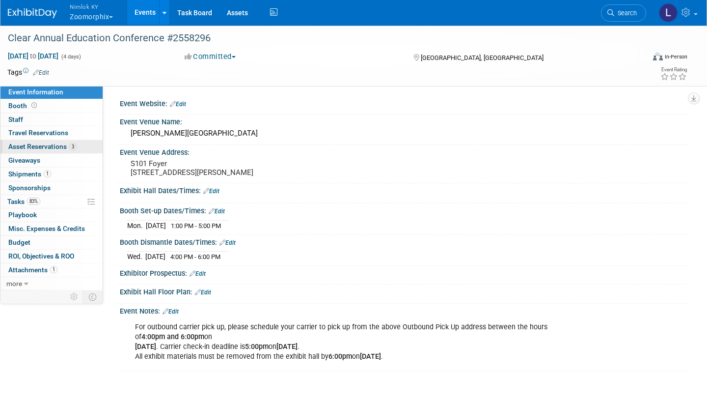
click at [55, 143] on span "Asset Reservations 3" at bounding box center [42, 146] width 68 height 8
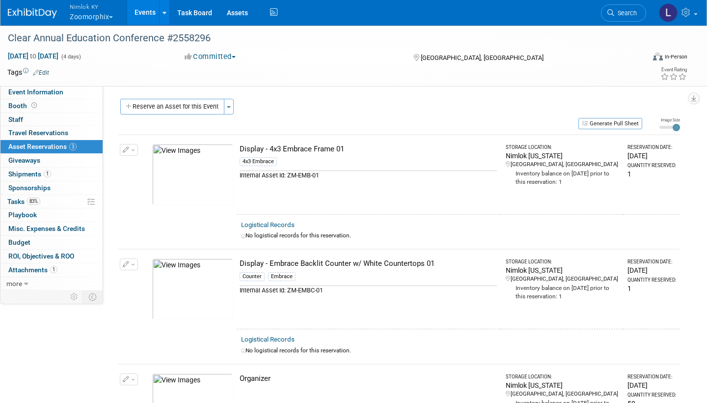
click at [280, 225] on link "Logistical Records" at bounding box center [268, 224] width 54 height 7
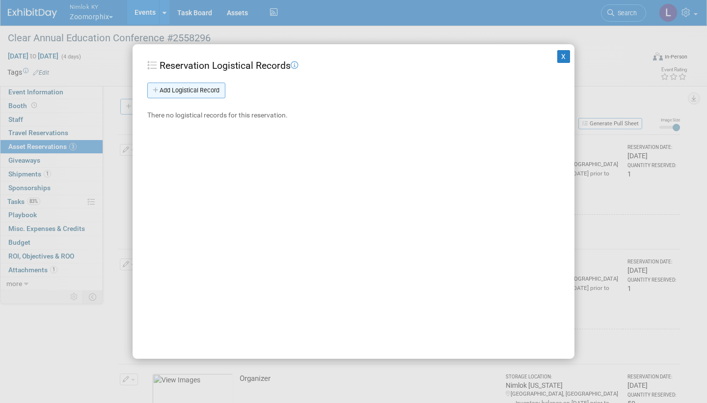
click at [204, 93] on link "Add Logistical Record" at bounding box center [186, 91] width 78 height 16
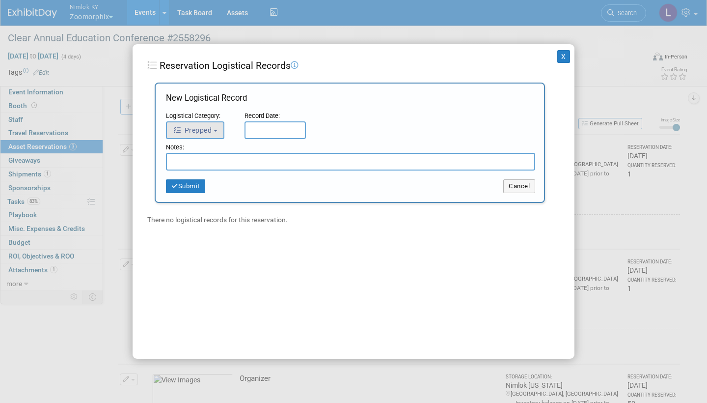
click at [218, 124] on button "Prepped" at bounding box center [195, 130] width 58 height 18
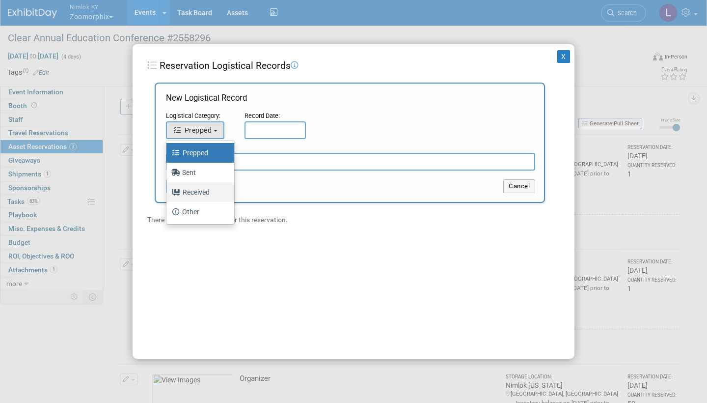
click at [199, 192] on label "Received" at bounding box center [197, 192] width 53 height 16
click at [168, 192] on input "Received" at bounding box center [165, 191] width 6 height 6
select select "3"
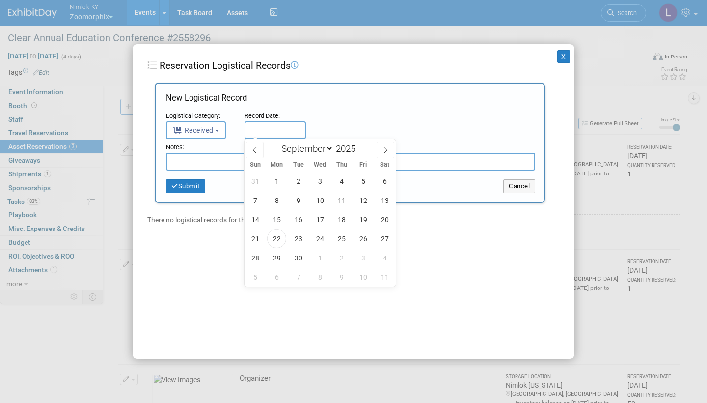
click at [257, 134] on input "text" at bounding box center [275, 130] width 61 height 18
click at [278, 238] on span "22" at bounding box center [276, 238] width 19 height 19
type input "[DATE]"
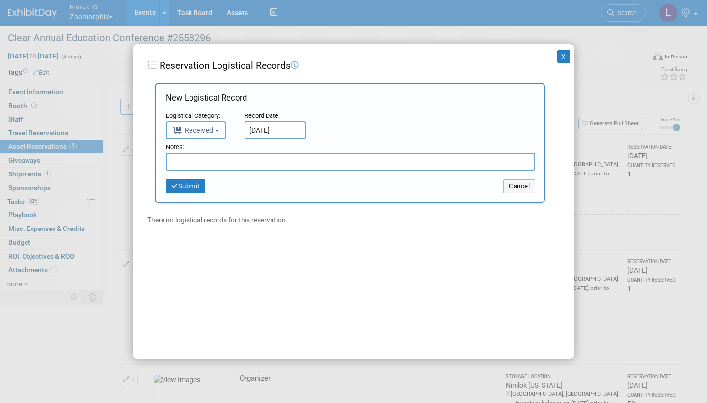
click at [209, 162] on input "text" at bounding box center [350, 162] width 369 height 18
drag, startPoint x: 260, startPoint y: 159, endPoint x: 131, endPoint y: 158, distance: 129.2
click at [131, 158] on div "X Reservation Logistical Records Add Logistical Record New Logistical Record Lo…" at bounding box center [353, 201] width 707 height 403
type input "Received in good condition"
click at [191, 181] on button "Submit" at bounding box center [185, 186] width 39 height 14
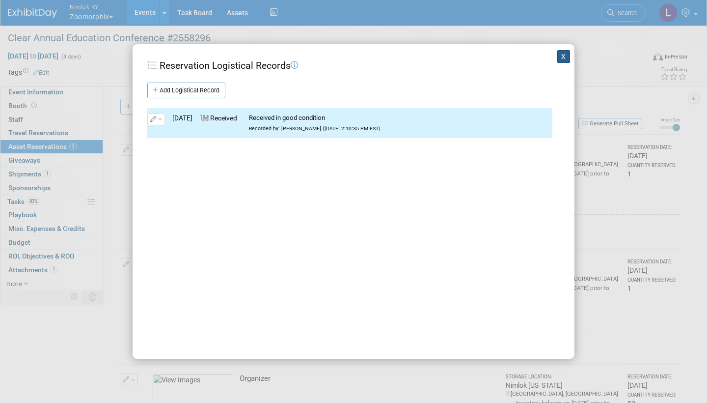
click at [562, 56] on button "X" at bounding box center [563, 56] width 13 height 13
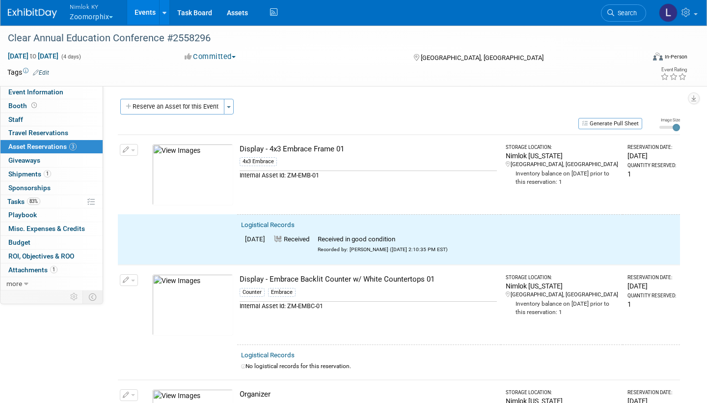
click at [128, 148] on icon "button" at bounding box center [126, 150] width 7 height 6
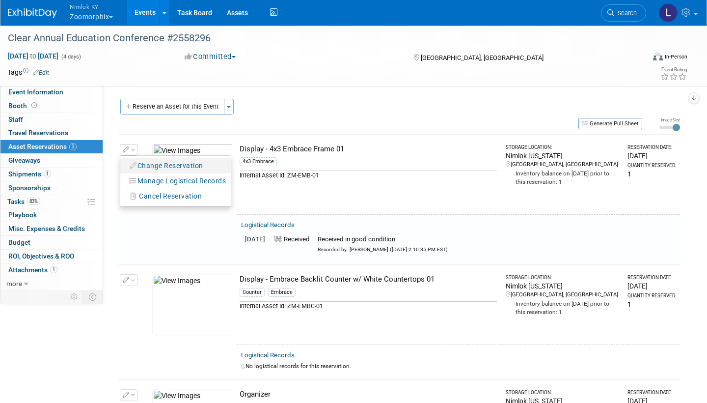
click at [192, 162] on button "Change Reservation" at bounding box center [166, 165] width 83 height 13
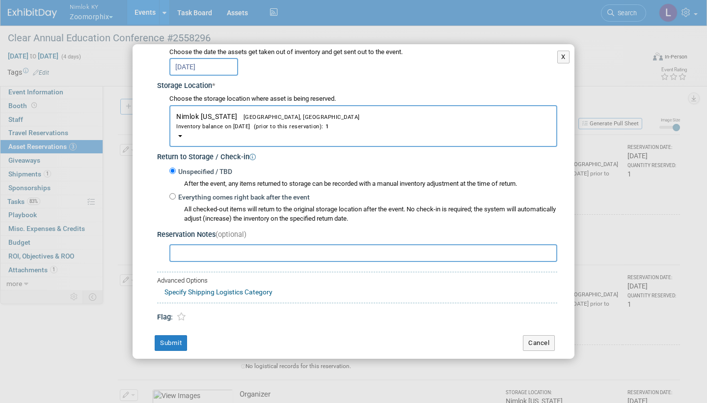
scroll to position [134, 0]
click at [172, 194] on input "Everything comes right back after the event" at bounding box center [172, 197] width 6 height 6
radio input "true"
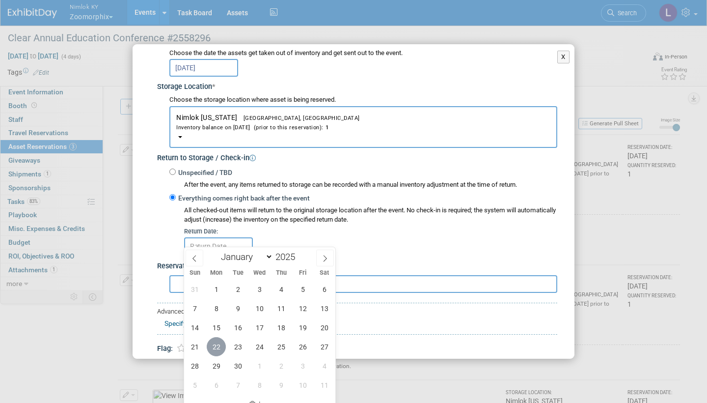
click at [220, 343] on span "22" at bounding box center [216, 346] width 19 height 19
type input "[DATE]"
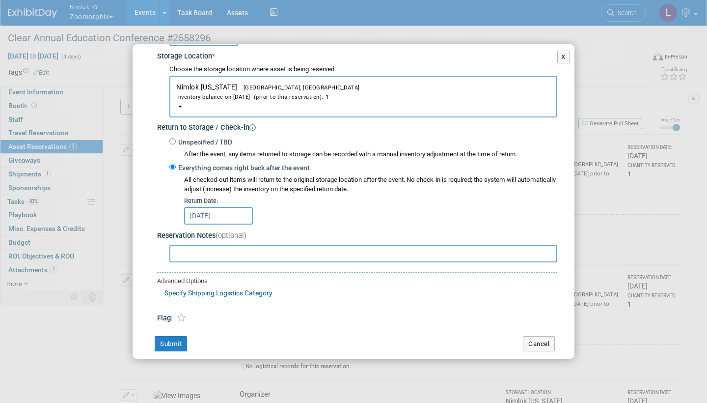
scroll to position [164, 0]
click at [180, 336] on button "Submit" at bounding box center [171, 344] width 32 height 16
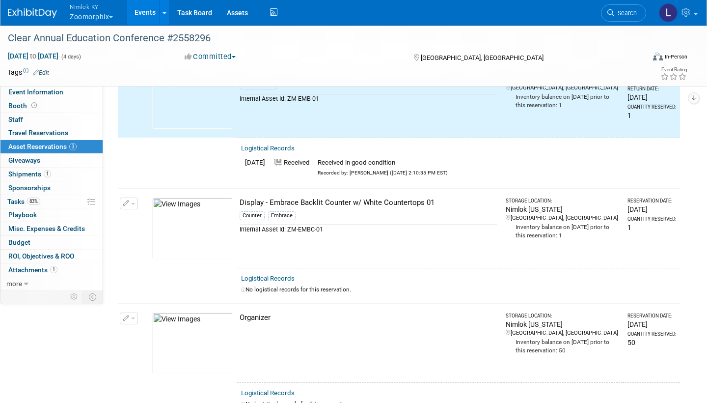
scroll to position [118, 0]
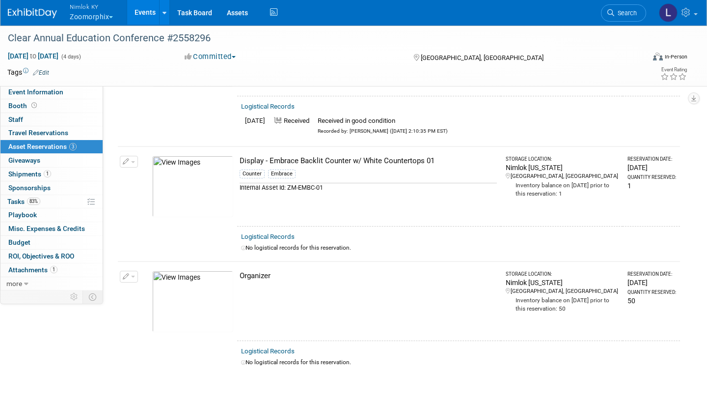
click at [285, 233] on link "Logistical Records" at bounding box center [268, 236] width 54 height 7
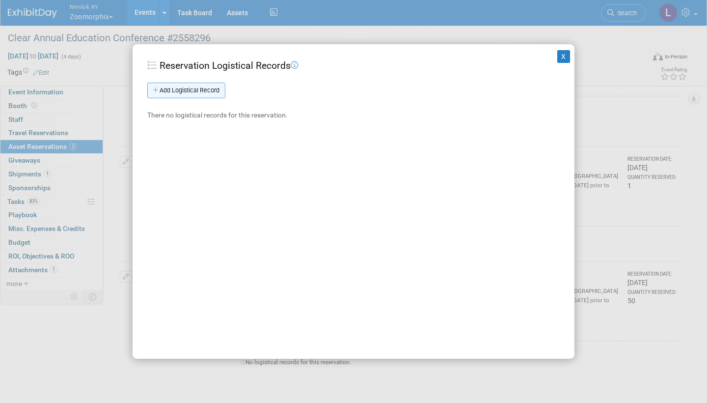
click at [211, 85] on link "Add Logistical Record" at bounding box center [186, 91] width 78 height 16
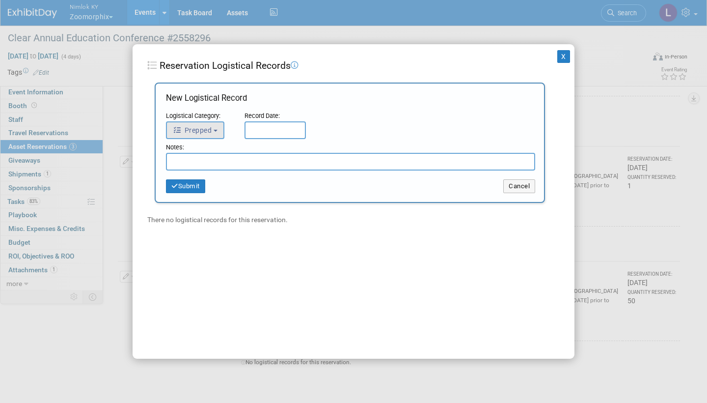
click at [218, 130] on b "button" at bounding box center [216, 131] width 4 height 2
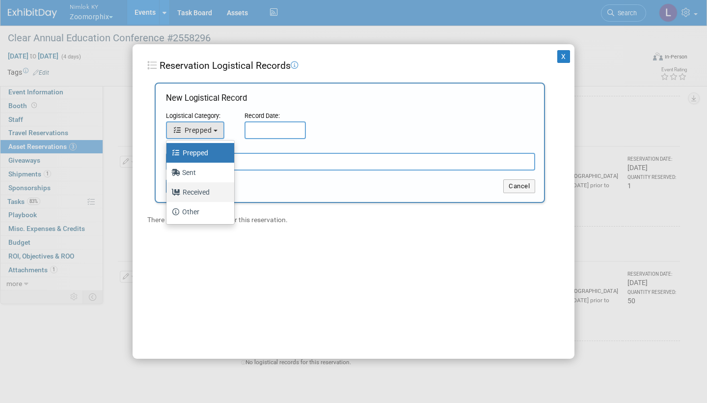
click at [201, 191] on label "Received" at bounding box center [197, 192] width 53 height 16
click at [168, 191] on input "Received" at bounding box center [165, 191] width 6 height 6
select select "3"
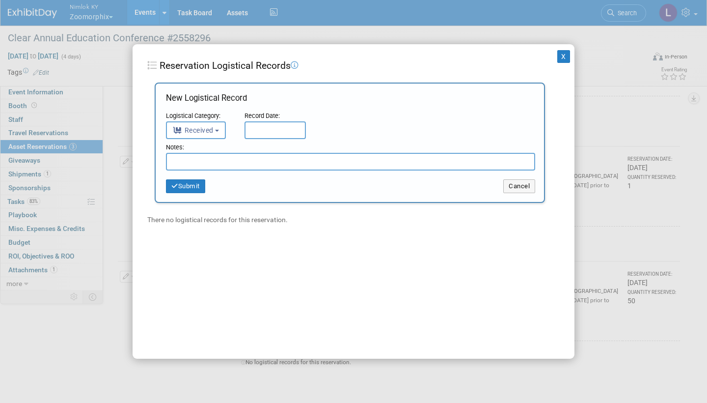
click at [260, 127] on input "text" at bounding box center [275, 130] width 61 height 18
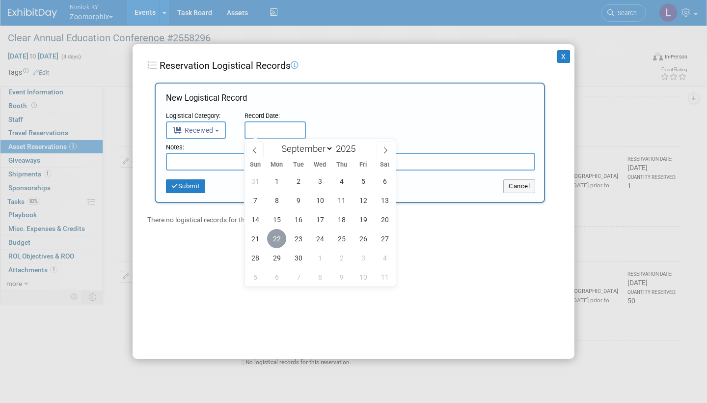
click at [279, 234] on span "22" at bounding box center [276, 238] width 19 height 19
type input "Sep 22, 2025"
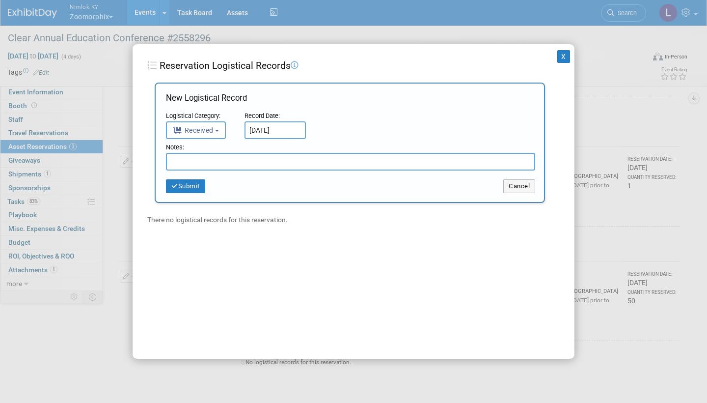
click at [191, 159] on input "text" at bounding box center [350, 162] width 369 height 18
type input "Tiny chip on corner of counter top"
click at [195, 185] on button "Submit" at bounding box center [185, 186] width 39 height 14
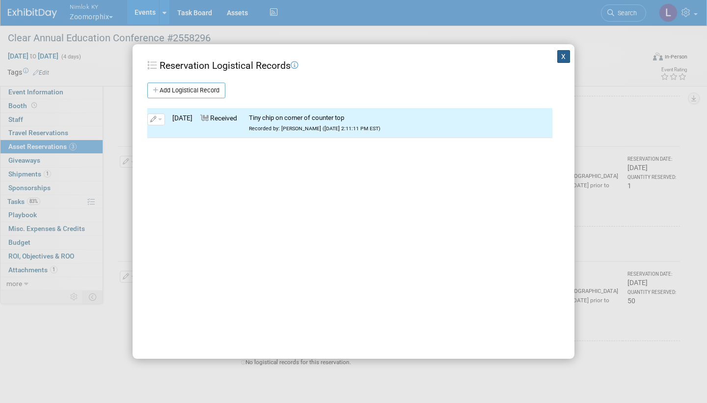
click at [561, 53] on button "X" at bounding box center [563, 56] width 13 height 13
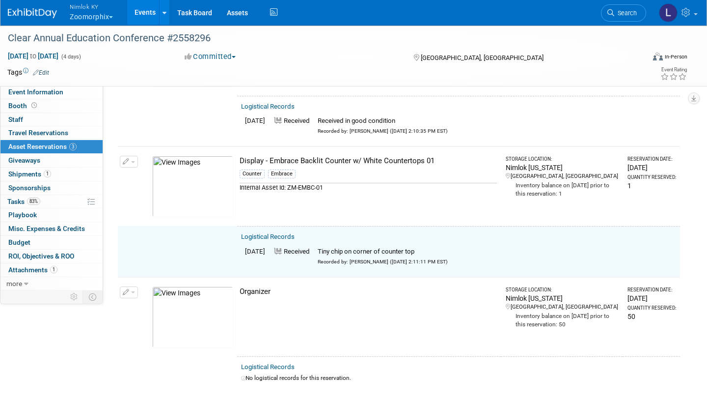
click at [132, 161] on span "button" at bounding box center [133, 162] width 4 height 2
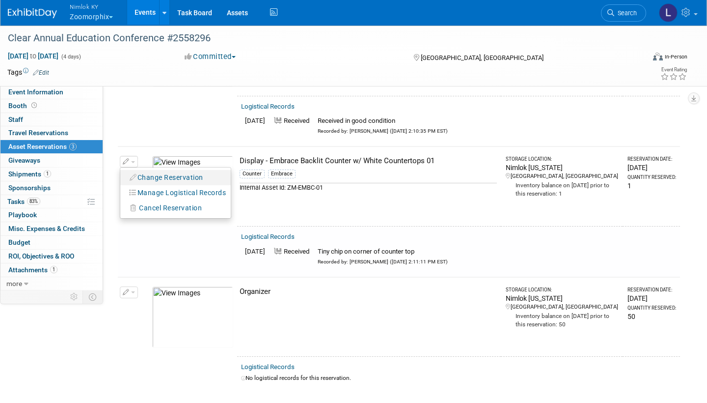
click at [153, 175] on button "Change Reservation" at bounding box center [166, 177] width 83 height 13
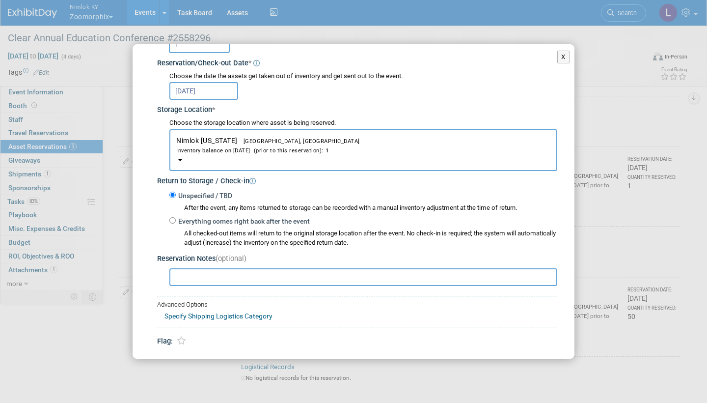
scroll to position [122, 0]
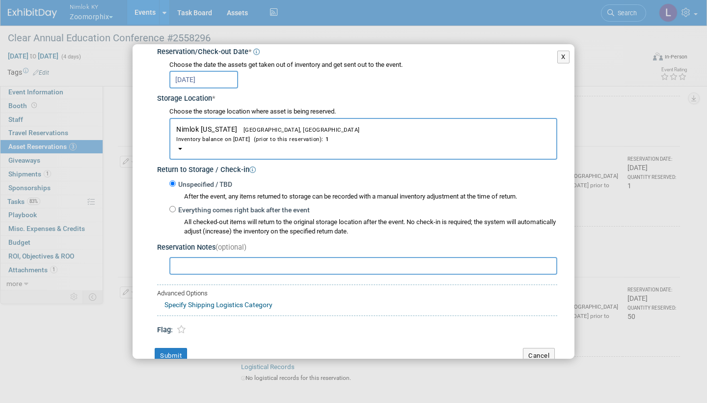
click at [175, 204] on div "Everything comes right back after the event All checked-out items will return t…" at bounding box center [363, 220] width 388 height 32
click at [173, 206] on input "Everything comes right back after the event" at bounding box center [172, 209] width 6 height 6
radio input "true"
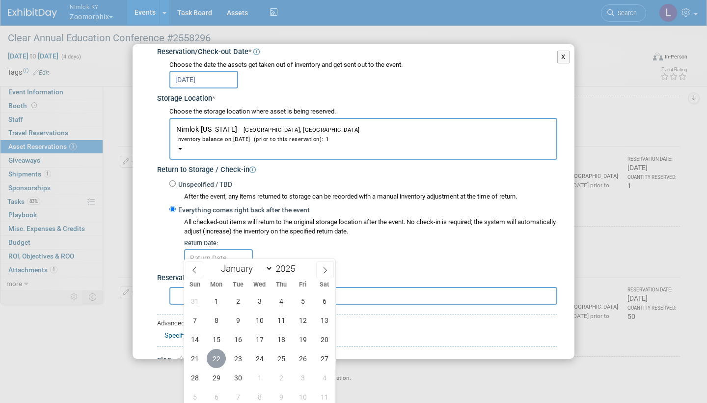
click at [220, 355] on span "22" at bounding box center [216, 358] width 19 height 19
type input "Sep 22, 2025"
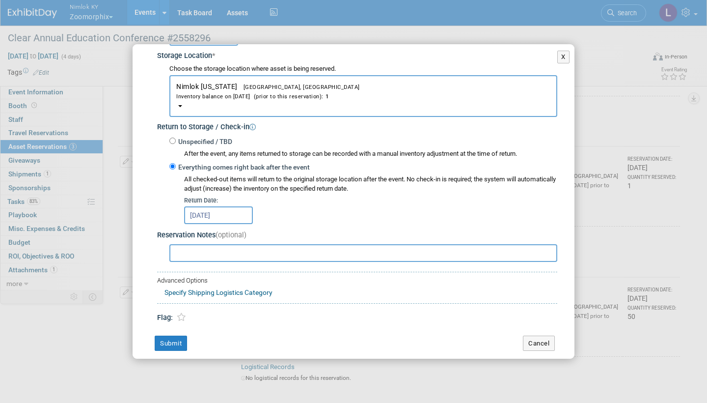
scroll to position [164, 0]
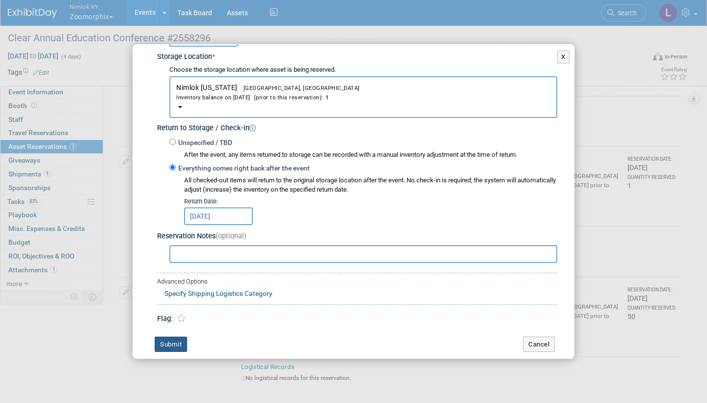
click at [172, 336] on button "Submit" at bounding box center [171, 344] width 32 height 16
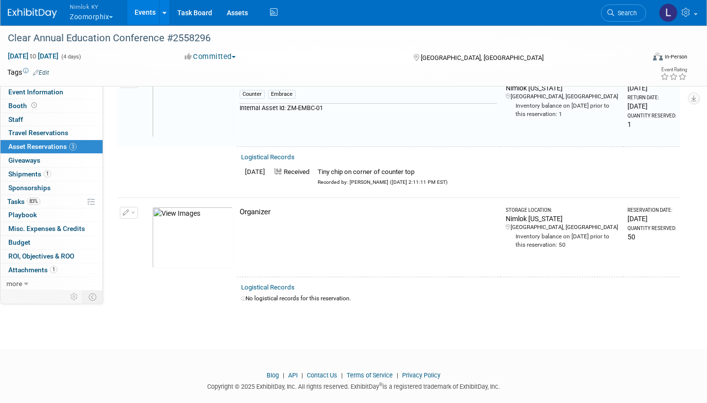
scroll to position [198, 0]
click at [281, 283] on link "Logistical Records" at bounding box center [268, 286] width 54 height 7
select select "8"
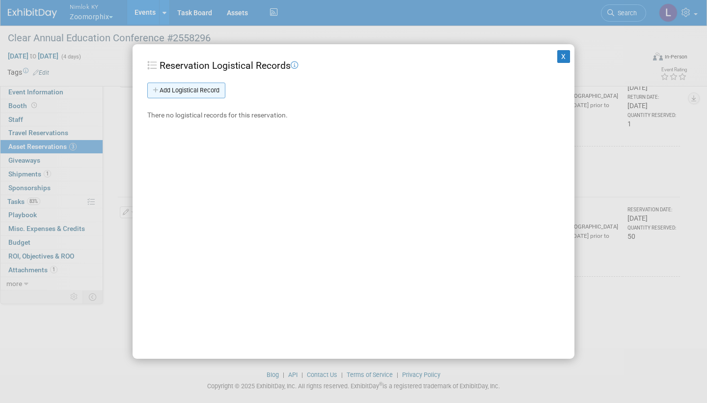
click at [211, 88] on link "Add Logistical Record" at bounding box center [186, 91] width 78 height 16
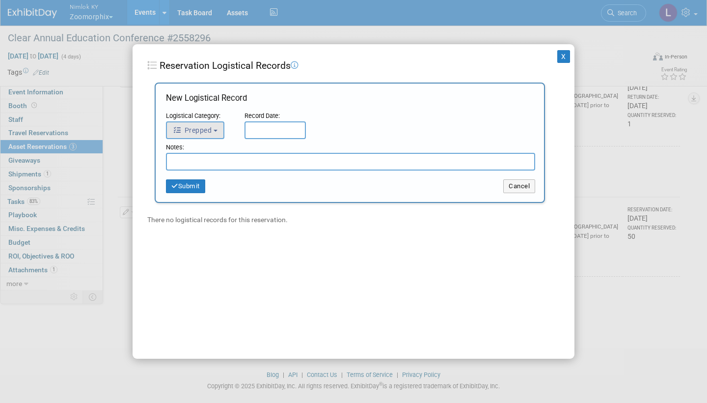
click at [213, 127] on button "Prepped" at bounding box center [195, 130] width 58 height 18
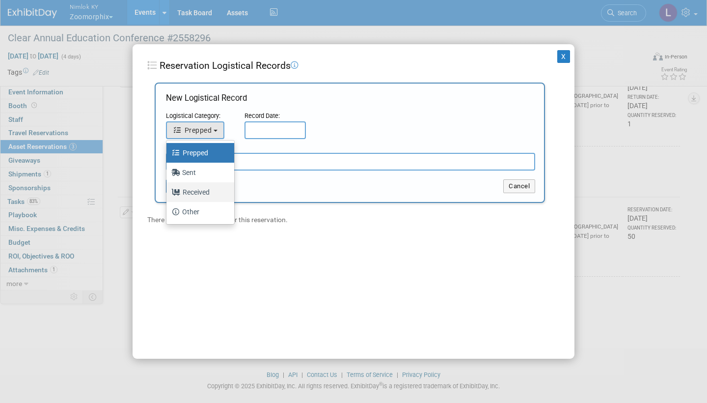
click at [204, 190] on label "Received" at bounding box center [197, 192] width 53 height 16
click at [168, 190] on input "Received" at bounding box center [165, 191] width 6 height 6
select select "3"
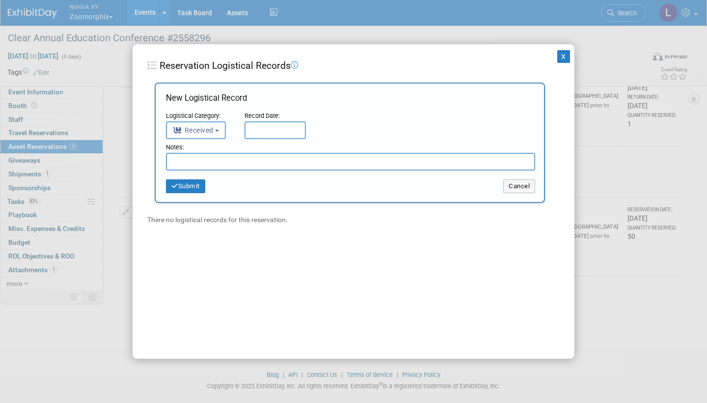
click at [272, 128] on input "text" at bounding box center [275, 130] width 61 height 18
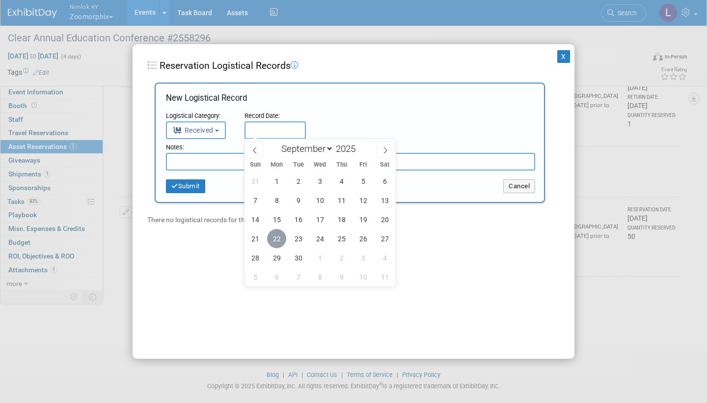
click at [282, 235] on span "22" at bounding box center [276, 238] width 19 height 19
type input "[DATE]"
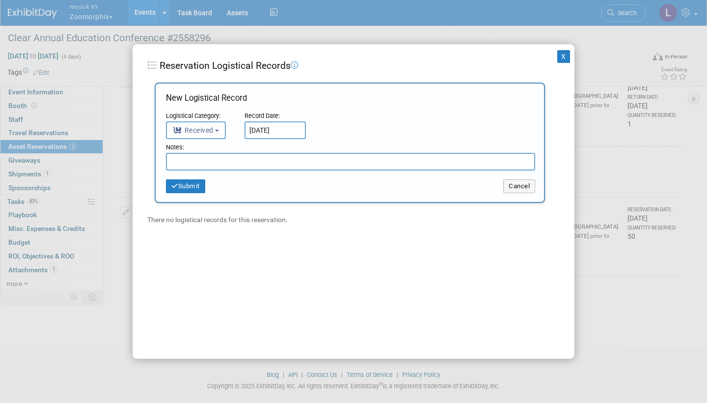
click at [191, 162] on input "text" at bounding box center [350, 162] width 369 height 18
click at [194, 161] on input "text" at bounding box center [350, 162] width 369 height 18
type input "Zero returned from wo# 2558296"
click at [192, 185] on button "Submit" at bounding box center [185, 186] width 39 height 14
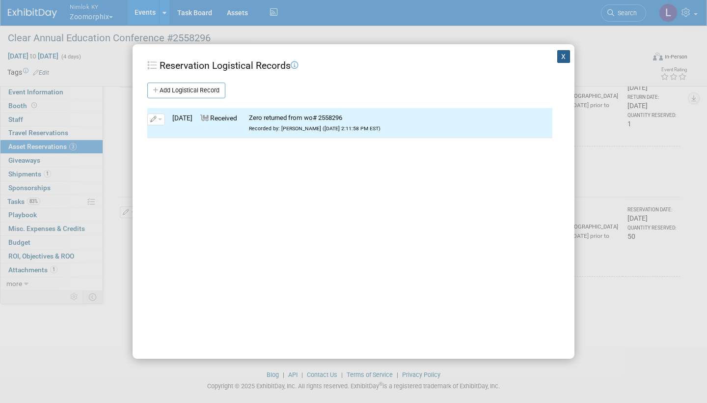
click at [564, 57] on button "X" at bounding box center [563, 56] width 13 height 13
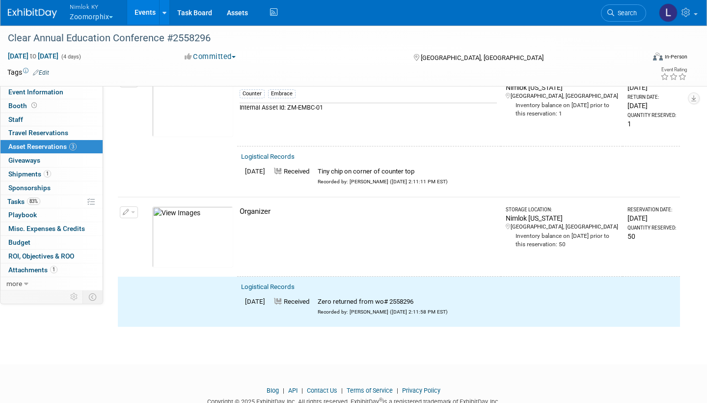
click at [134, 206] on button "button" at bounding box center [129, 212] width 18 height 12
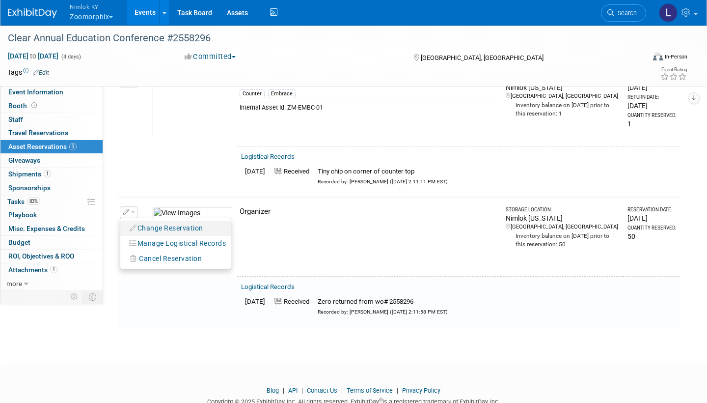
click at [154, 222] on button "Change Reservation" at bounding box center [166, 227] width 83 height 13
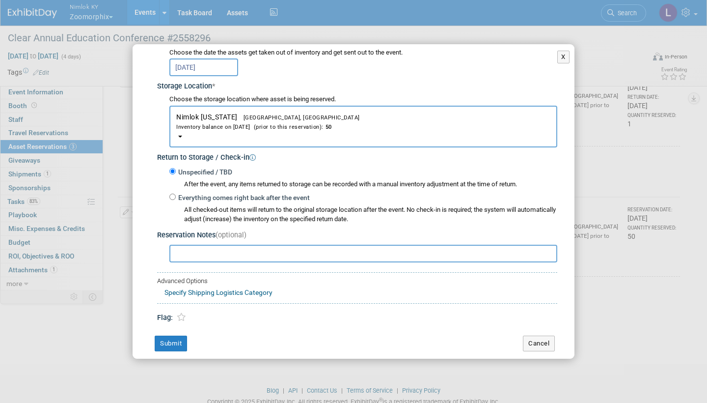
scroll to position [134, 0]
click at [172, 194] on input "Everything comes right back after the event" at bounding box center [172, 197] width 6 height 6
radio input "true"
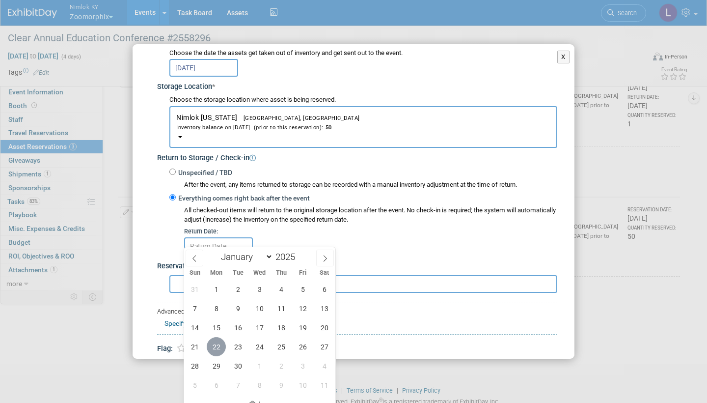
click at [218, 347] on span "22" at bounding box center [216, 346] width 19 height 19
type input "[DATE]"
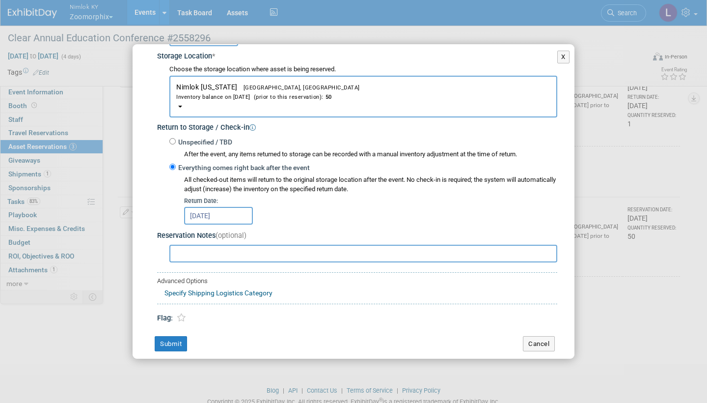
scroll to position [164, 0]
click at [173, 336] on button "Submit" at bounding box center [171, 344] width 32 height 16
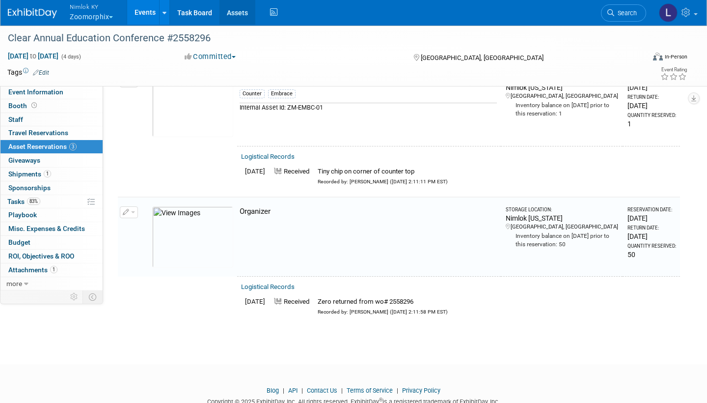
click at [243, 12] on link "Assets" at bounding box center [238, 12] width 36 height 25
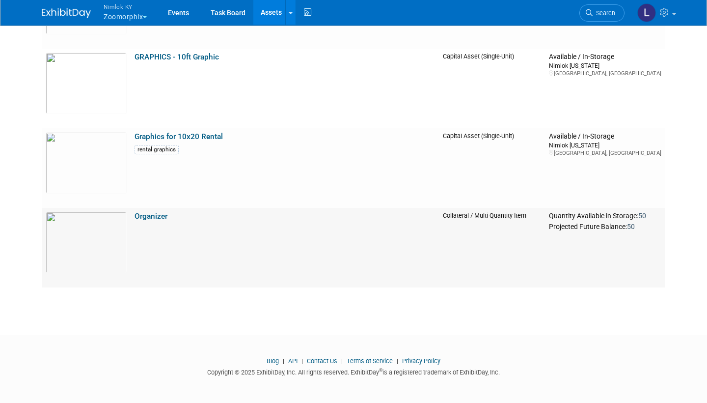
scroll to position [1107, 0]
click at [155, 217] on link "Organizer" at bounding box center [151, 216] width 33 height 9
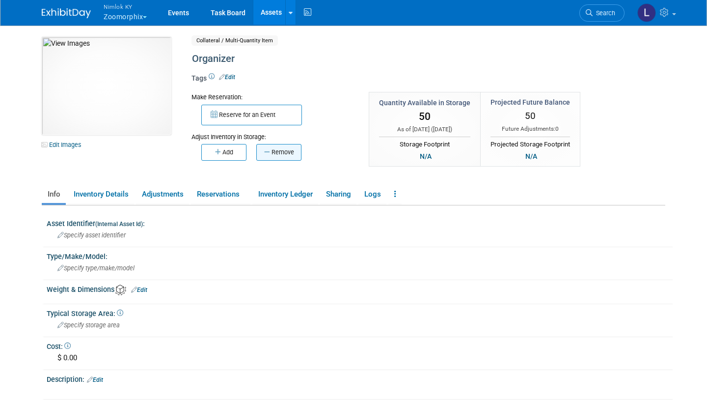
click at [285, 149] on button "Remove" at bounding box center [278, 152] width 45 height 17
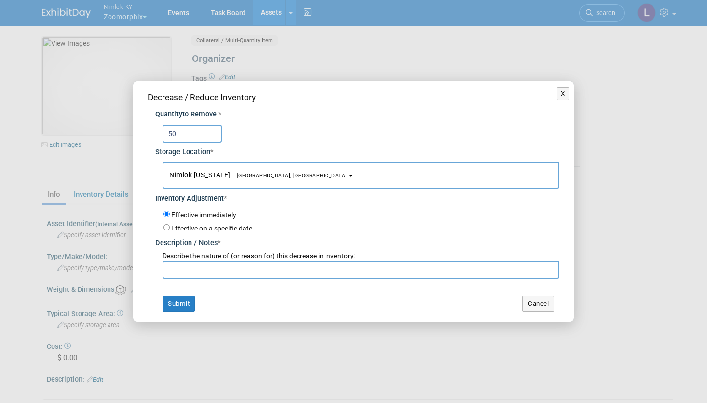
type input "50"
type input "Zero returned from wo# 2558296"
click at [178, 297] on button "Submit" at bounding box center [179, 304] width 32 height 16
